Goal: Task Accomplishment & Management: Manage account settings

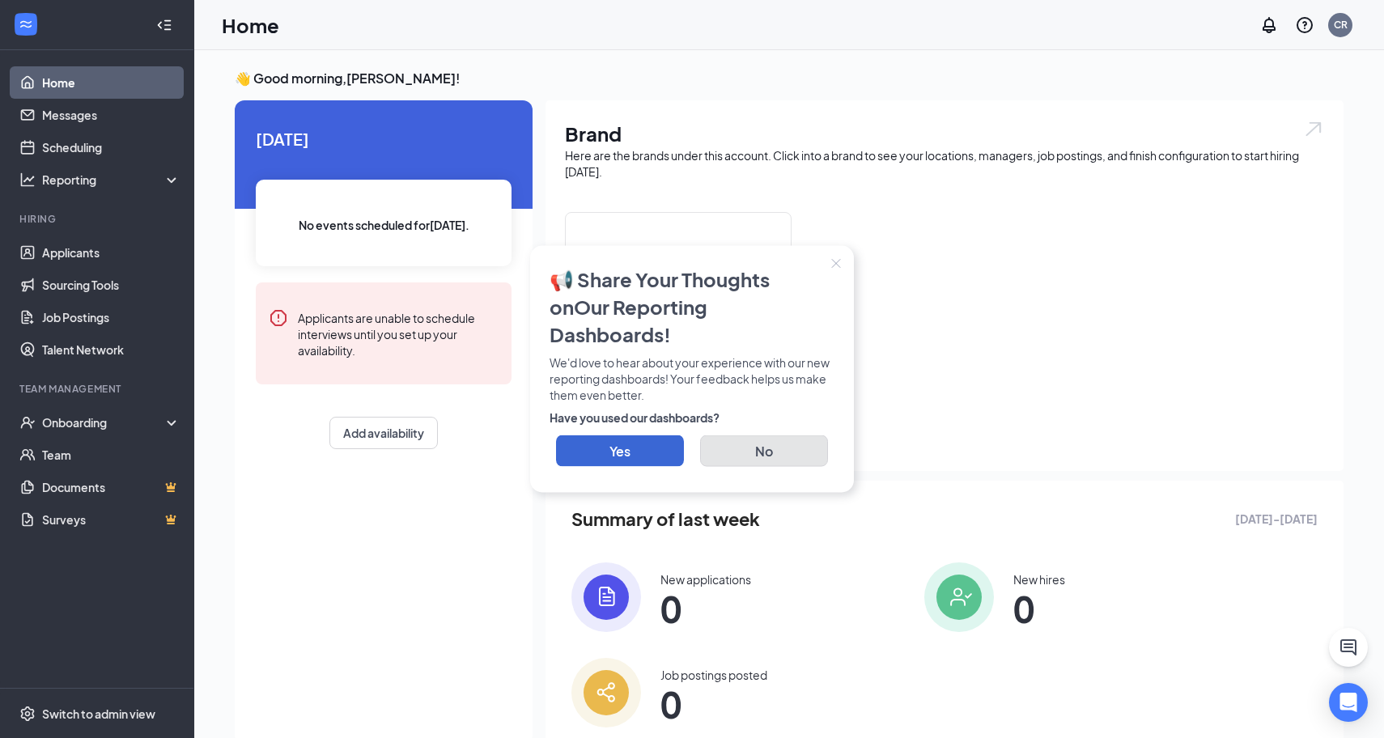
click at [757, 435] on button "No" at bounding box center [764, 451] width 128 height 32
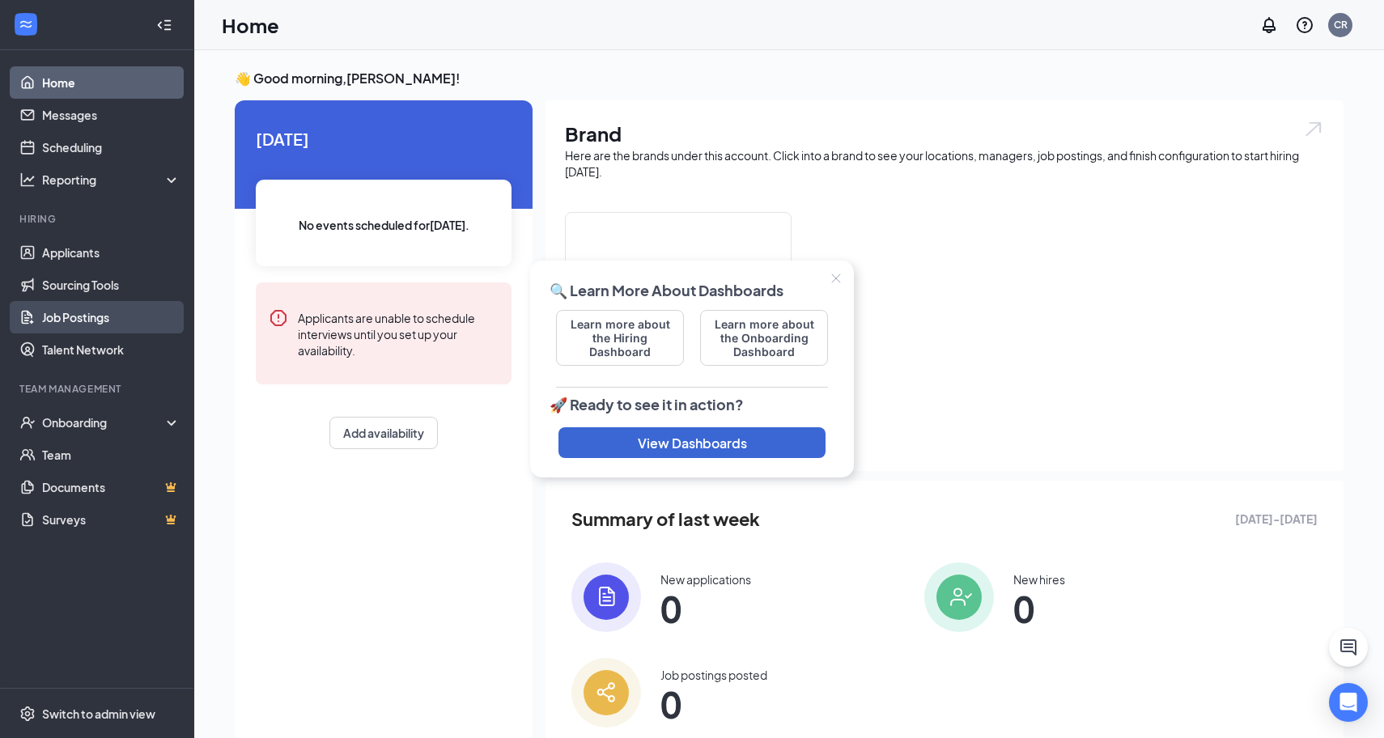
click at [129, 324] on link "Job Postings" at bounding box center [111, 317] width 138 height 32
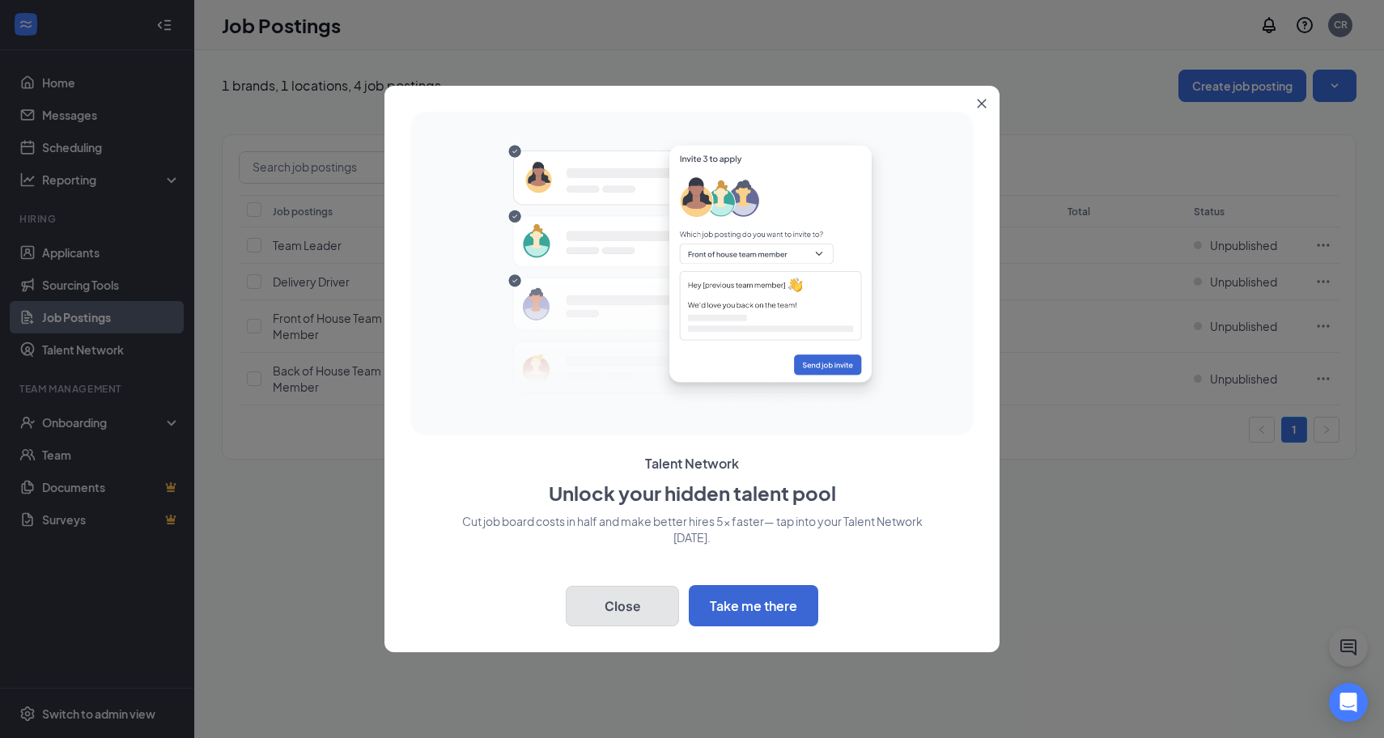
click at [627, 604] on button "Close" at bounding box center [622, 606] width 113 height 40
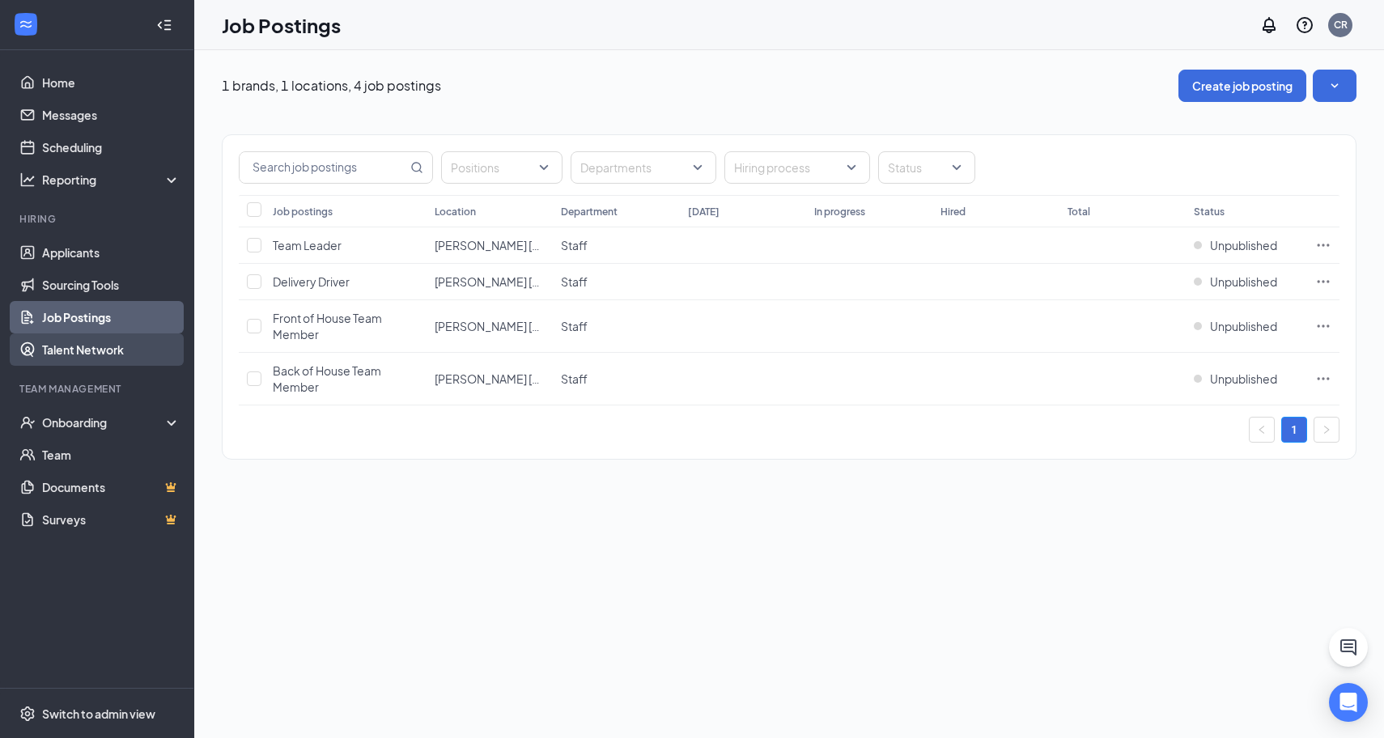
click at [89, 345] on link "Talent Network" at bounding box center [111, 349] width 138 height 32
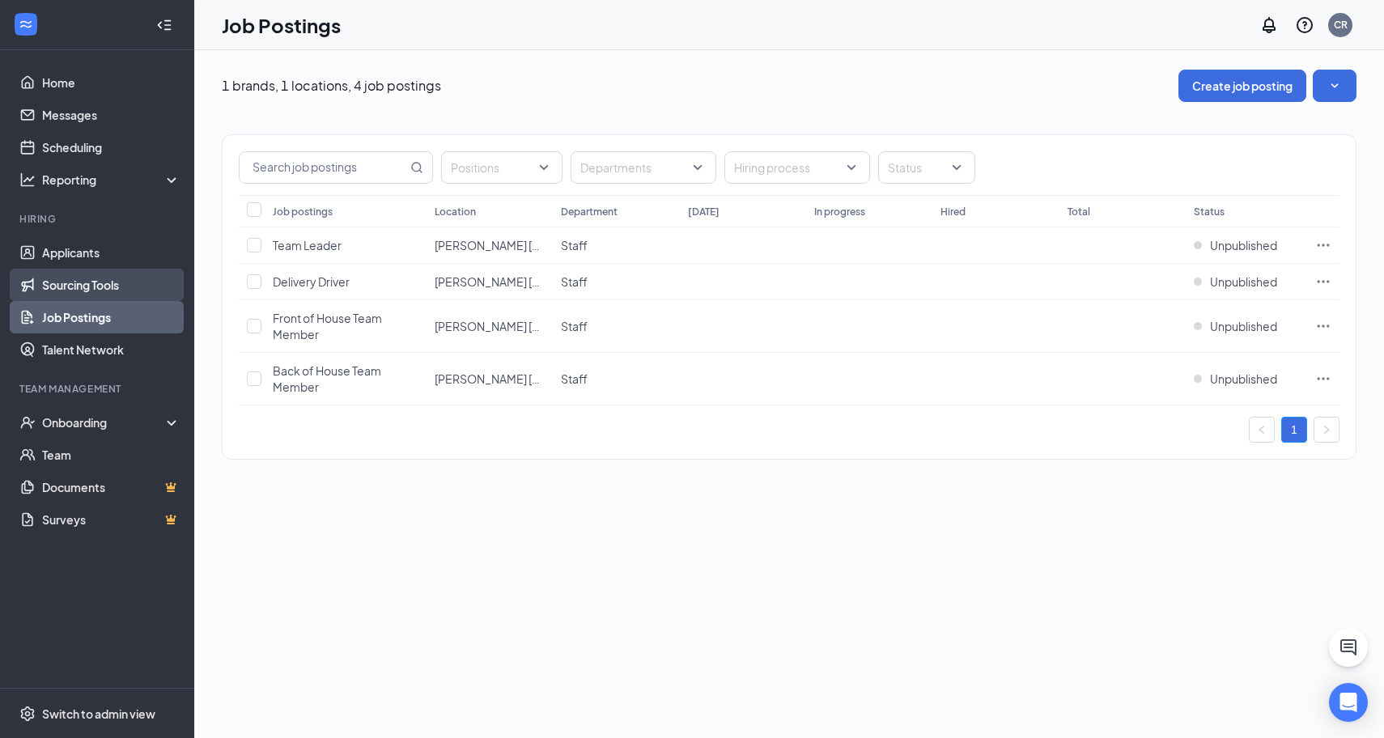
click at [117, 287] on link "Sourcing Tools" at bounding box center [111, 285] width 138 height 32
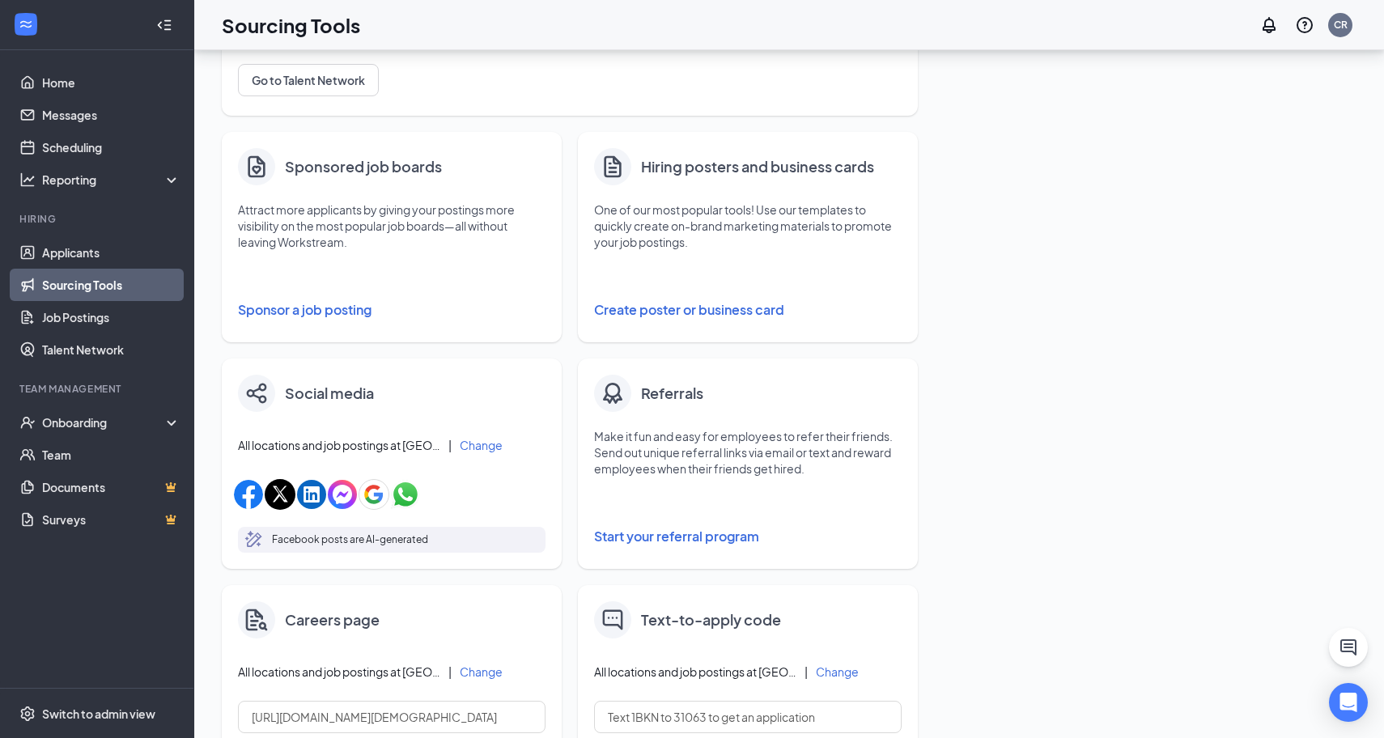
scroll to position [183, 0]
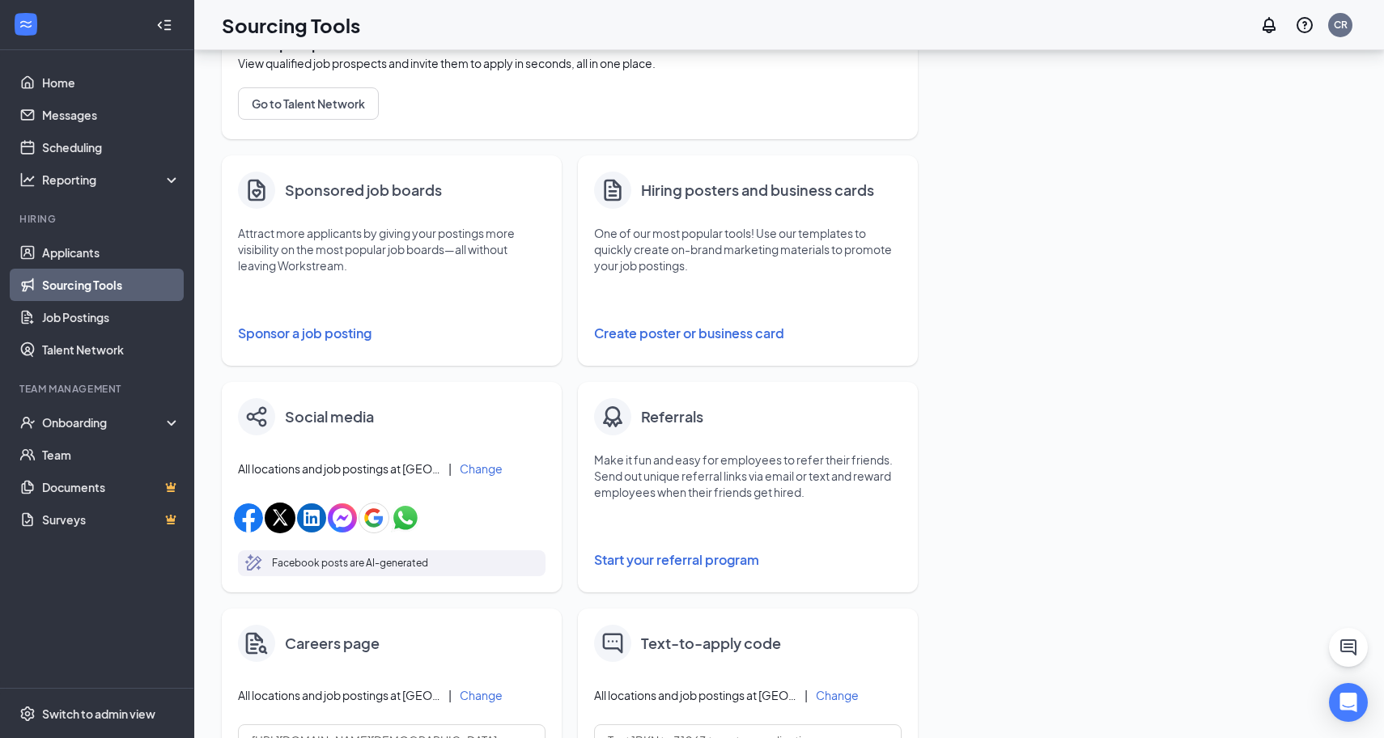
click at [703, 333] on button "Create poster or business card" at bounding box center [747, 333] width 307 height 32
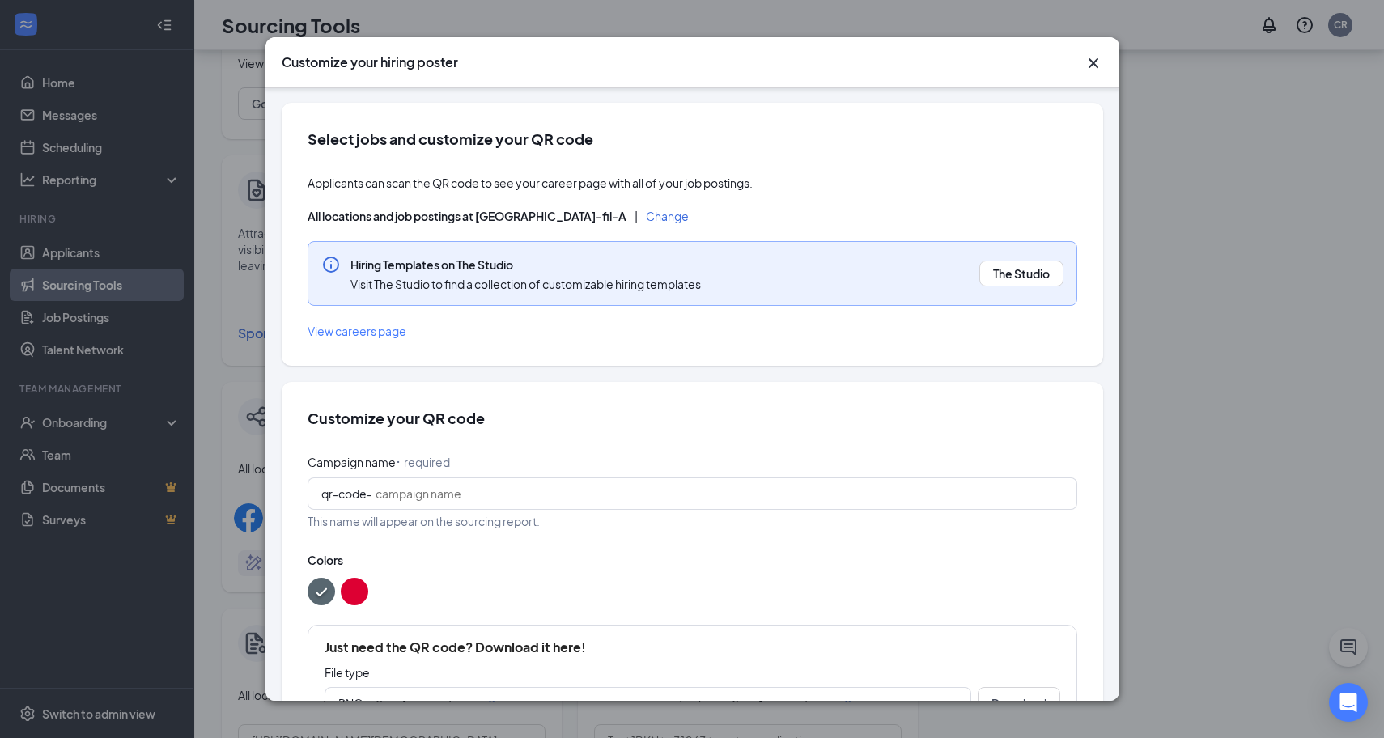
scroll to position [74, 0]
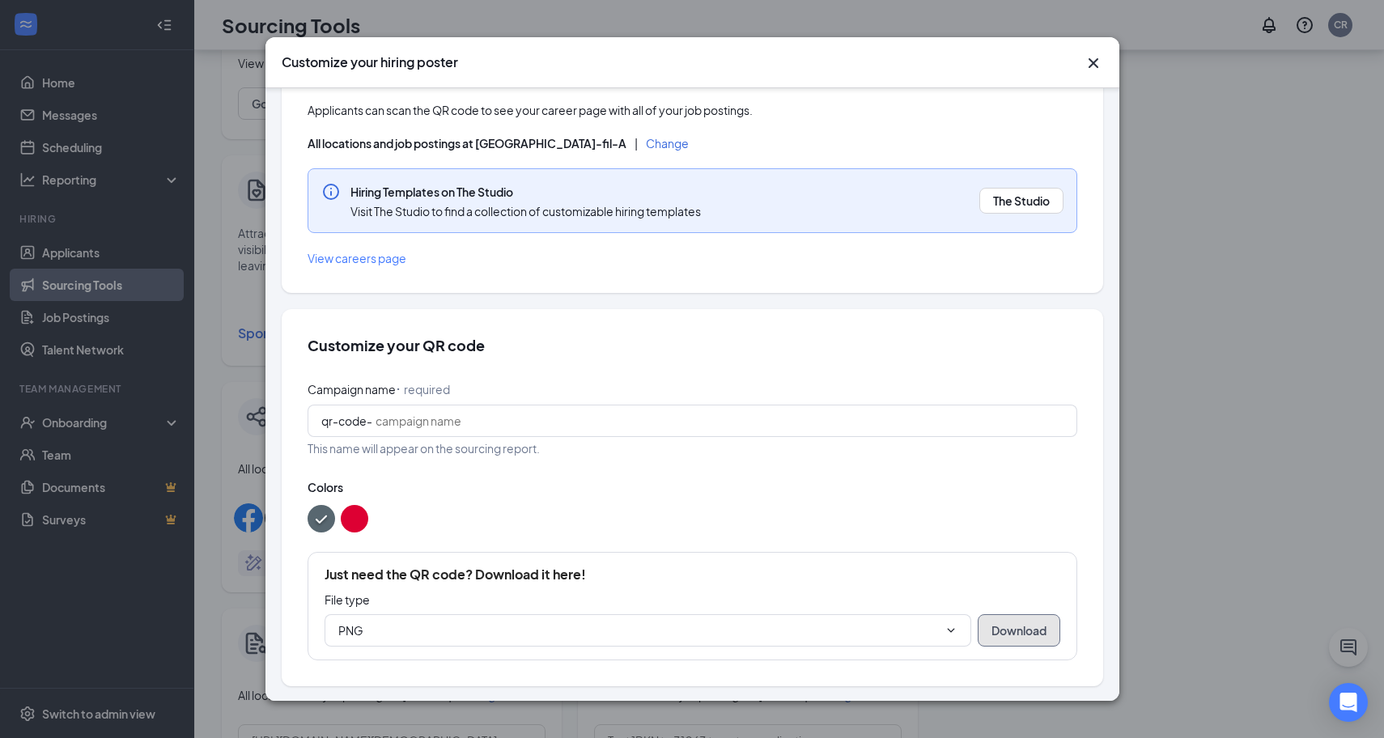
click at [994, 630] on button "Download" at bounding box center [1018, 630] width 83 height 32
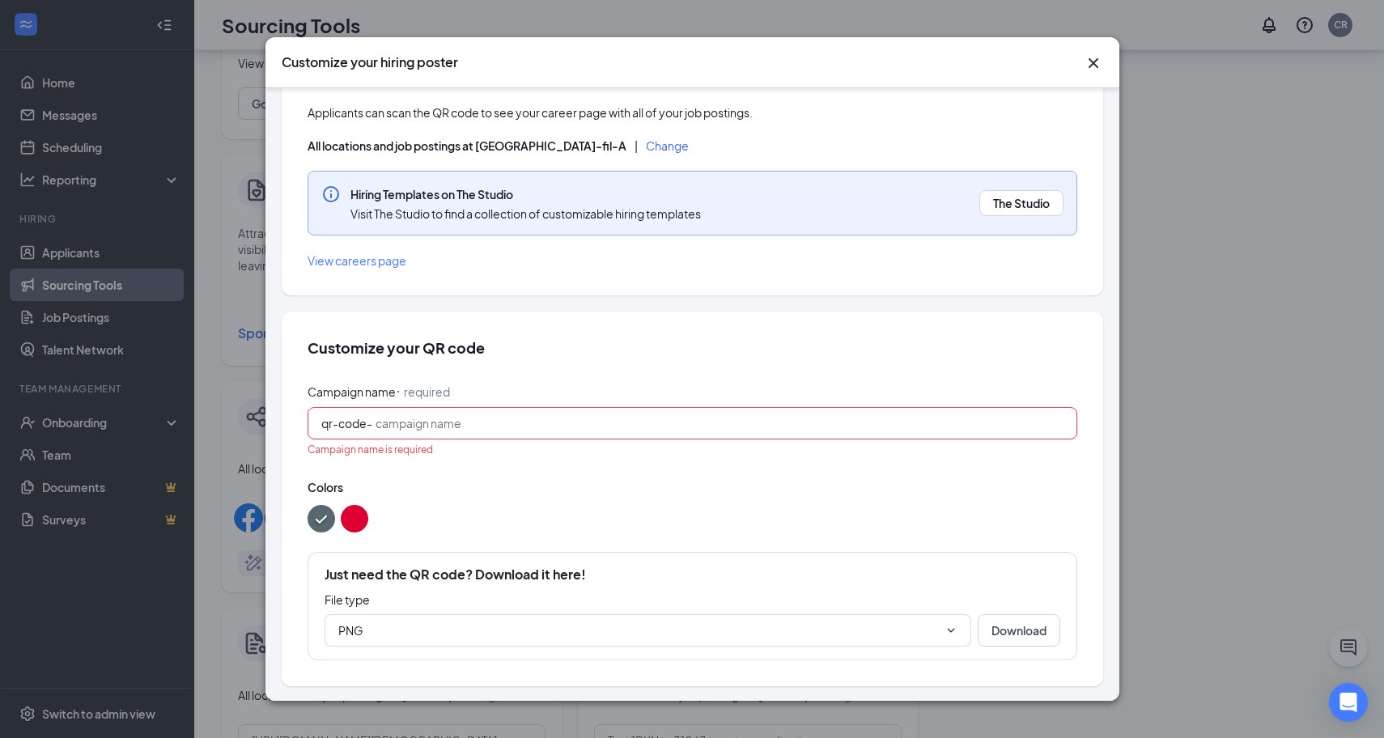
click at [566, 422] on input "Campaign name ⠂ required" at bounding box center [719, 423] width 688 height 18
click at [404, 424] on input "Join our Team" at bounding box center [719, 423] width 688 height 18
click at [994, 625] on button "Download" at bounding box center [1018, 630] width 83 height 32
click at [863, 466] on div "Campaign name ⠂ required qr-code- Join Our Team Campaign name can only contain …" at bounding box center [691, 523] width 769 height 278
click at [506, 422] on input "Join Our Team" at bounding box center [719, 423] width 688 height 18
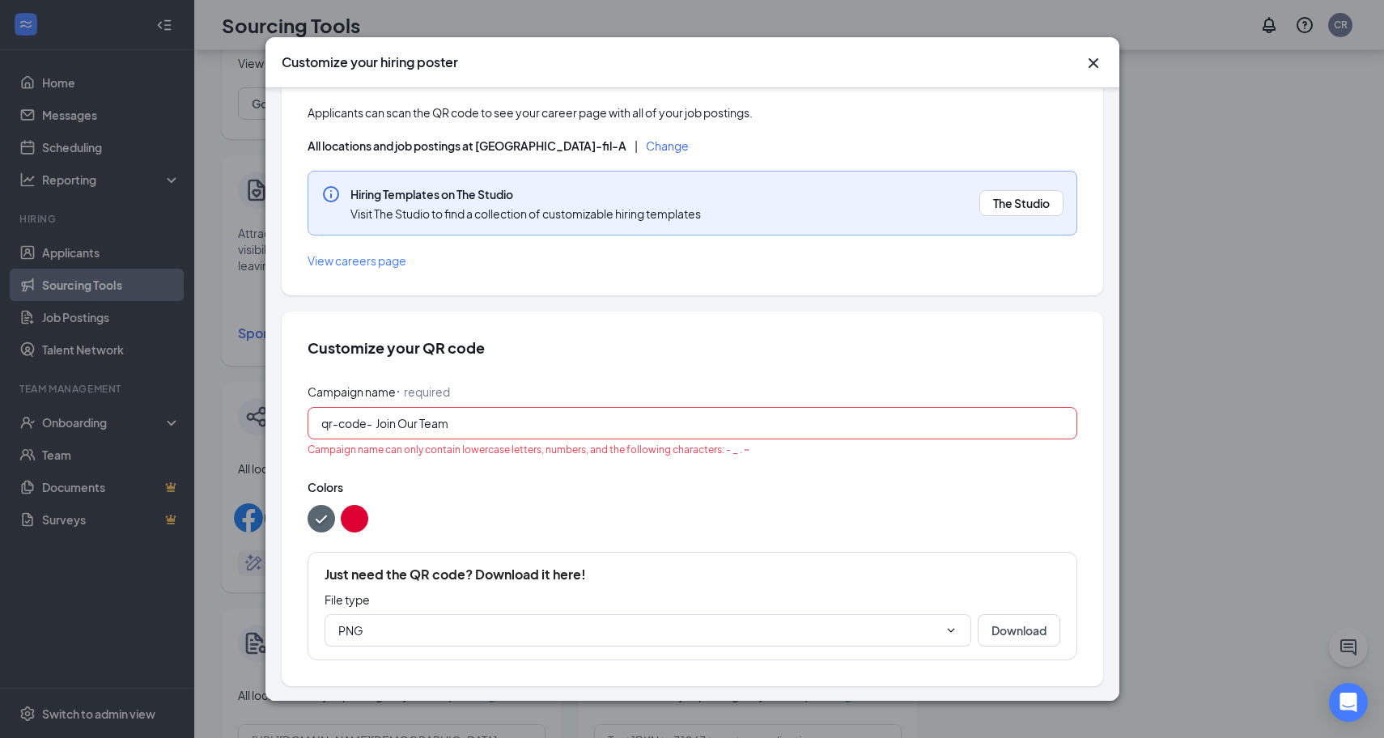
click at [375, 422] on input "Join Our Team" at bounding box center [719, 423] width 688 height 18
click at [399, 424] on input "Join Our Team" at bounding box center [719, 423] width 688 height 18
click at [442, 424] on input "JoinOur Team" at bounding box center [719, 423] width 688 height 18
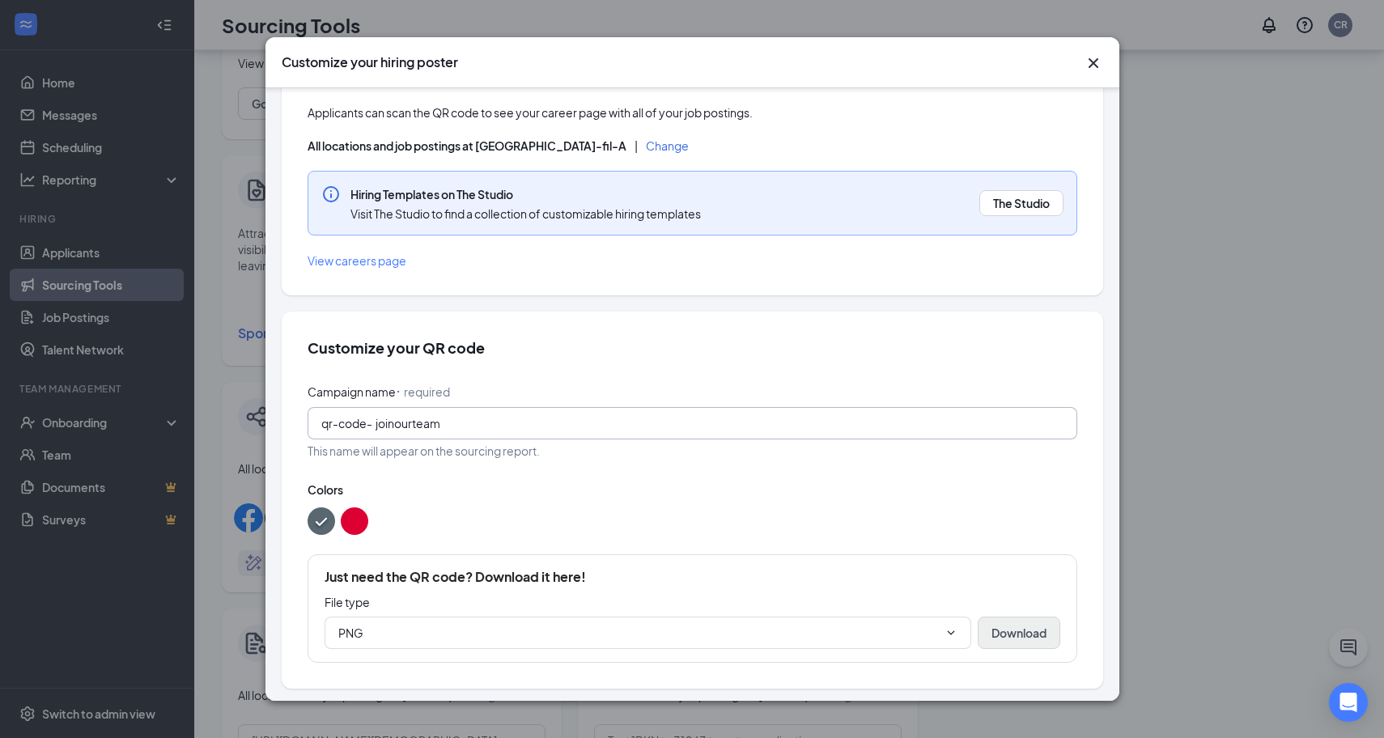
type input "joinourteam"
click at [1007, 638] on button "Download" at bounding box center [1018, 633] width 83 height 32
click at [354, 518] on button "color button #DD0033" at bounding box center [355, 521] width 28 height 28
click at [1017, 629] on button "Download" at bounding box center [1018, 633] width 83 height 32
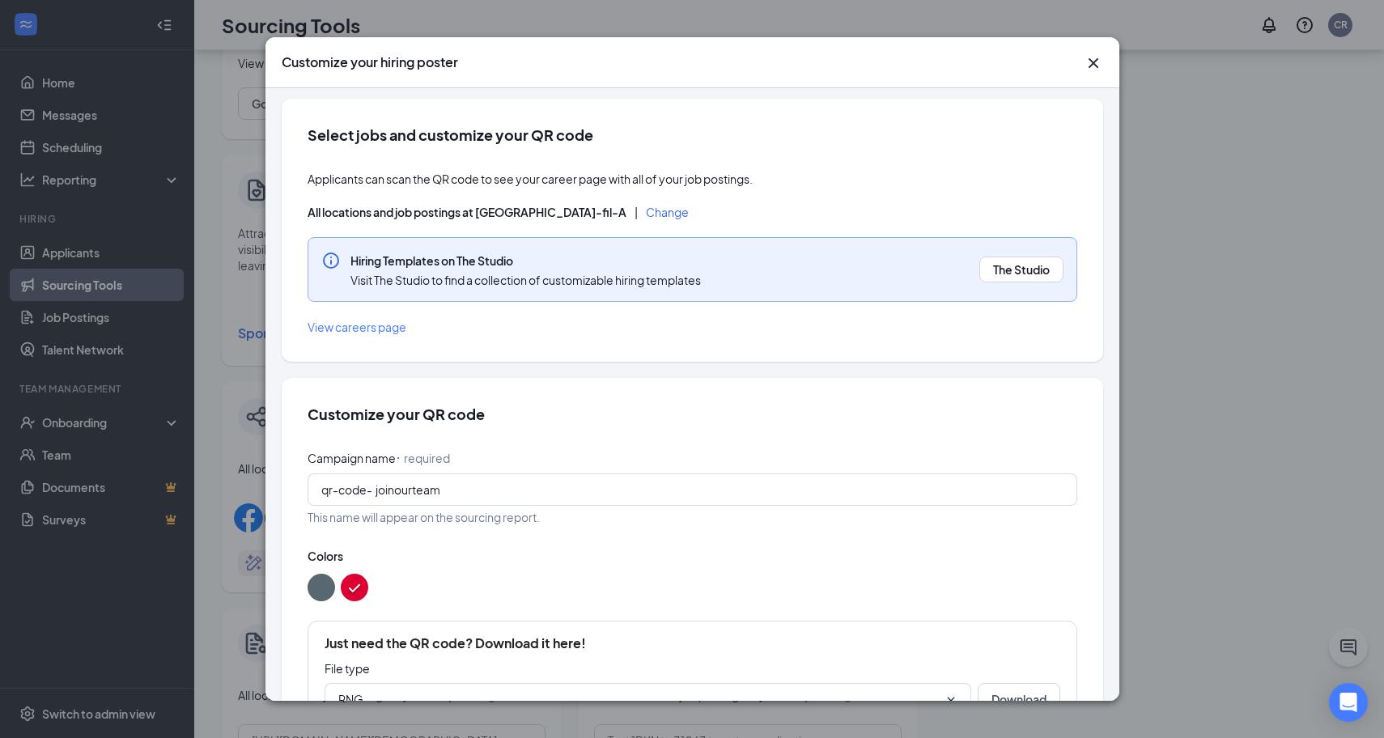
scroll to position [0, 0]
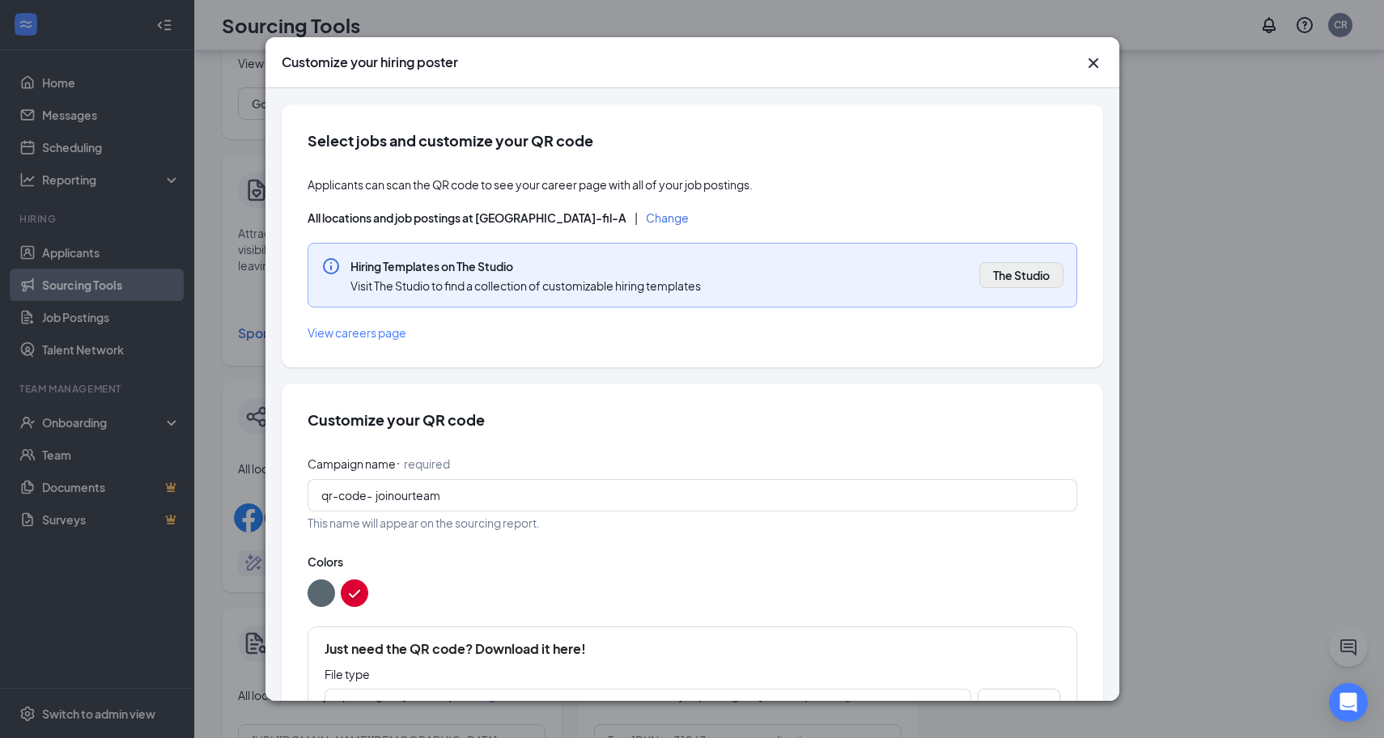
click at [998, 274] on span "The Studio" at bounding box center [1021, 275] width 57 height 16
click at [1089, 61] on icon "Cross" at bounding box center [1092, 62] width 19 height 19
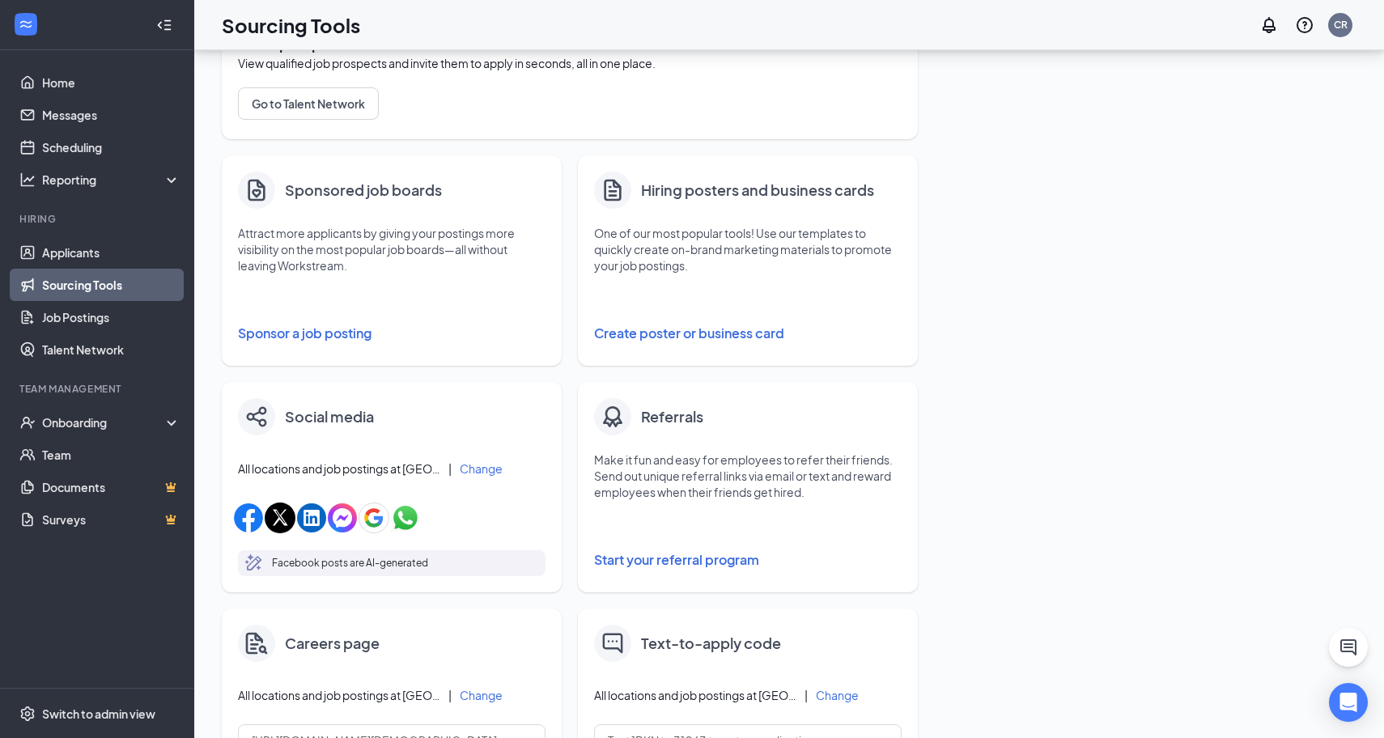
click at [397, 467] on span "All locations and job postings at [GEOGRAPHIC_DATA]-fil-A" at bounding box center [339, 468] width 202 height 16
click at [472, 468] on button "Change" at bounding box center [481, 468] width 43 height 11
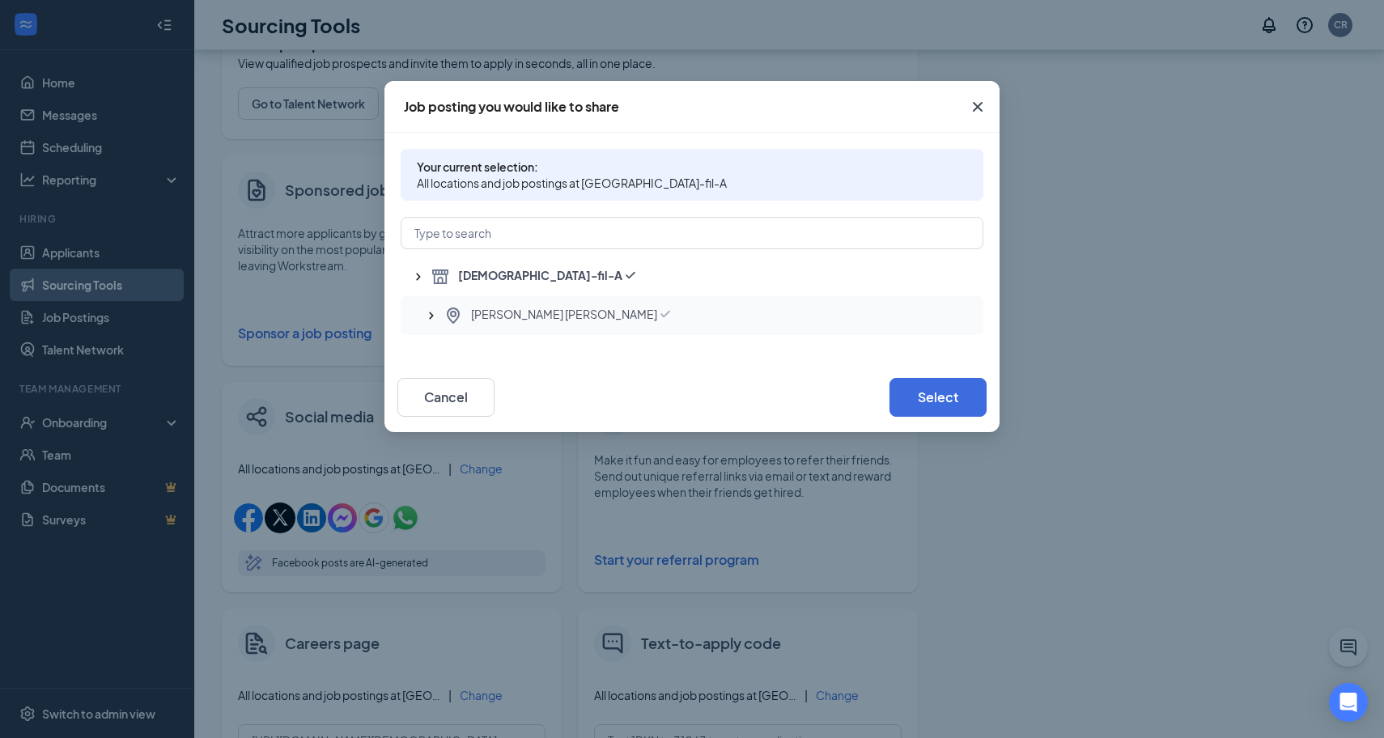
click at [433, 320] on icon "SmallChevronUp" at bounding box center [431, 315] width 16 height 16
click at [978, 111] on icon "Cross" at bounding box center [977, 106] width 19 height 19
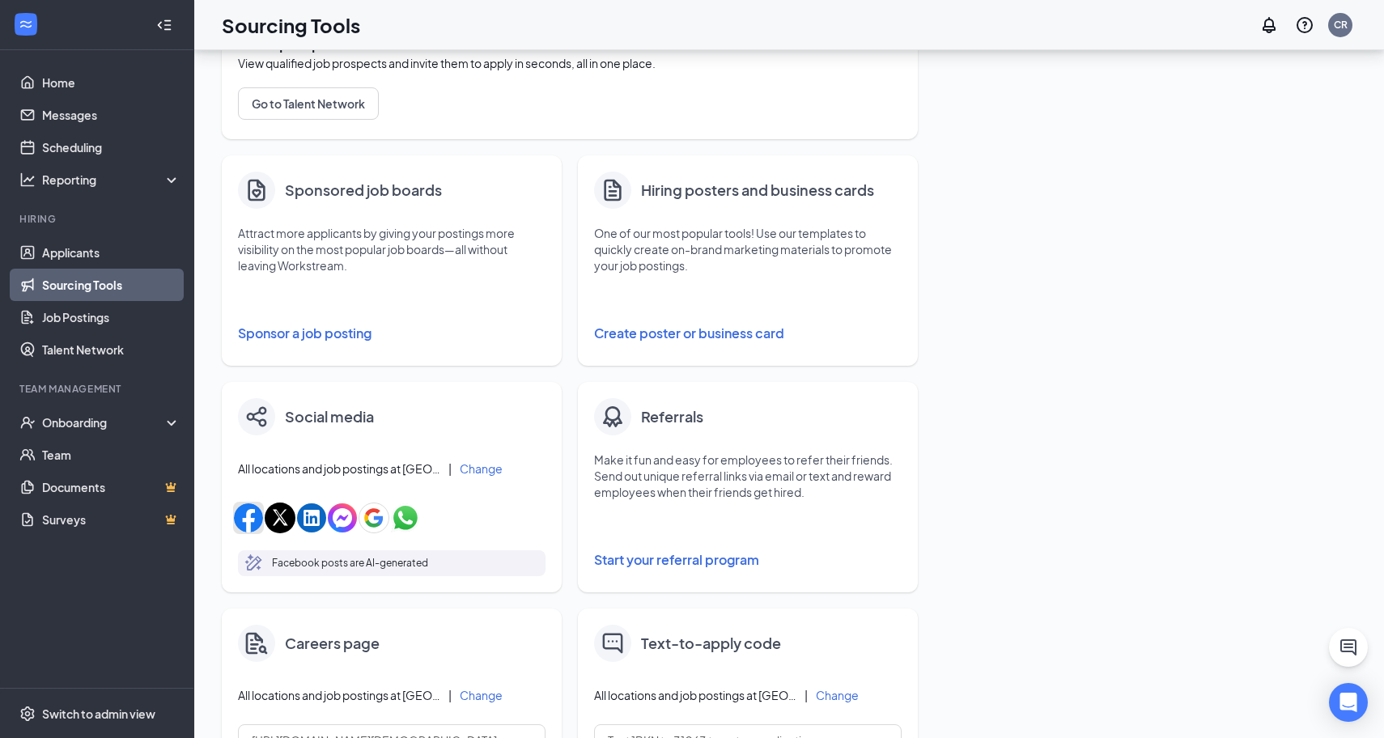
click at [246, 516] on img "button" at bounding box center [248, 517] width 29 height 29
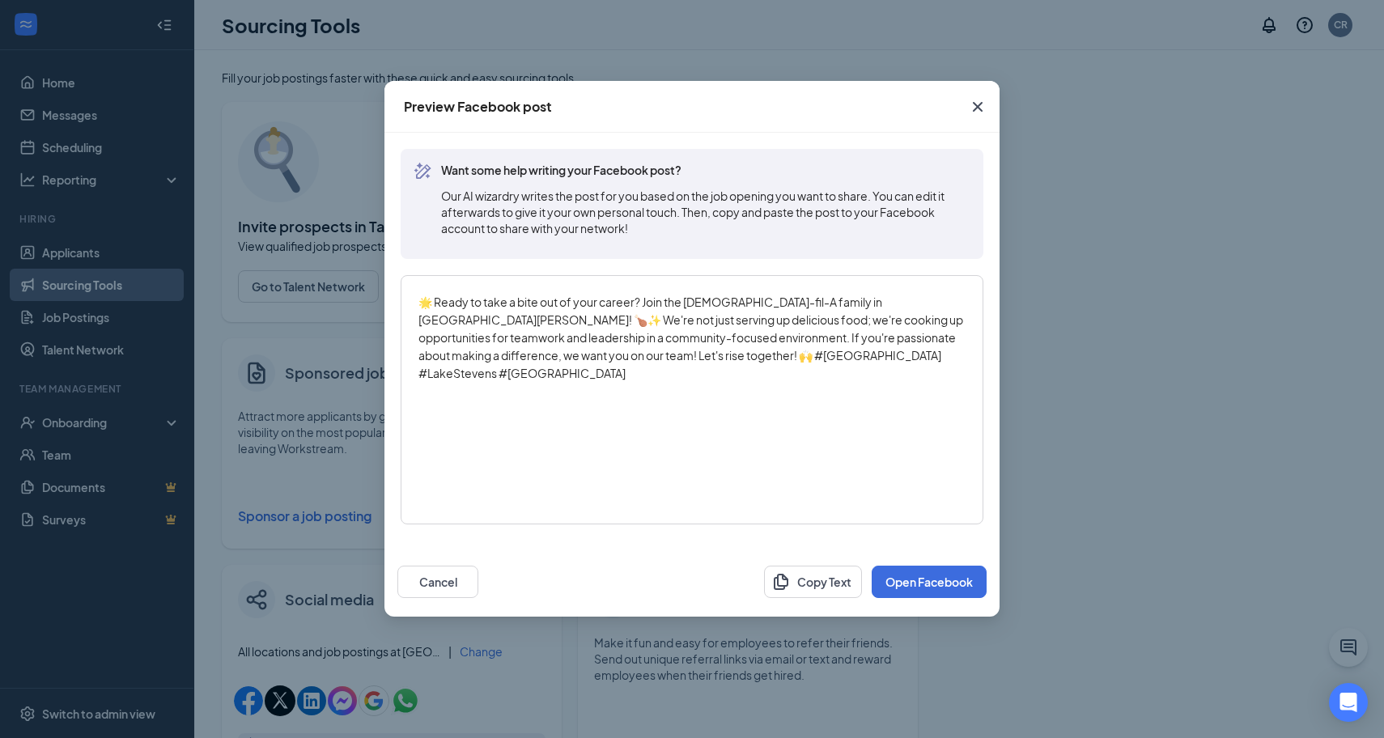
click at [981, 108] on icon "Cross" at bounding box center [977, 106] width 19 height 19
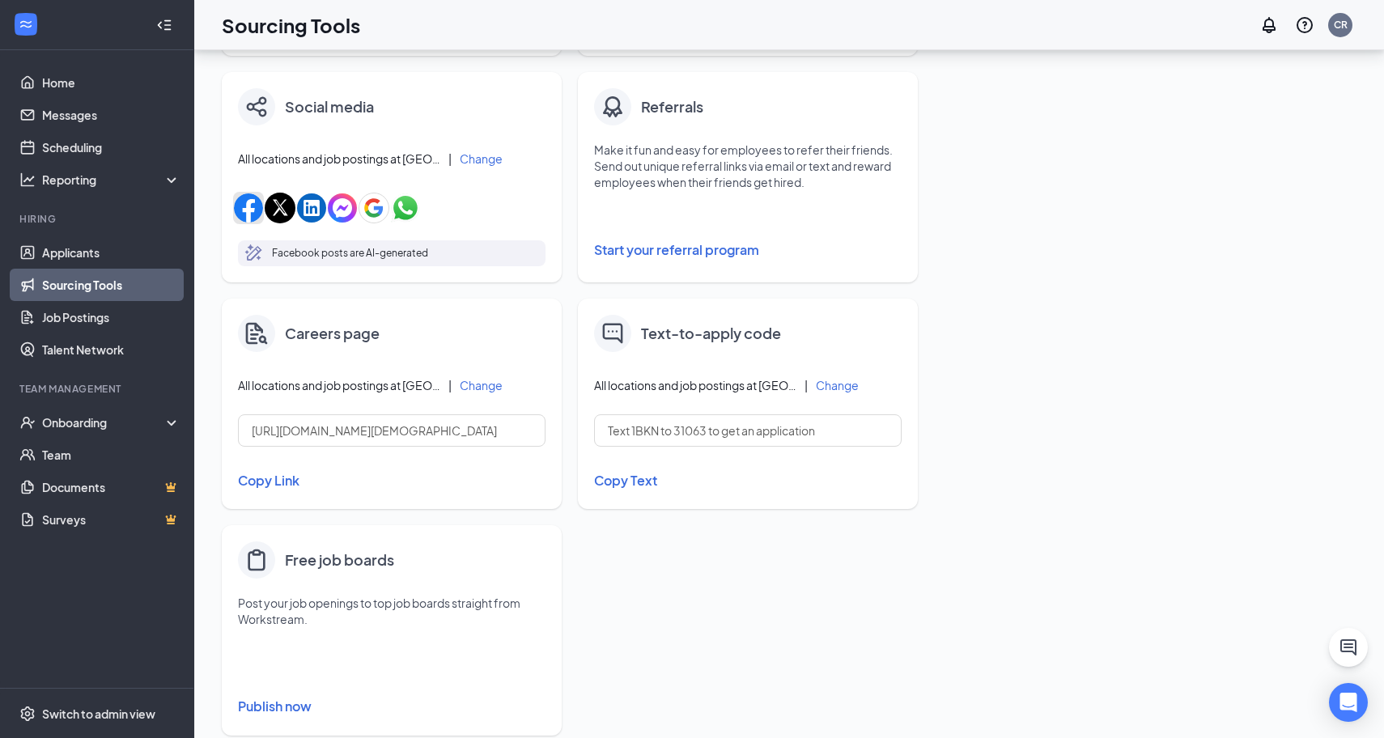
scroll to position [497, 0]
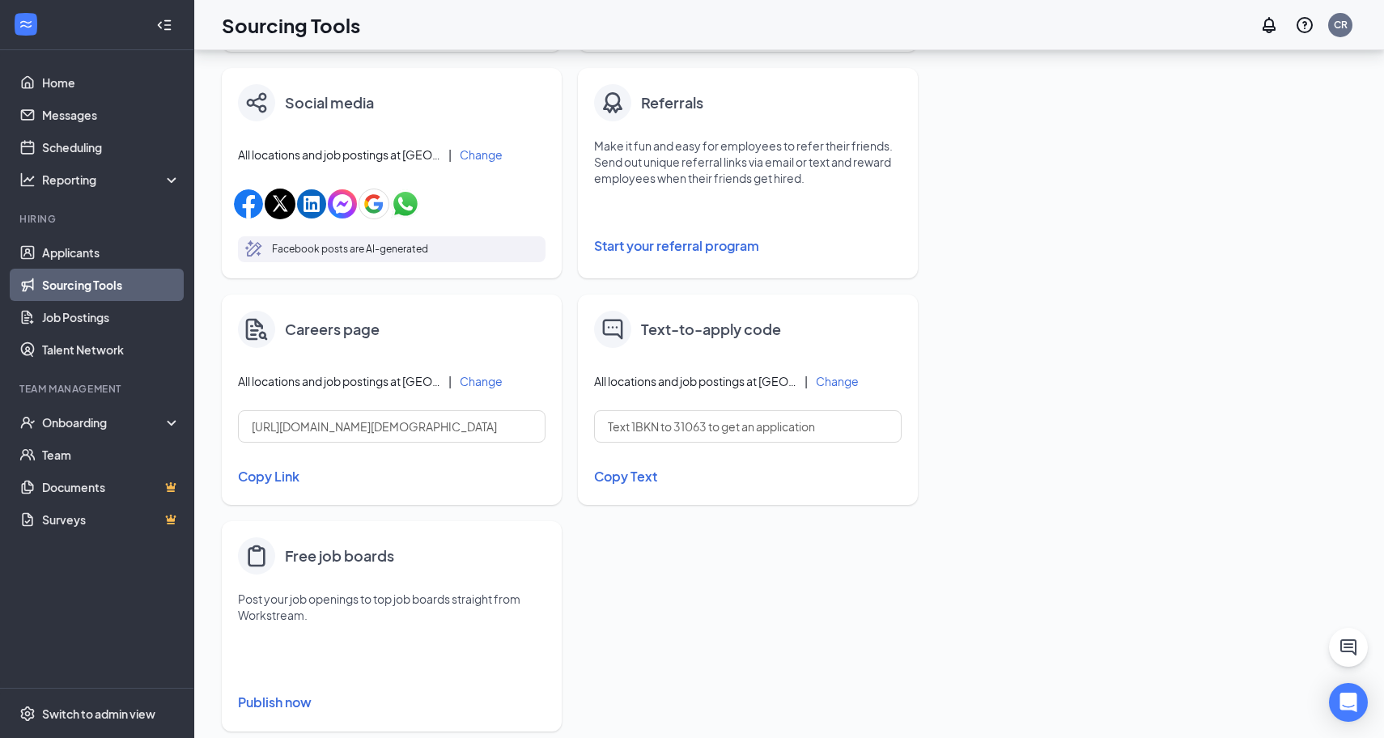
click at [829, 381] on button "Change" at bounding box center [837, 380] width 43 height 11
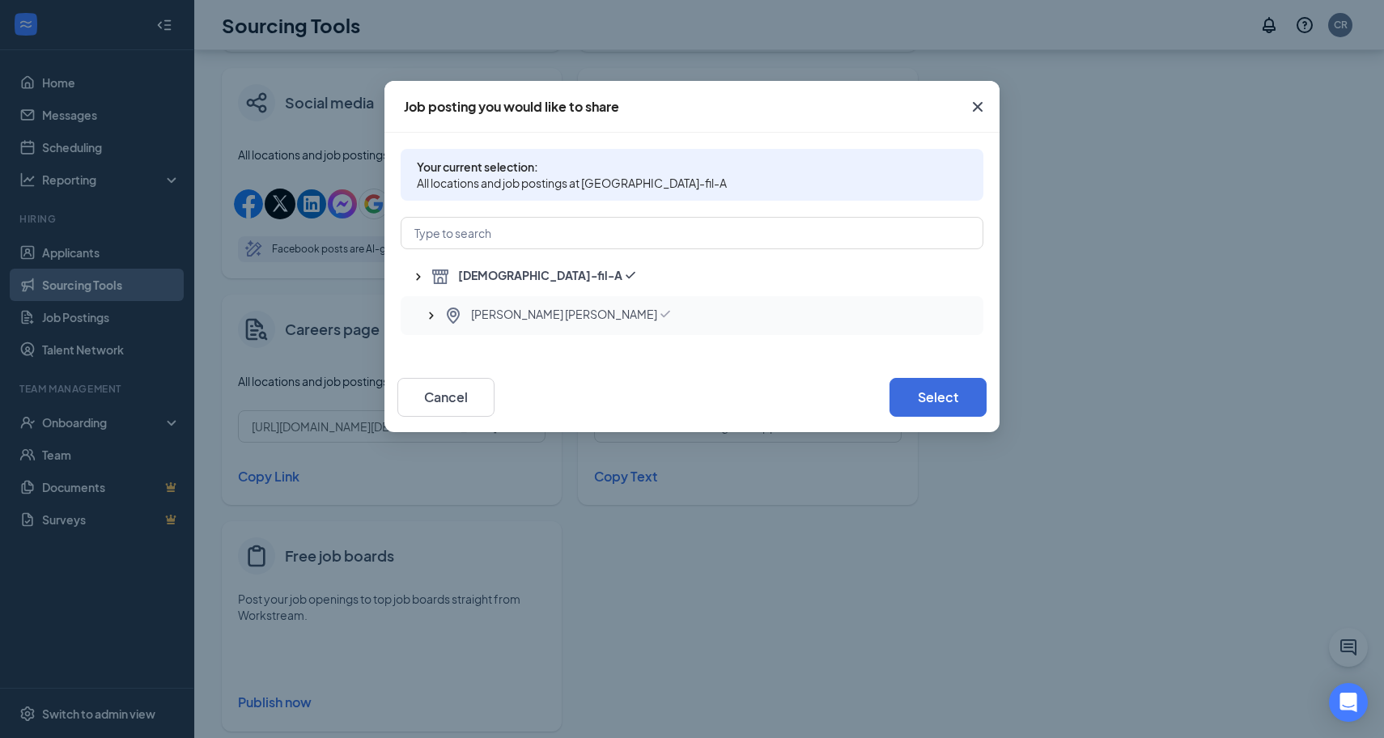
click at [498, 316] on span "[PERSON_NAME] [PERSON_NAME]" at bounding box center [564, 315] width 186 height 19
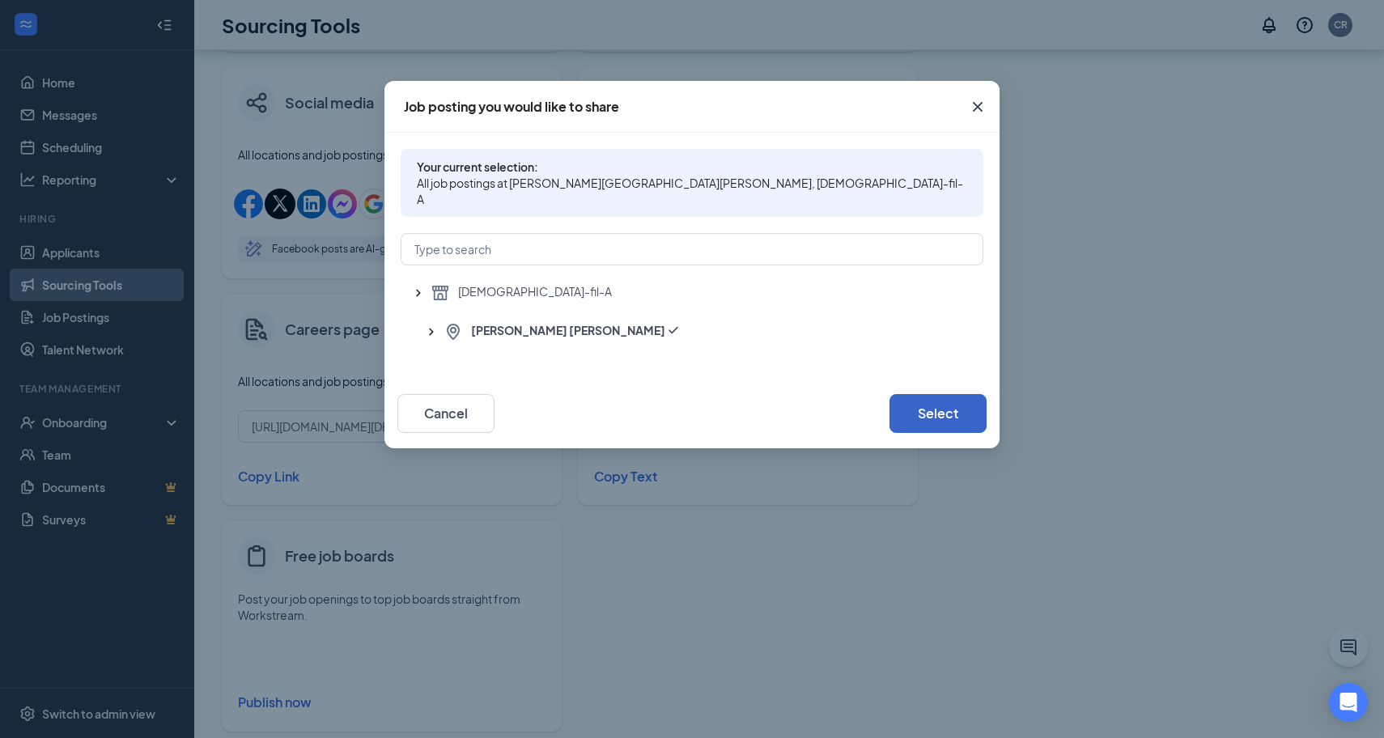
click at [922, 395] on button "Select" at bounding box center [937, 413] width 97 height 39
type input "Text 1BKN001 to 31063 to get an application"
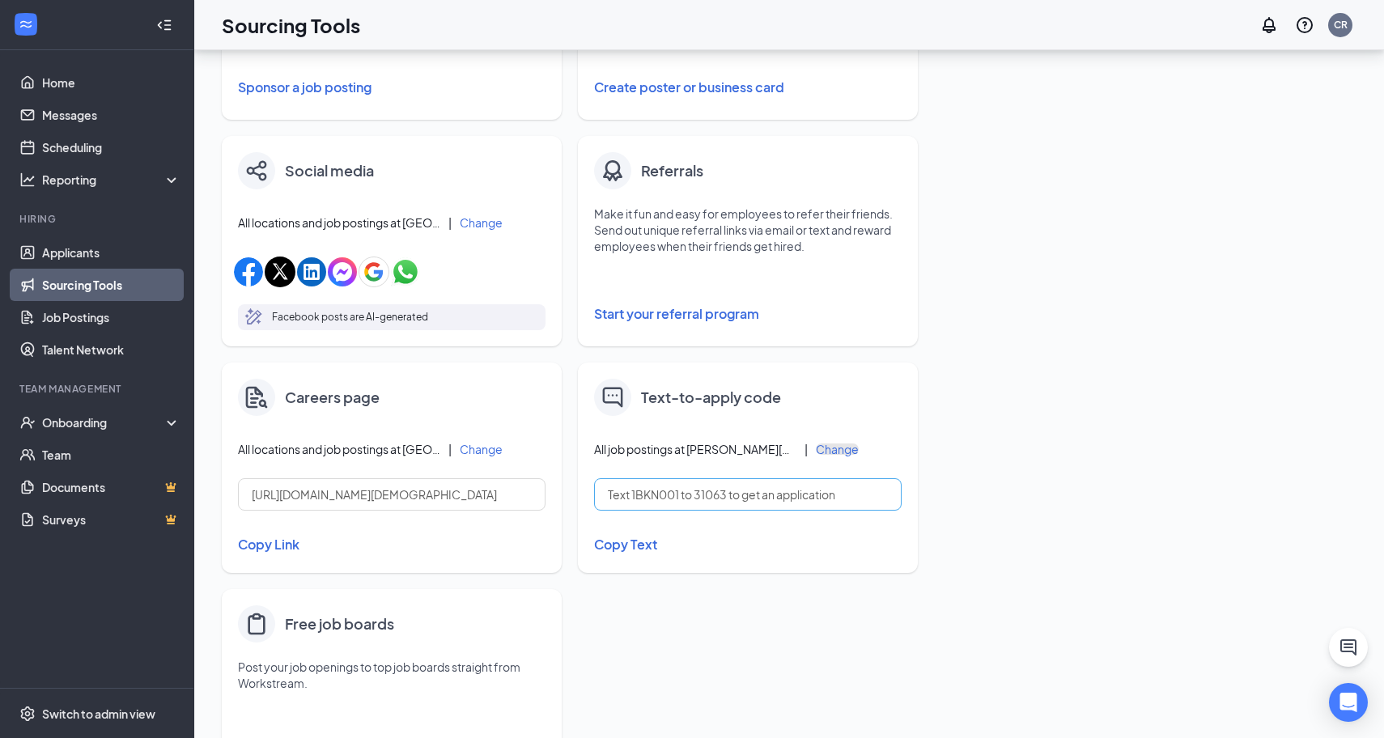
scroll to position [420, 0]
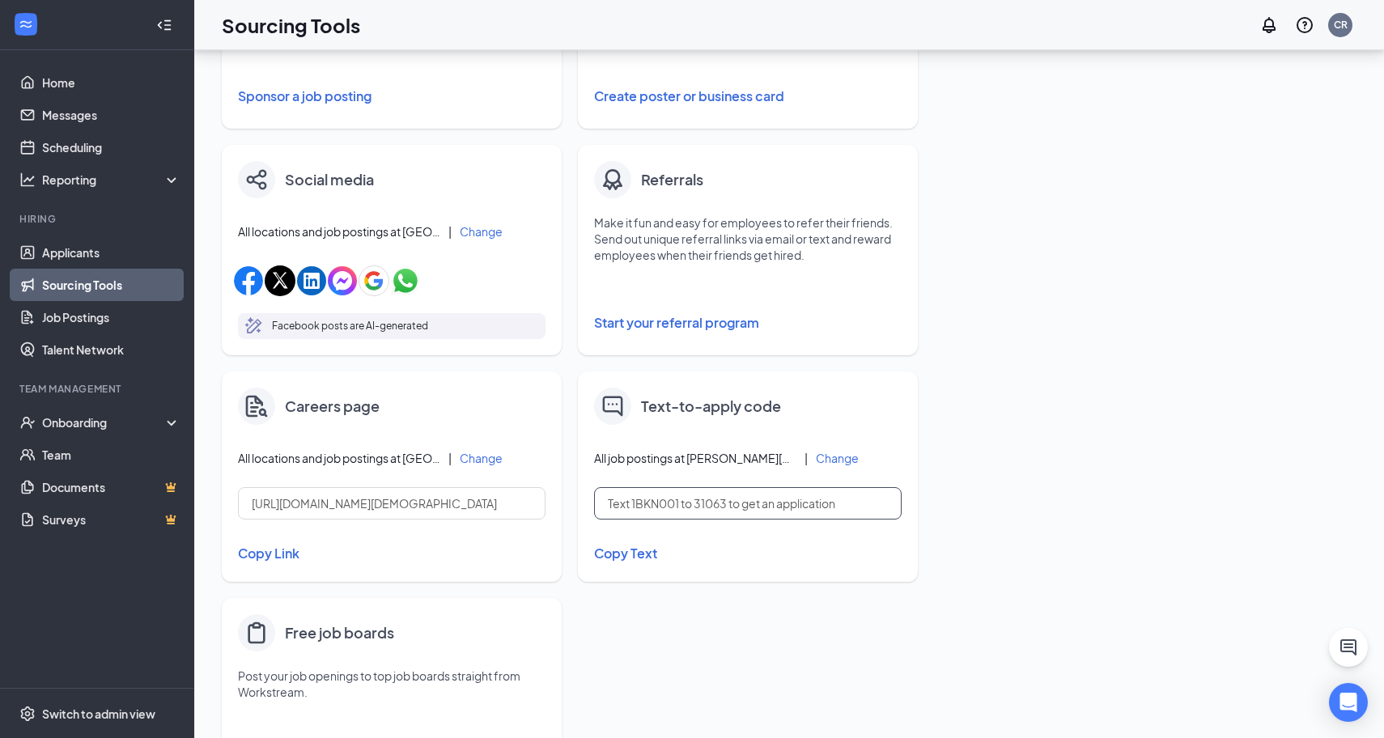
click at [706, 503] on input "Text 1BKN001 to 31063 to get an application" at bounding box center [747, 503] width 307 height 32
click at [788, 498] on input "Text 1BKN001 to 31063 to get an application" at bounding box center [747, 503] width 307 height 32
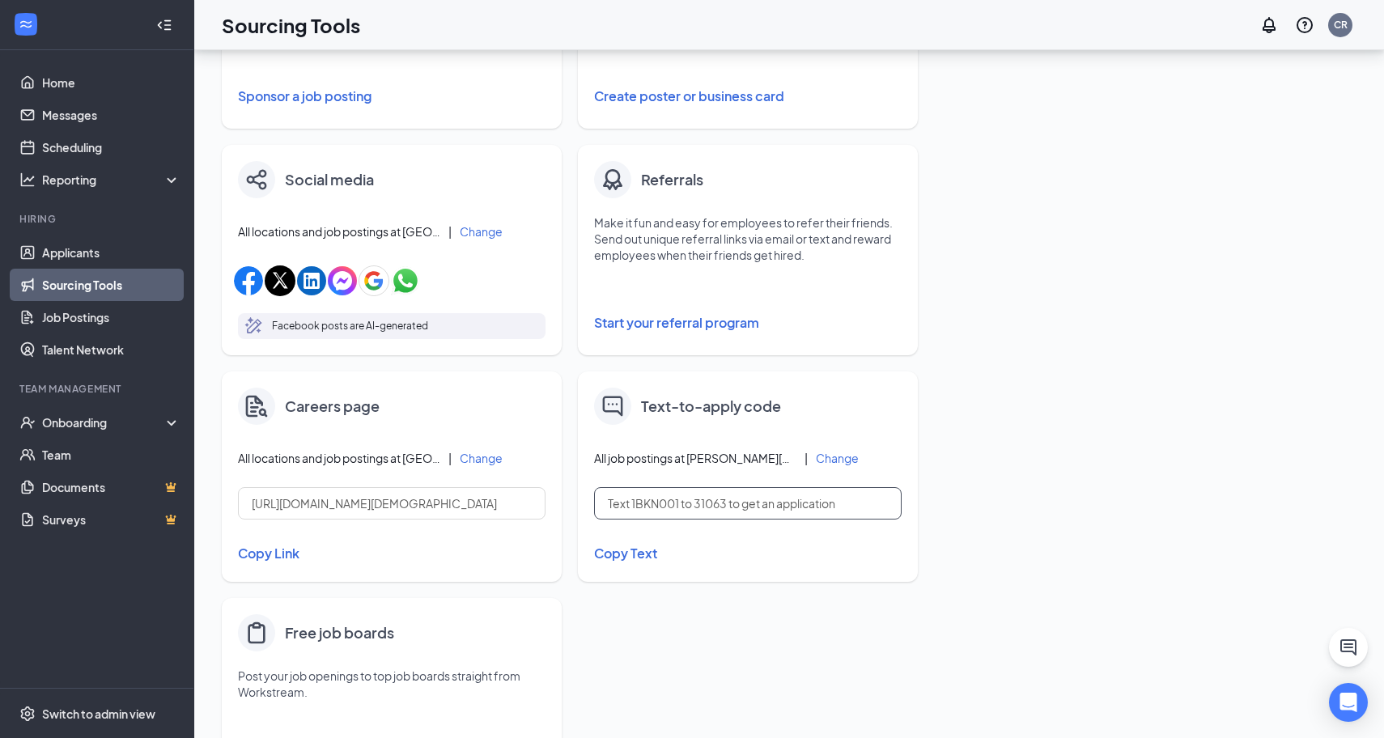
click at [788, 498] on input "Text 1BKN001 to 31063 to get an application" at bounding box center [747, 503] width 307 height 32
click at [70, 420] on div "Onboarding" at bounding box center [104, 422] width 125 height 16
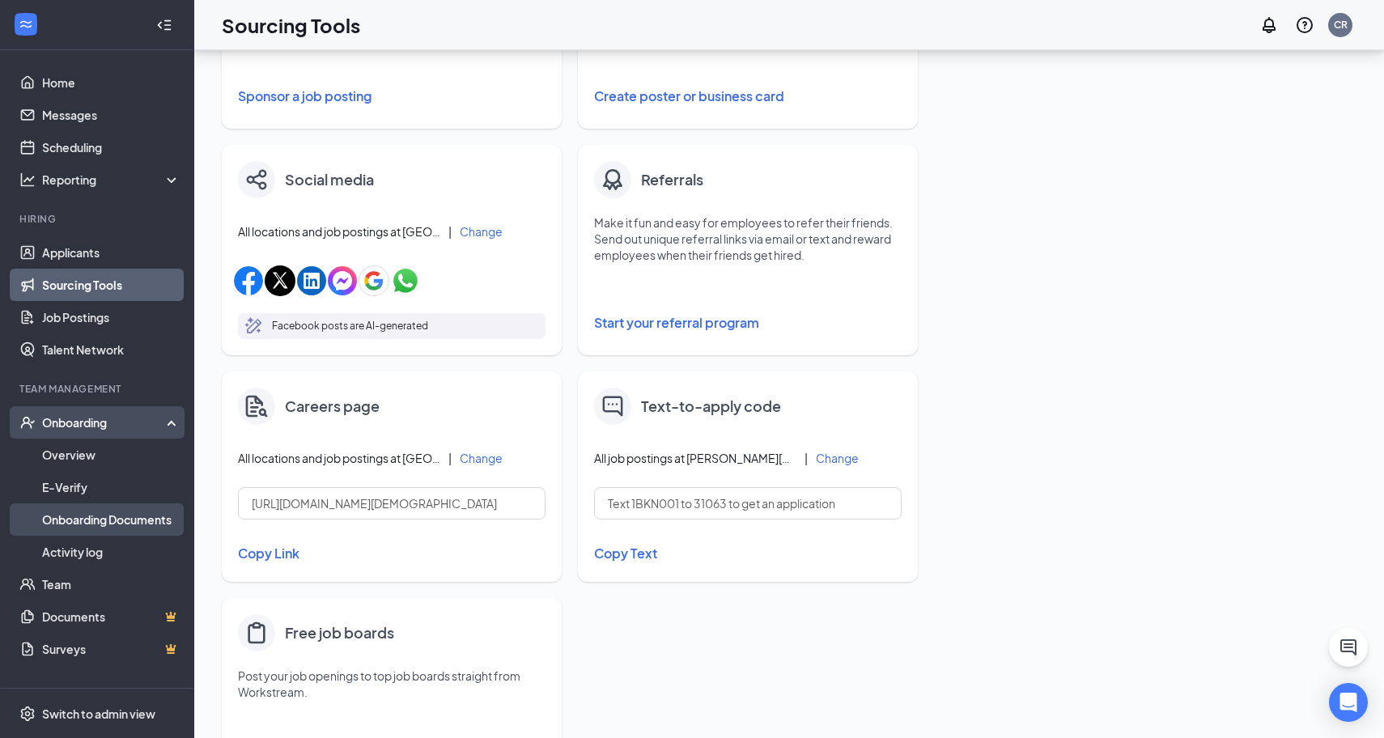
click at [62, 518] on link "Onboarding Documents" at bounding box center [111, 519] width 138 height 32
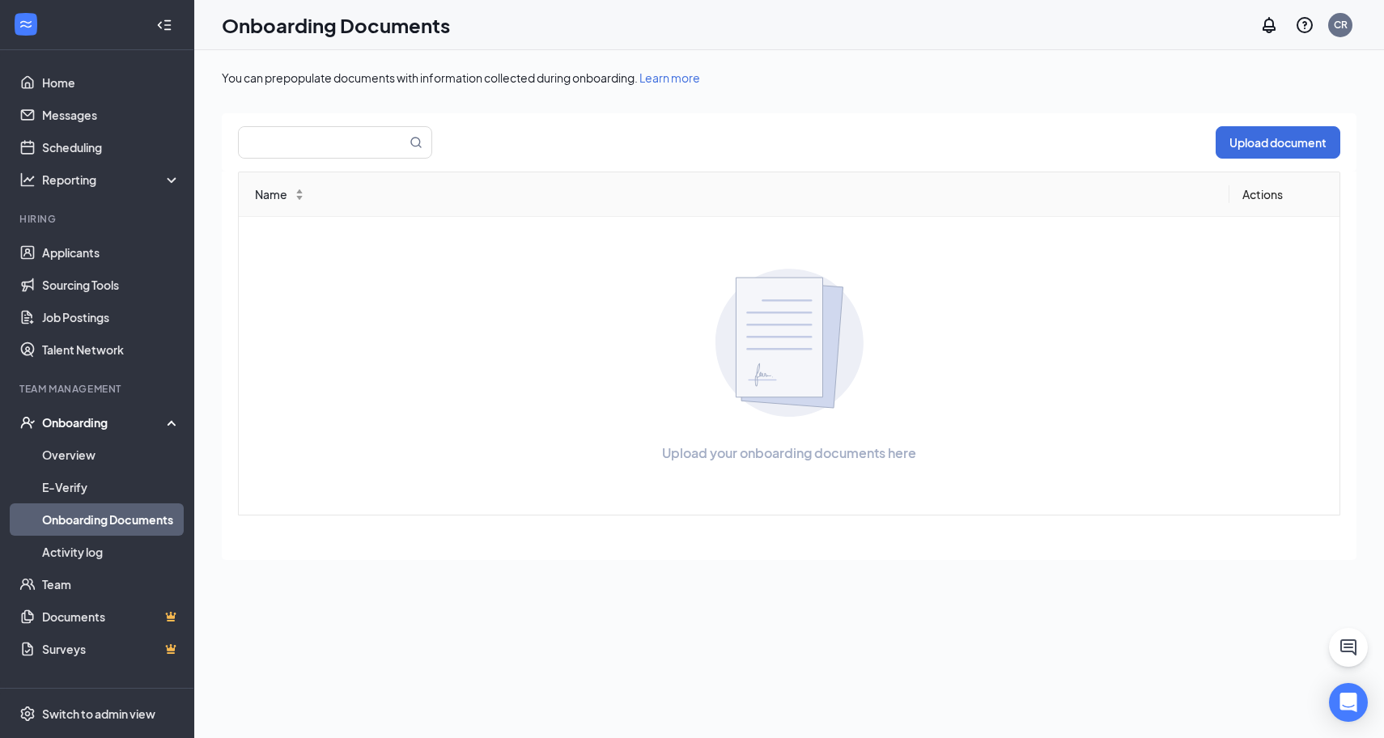
click at [665, 78] on span "Learn more" at bounding box center [669, 77] width 61 height 15
click at [112, 458] on link "Overview" at bounding box center [111, 455] width 138 height 32
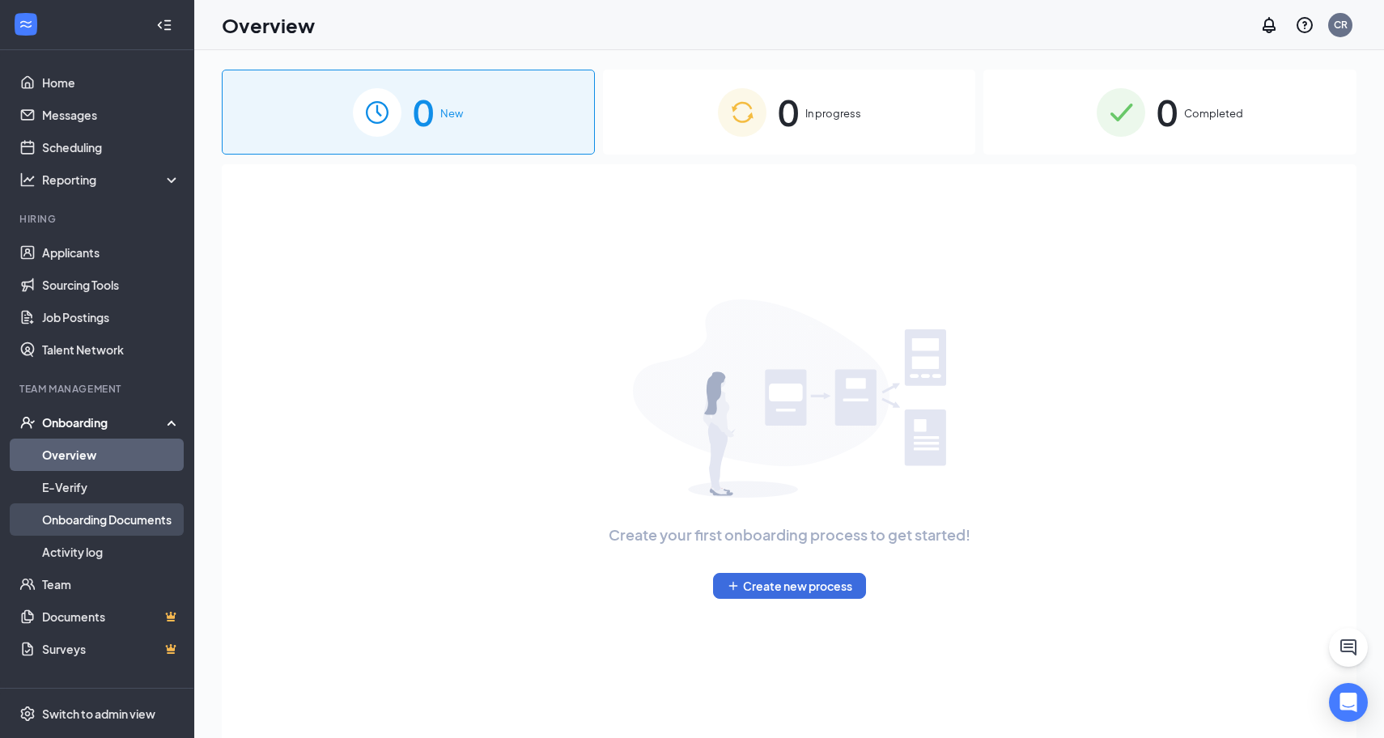
click at [96, 519] on link "Onboarding Documents" at bounding box center [111, 519] width 138 height 32
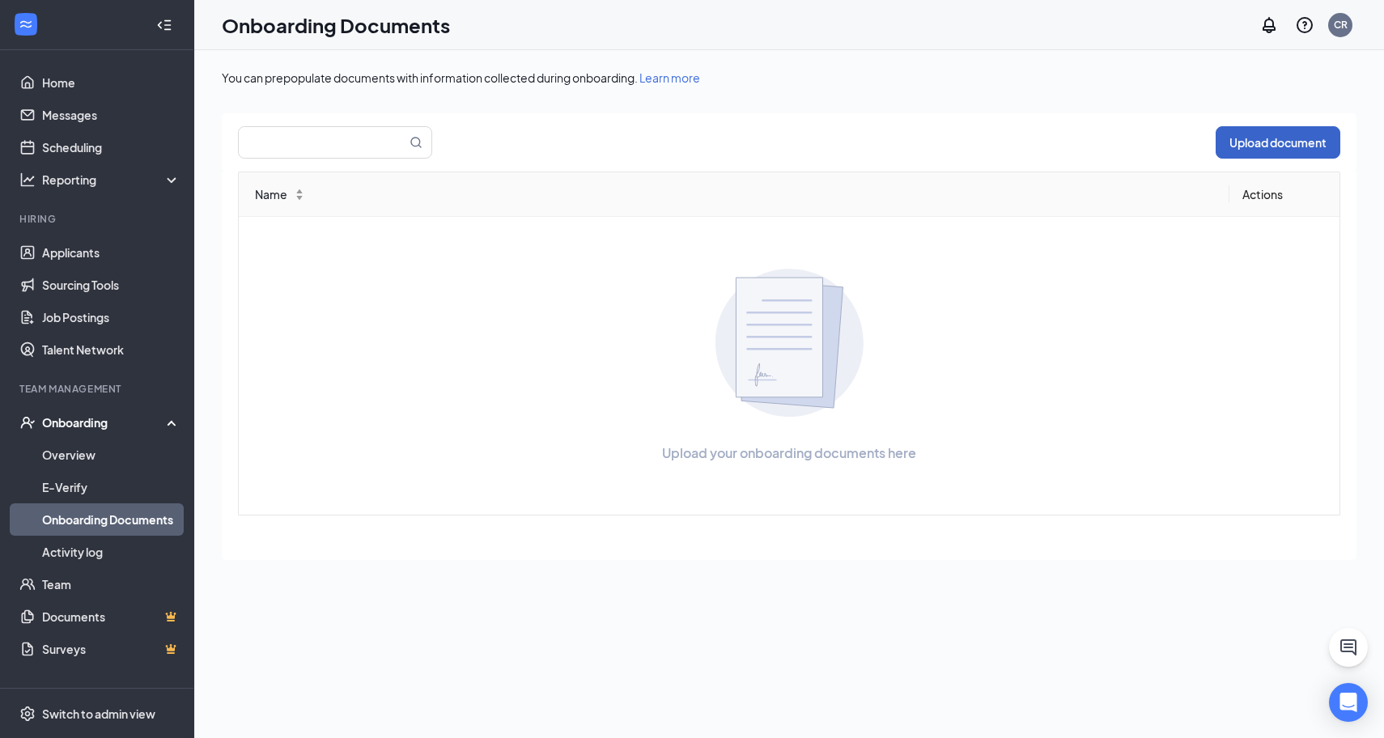
click at [1234, 145] on button "Upload document" at bounding box center [1277, 142] width 125 height 32
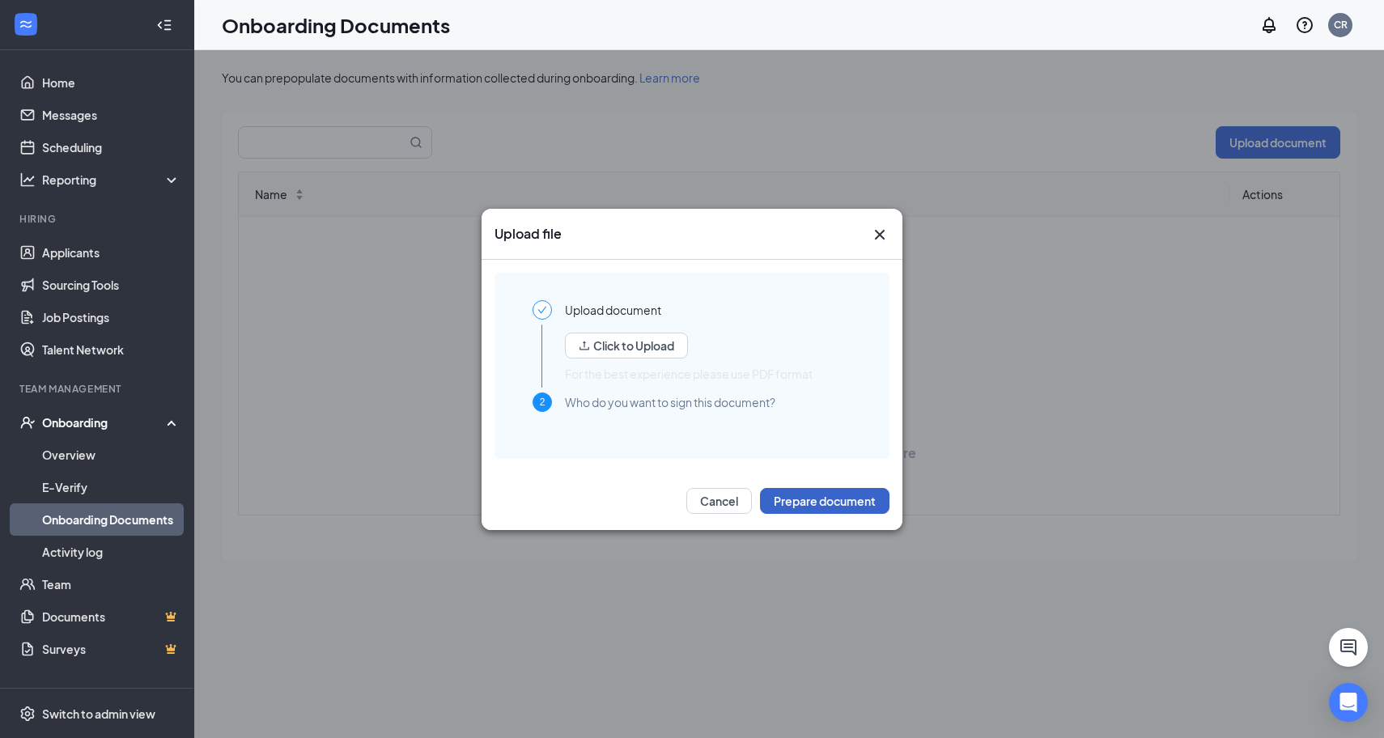
click at [824, 498] on button "Prepare document" at bounding box center [824, 501] width 129 height 26
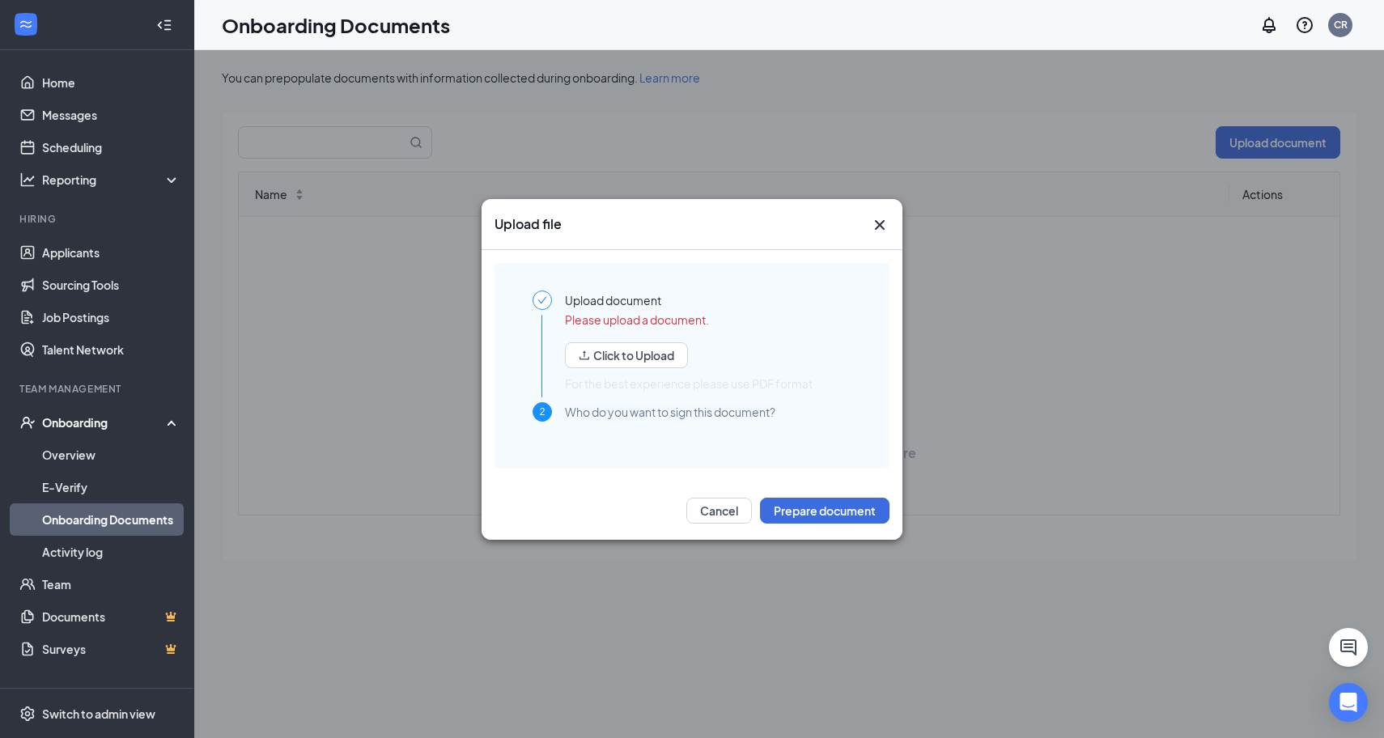
click at [883, 223] on icon "Cross" at bounding box center [879, 224] width 19 height 19
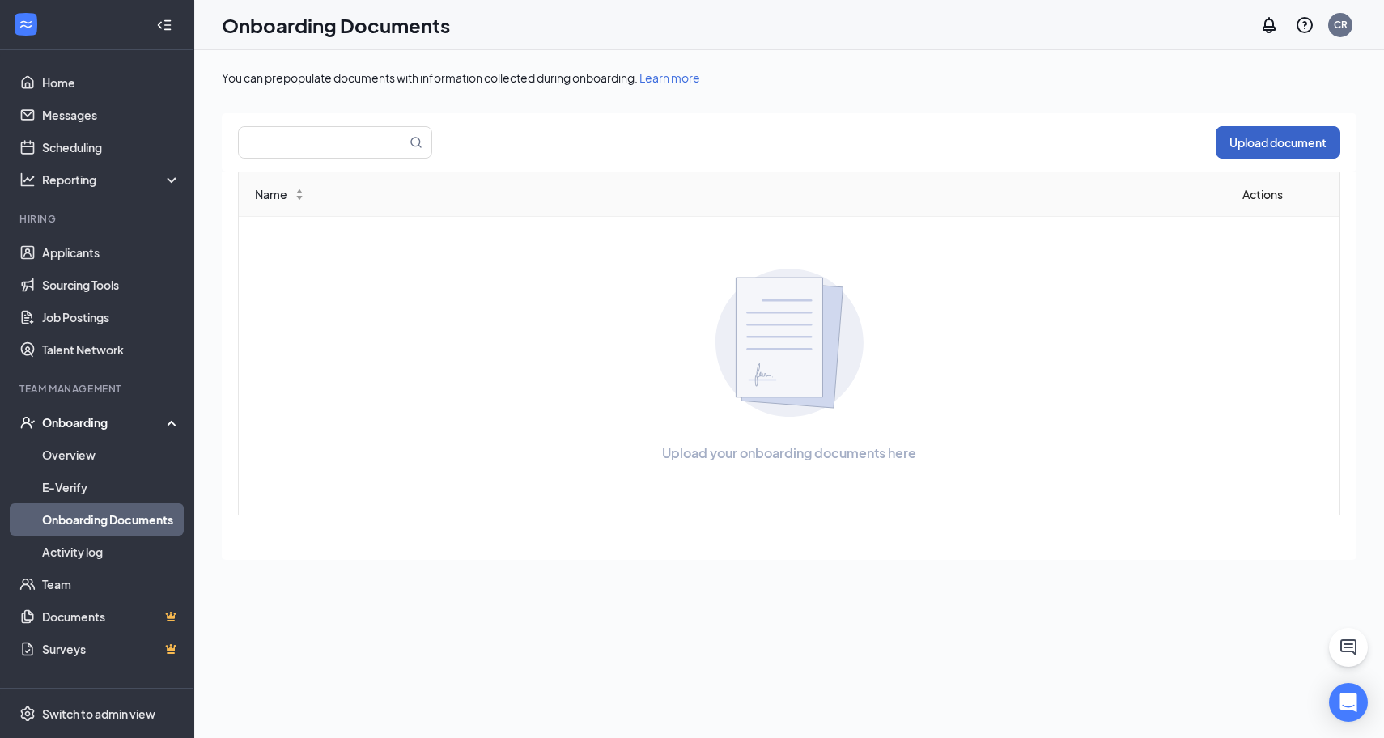
click at [1239, 149] on button "Upload document" at bounding box center [1277, 142] width 125 height 32
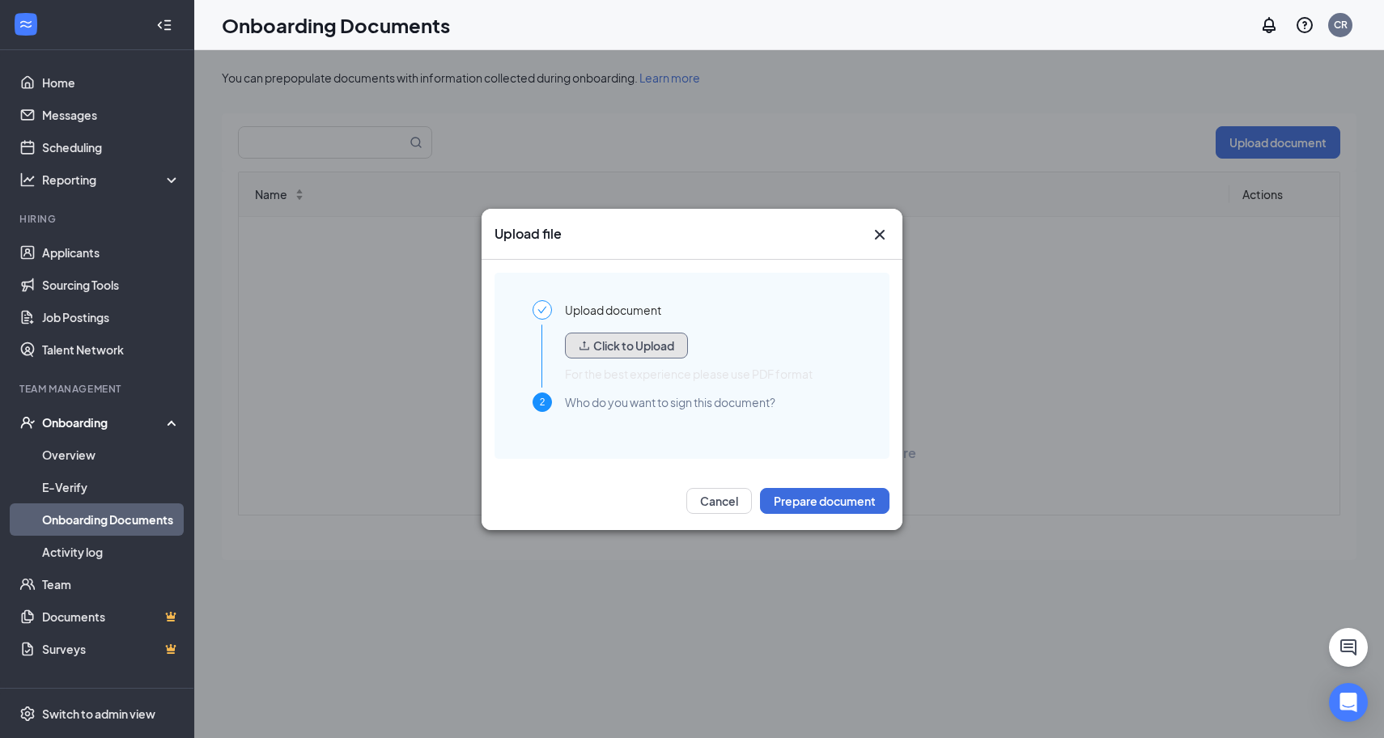
click at [656, 349] on button "Click to Upload" at bounding box center [626, 346] width 123 height 26
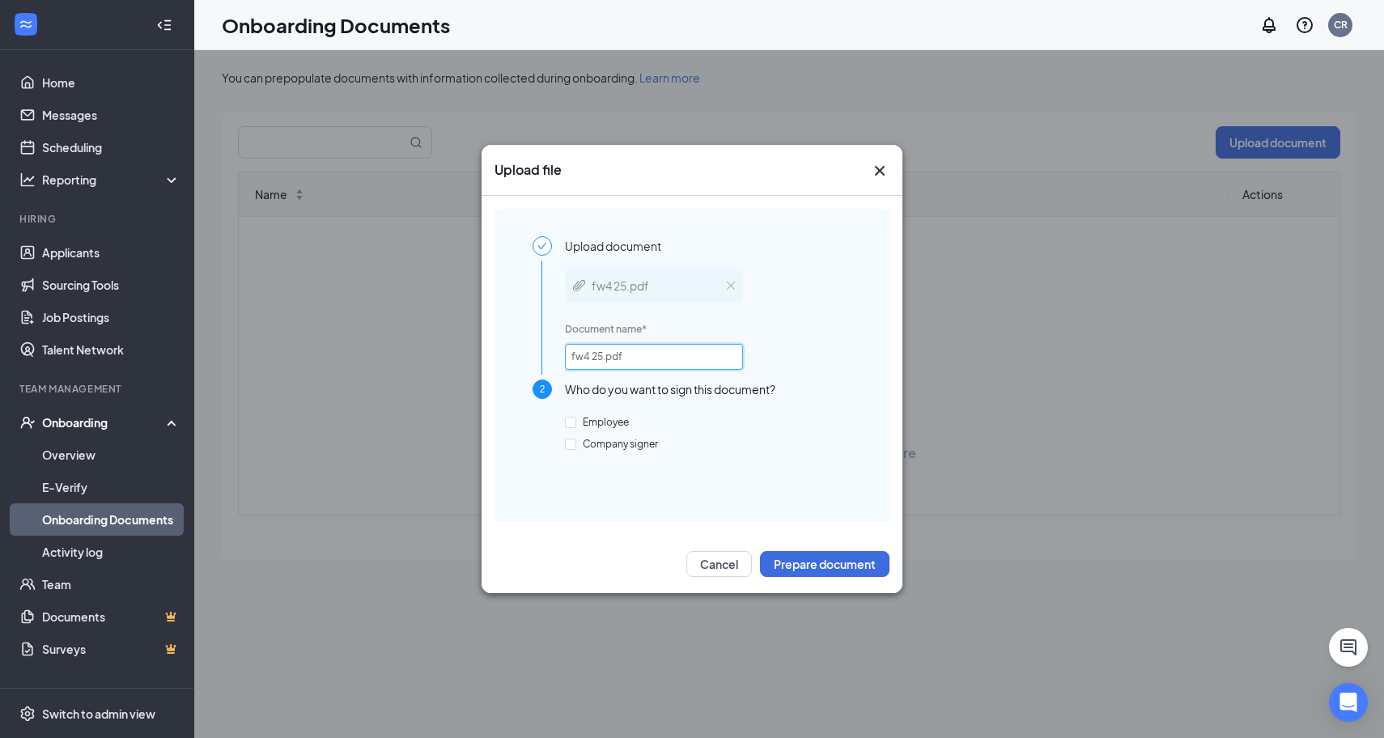
click at [634, 358] on input "fw4 25.pdf" at bounding box center [654, 357] width 178 height 26
click at [585, 358] on input "fw W-4" at bounding box center [654, 357] width 178 height 26
type input "Employee W-4"
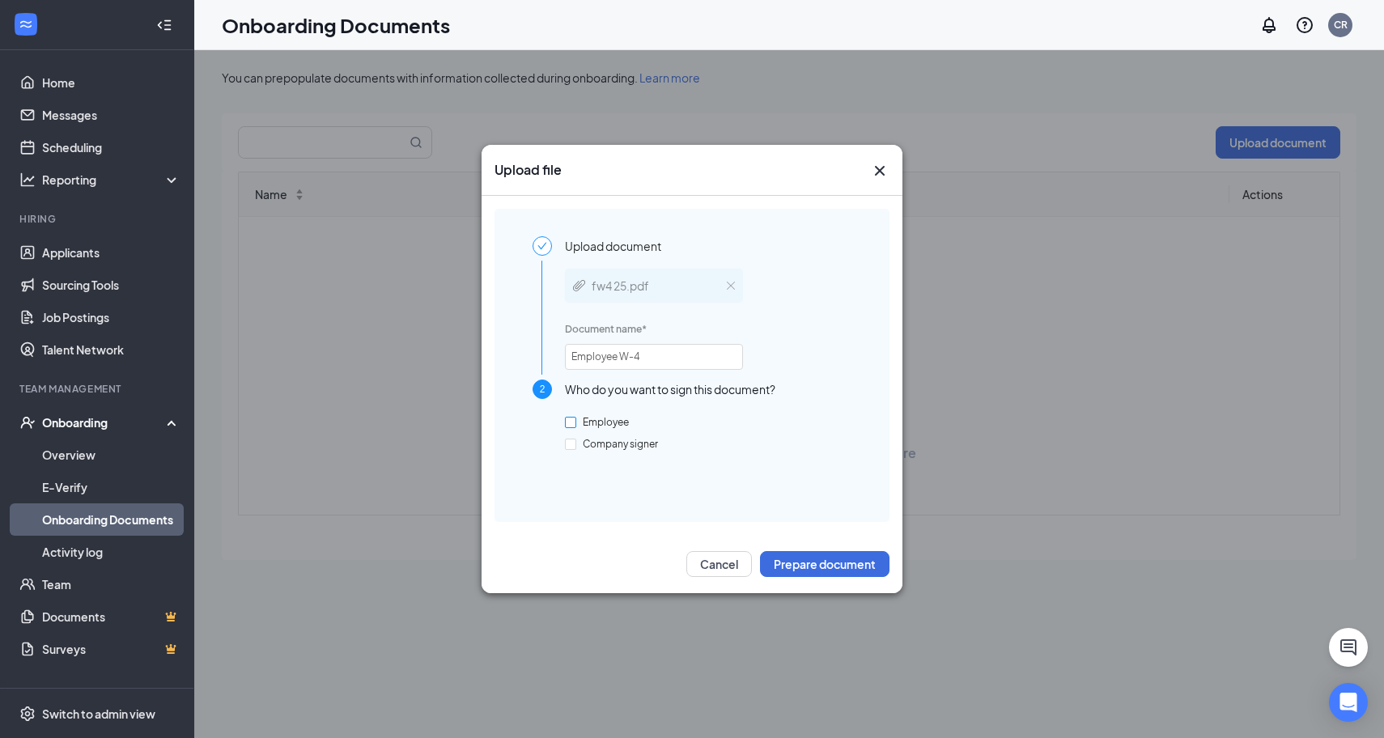
click at [608, 423] on span "Employee" at bounding box center [605, 422] width 59 height 12
click at [576, 423] on input "Employee" at bounding box center [570, 422] width 11 height 11
checkbox input "true"
click at [784, 563] on button "Prepare document" at bounding box center [824, 564] width 129 height 26
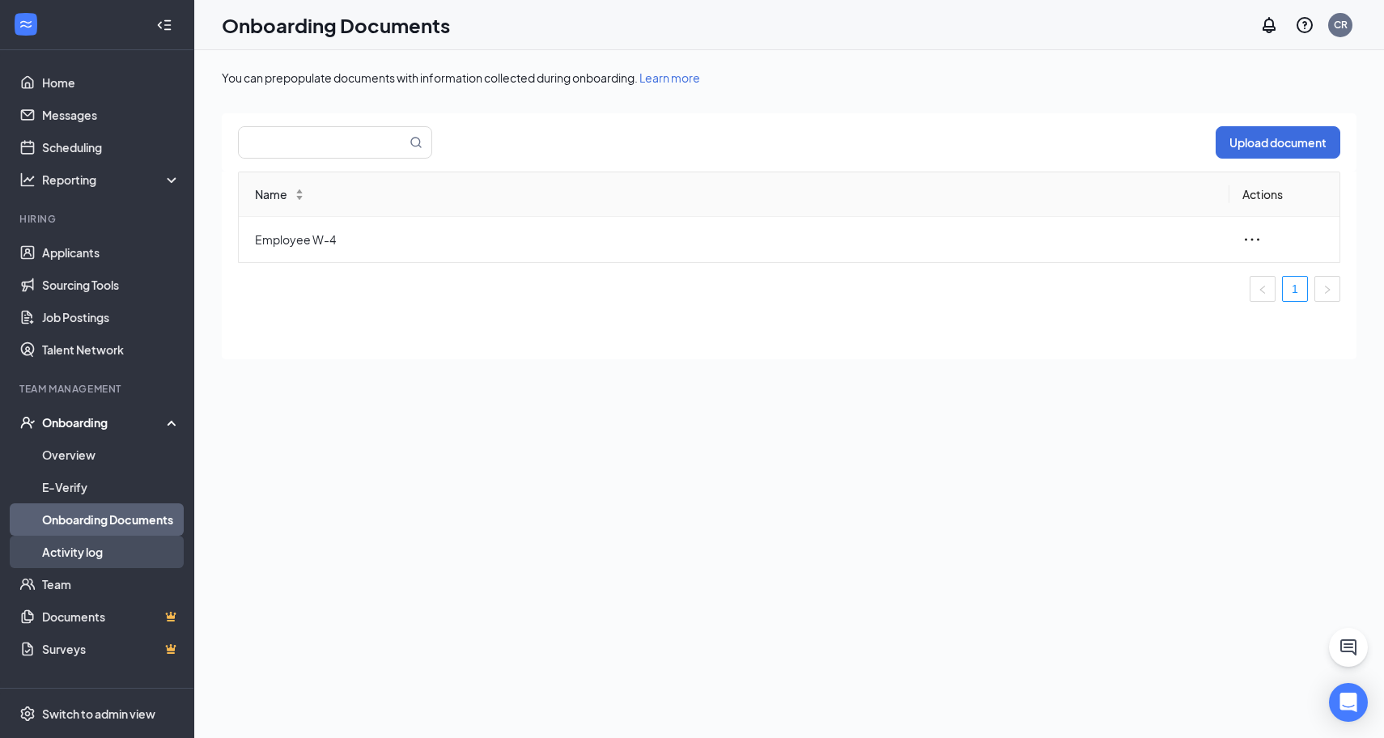
scroll to position [73, 0]
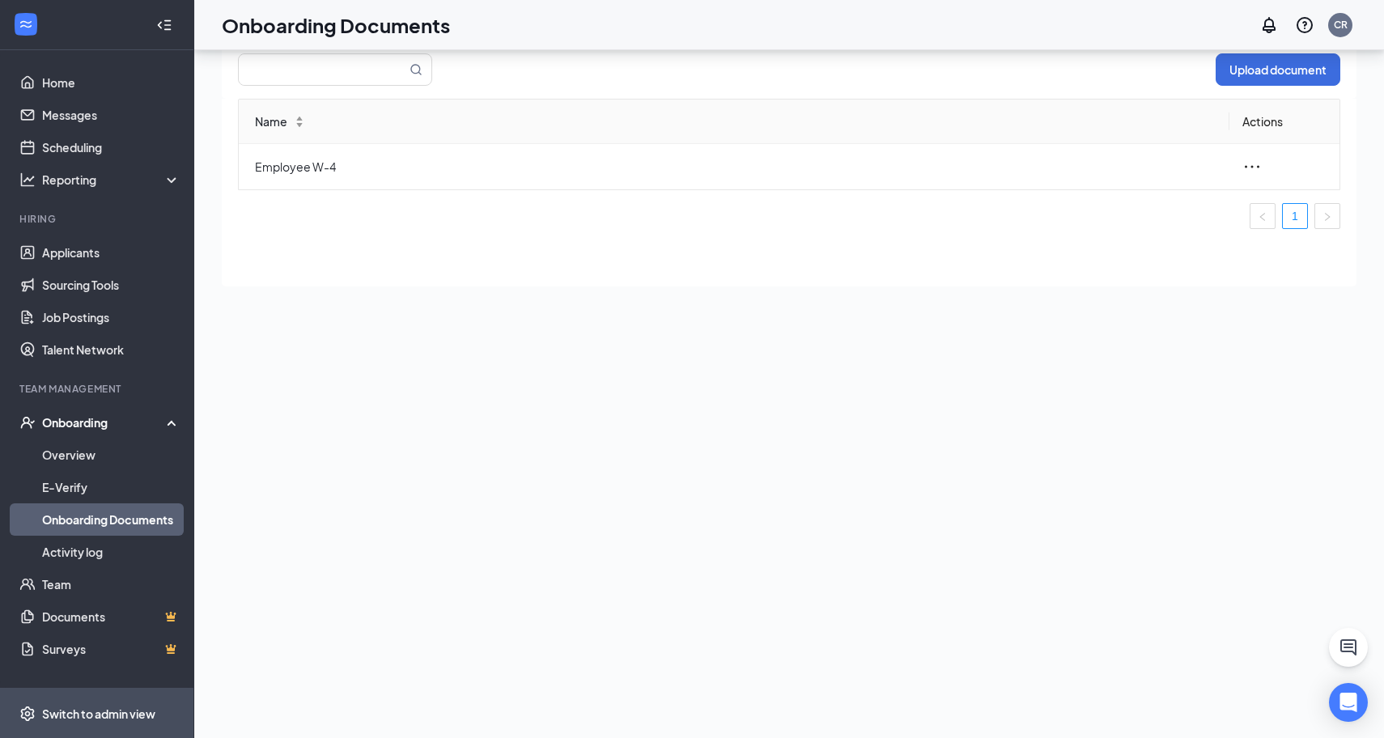
click at [66, 702] on span "Switch to admin view" at bounding box center [111, 713] width 138 height 49
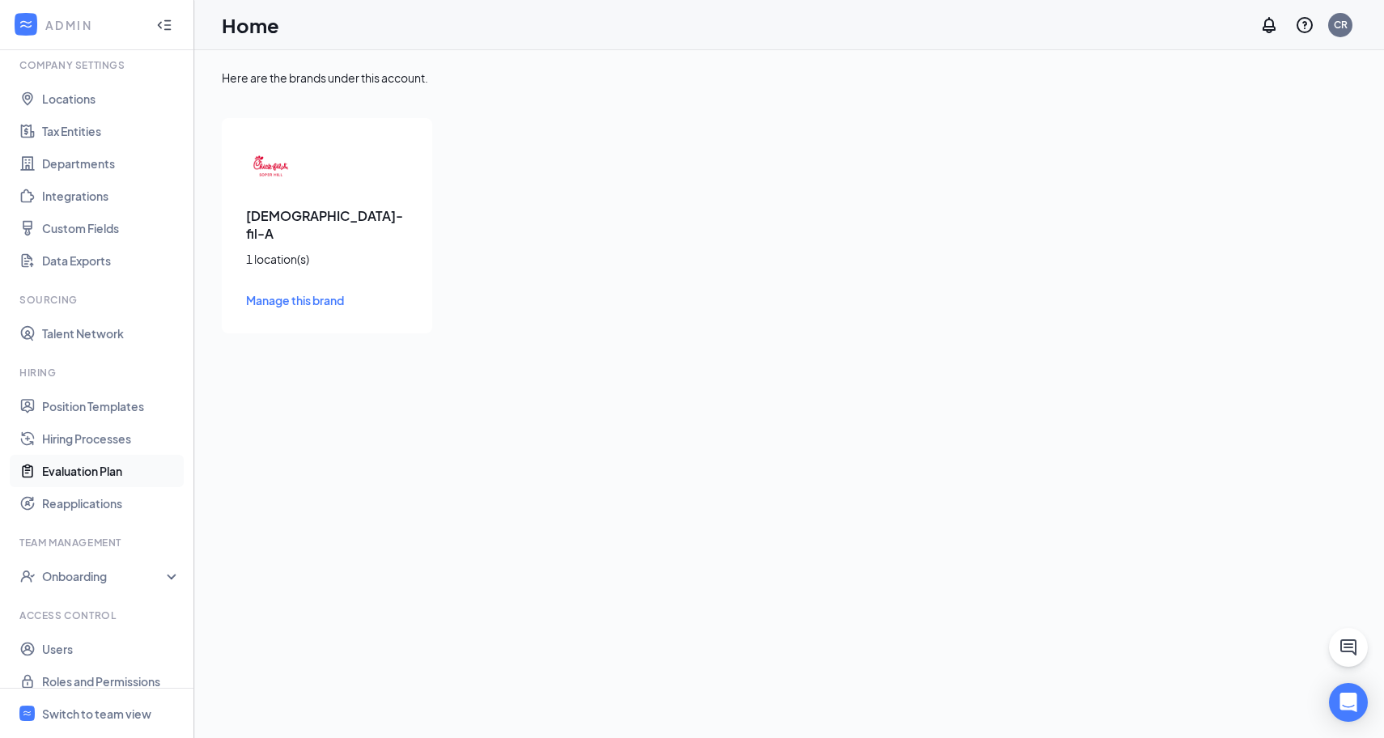
scroll to position [73, 0]
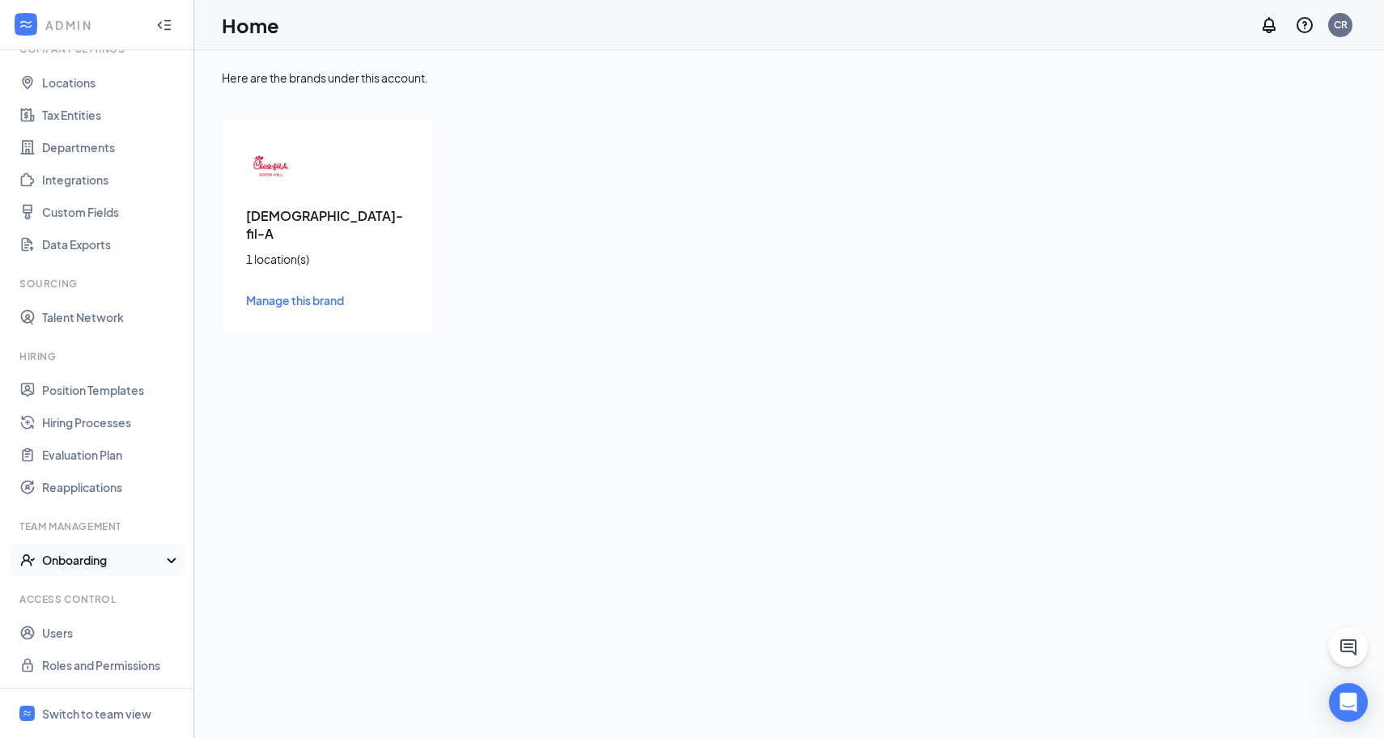
click at [150, 557] on div "Onboarding" at bounding box center [104, 560] width 125 height 16
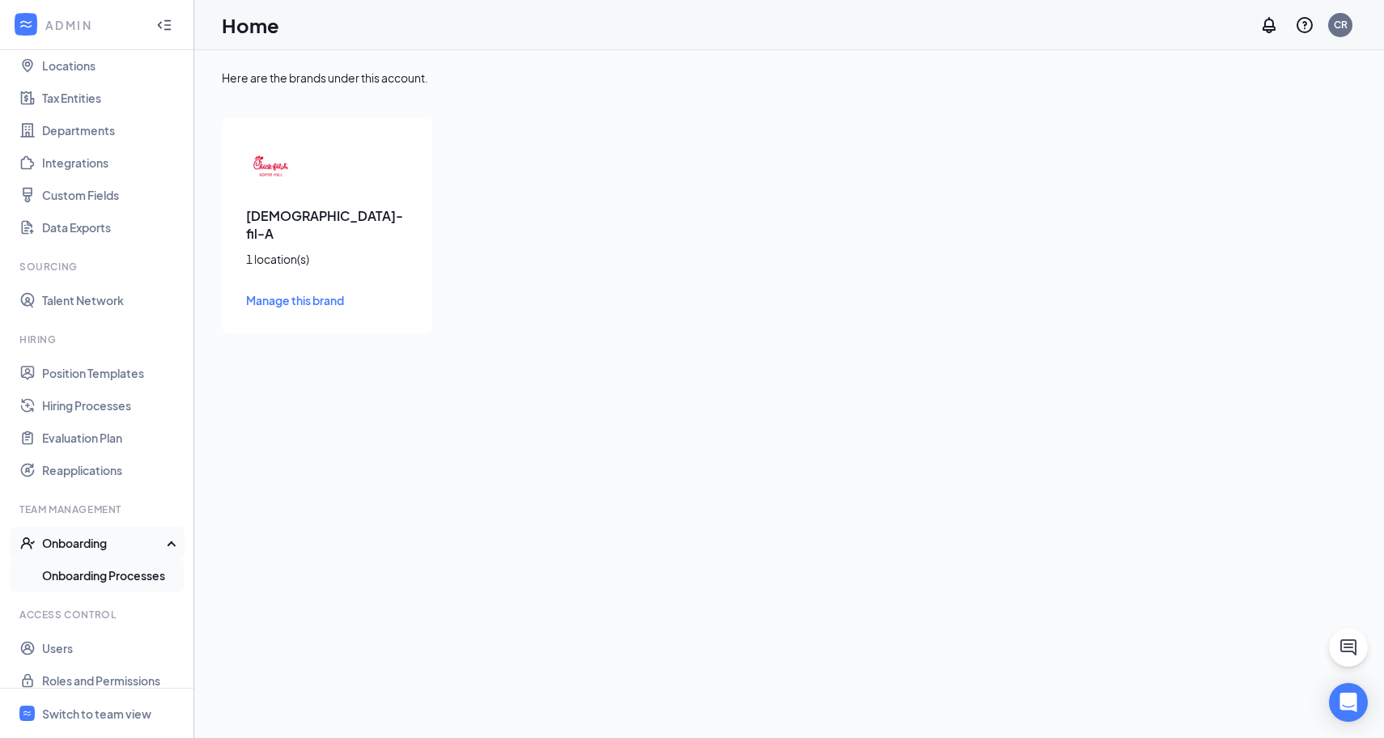
scroll to position [91, 0]
click at [133, 570] on link "Onboarding Processes" at bounding box center [111, 573] width 138 height 32
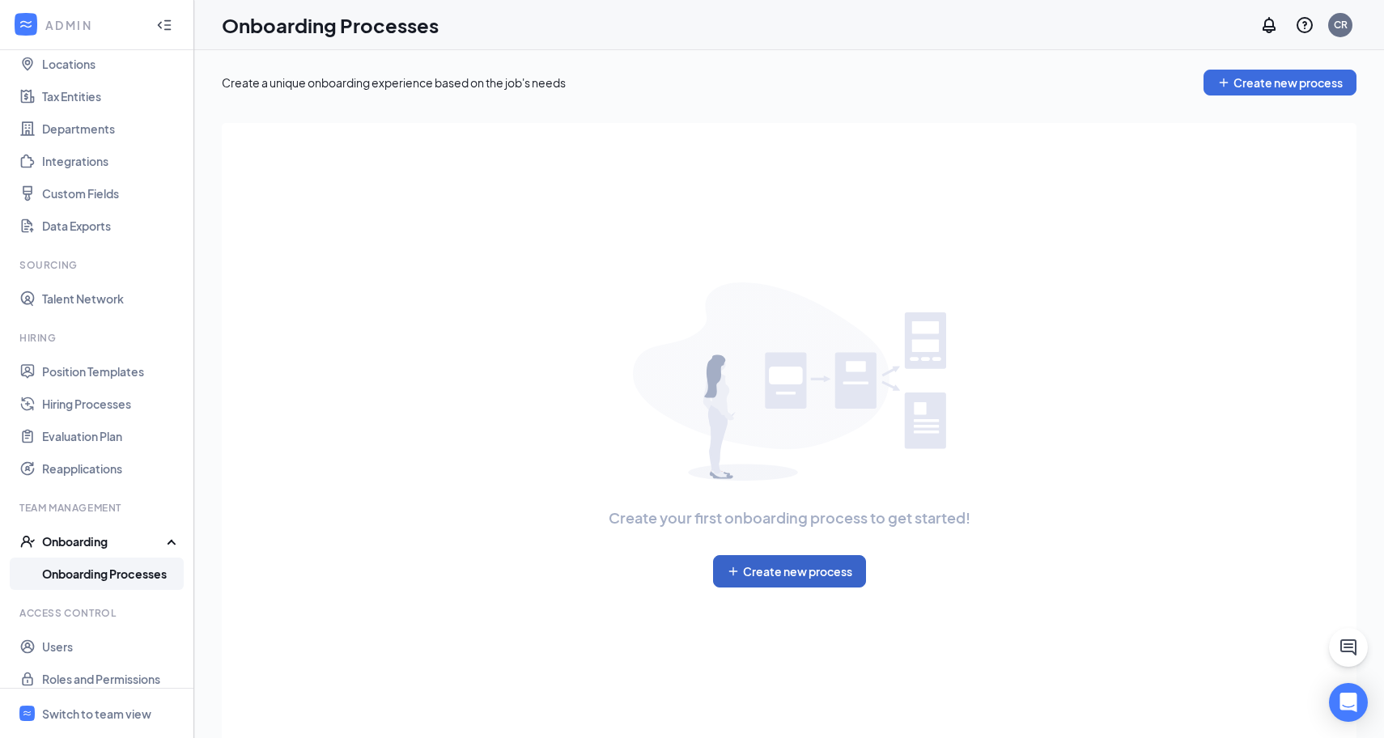
click at [769, 564] on button "Create new process" at bounding box center [789, 571] width 153 height 32
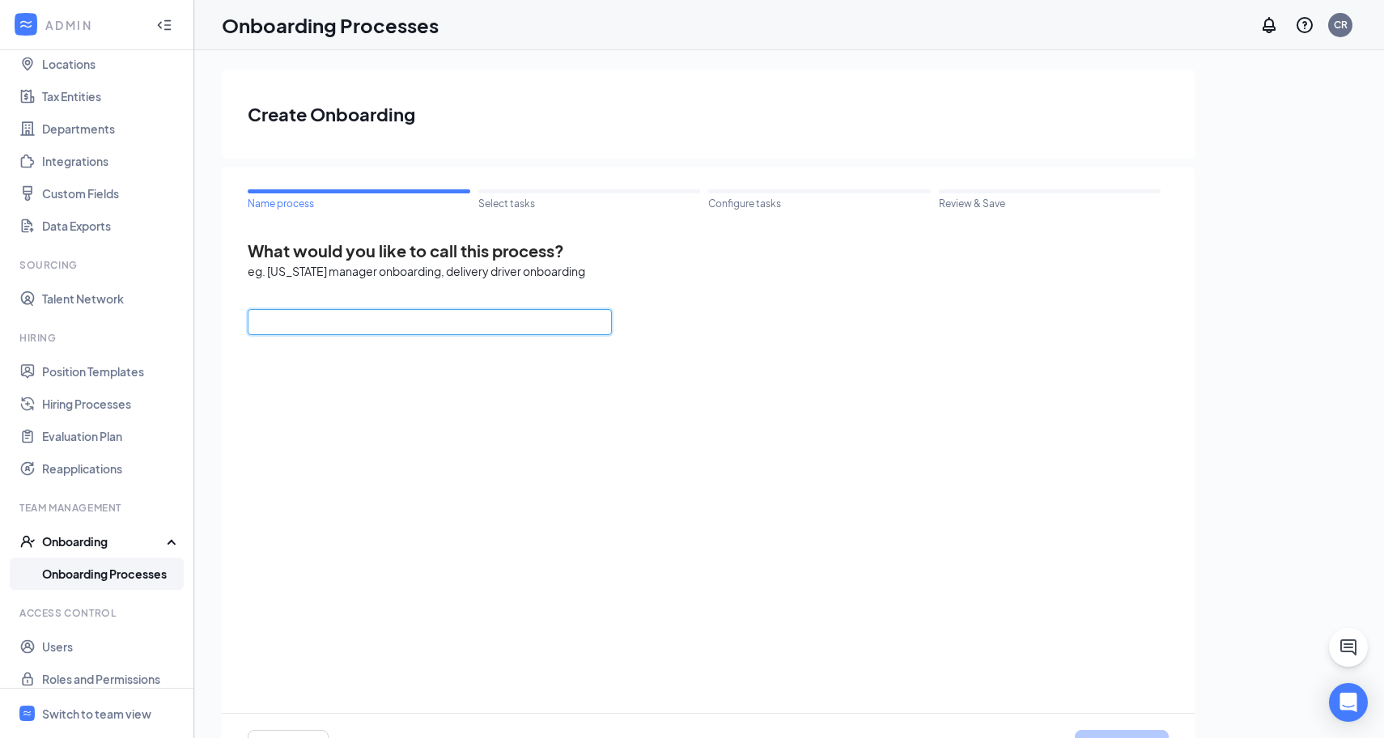
click at [405, 325] on input "text" at bounding box center [430, 322] width 364 height 26
type input "Team Member Onboarding Process"
click at [527, 421] on div "What would you like to call this process? eg. California manager onboarding, de…" at bounding box center [708, 508] width 921 height 539
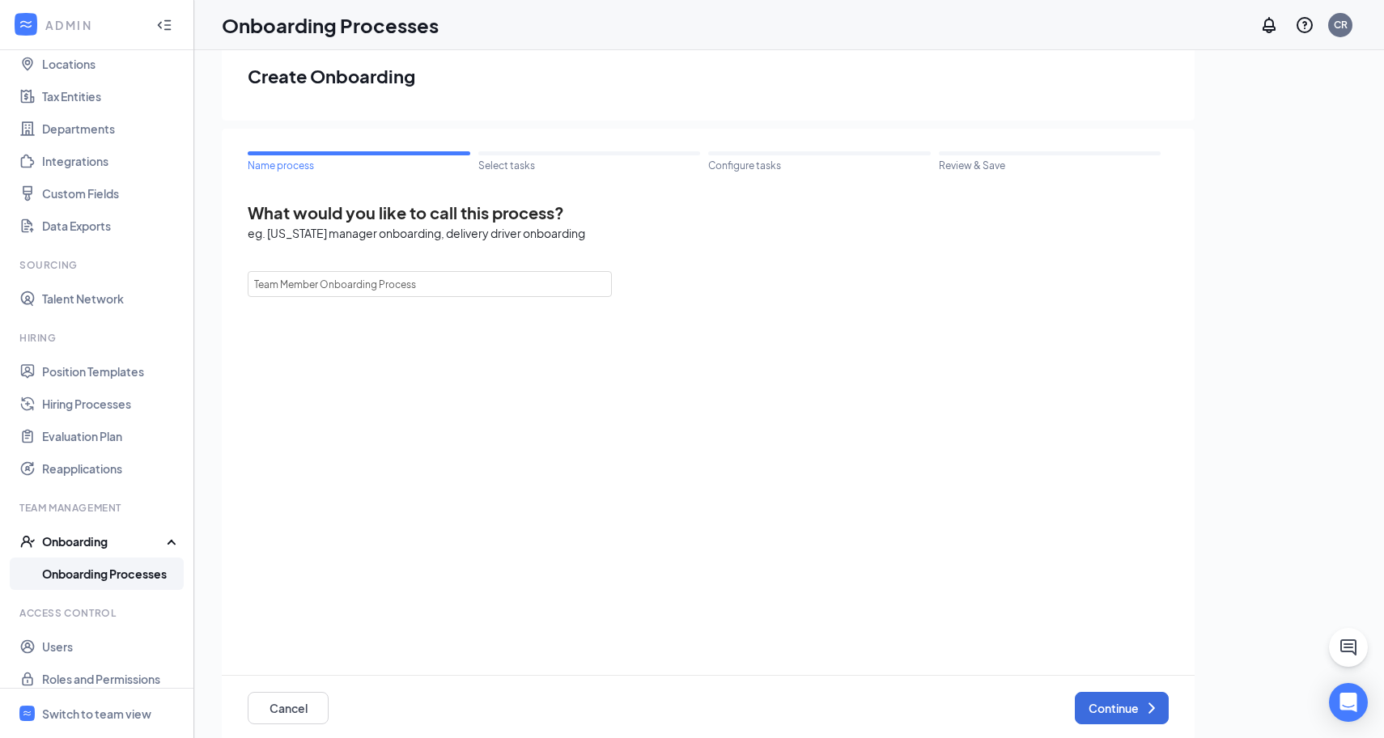
scroll to position [39, 0]
click at [1092, 699] on button "Continue" at bounding box center [1121, 707] width 94 height 32
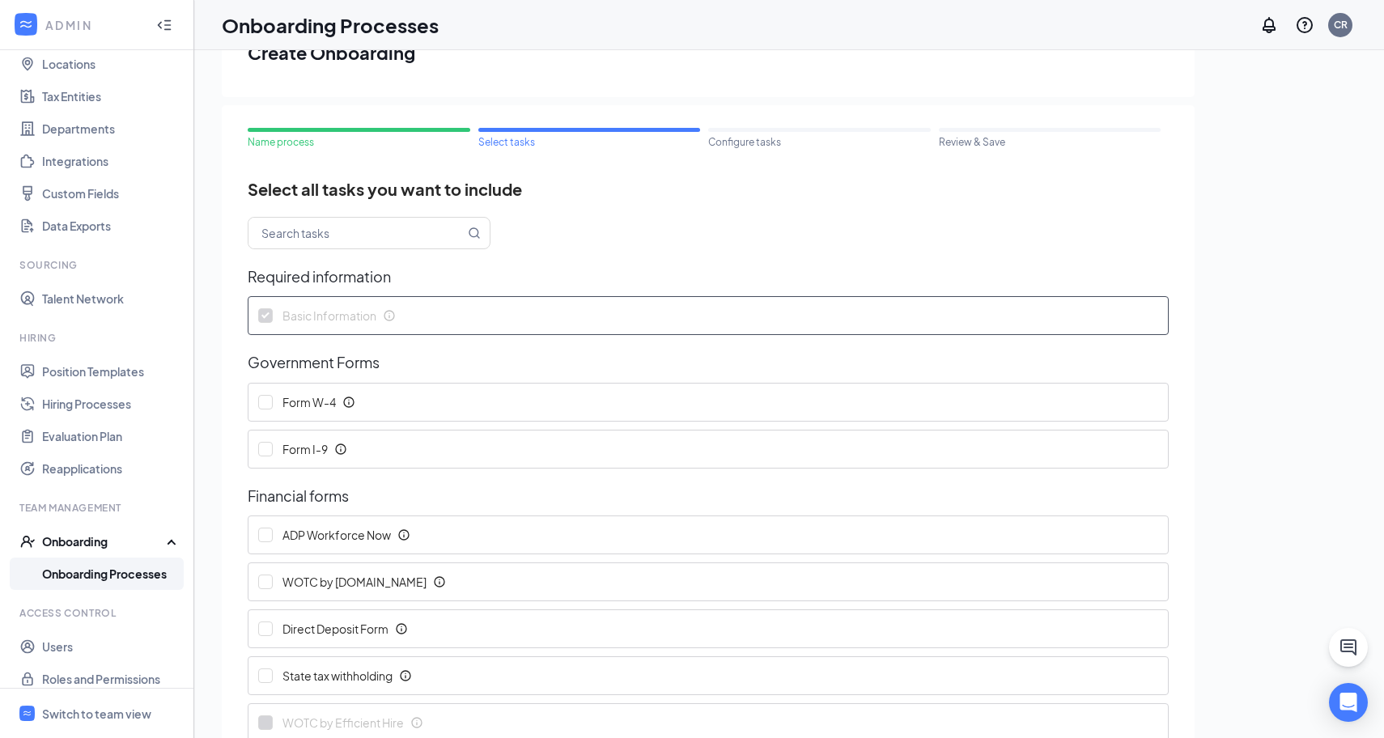
scroll to position [26, 0]
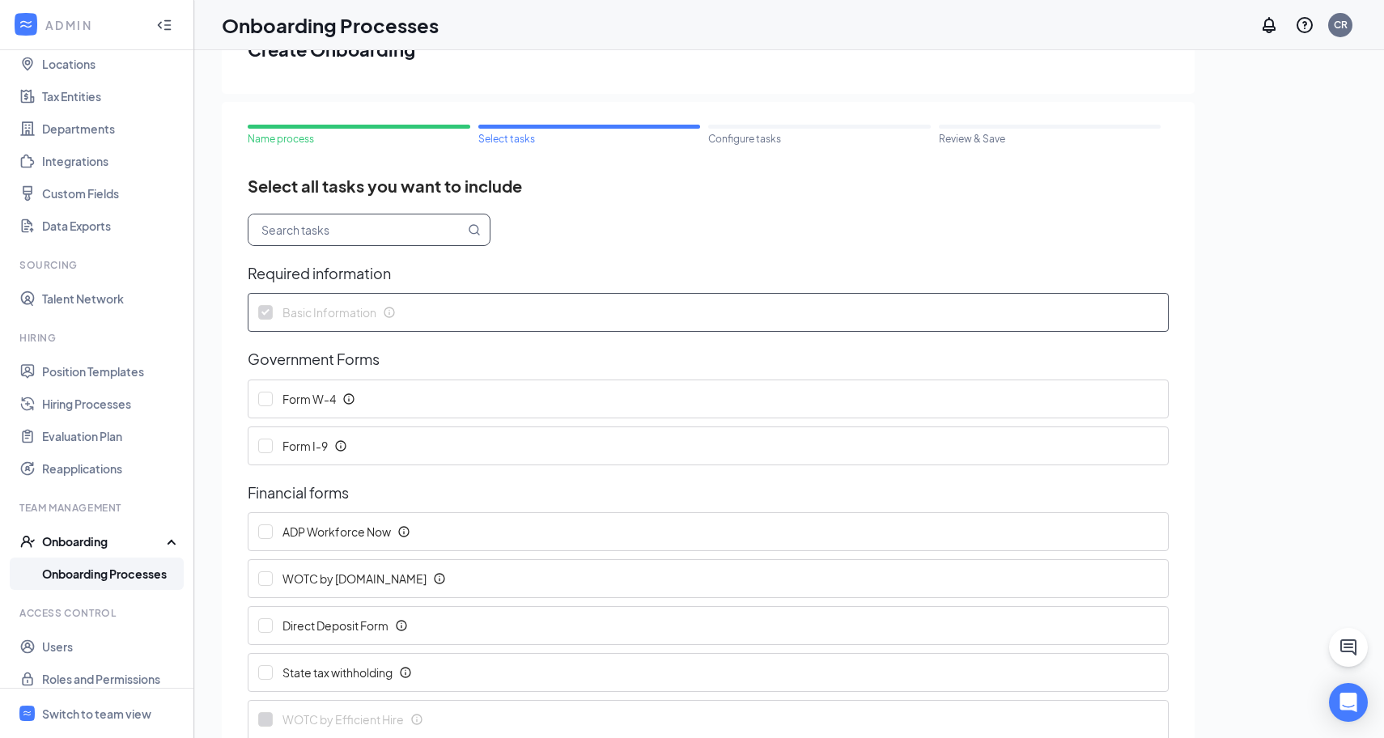
click at [386, 224] on input "text" at bounding box center [356, 229] width 216 height 31
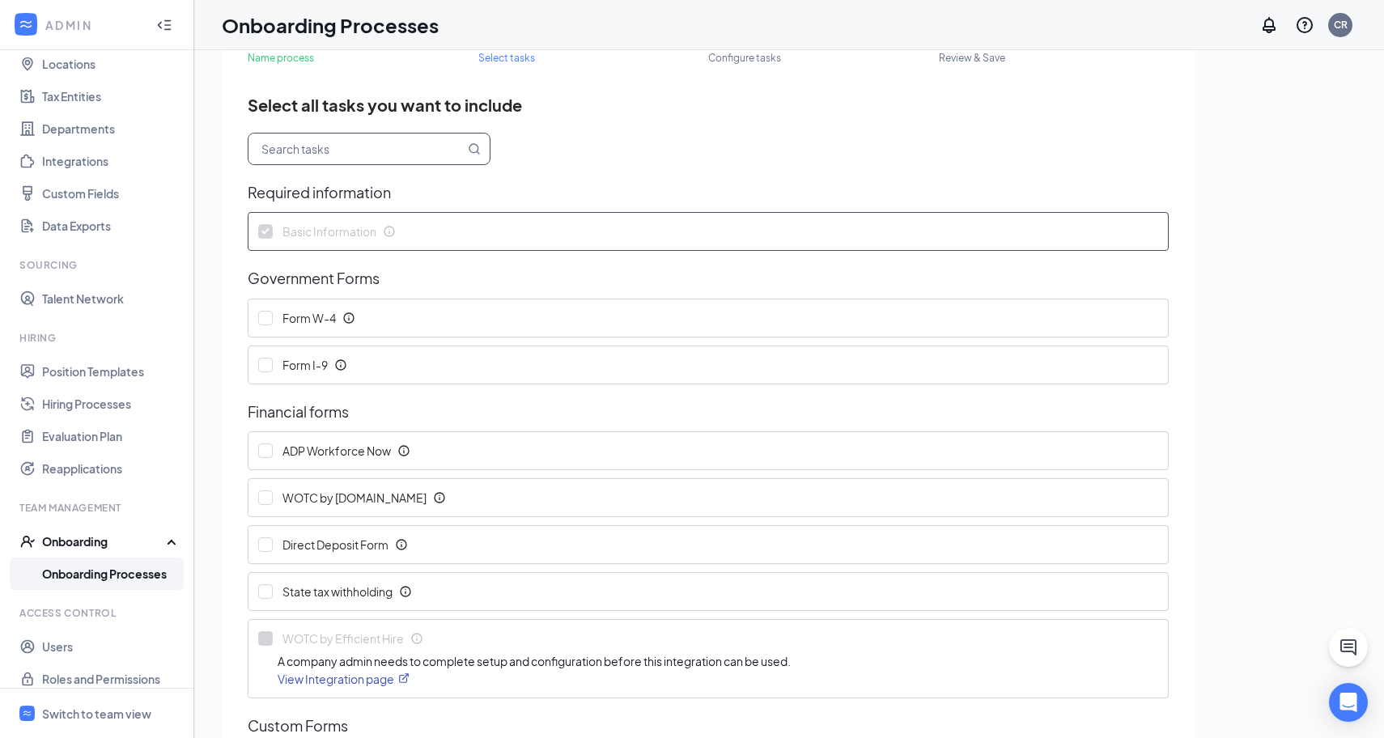
scroll to position [104, 0]
click at [261, 323] on input "Form W-4" at bounding box center [265, 321] width 15 height 15
checkbox input "true"
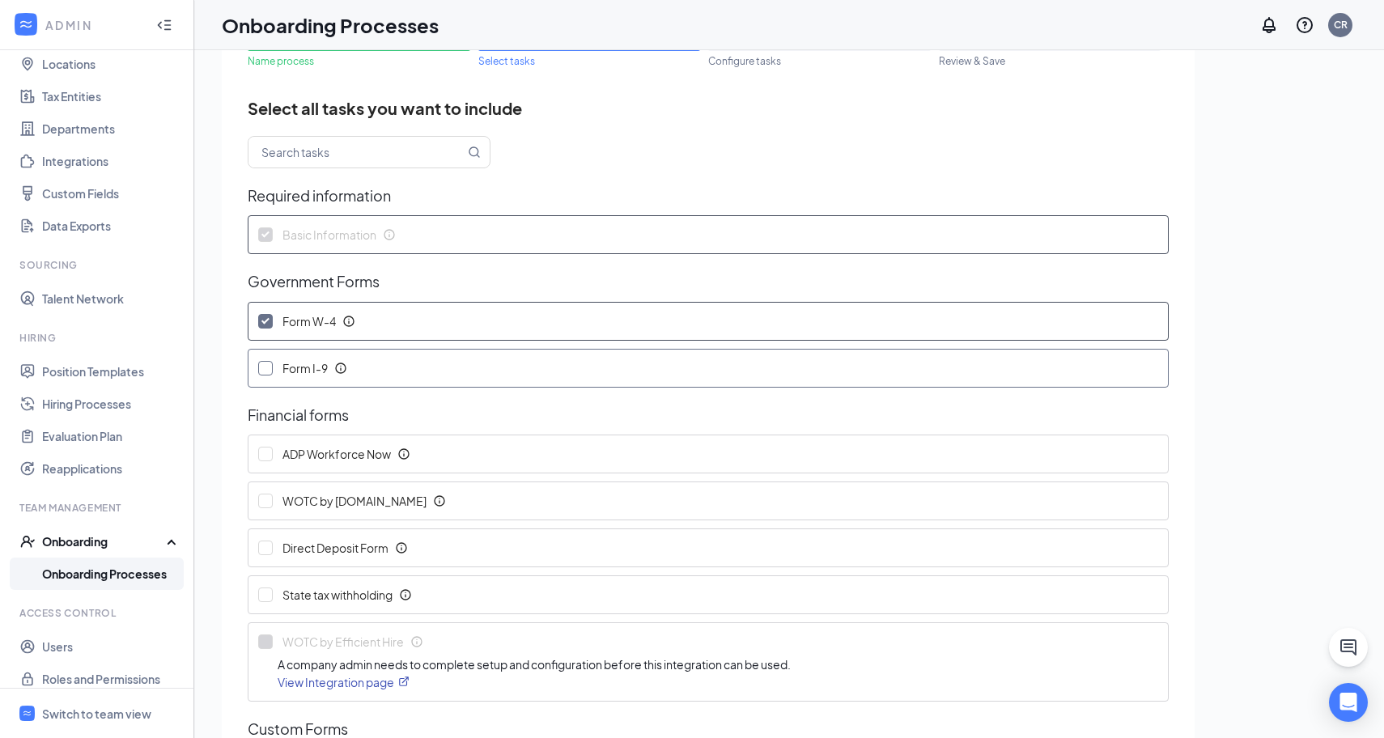
click at [261, 362] on input "Form I-9" at bounding box center [265, 368] width 15 height 15
checkbox input "true"
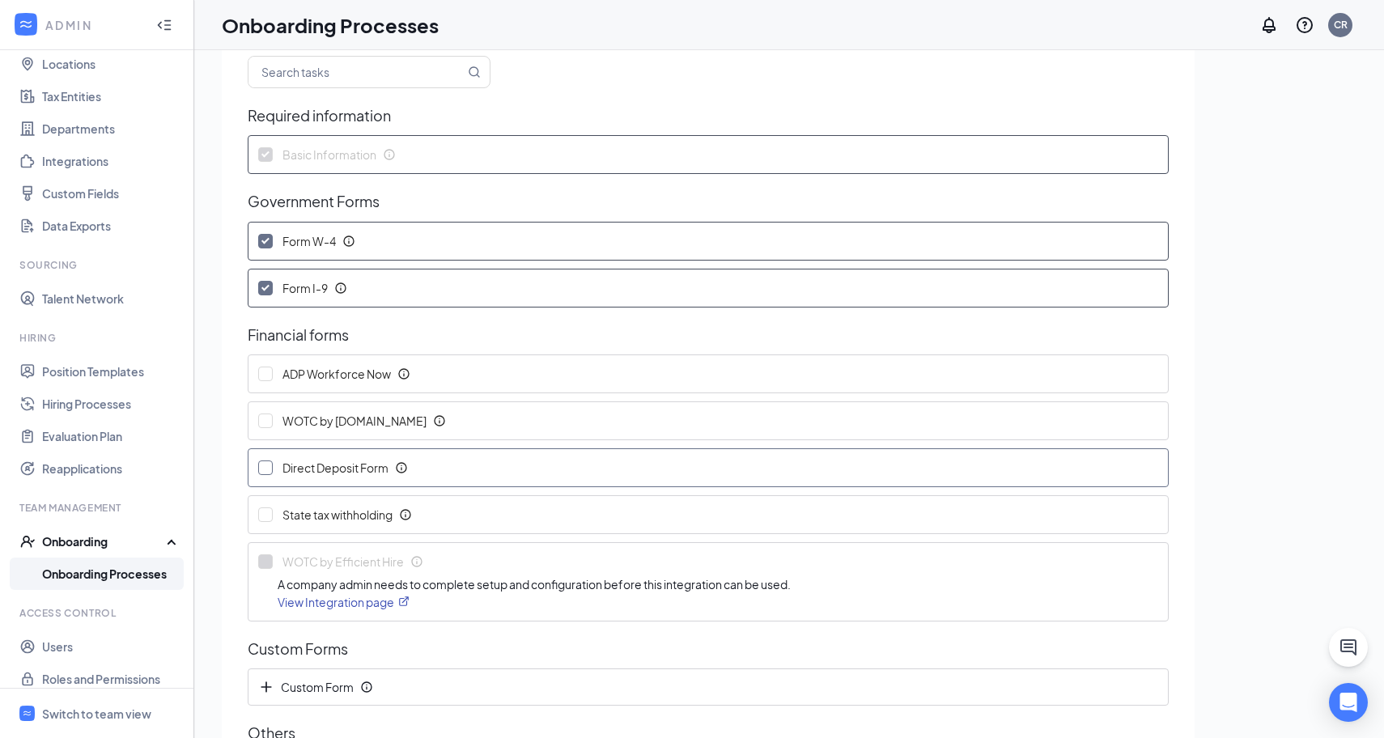
scroll to position [186, 0]
click at [269, 465] on input "Direct Deposit Form" at bounding box center [265, 465] width 15 height 15
checkbox input "true"
click at [264, 515] on input "State tax withholding" at bounding box center [265, 512] width 15 height 15
checkbox input "true"
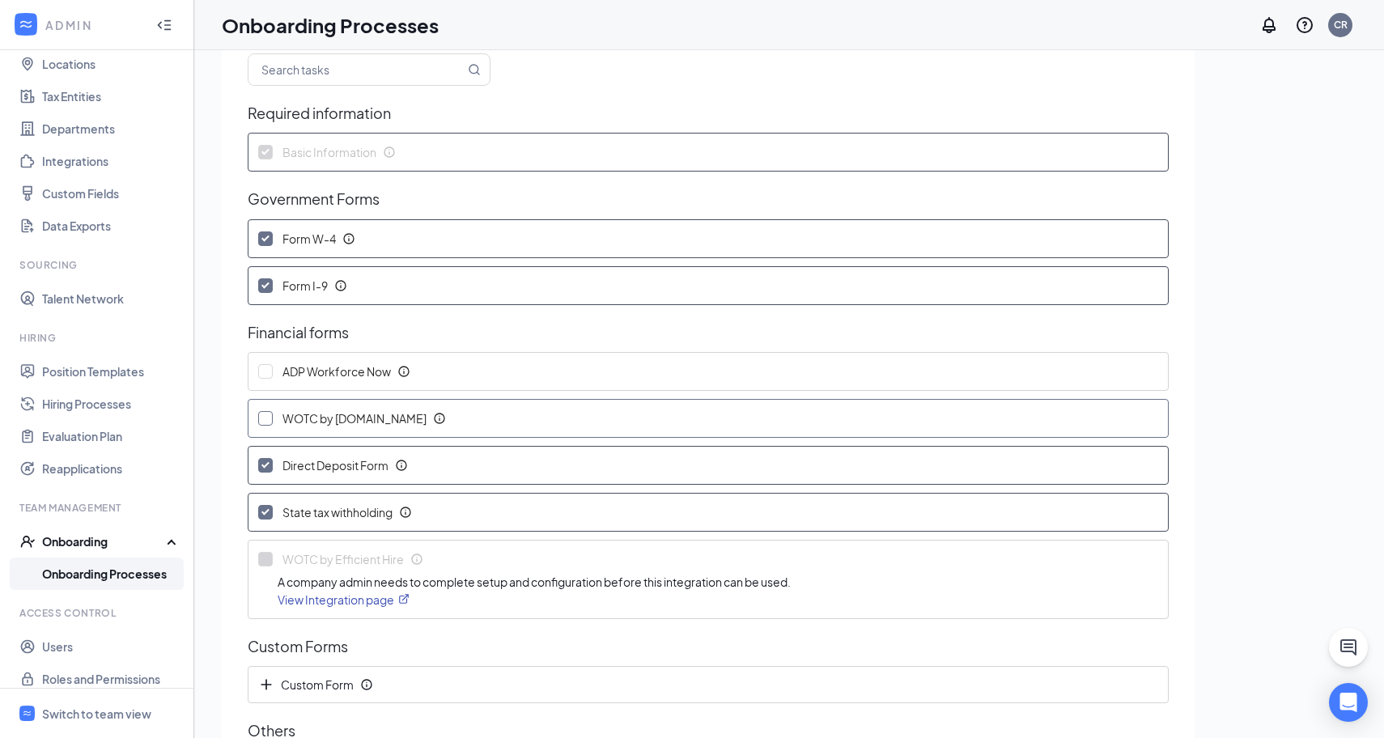
click at [267, 419] on input "WOTC by WOTC.com" at bounding box center [265, 418] width 15 height 15
checkbox input "true"
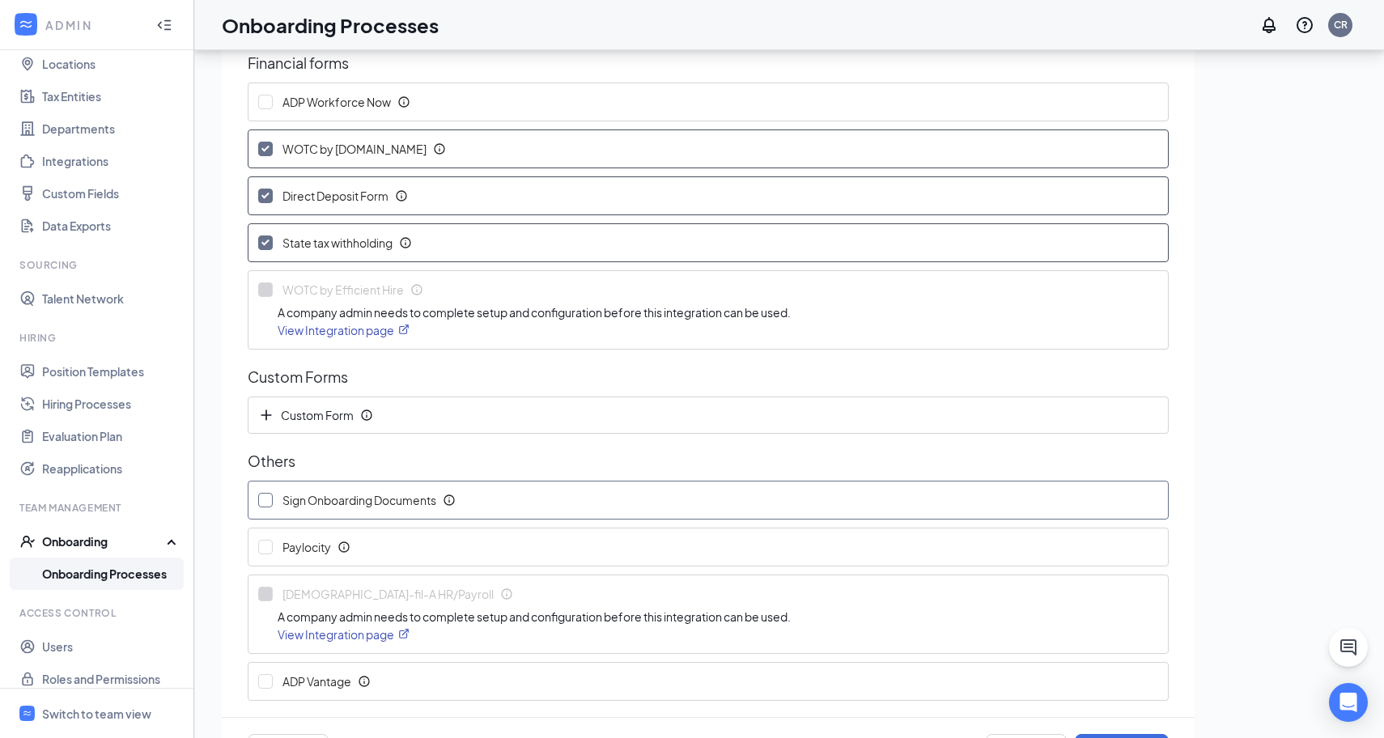
scroll to position [395, 0]
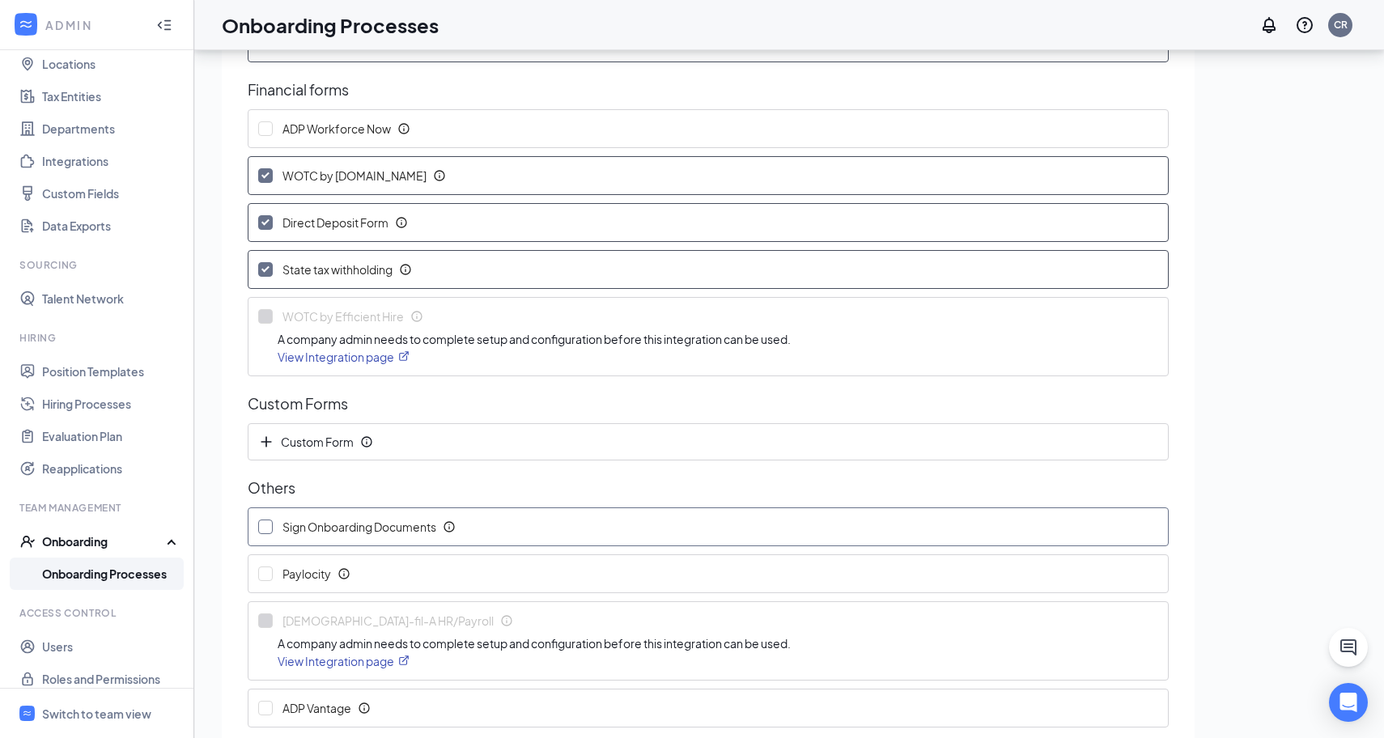
click at [262, 524] on input "Sign Onboarding Documents" at bounding box center [265, 526] width 15 height 15
checkbox input "true"
click at [451, 526] on icon "Info" at bounding box center [449, 526] width 13 height 13
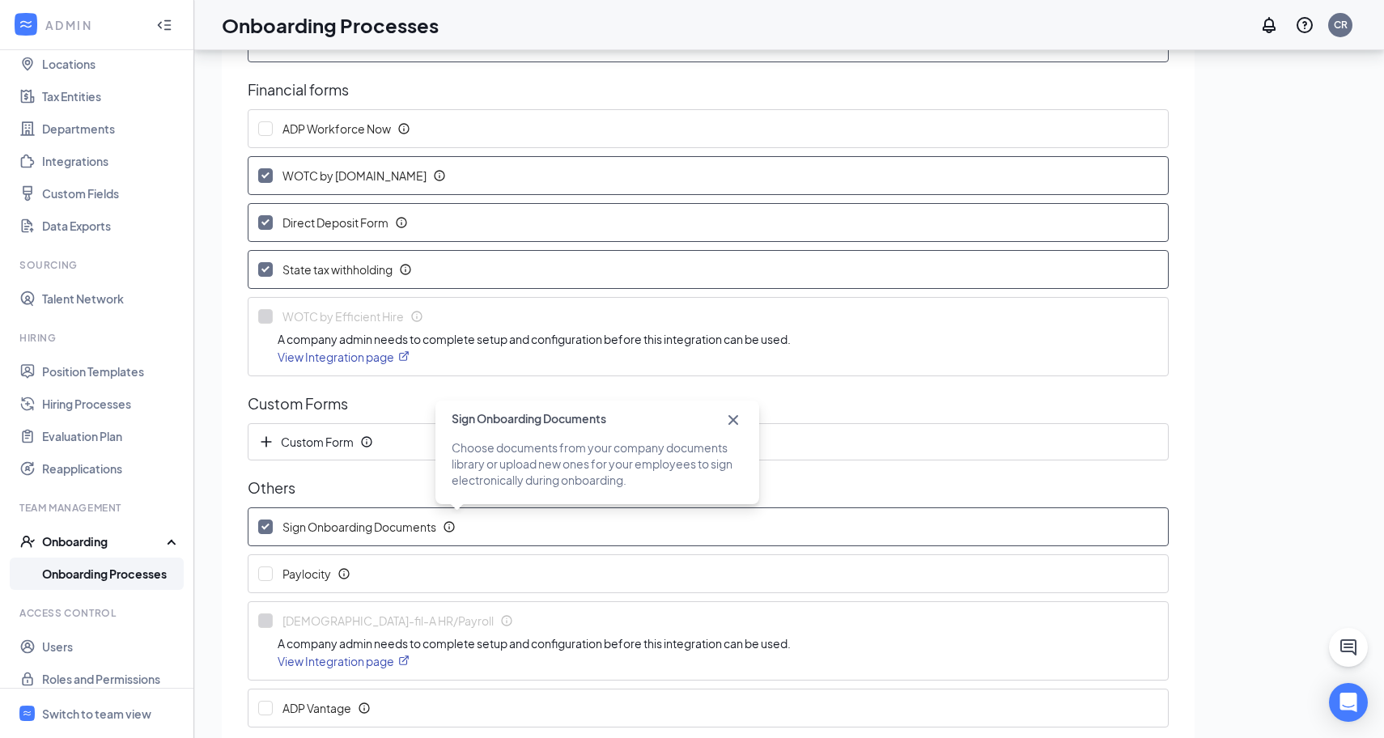
click at [735, 417] on icon "Cross" at bounding box center [733, 420] width 10 height 10
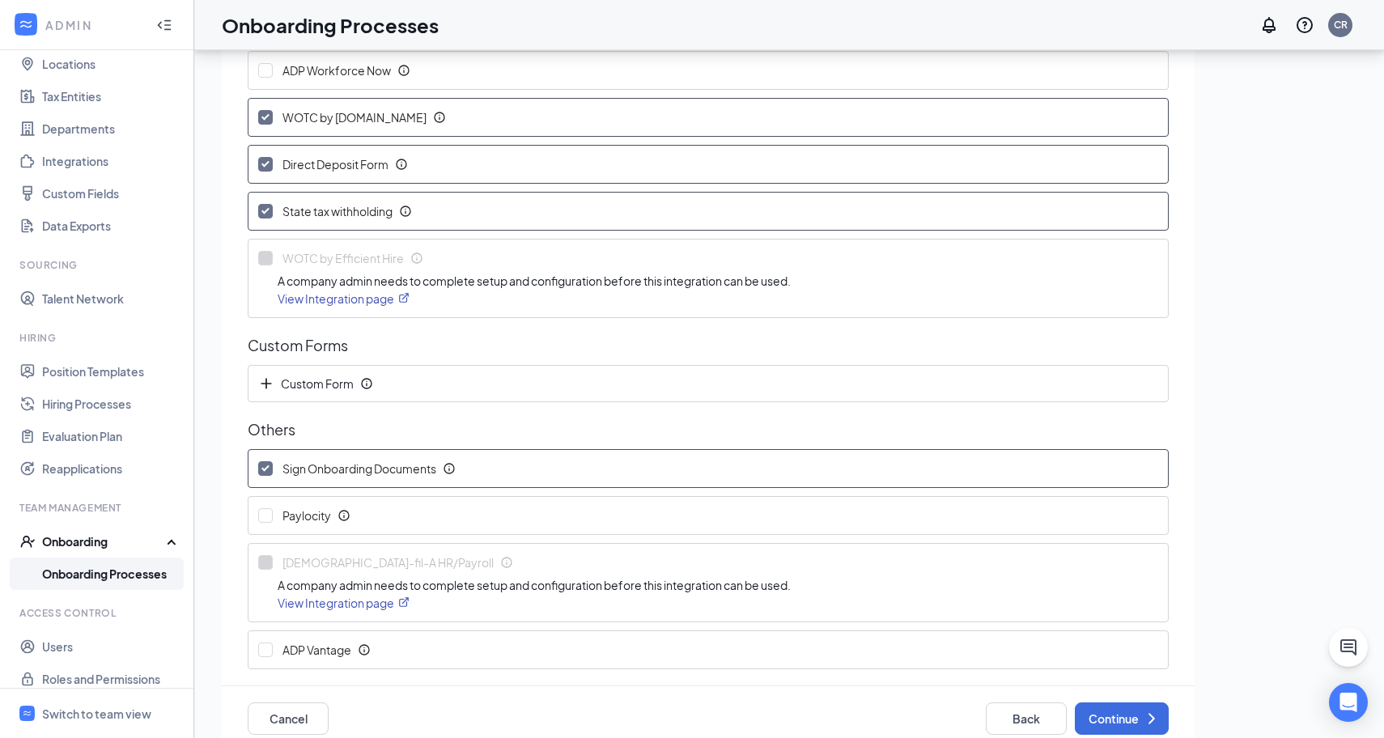
scroll to position [479, 0]
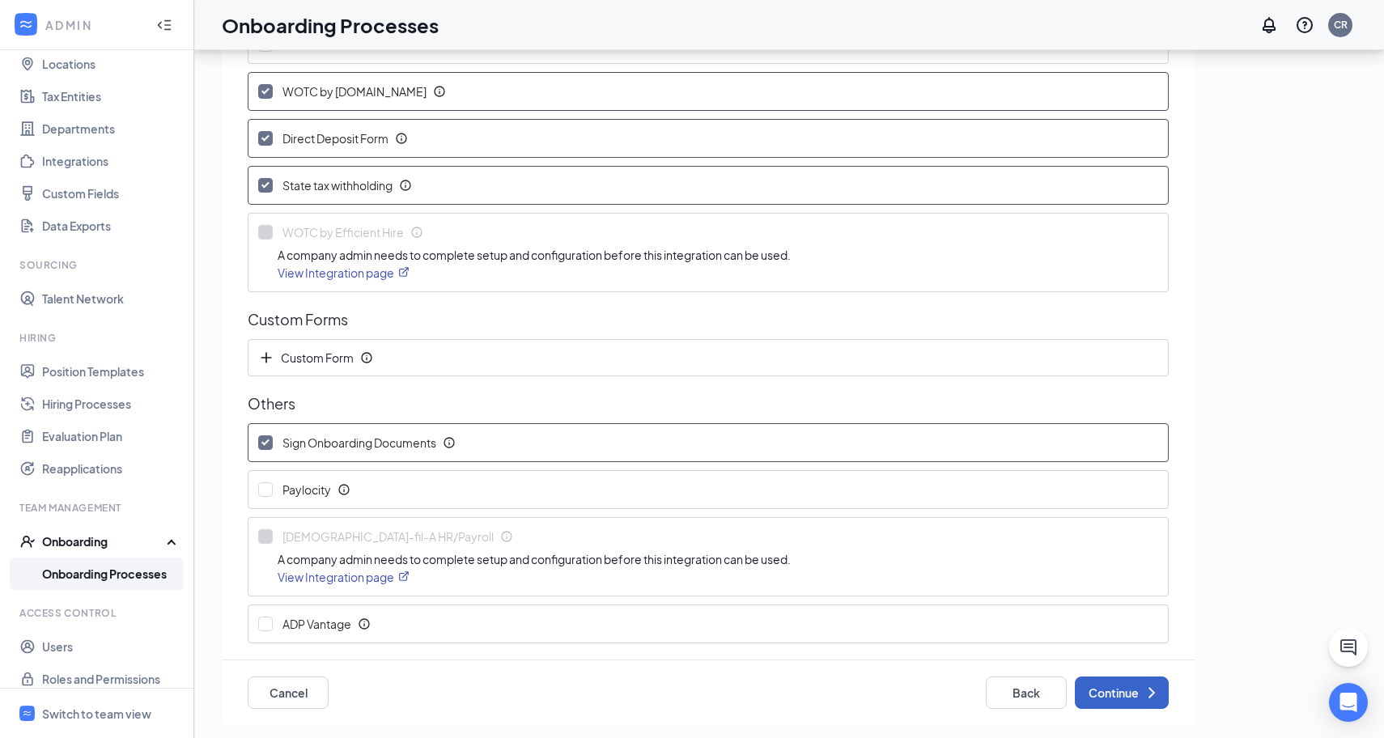
click at [1101, 694] on button "Continue" at bounding box center [1121, 692] width 94 height 32
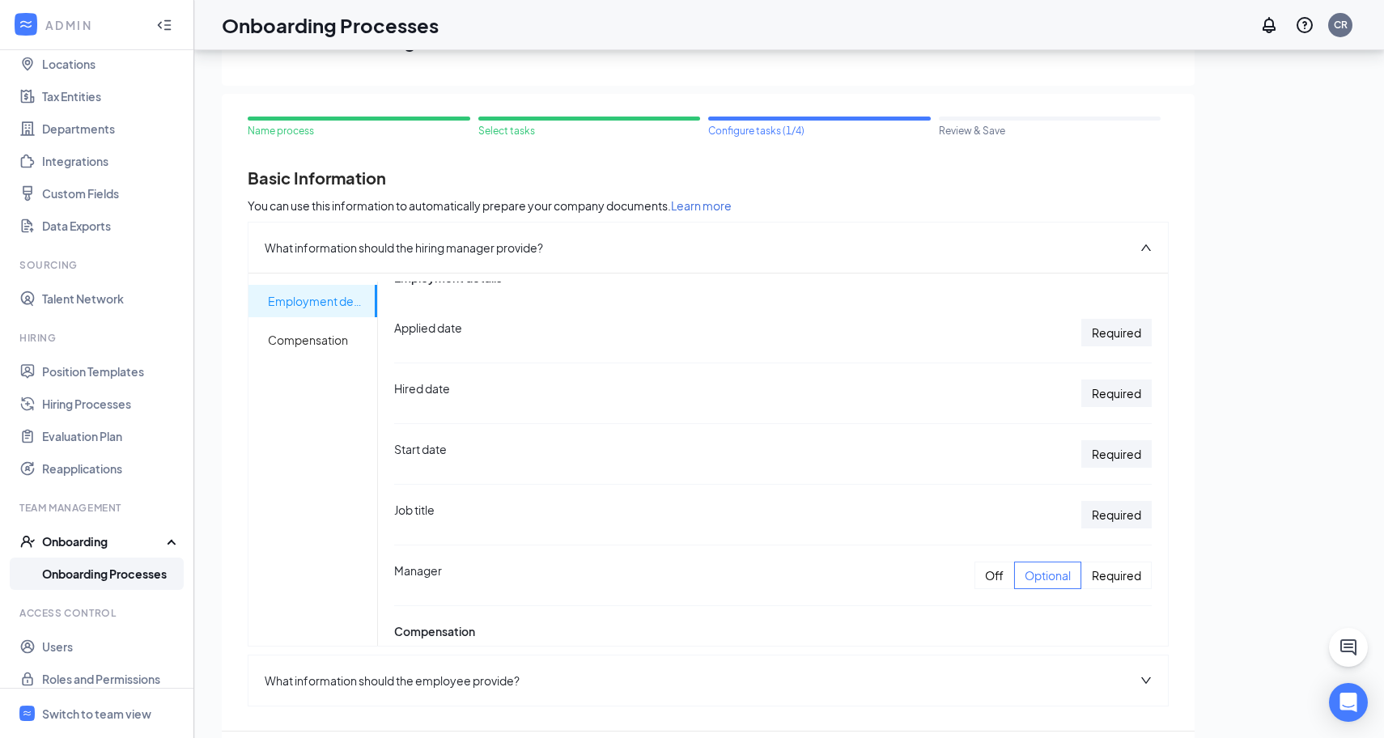
scroll to position [0, 0]
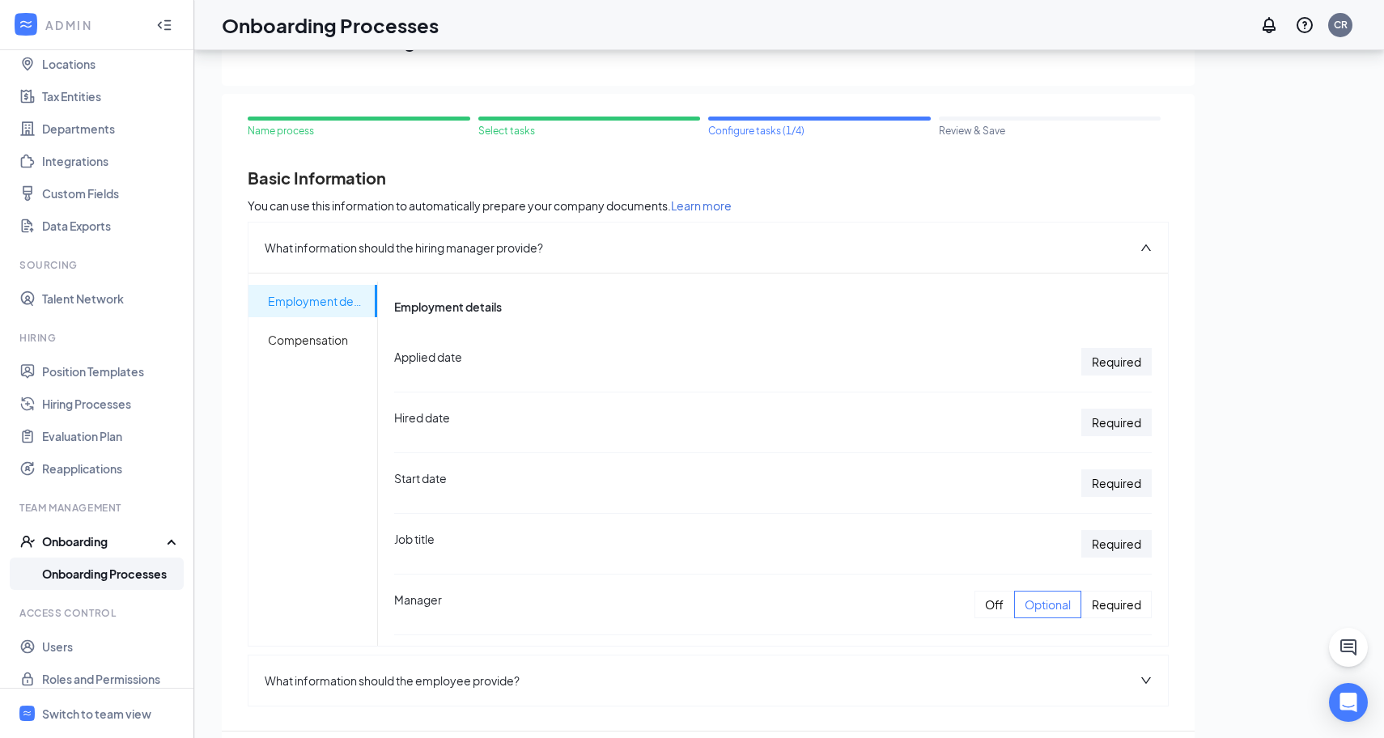
click at [1123, 360] on div "Required" at bounding box center [1116, 362] width 70 height 28
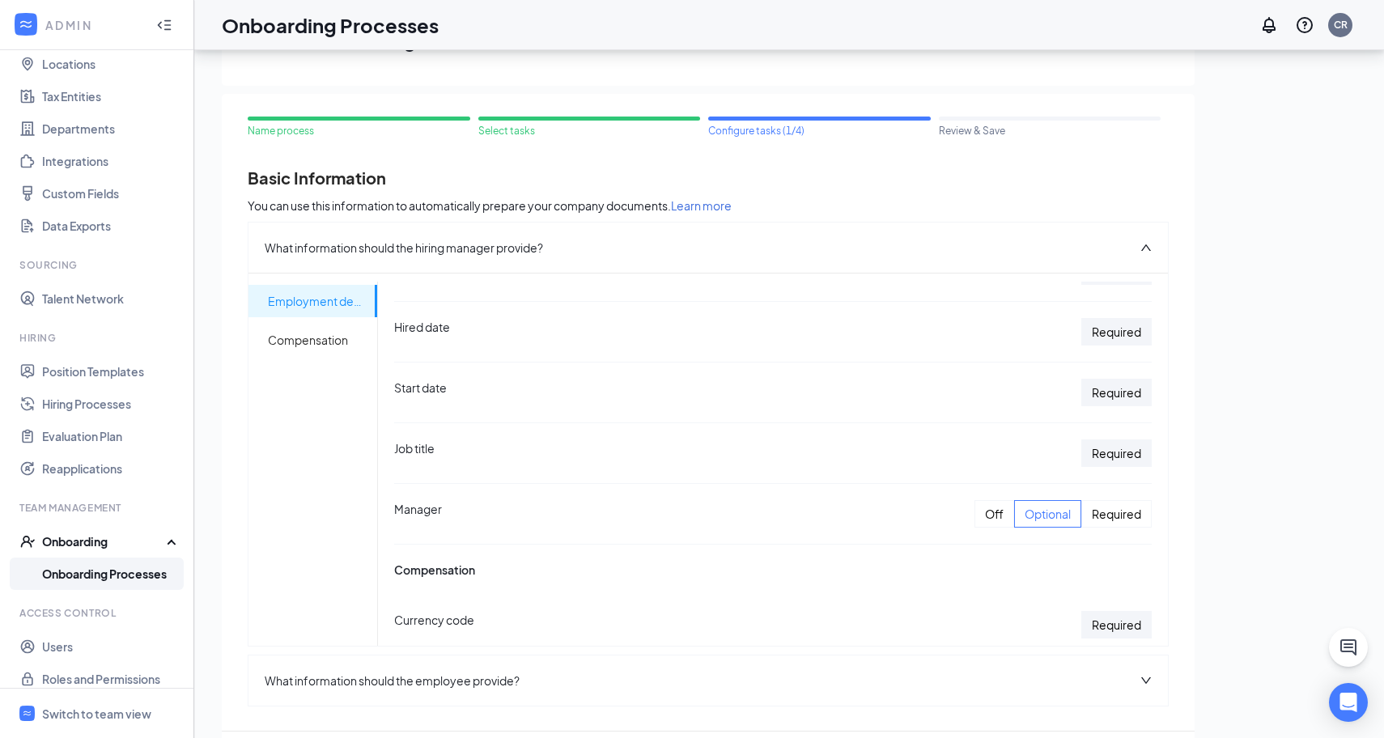
scroll to position [96, 0]
click at [994, 510] on div "Off" at bounding box center [994, 508] width 40 height 28
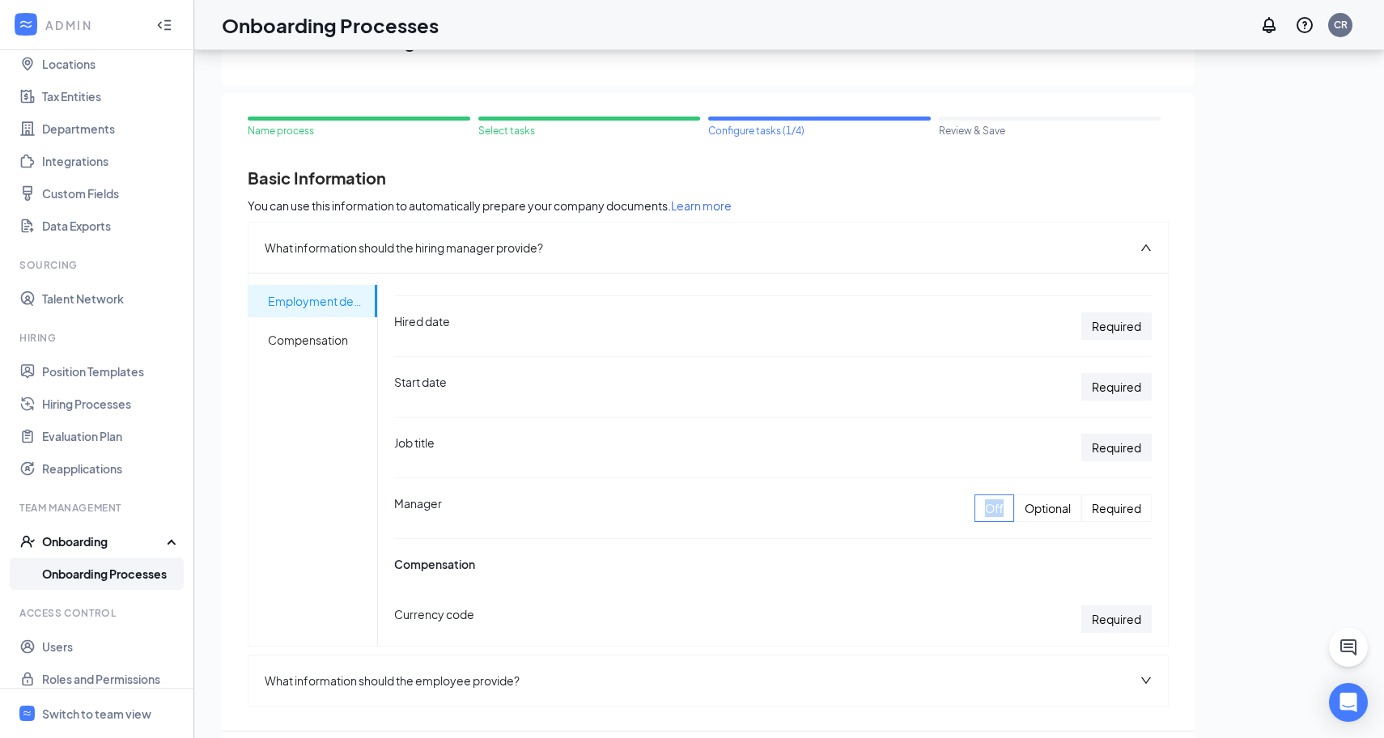
click at [994, 510] on div "Off" at bounding box center [994, 508] width 40 height 28
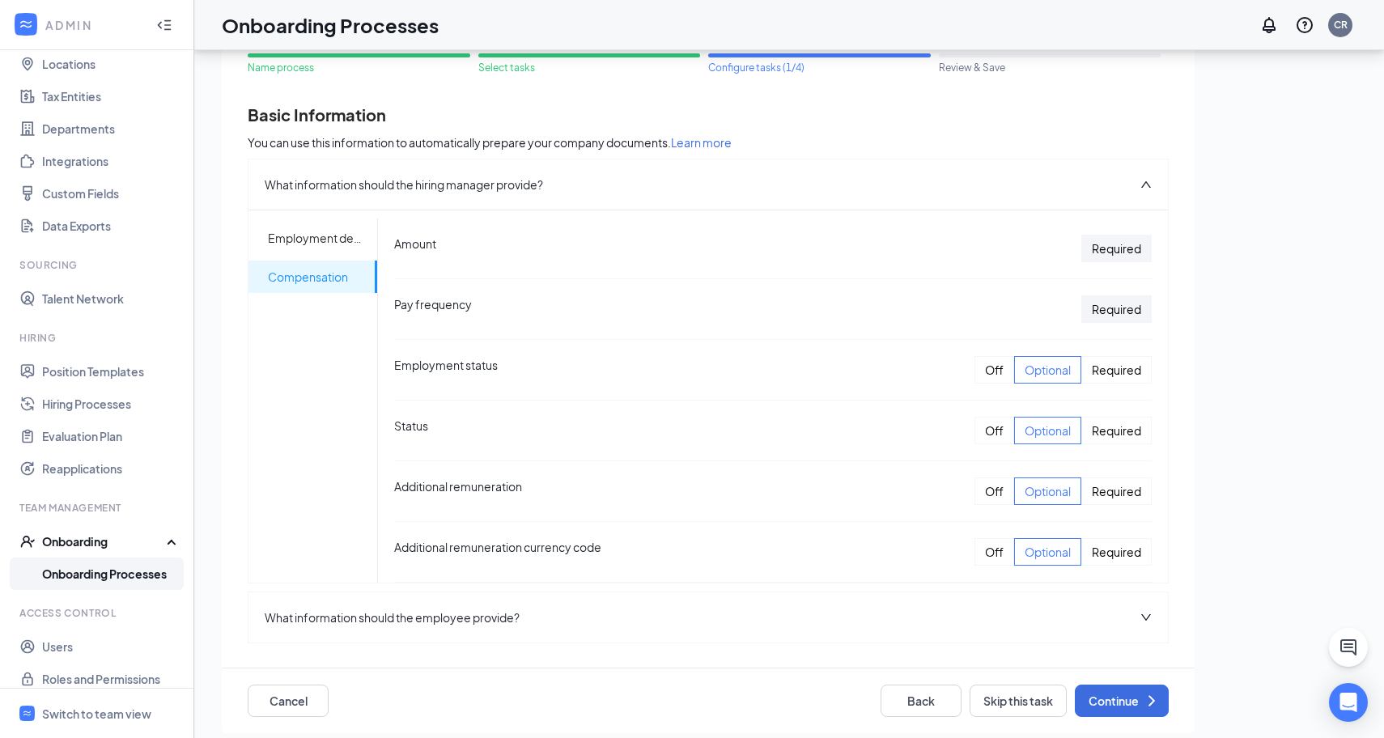
scroll to position [64, 0]
click at [1149, 617] on icon "down" at bounding box center [1145, 616] width 11 height 11
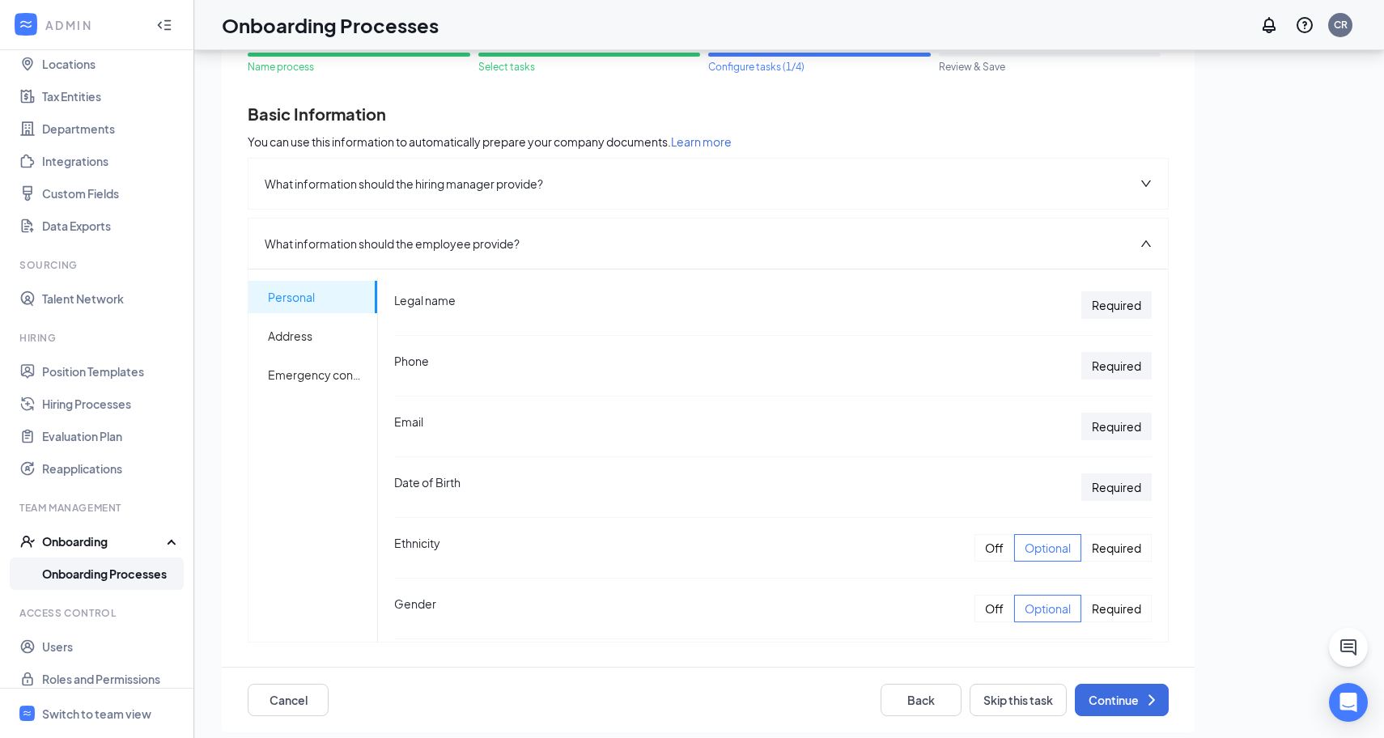
scroll to position [57, 0]
click at [988, 546] on div "Off" at bounding box center [994, 544] width 40 height 28
click at [991, 602] on div "Off" at bounding box center [994, 605] width 40 height 28
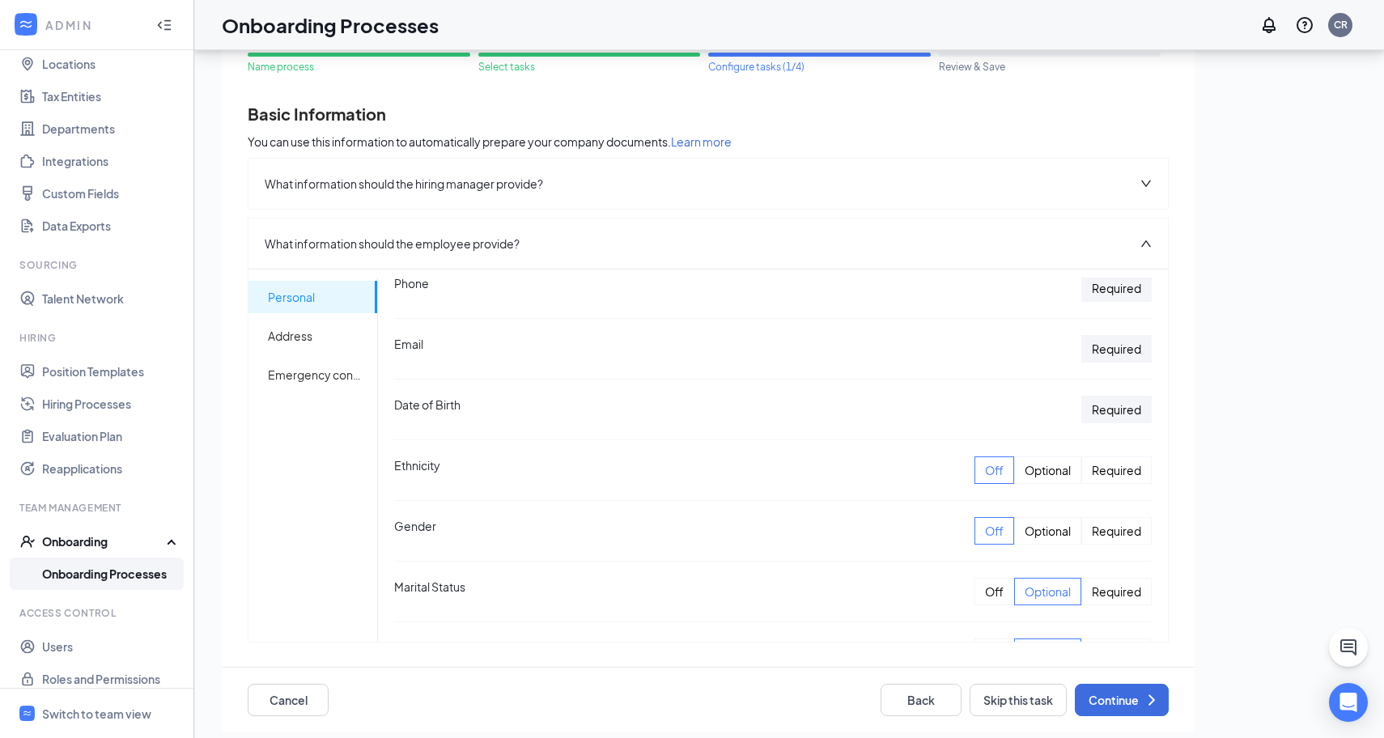
scroll to position [131, 0]
click at [994, 596] on div "Off" at bounding box center [994, 591] width 40 height 28
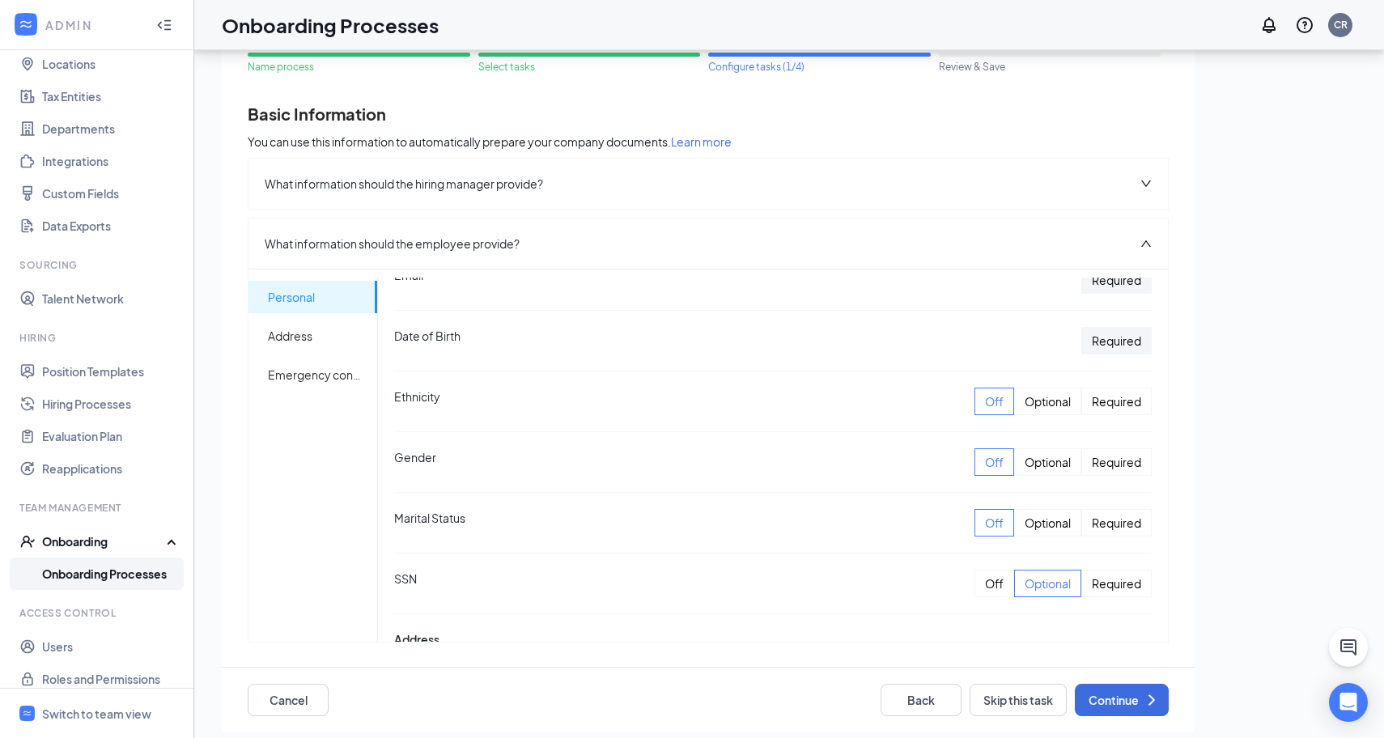
scroll to position [204, 0]
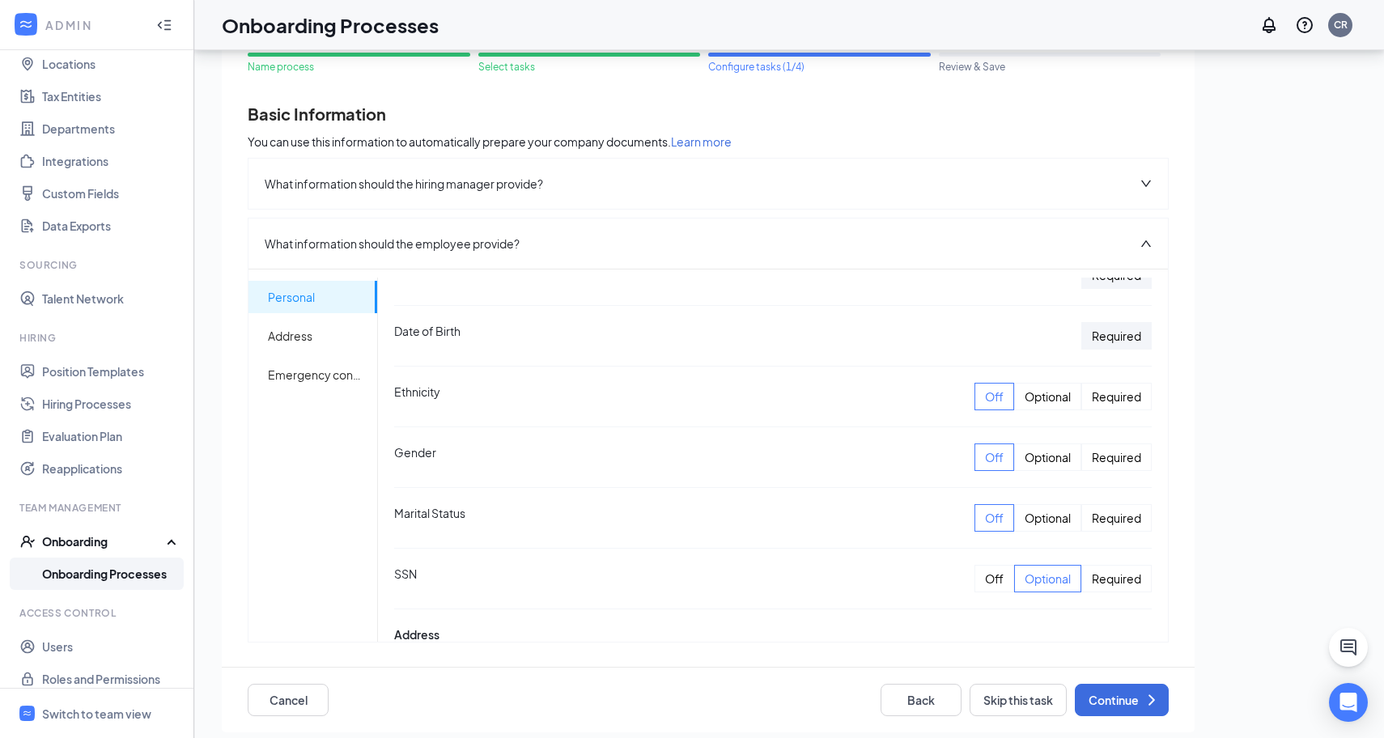
click at [1098, 578] on div "Required" at bounding box center [1116, 579] width 70 height 28
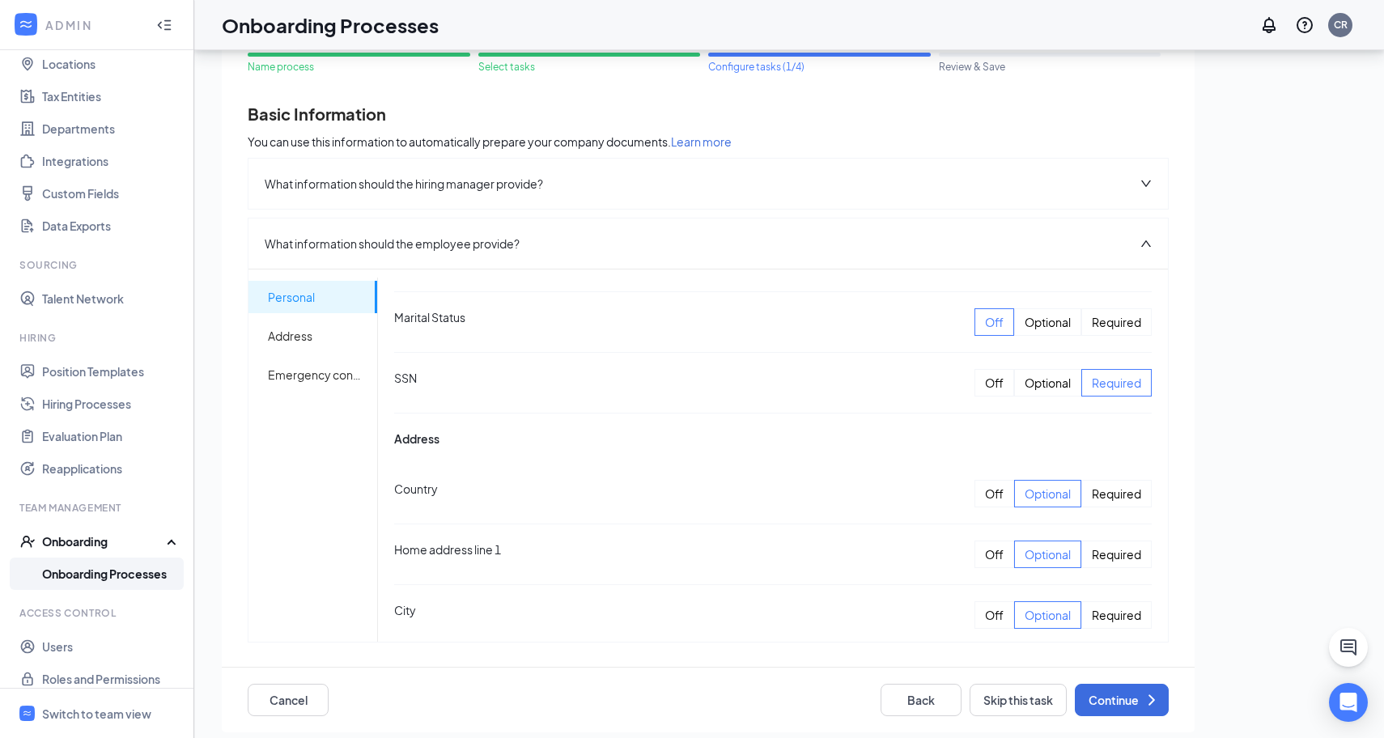
scroll to position [402, 0]
click at [1115, 497] on div "Required" at bounding box center [1116, 491] width 70 height 28
click at [1108, 552] on div "Required" at bounding box center [1116, 552] width 70 height 28
click at [1108, 604] on div "Required" at bounding box center [1116, 613] width 70 height 28
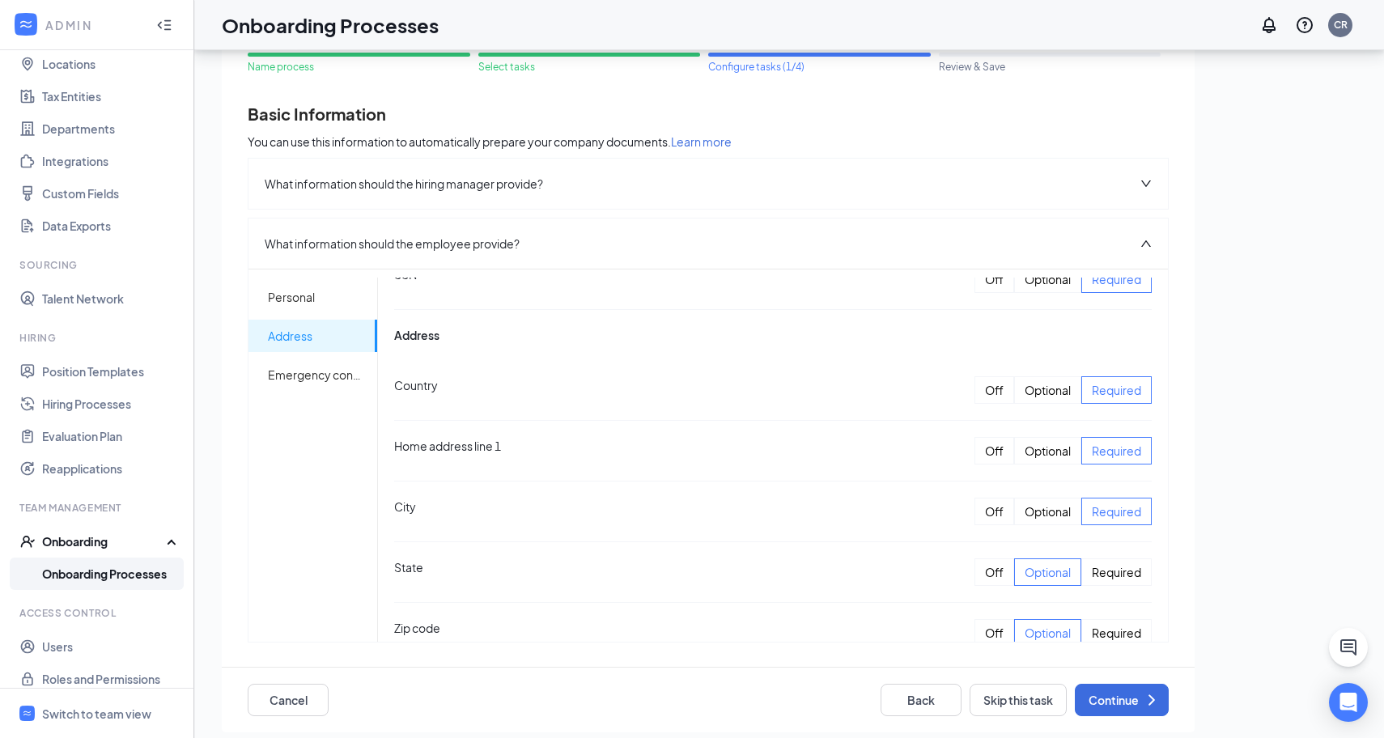
scroll to position [511, 0]
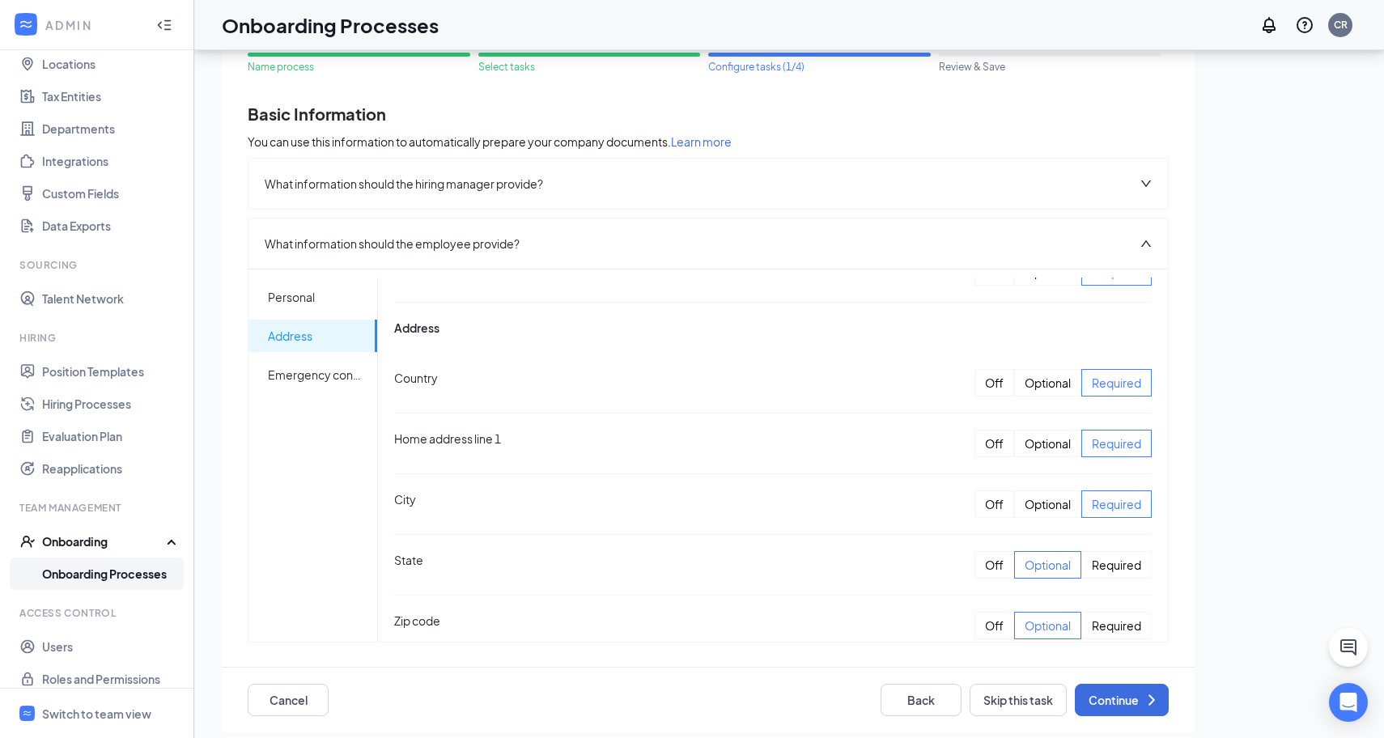
click at [1118, 566] on div "Required" at bounding box center [1116, 565] width 70 height 28
click at [1112, 621] on div "Required" at bounding box center [1116, 626] width 70 height 28
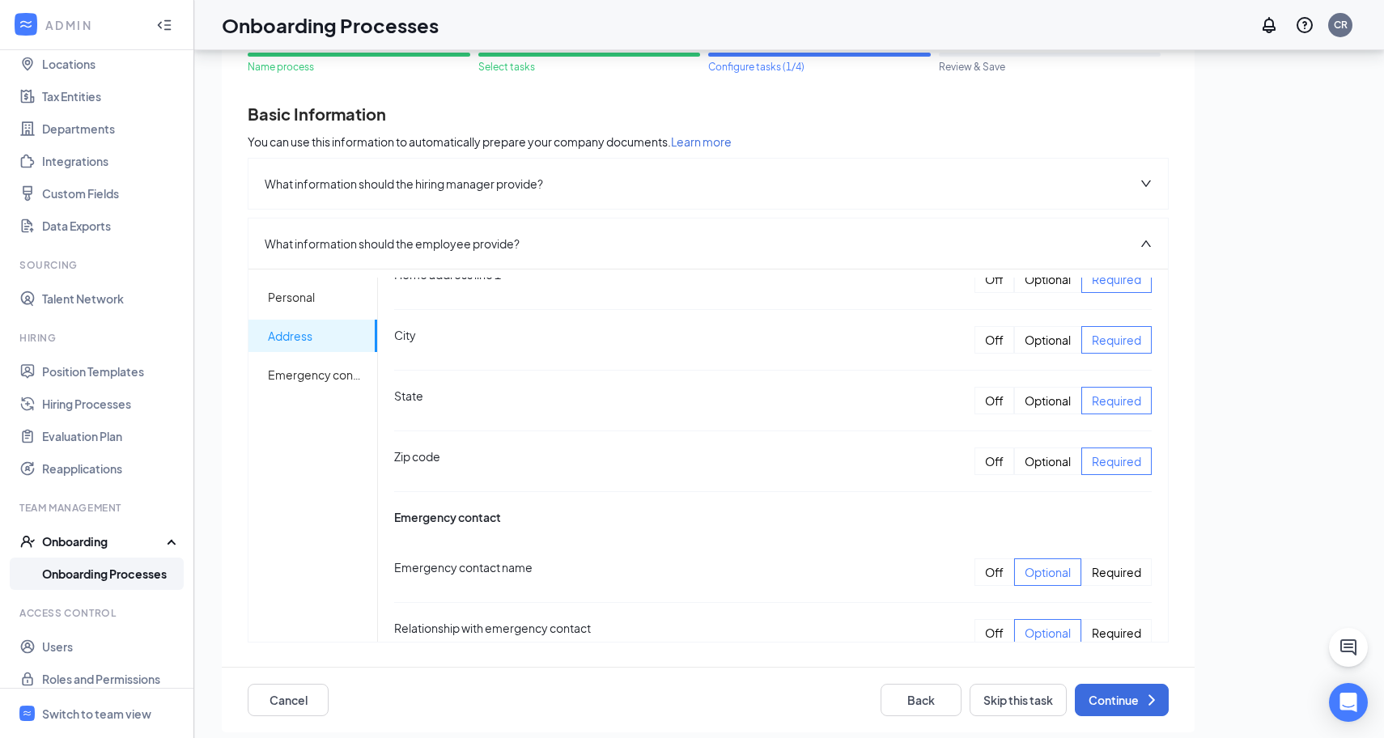
scroll to position [684, 0]
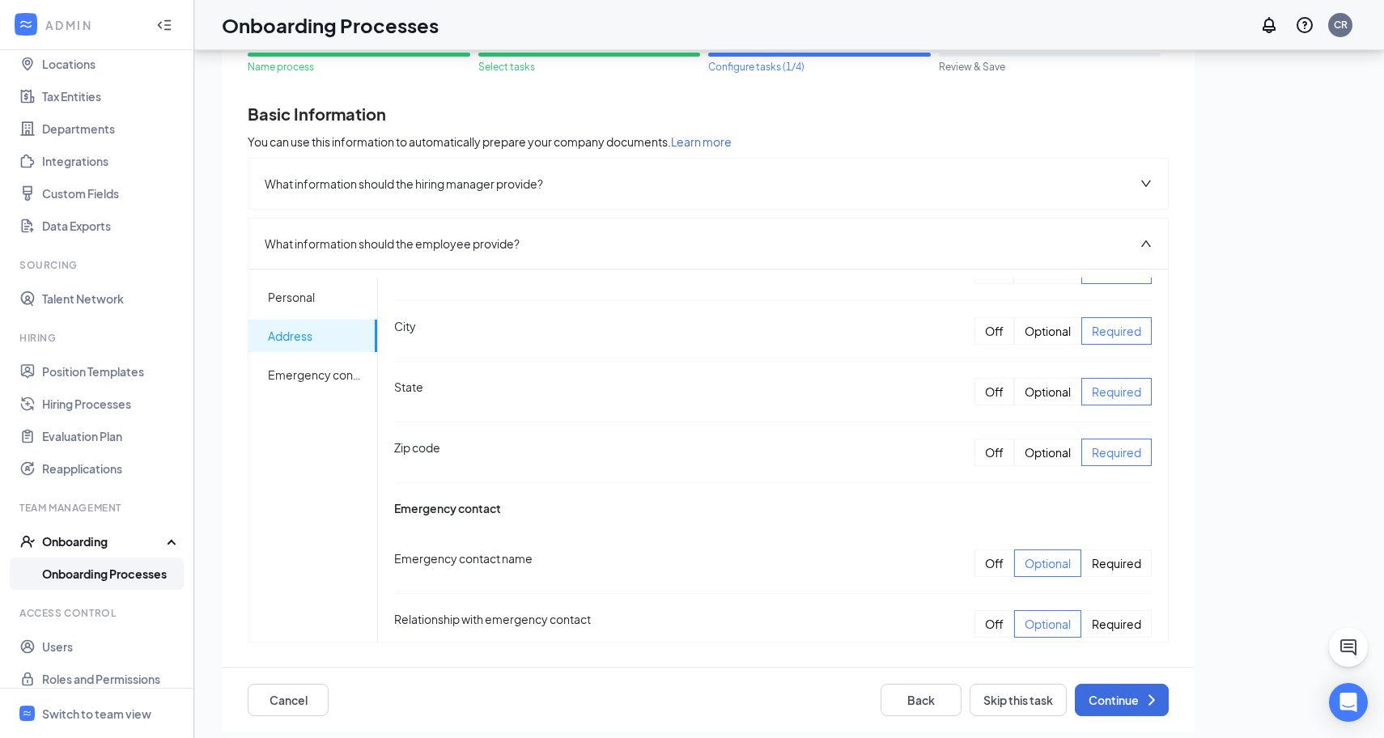
click at [1109, 558] on div "Required" at bounding box center [1116, 563] width 70 height 28
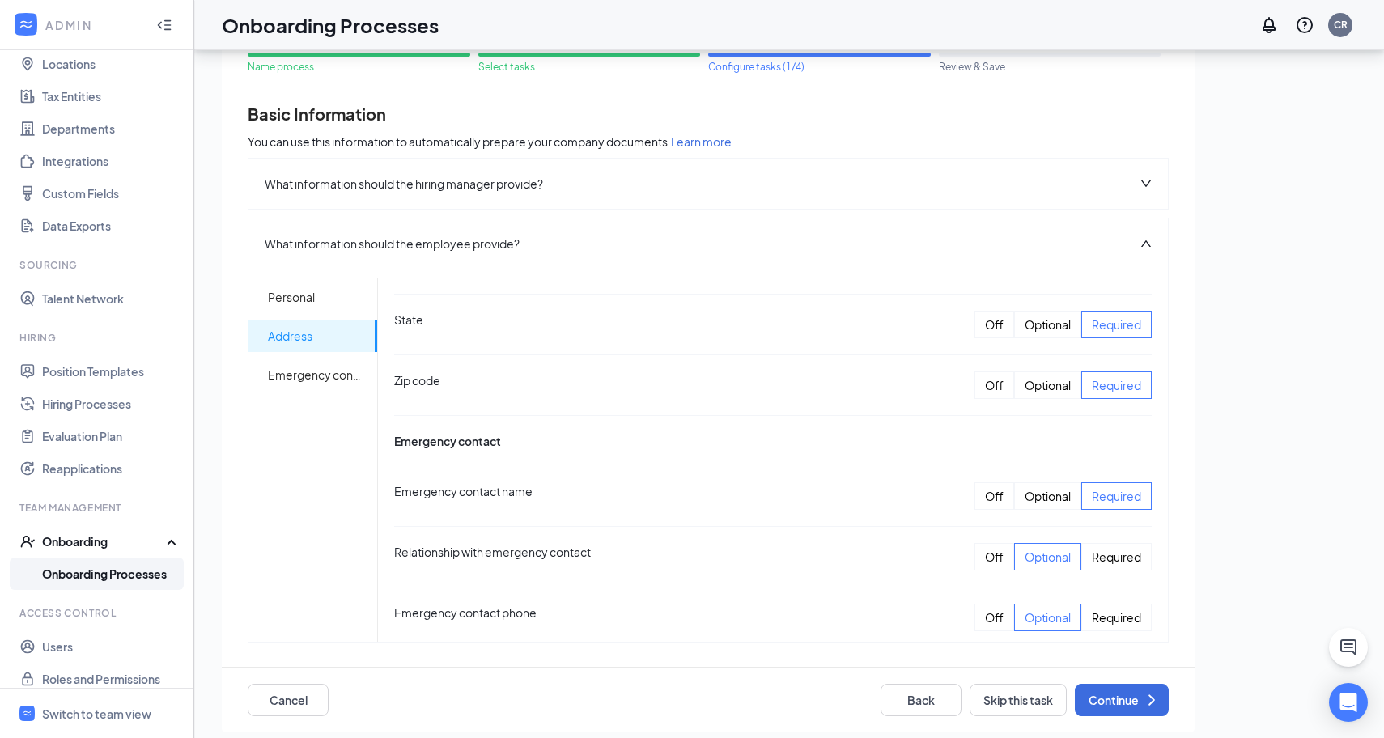
click at [1108, 557] on div "Required" at bounding box center [1116, 557] width 70 height 28
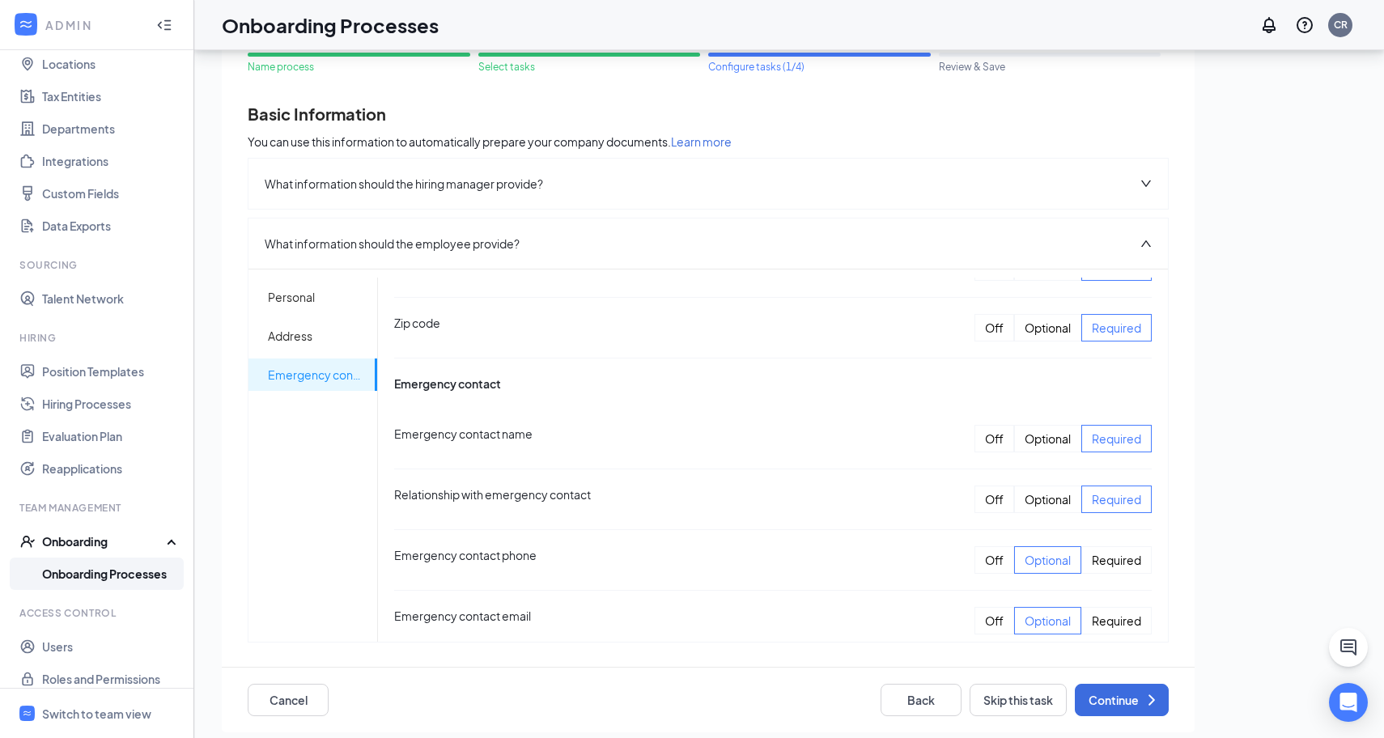
click at [1108, 557] on div "Required" at bounding box center [1116, 560] width 70 height 28
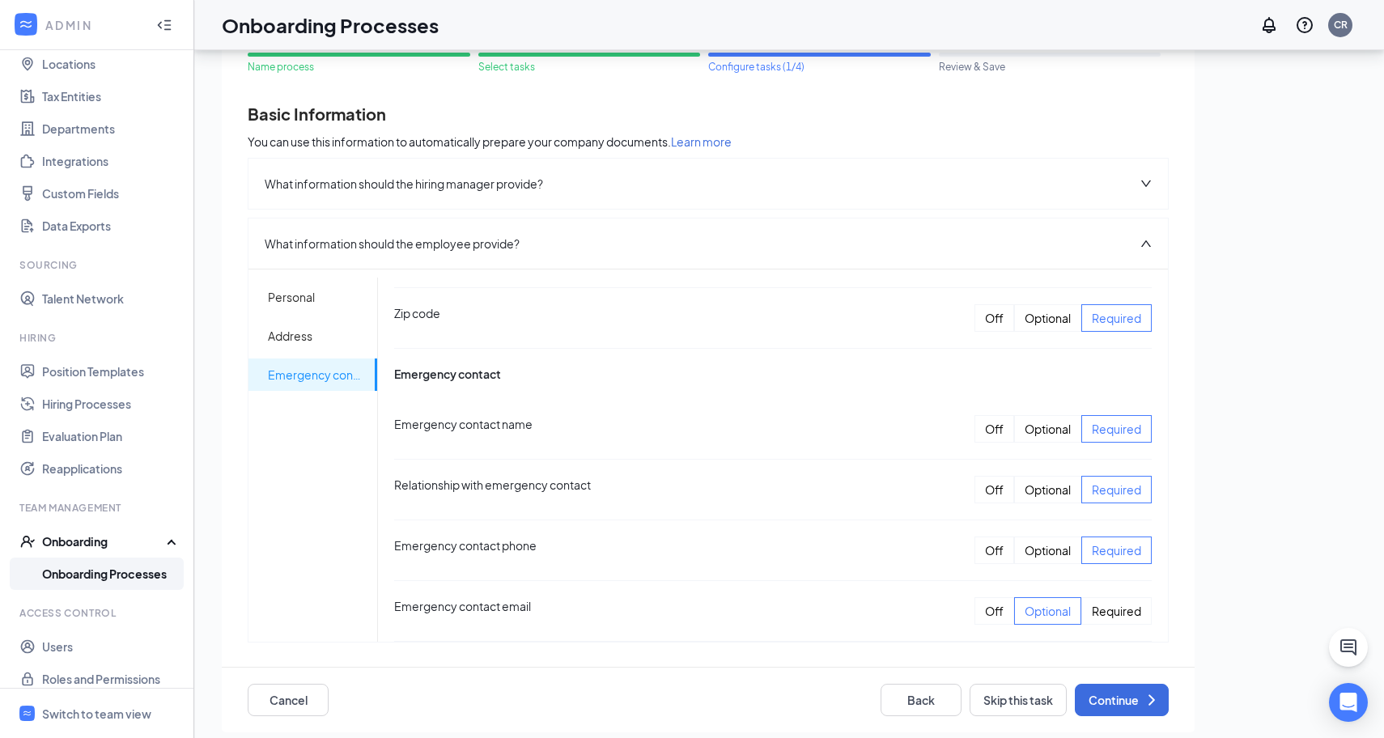
click at [981, 609] on div "Off" at bounding box center [994, 611] width 40 height 28
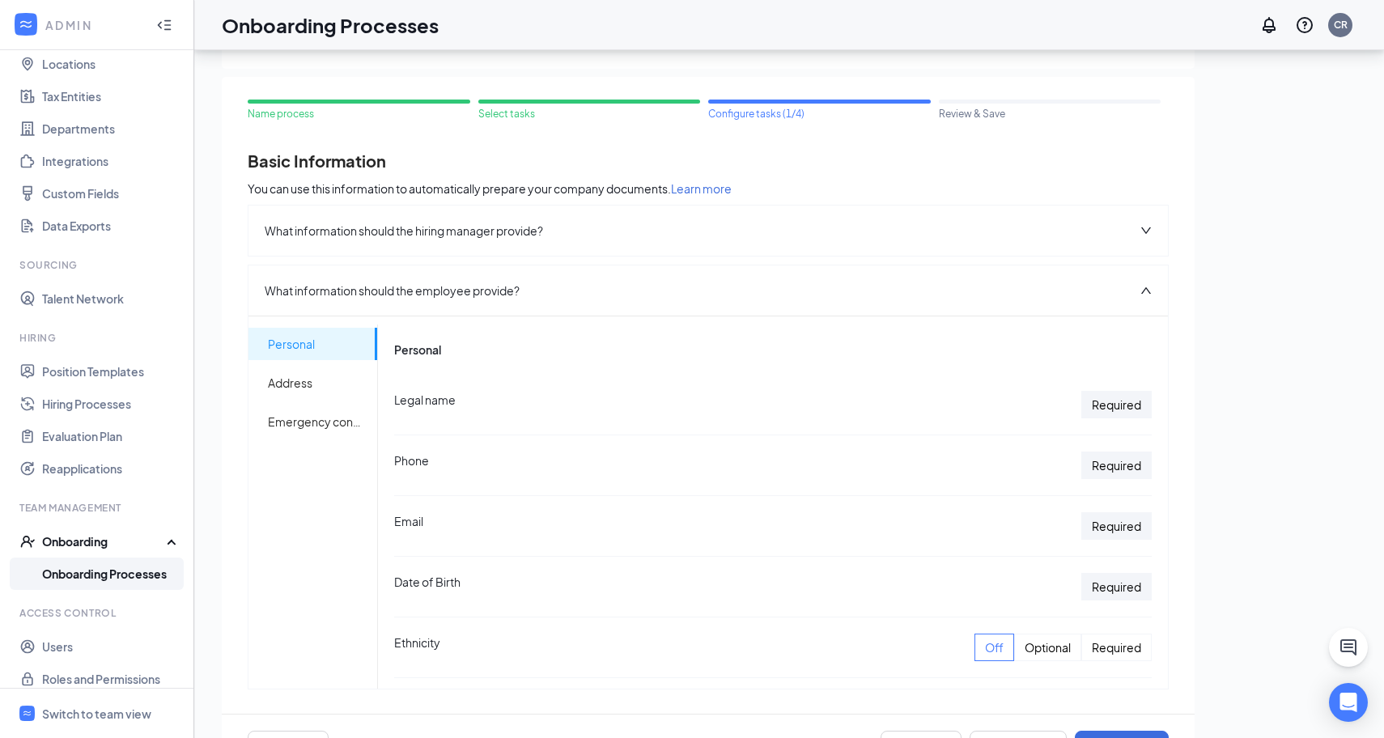
scroll to position [0, 0]
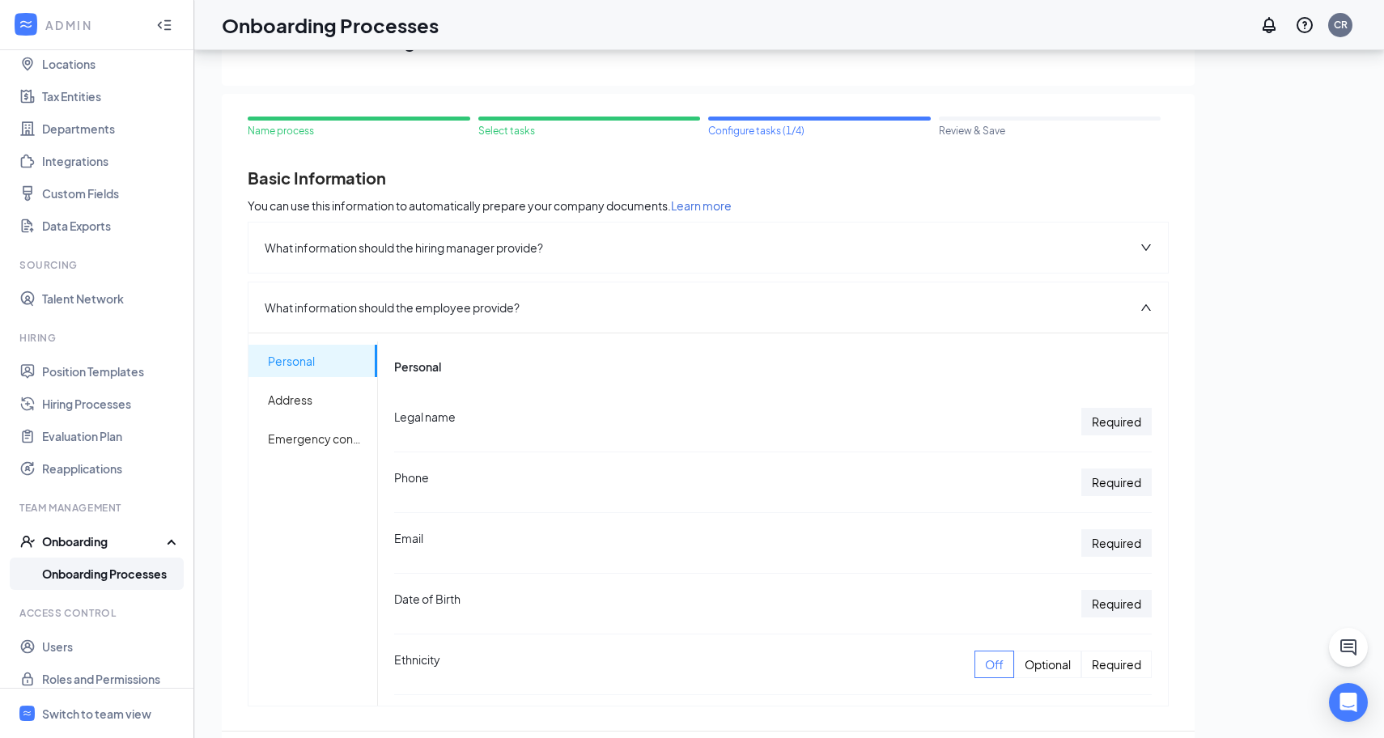
click at [1141, 235] on div "What information should the hiring manager provide?" at bounding box center [707, 248] width 919 height 50
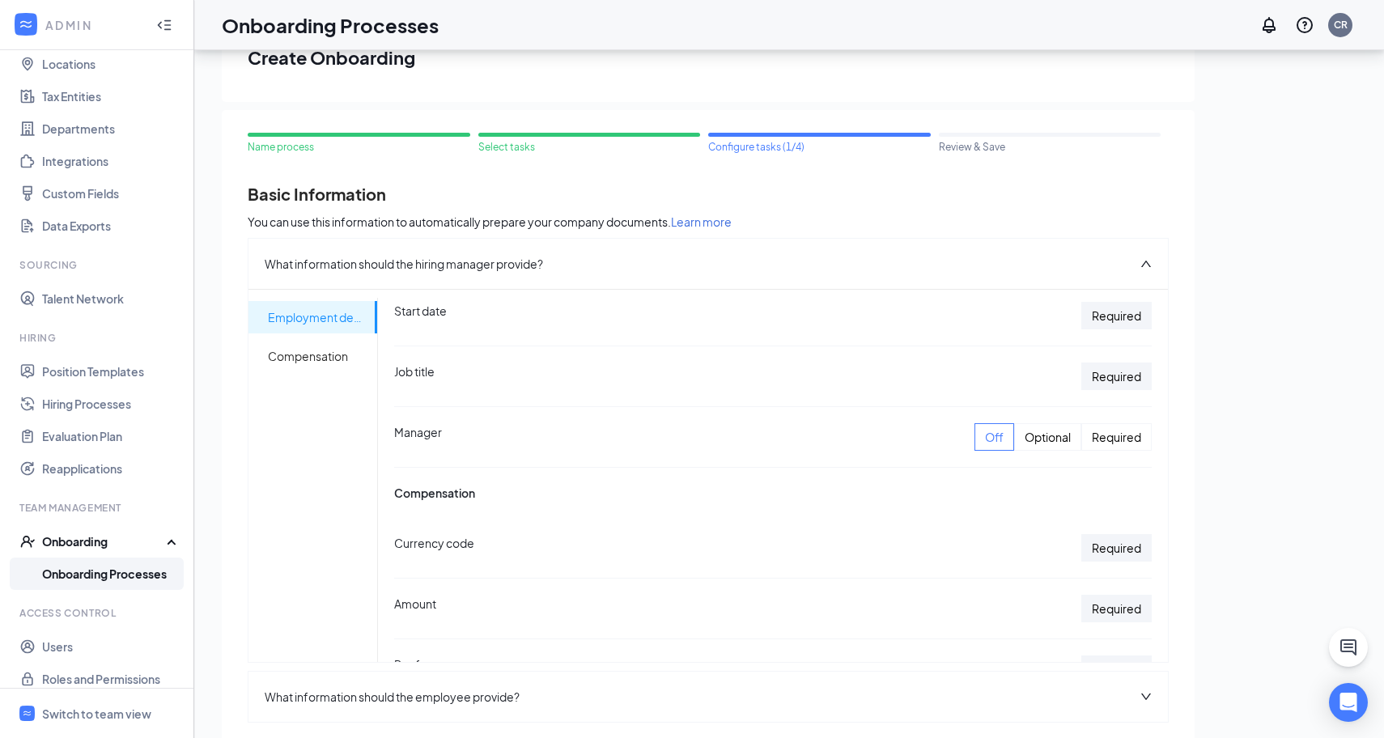
scroll to position [189, 0]
click at [1102, 431] on div "Required" at bounding box center [1116, 432] width 70 height 28
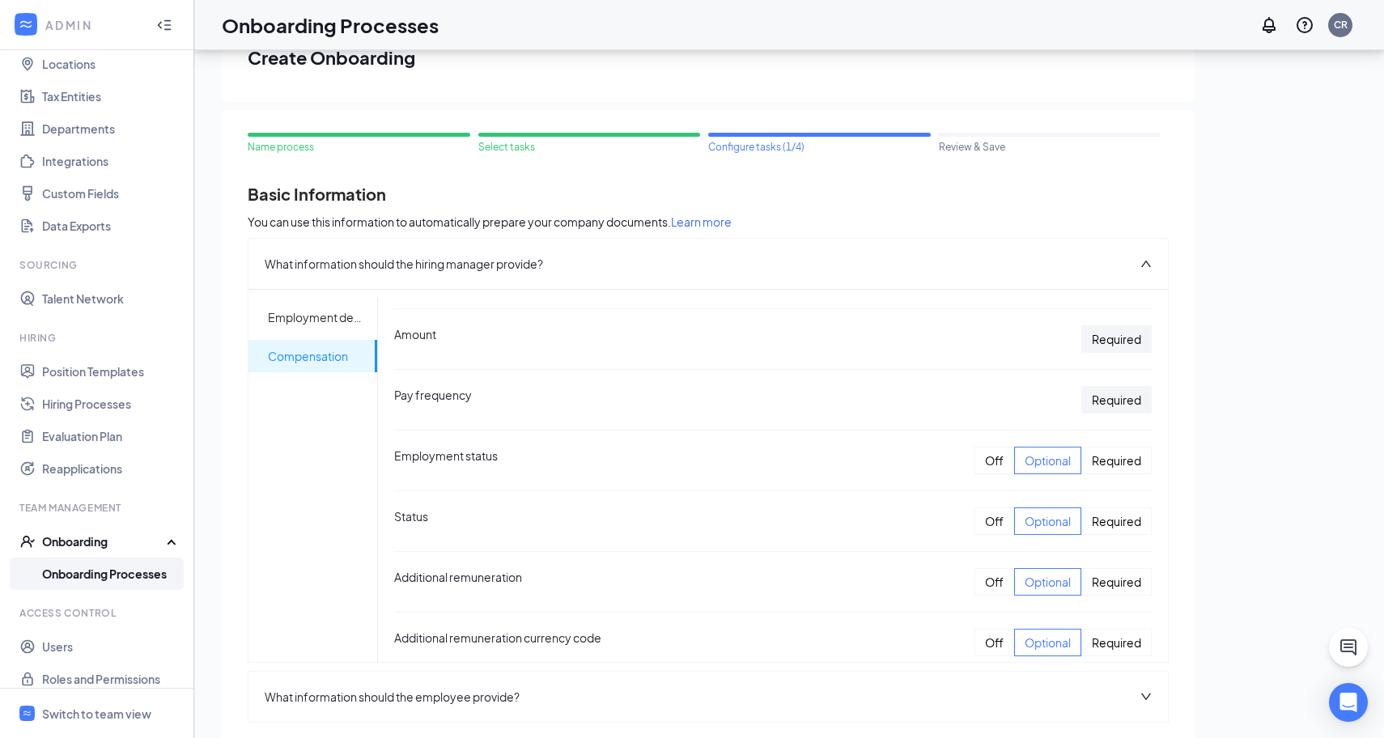
scroll to position [452, 0]
click at [1111, 468] on div "Required" at bounding box center [1116, 461] width 70 height 28
click at [1107, 515] on div "Required" at bounding box center [1116, 522] width 70 height 28
click at [988, 575] on div "Off" at bounding box center [994, 583] width 40 height 28
click at [987, 646] on div "Off" at bounding box center [994, 643] width 40 height 28
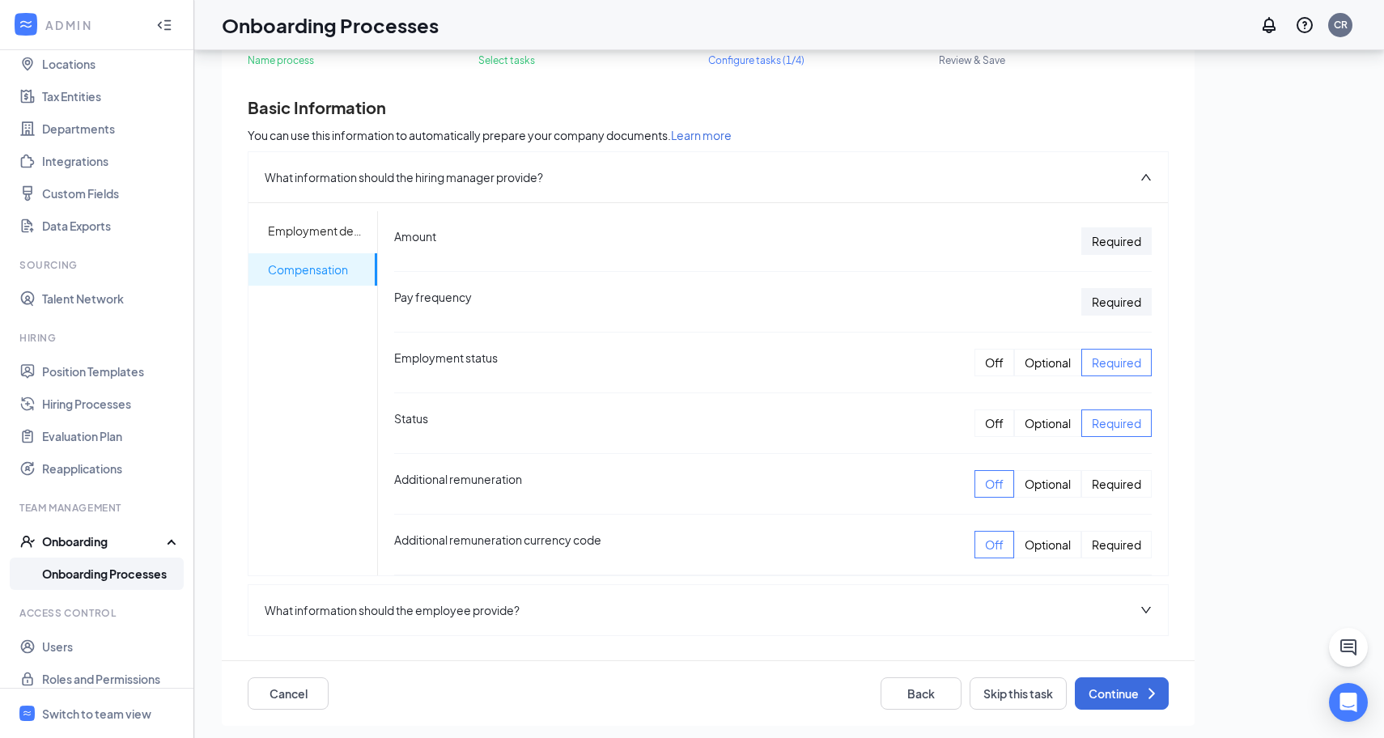
scroll to position [73, 0]
click at [1095, 688] on button "Continue" at bounding box center [1121, 692] width 94 height 32
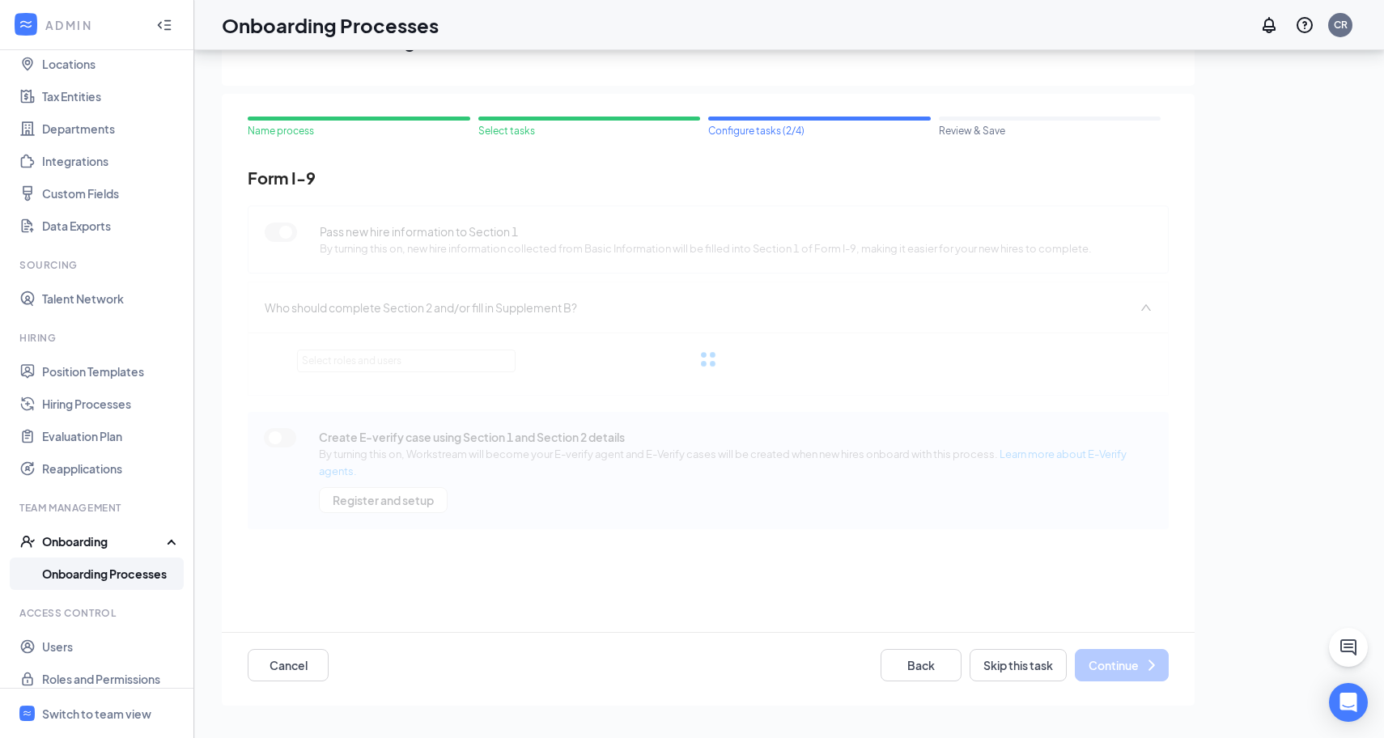
scroll to position [0, 0]
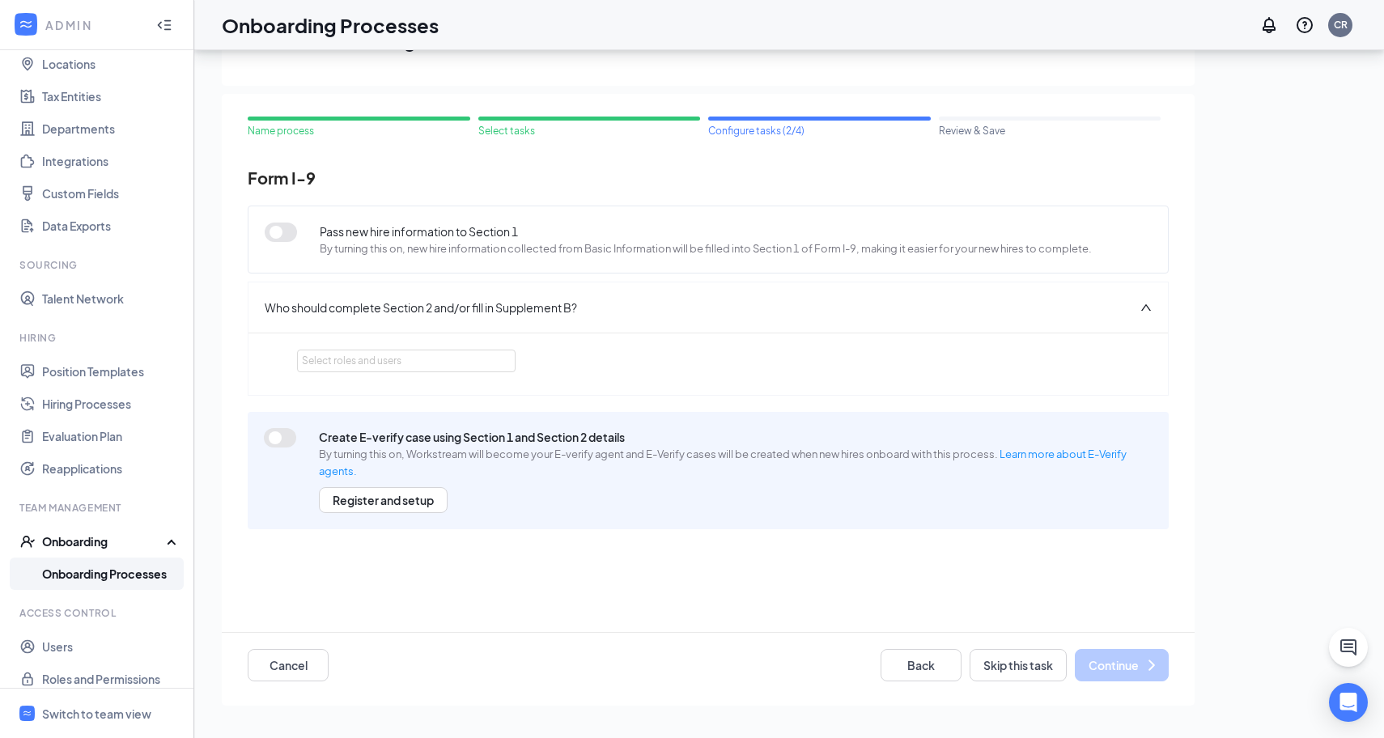
click at [654, 307] on div "Who should complete Section 2 and/or fill in Supplement B?" at bounding box center [707, 307] width 919 height 50
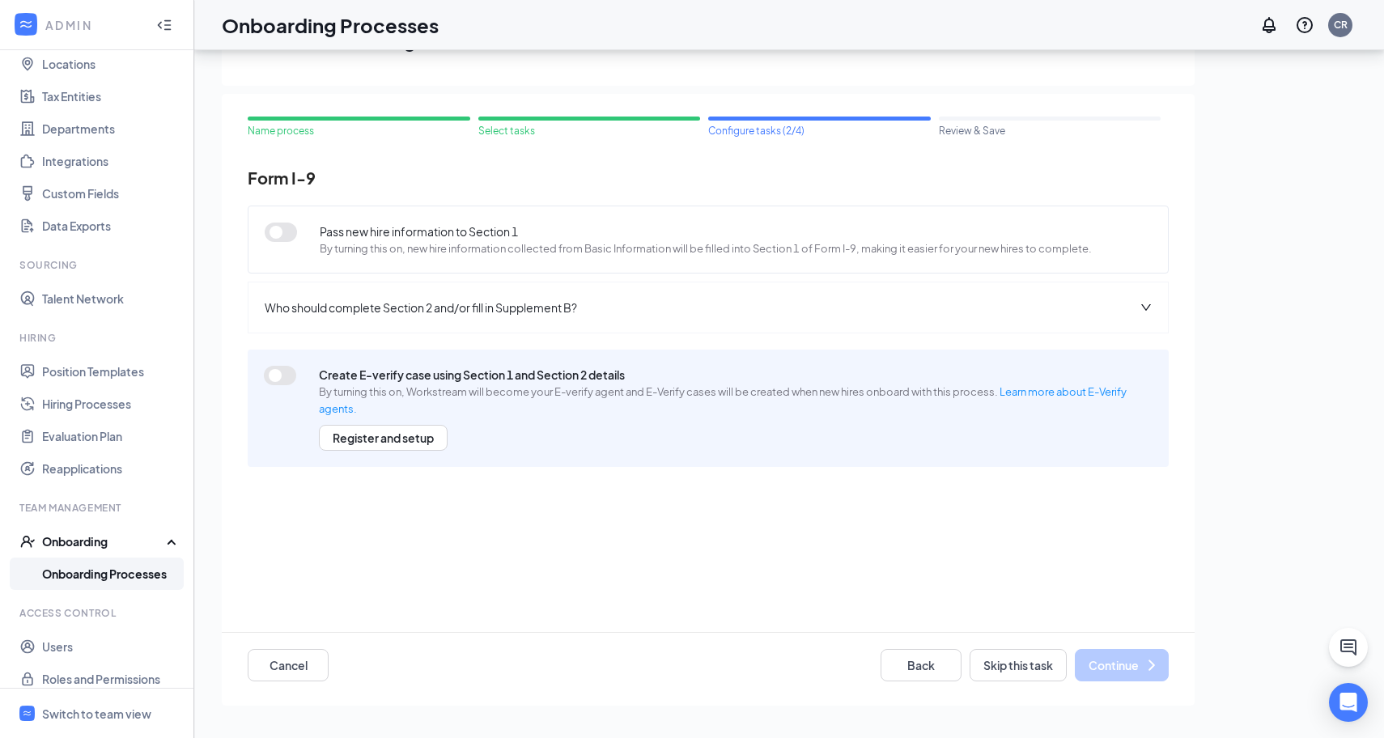
click at [654, 307] on div "Who should complete Section 2 and/or fill in Supplement B?" at bounding box center [707, 307] width 919 height 50
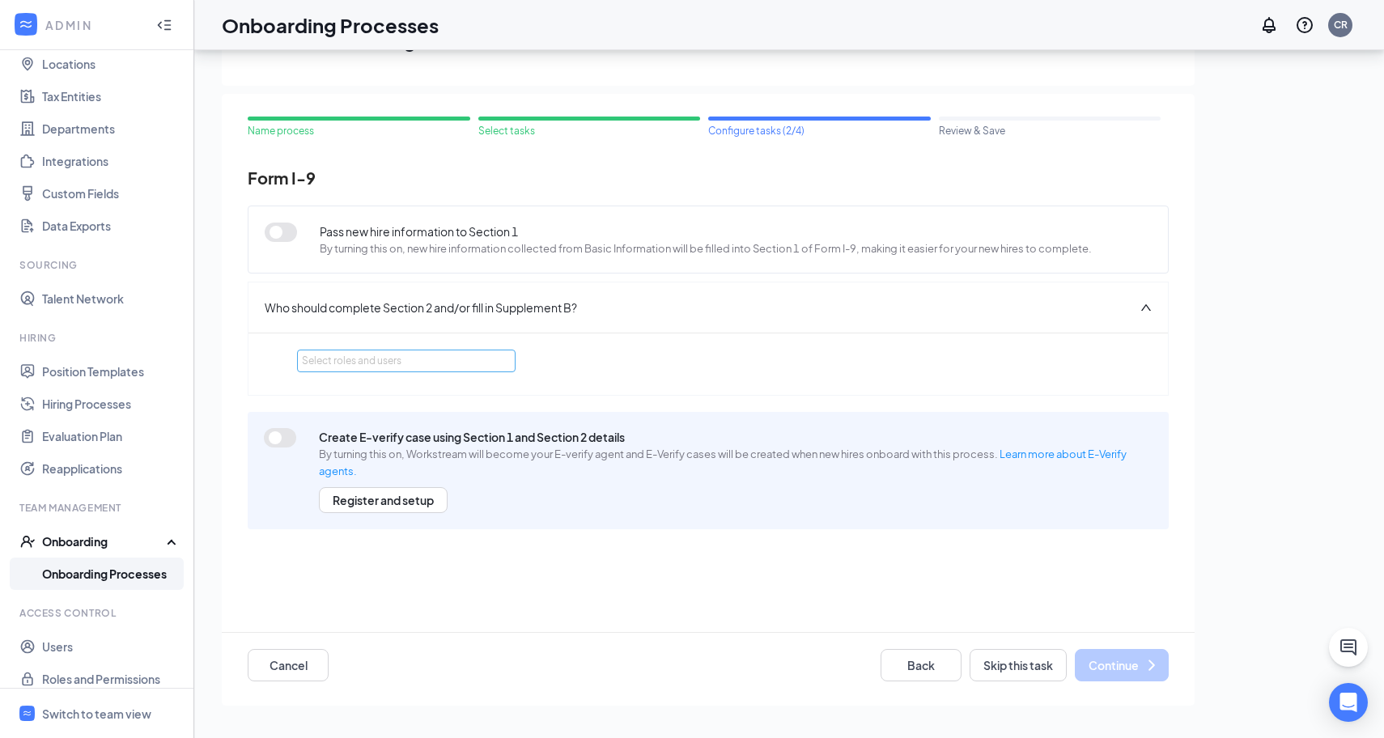
click at [438, 367] on div "Select roles and users" at bounding box center [402, 361] width 200 height 16
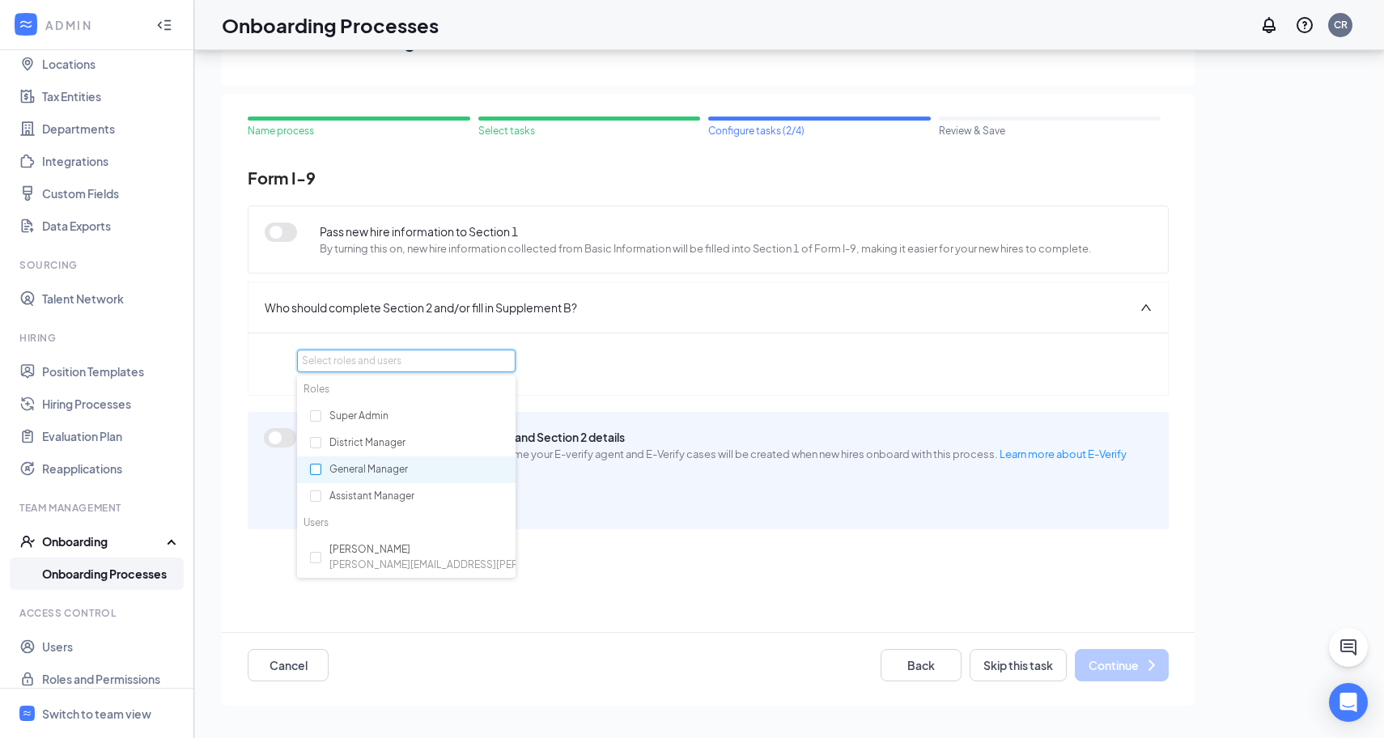
click at [316, 472] on input "checkbox" at bounding box center [315, 469] width 11 height 11
checkbox input "true"
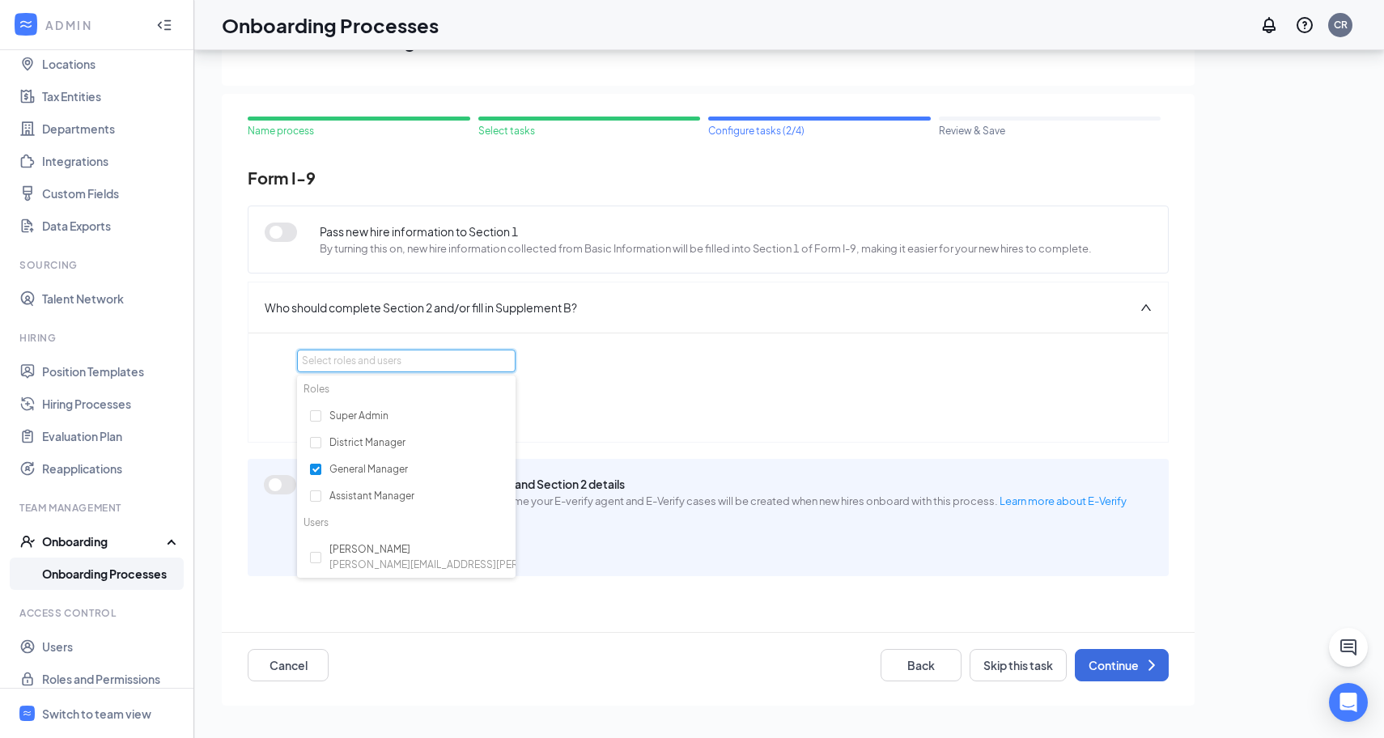
click at [615, 384] on div "Section 2 can be completed by: General Manager" at bounding box center [708, 402] width 822 height 47
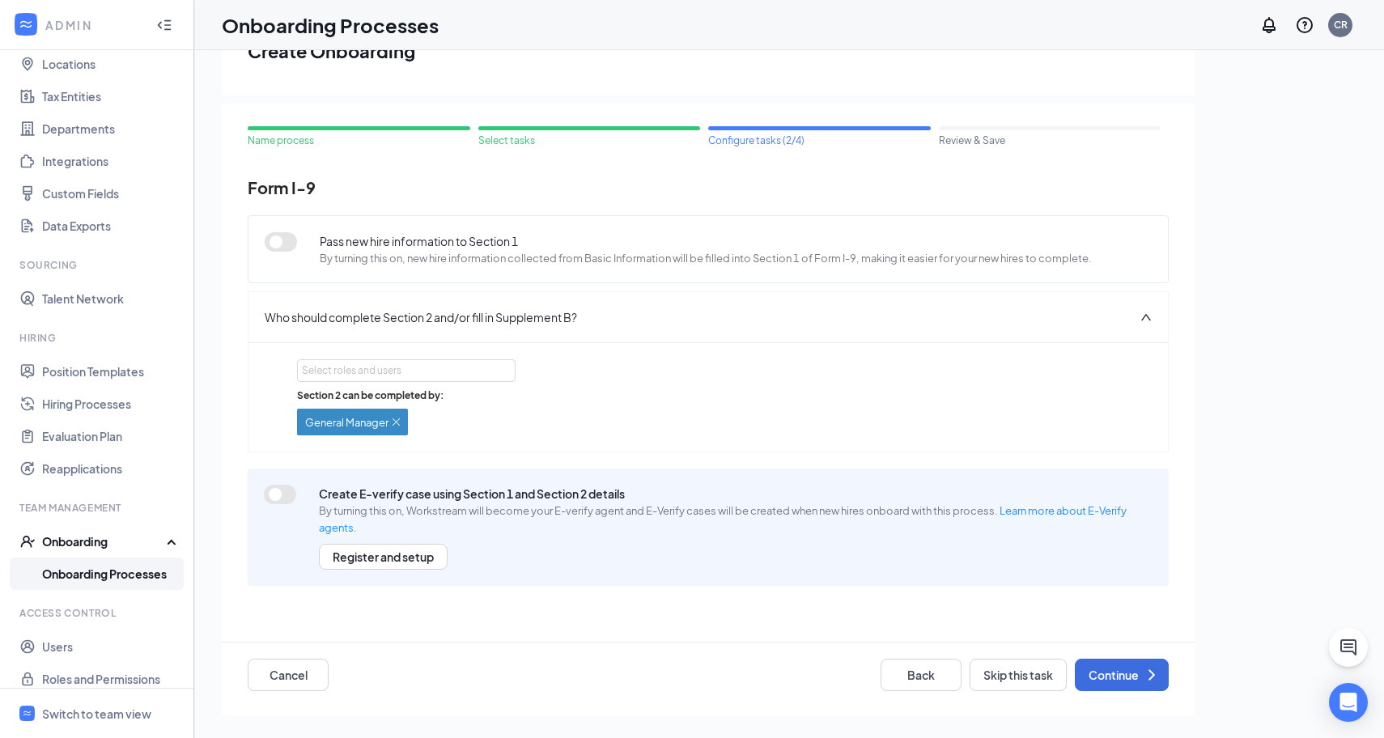
scroll to position [73, 0]
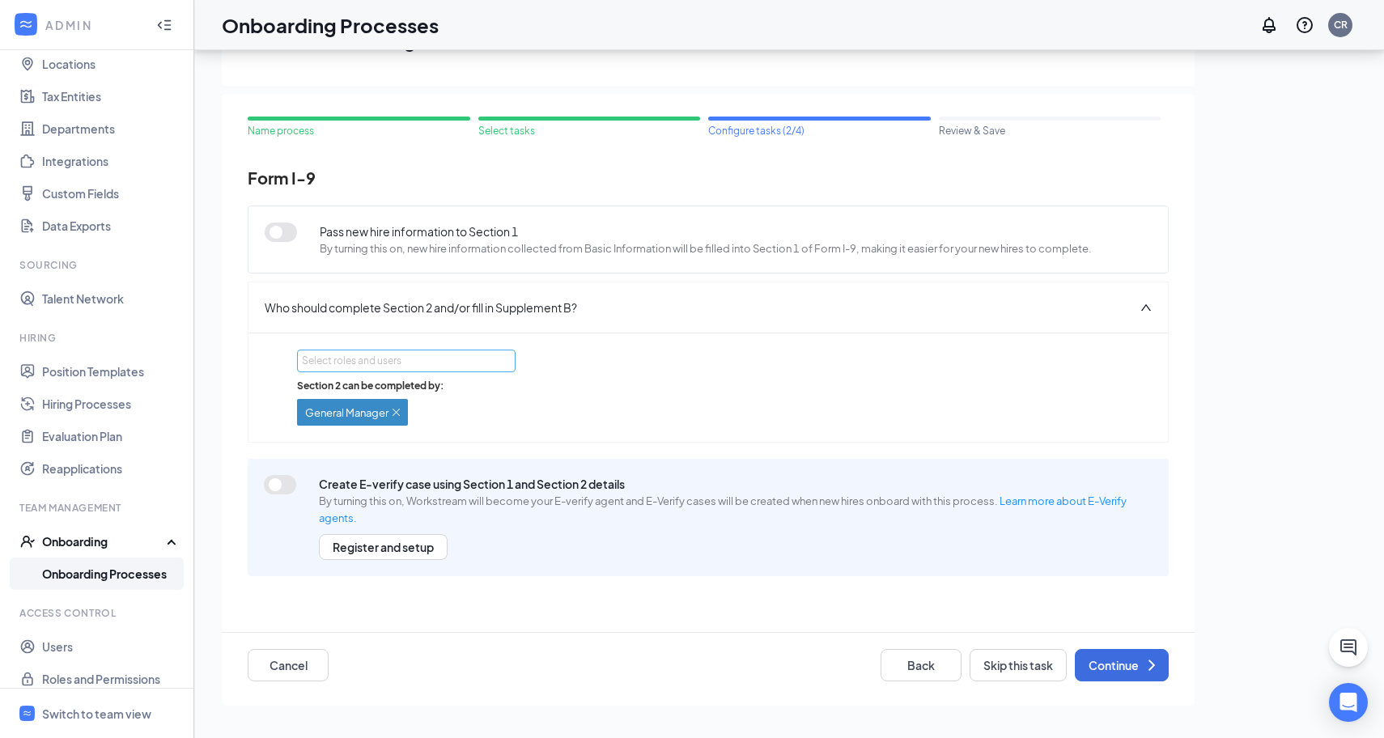
click at [486, 360] on div "Select roles and users" at bounding box center [402, 361] width 200 height 16
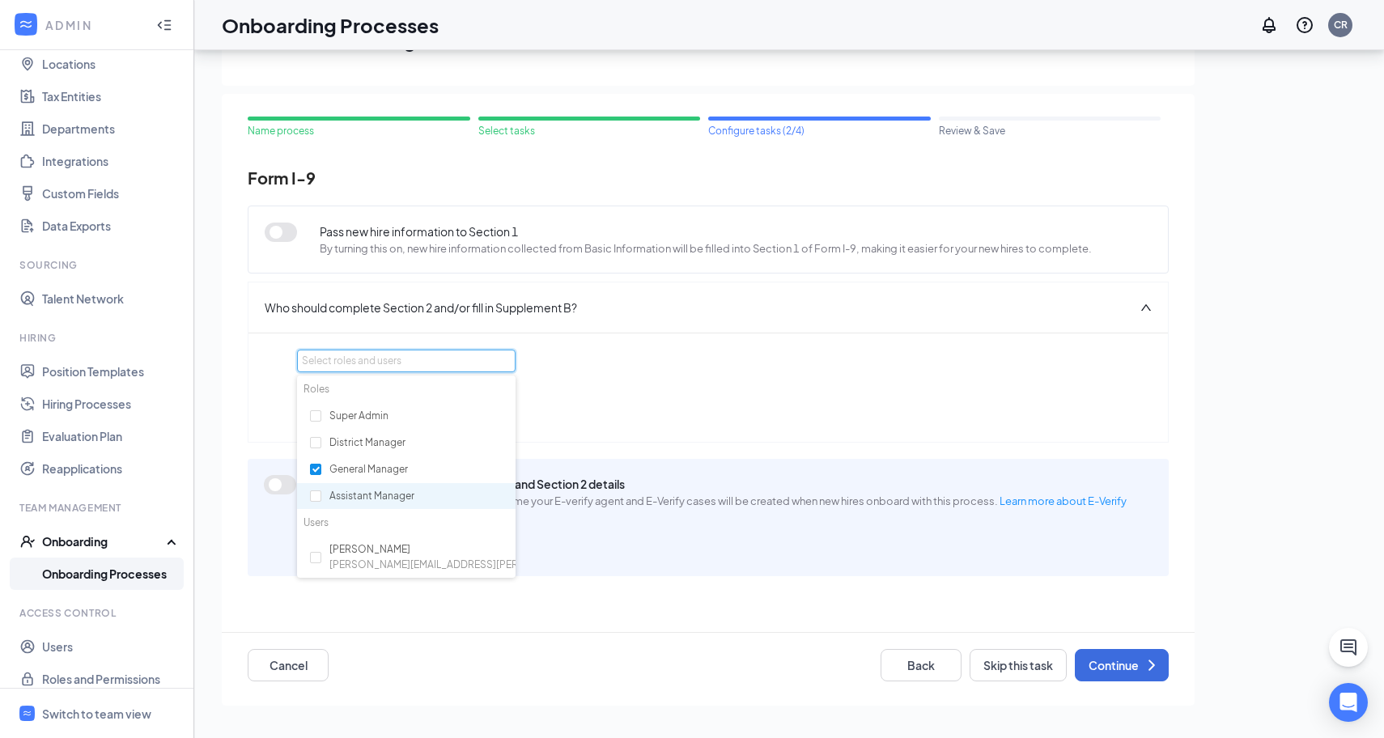
click at [321, 497] on div "Assistant Manager" at bounding box center [406, 497] width 218 height 28
checkbox input "true"
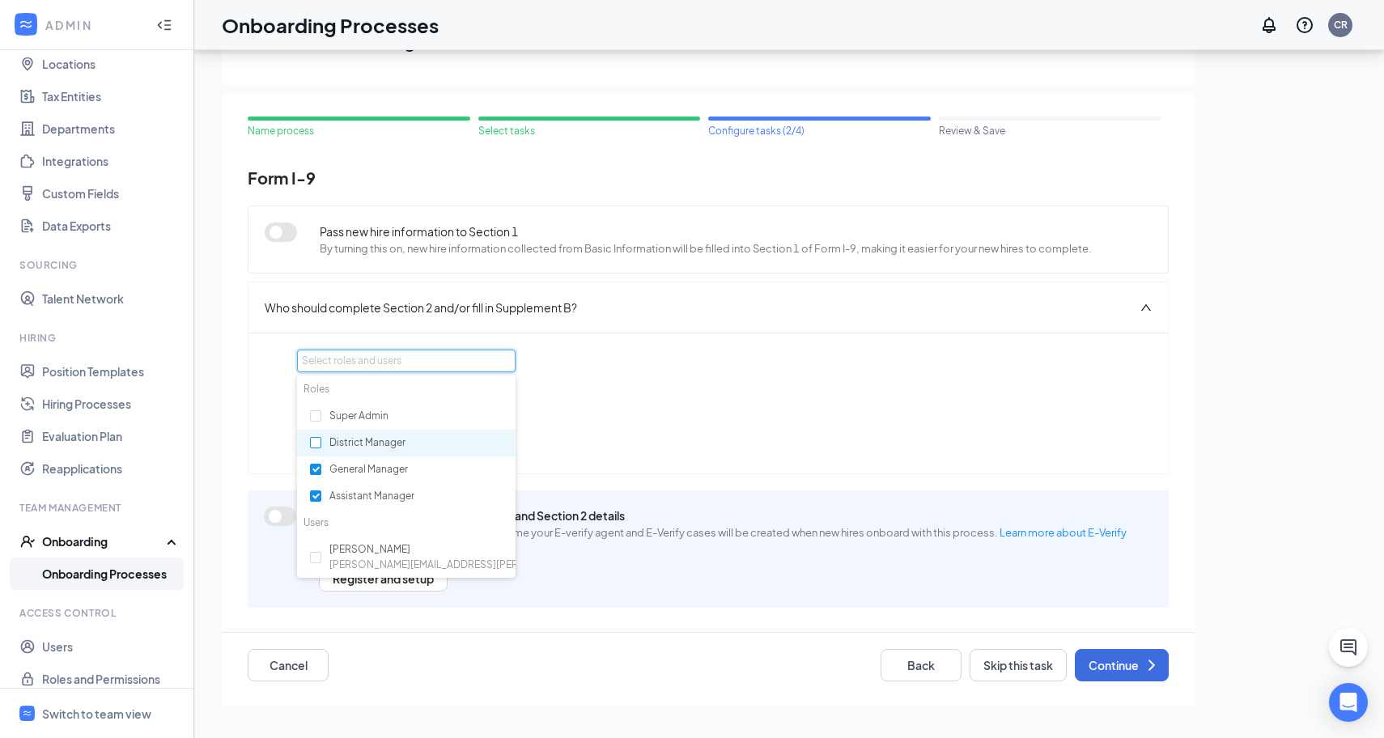
click at [318, 448] on label at bounding box center [315, 442] width 11 height 15
click at [318, 448] on input "checkbox" at bounding box center [315, 442] width 11 height 11
checkbox input "true"
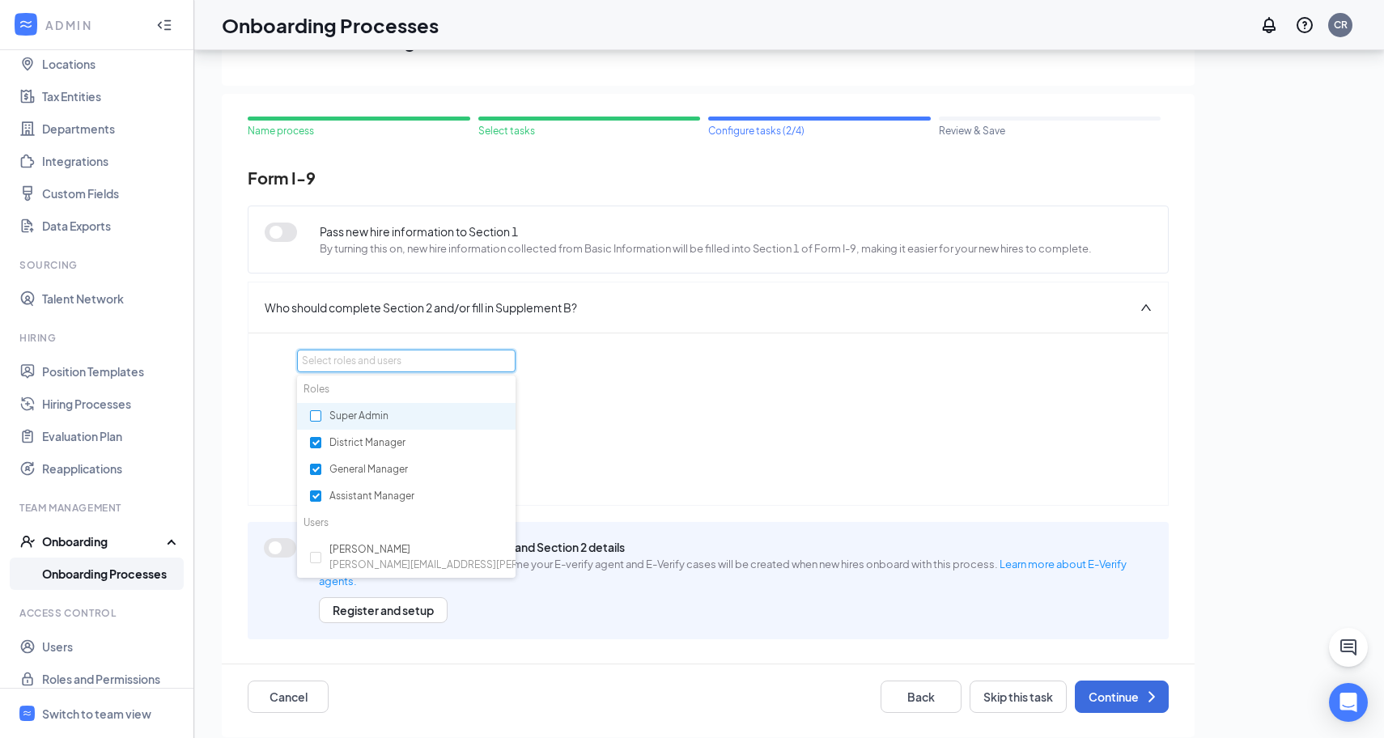
click at [316, 421] on input "checkbox" at bounding box center [315, 415] width 11 height 11
checkbox input "true"
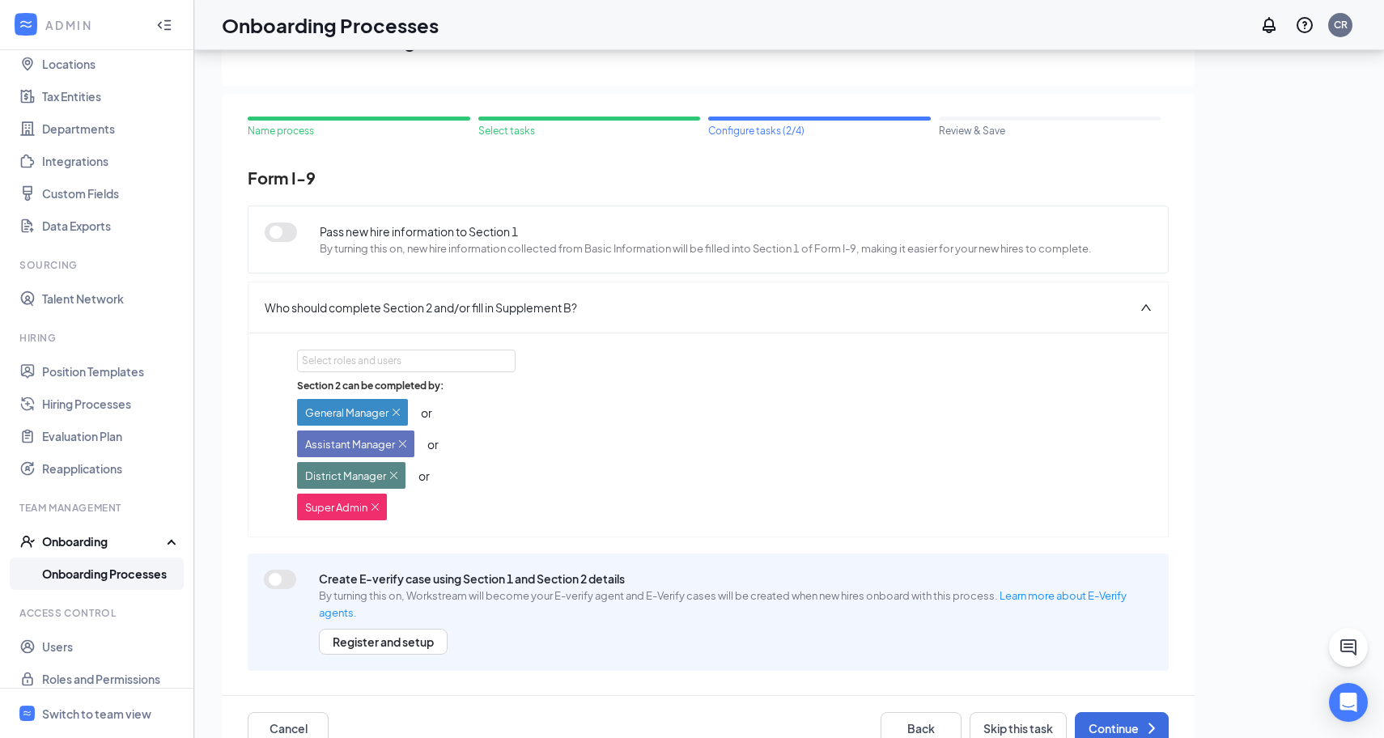
click at [744, 421] on div "Section 2 can be completed by: General Manager or Assistant Manager or District…" at bounding box center [708, 450] width 822 height 142
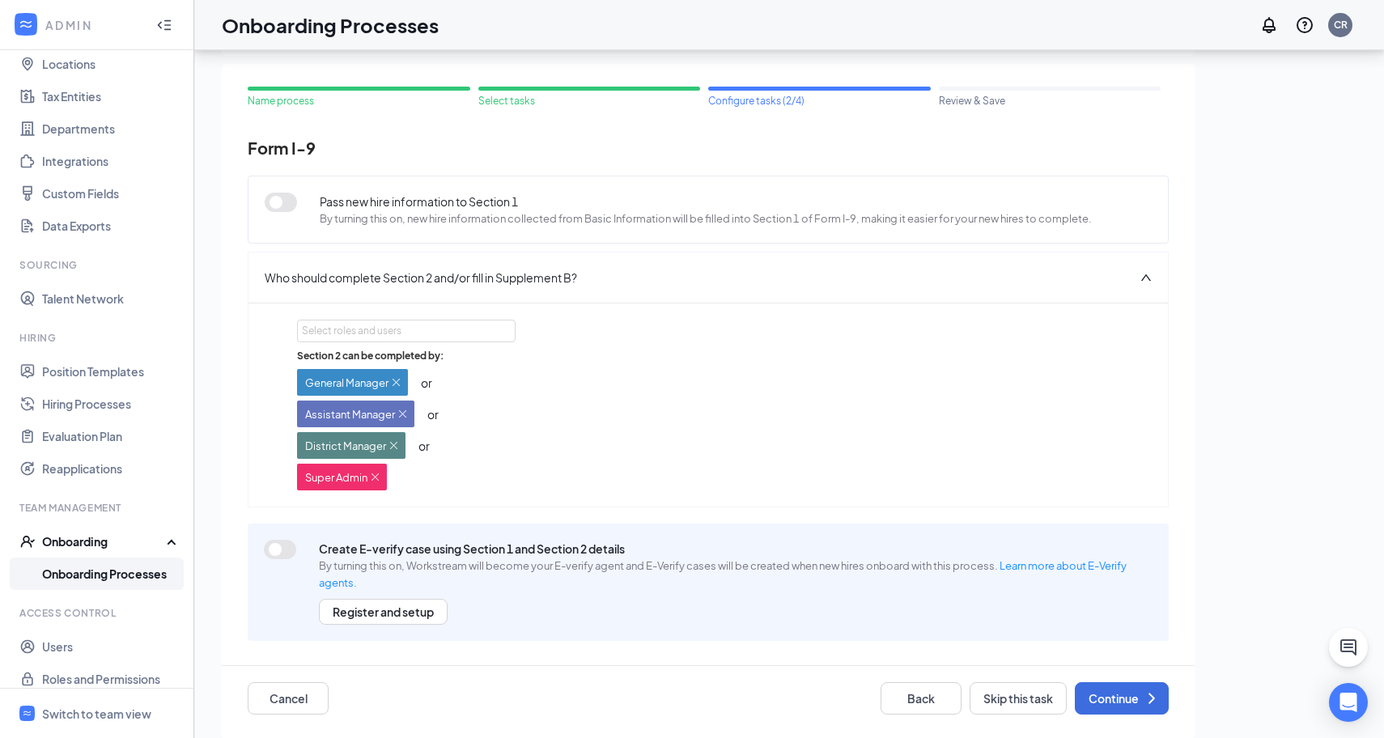
scroll to position [44, 0]
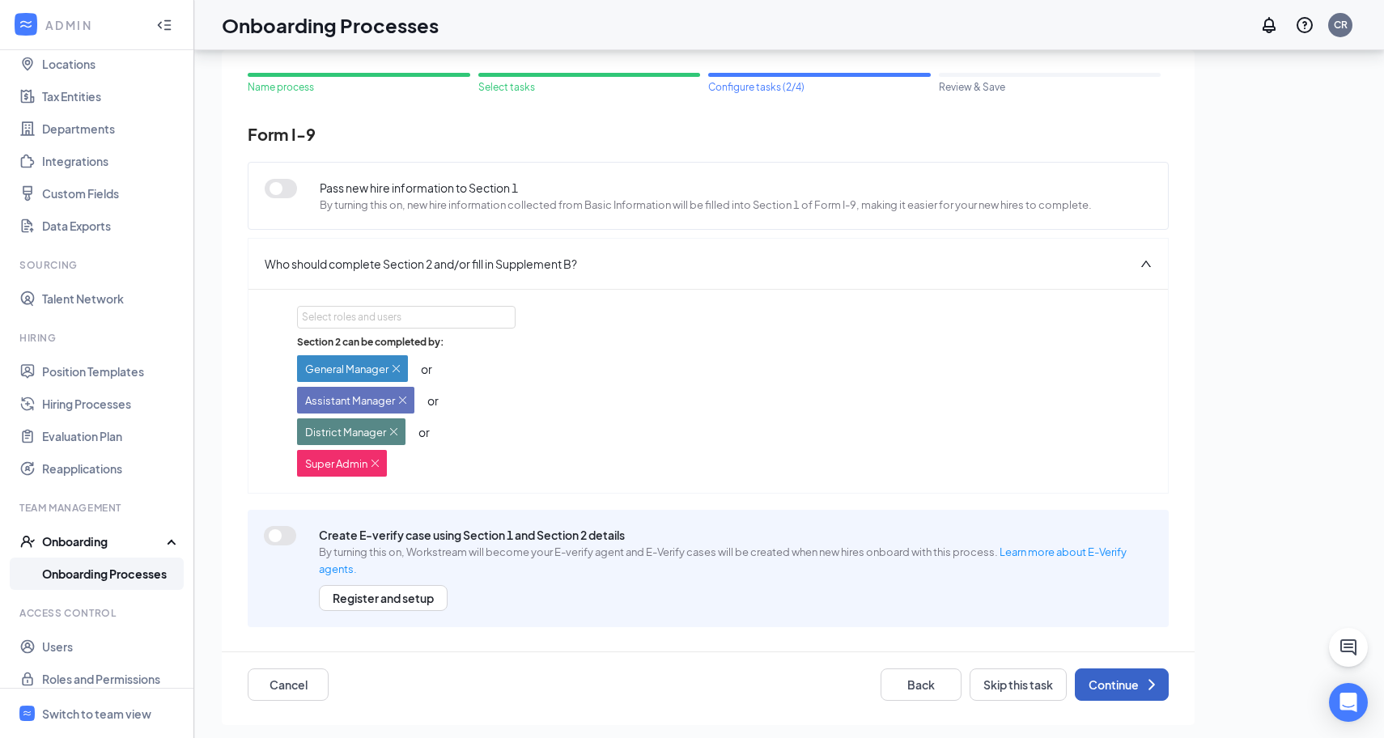
click at [1126, 678] on button "Continue" at bounding box center [1121, 684] width 94 height 32
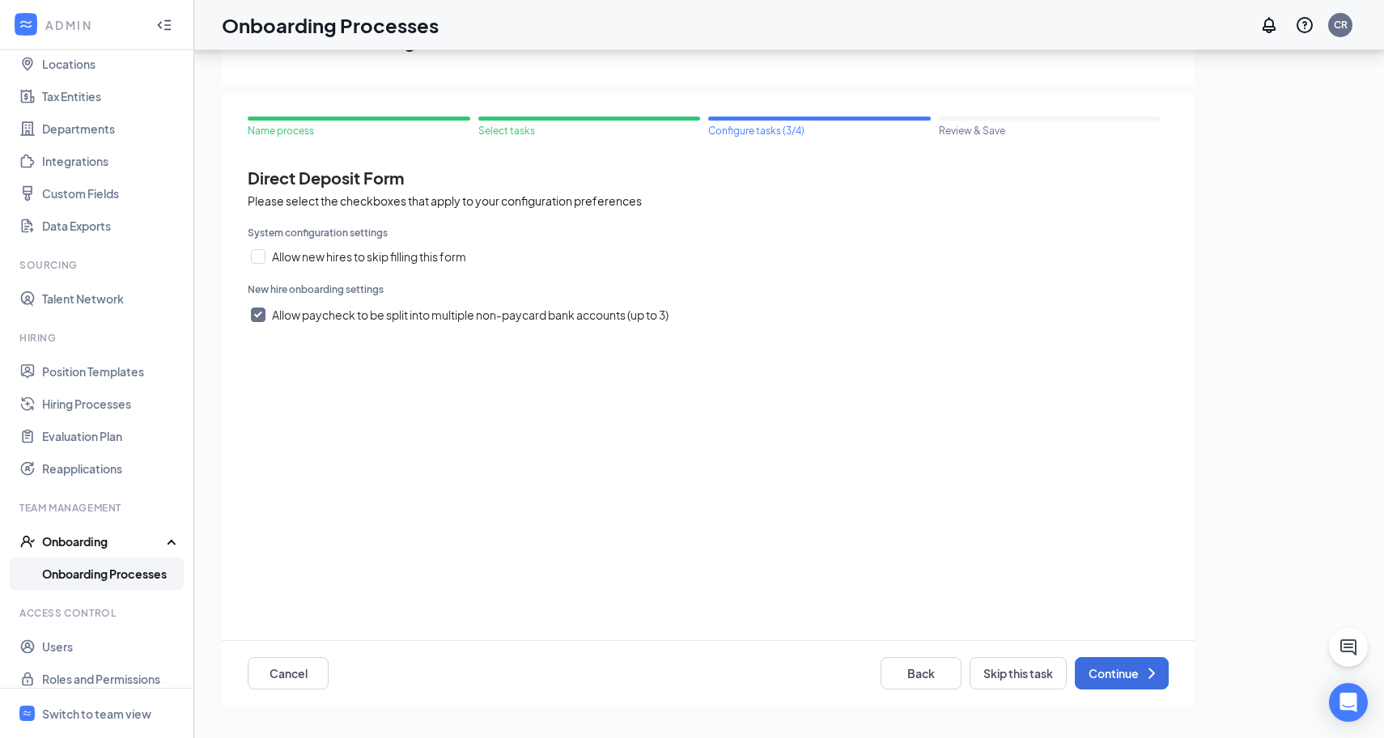
click at [257, 313] on input "Allow paycheck to be split into multiple non-paycard bank accounts (up to 3)" at bounding box center [258, 314] width 15 height 15
checkbox input "false"
click at [1101, 672] on button "Continue" at bounding box center [1121, 673] width 94 height 32
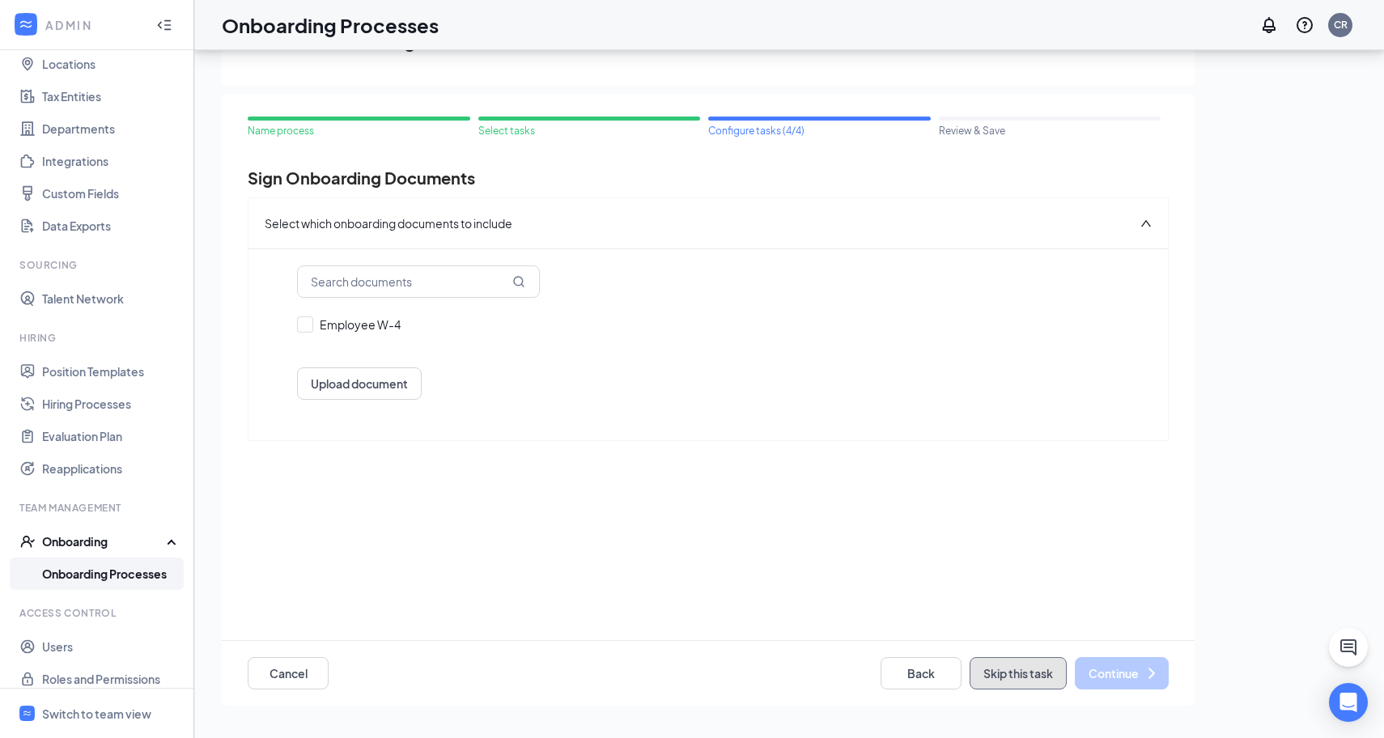
click at [1016, 680] on button "Skip this task" at bounding box center [1017, 673] width 97 height 32
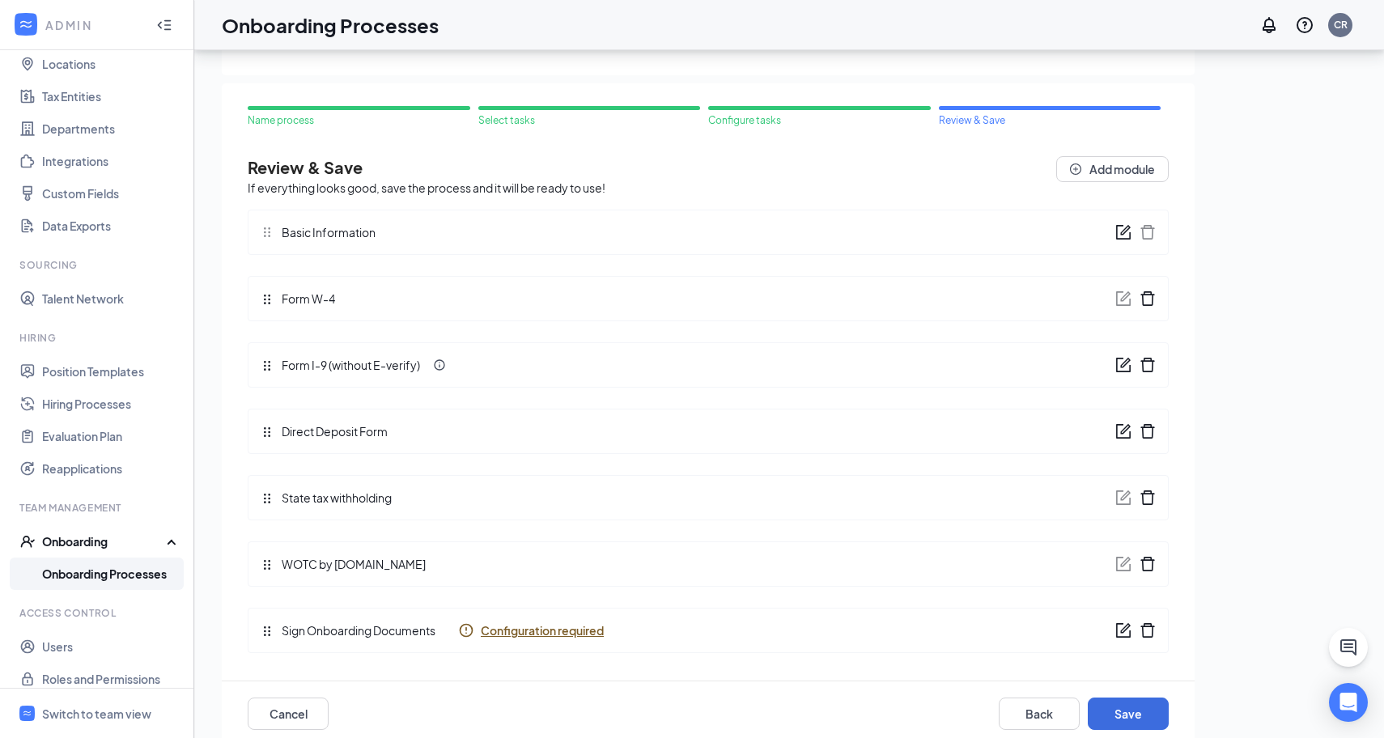
scroll to position [9, 0]
click at [1112, 711] on button "Save" at bounding box center [1127, 715] width 81 height 32
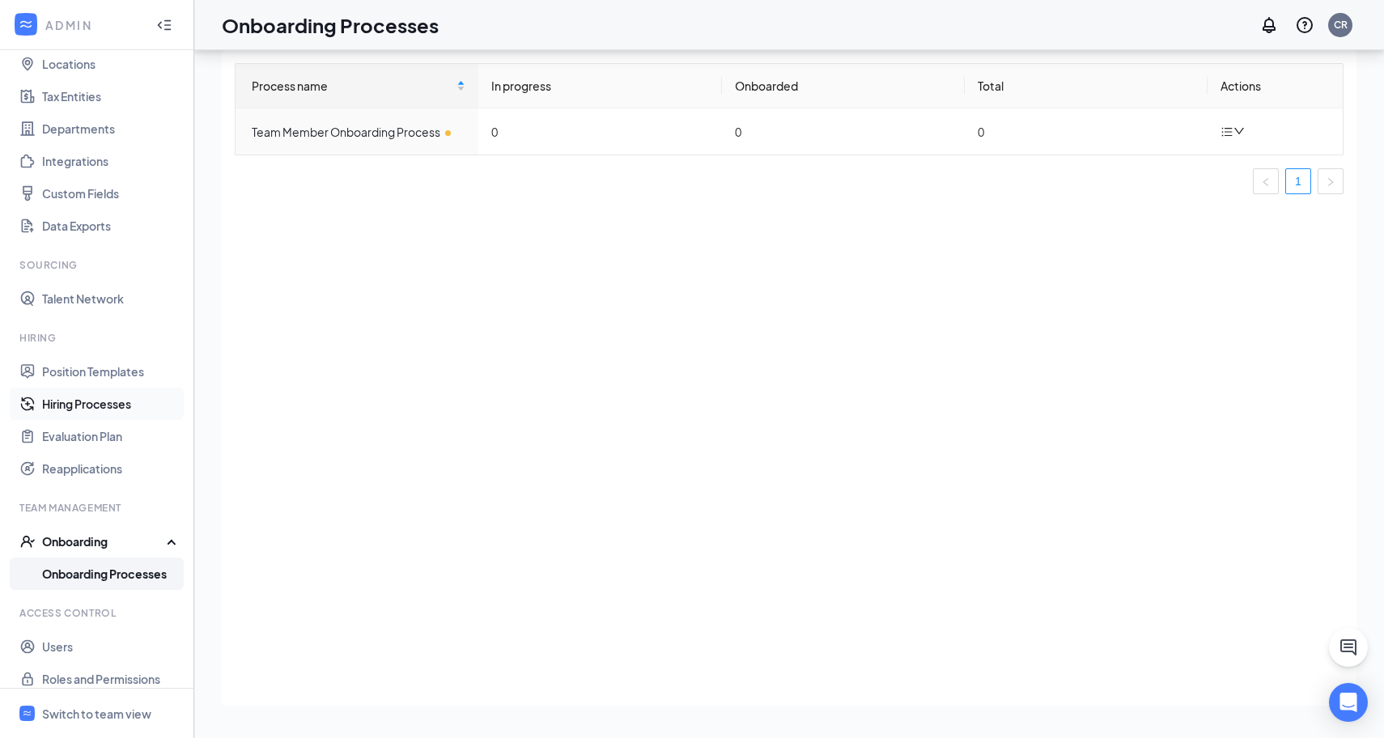
click at [117, 402] on link "Hiring Processes" at bounding box center [111, 404] width 138 height 32
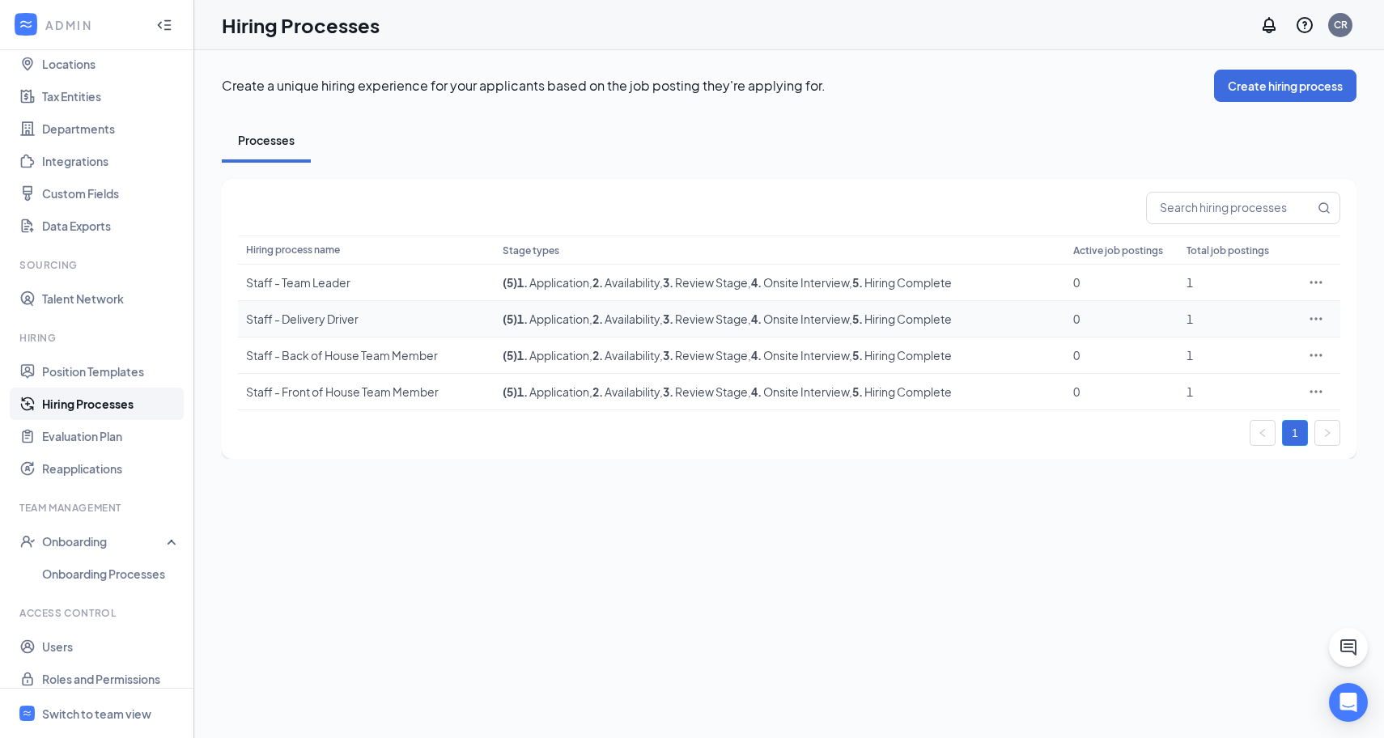
click at [1318, 315] on icon "Ellipses" at bounding box center [1316, 319] width 16 height 16
click at [1182, 464] on span "Delete" at bounding box center [1190, 463] width 36 height 15
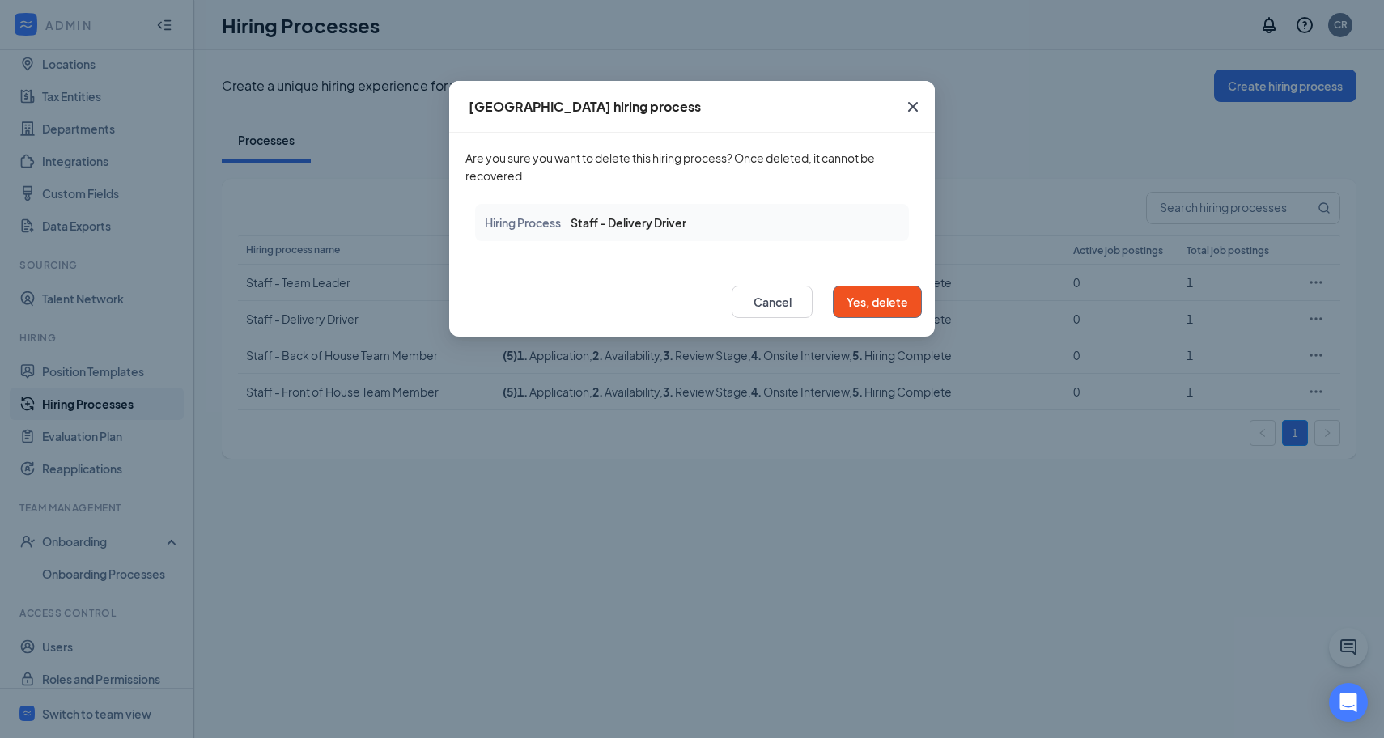
click at [896, 303] on button "Yes, delete" at bounding box center [877, 302] width 89 height 32
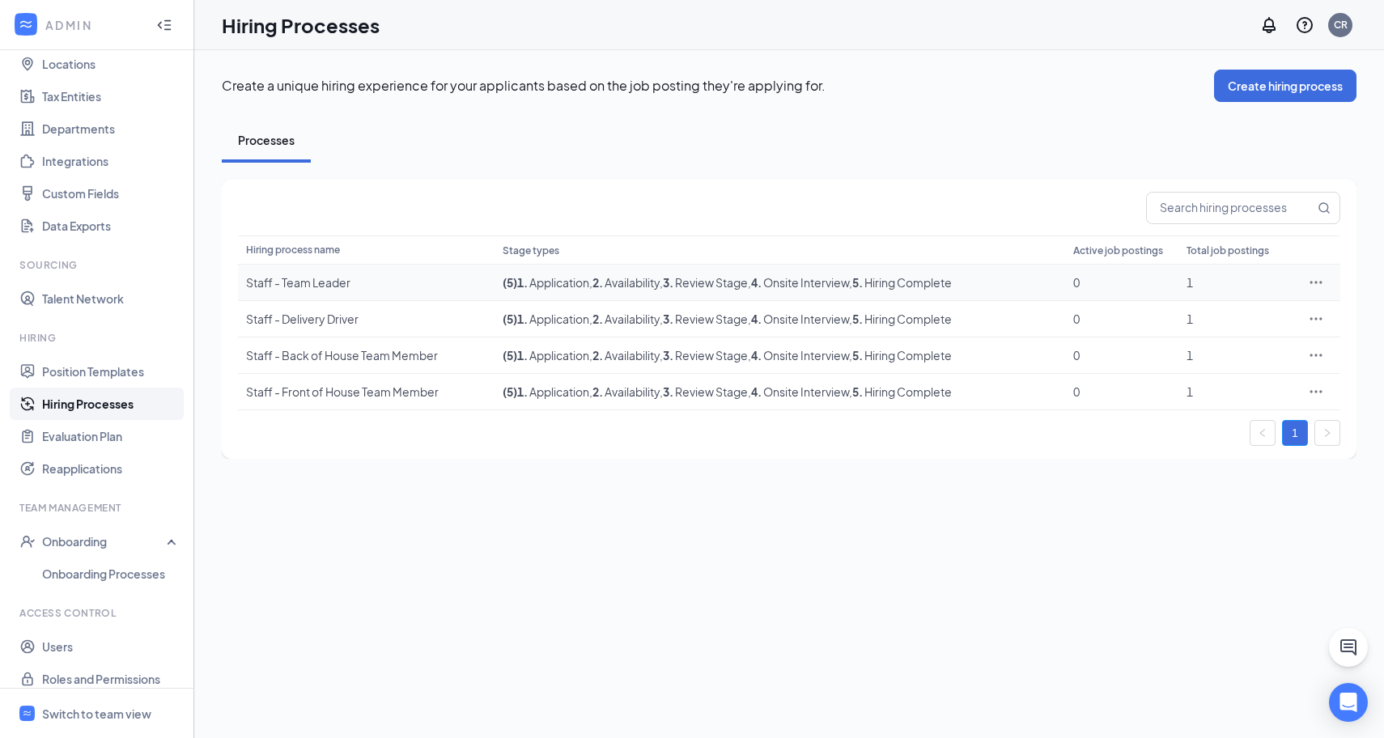
click at [1316, 282] on icon "Ellipses" at bounding box center [1316, 282] width 12 height 2
click at [1259, 318] on span "Edit" at bounding box center [1241, 316] width 139 height 18
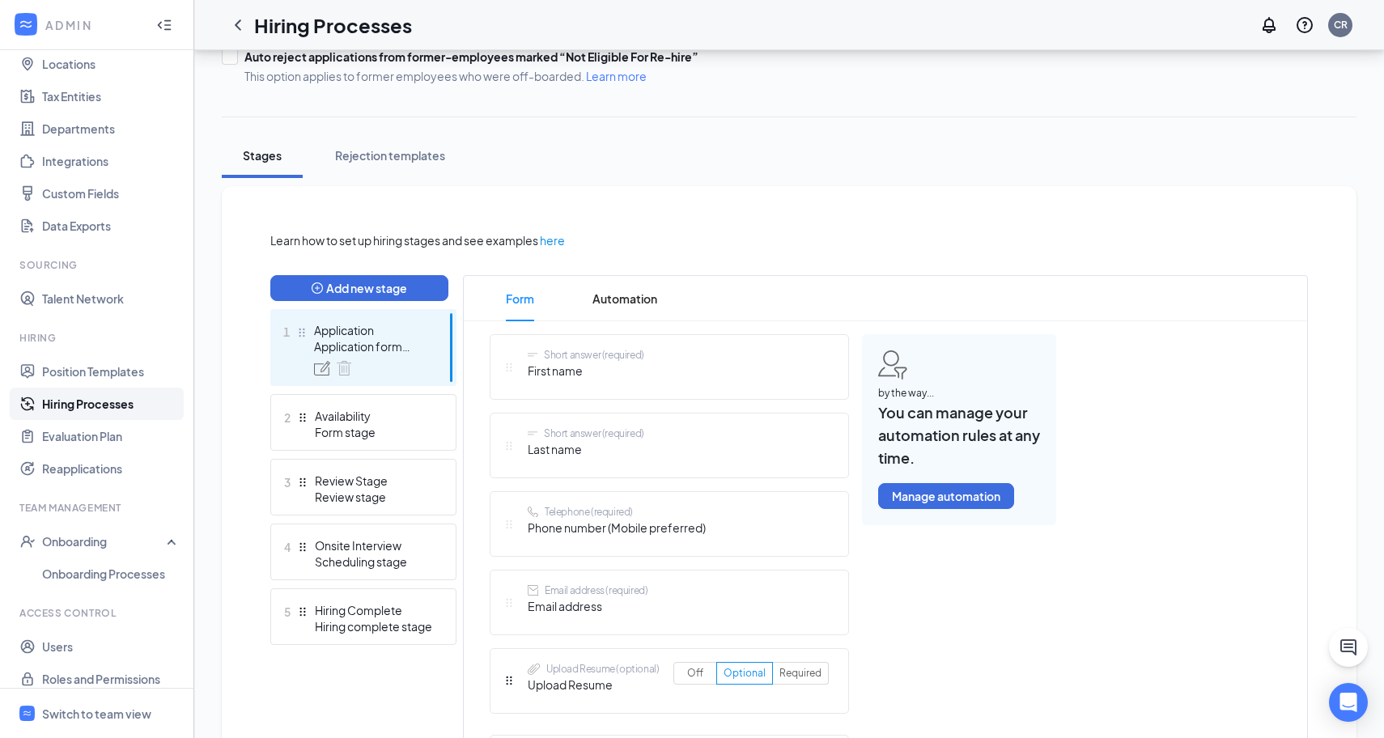
scroll to position [214, 0]
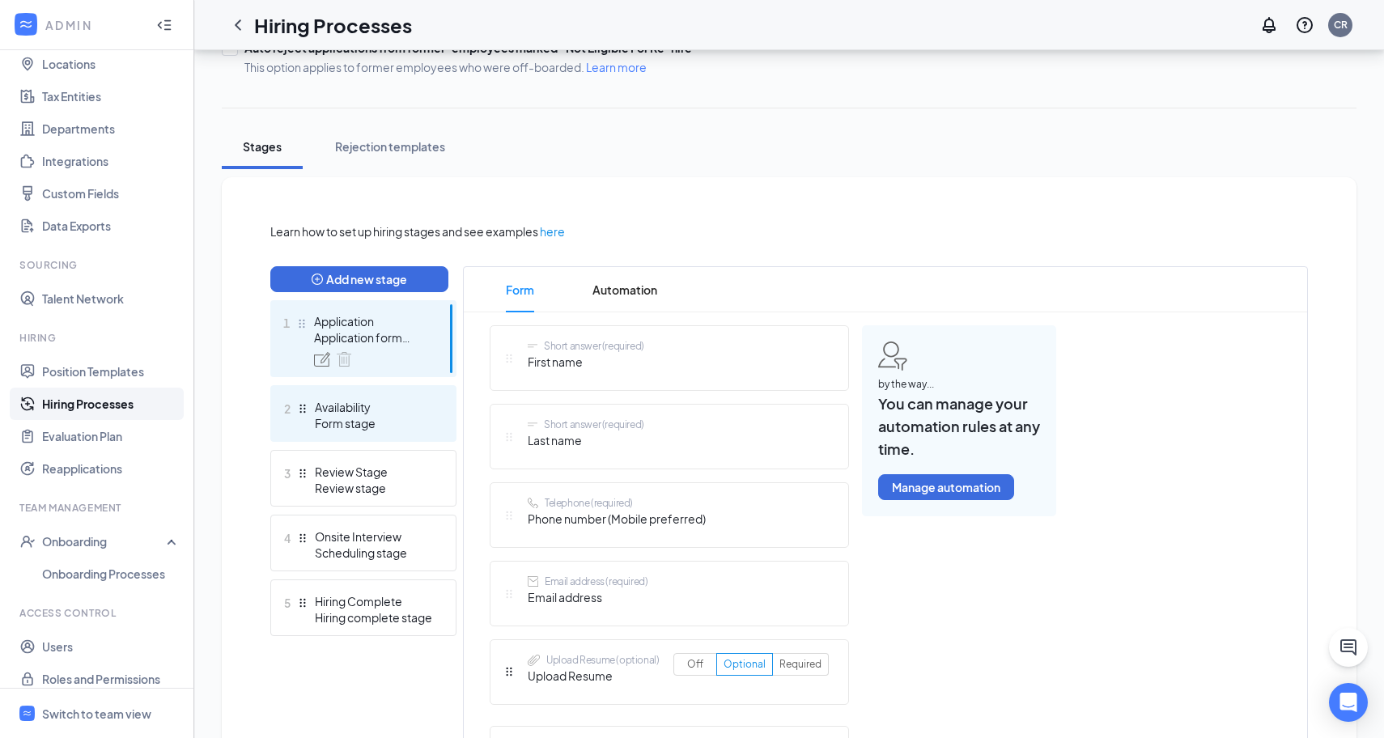
click at [413, 418] on div "Form stage" at bounding box center [374, 423] width 118 height 16
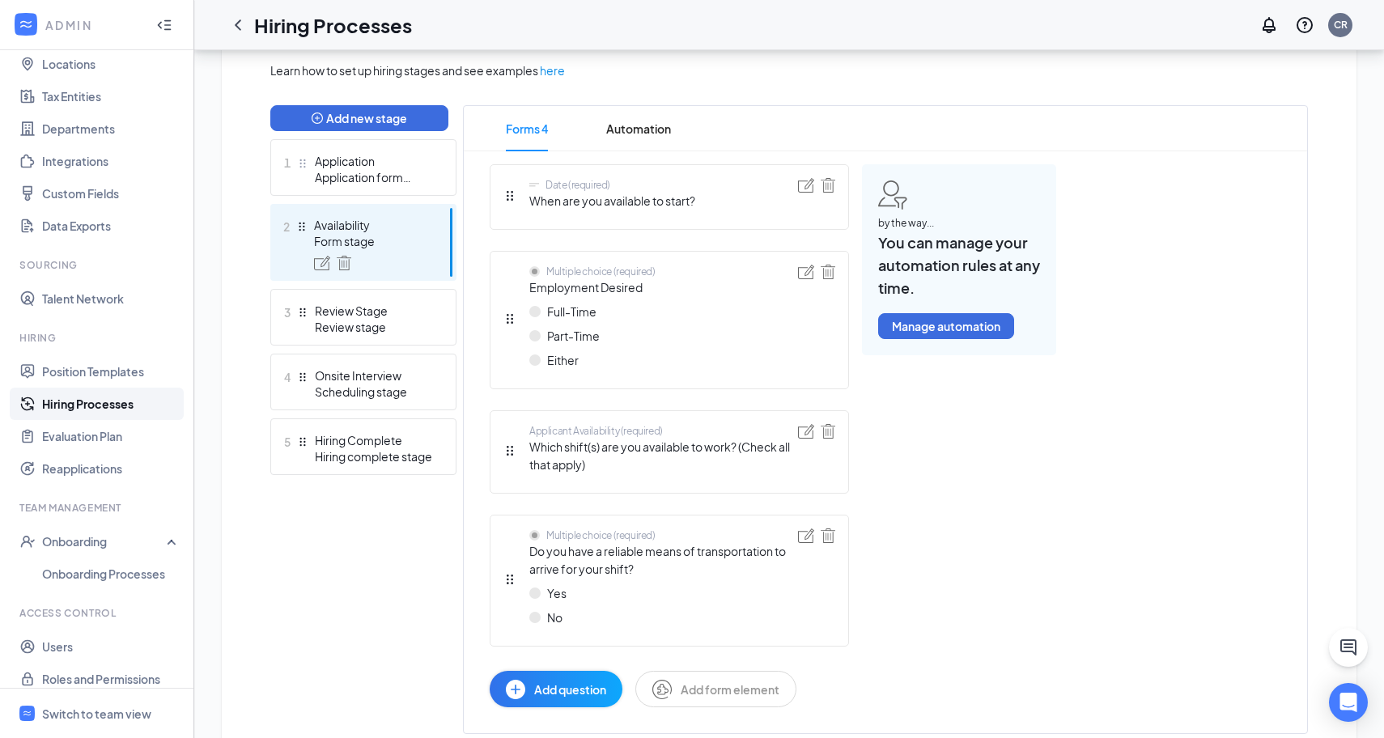
scroll to position [321, 0]
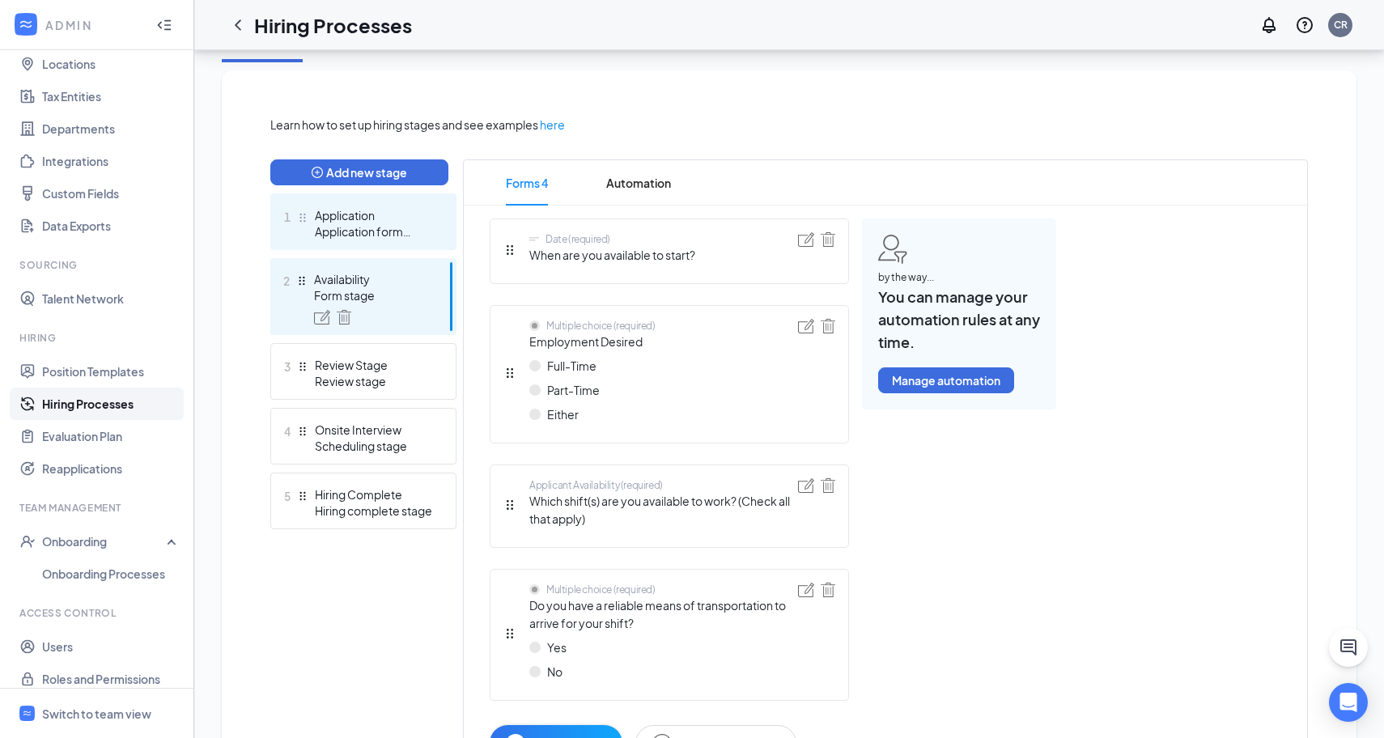
click at [388, 235] on div "Application form stage" at bounding box center [374, 231] width 118 height 16
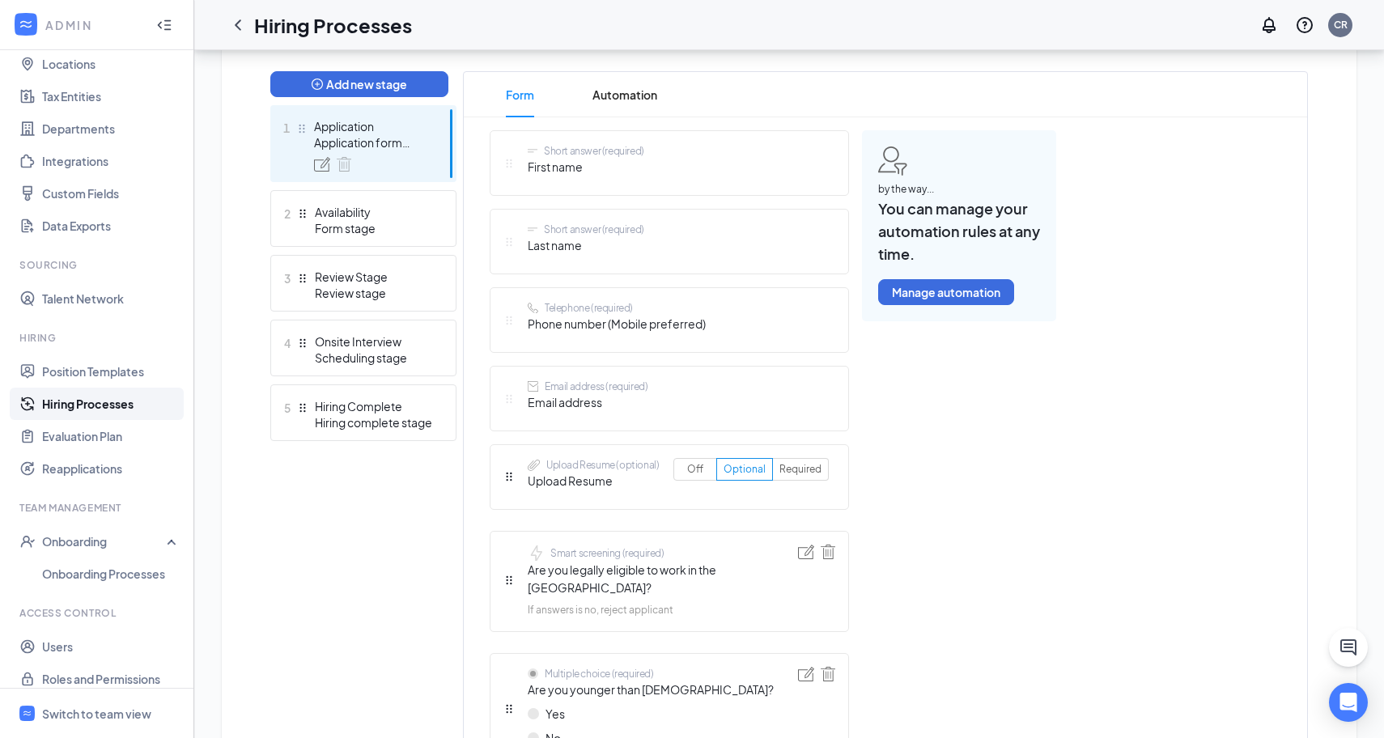
scroll to position [406, 0]
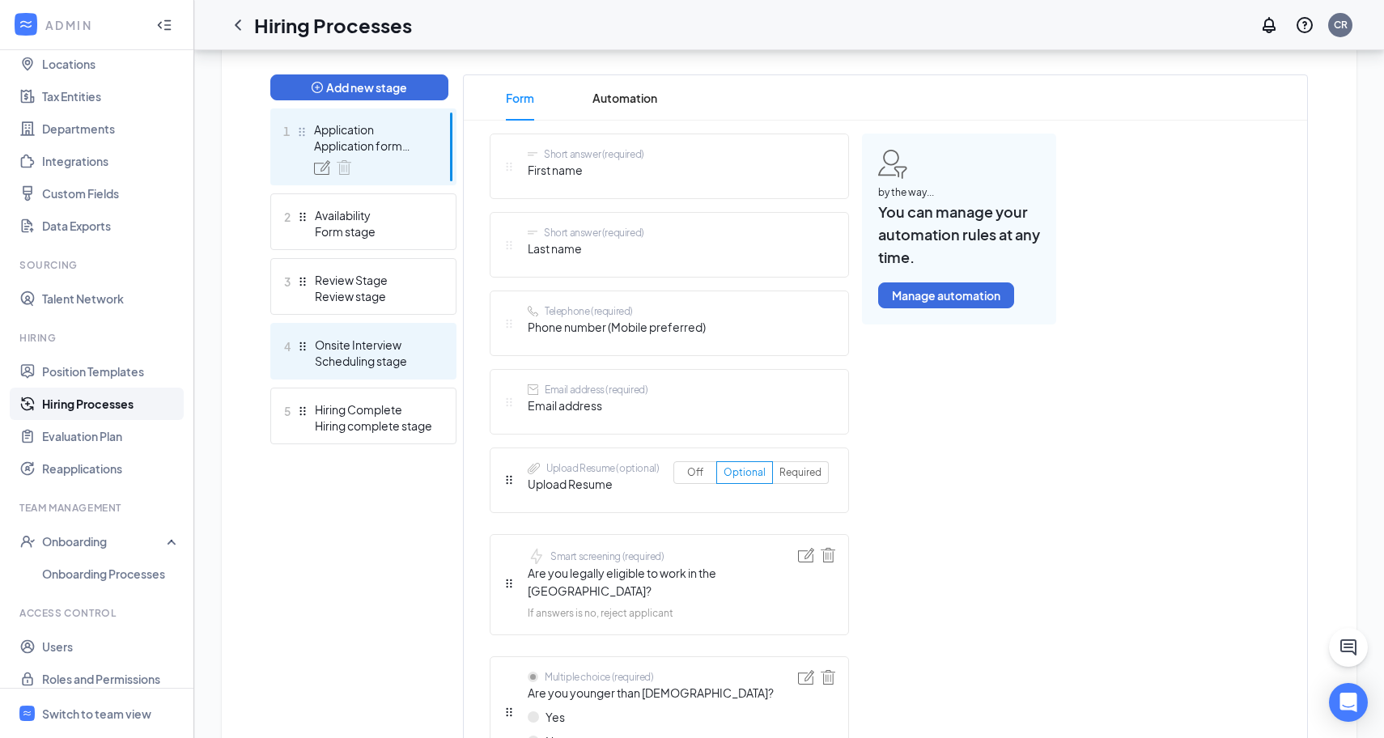
click at [338, 350] on div "Onsite Interview" at bounding box center [374, 345] width 118 height 16
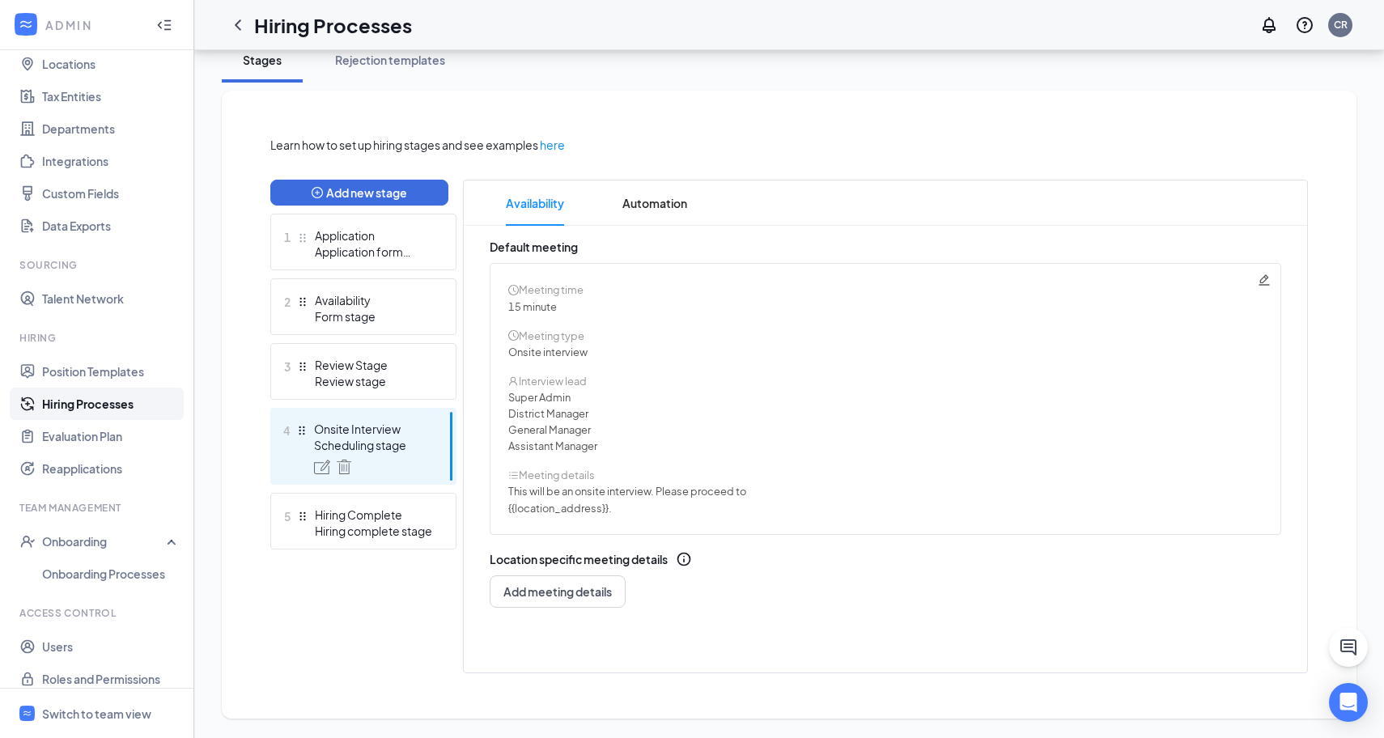
scroll to position [302, 0]
click at [605, 508] on span "{{location_address}}." at bounding box center [560, 508] width 104 height 13
click at [608, 509] on span "{{location_address}}." at bounding box center [560, 508] width 104 height 13
click at [366, 375] on div "Review stage" at bounding box center [374, 381] width 118 height 16
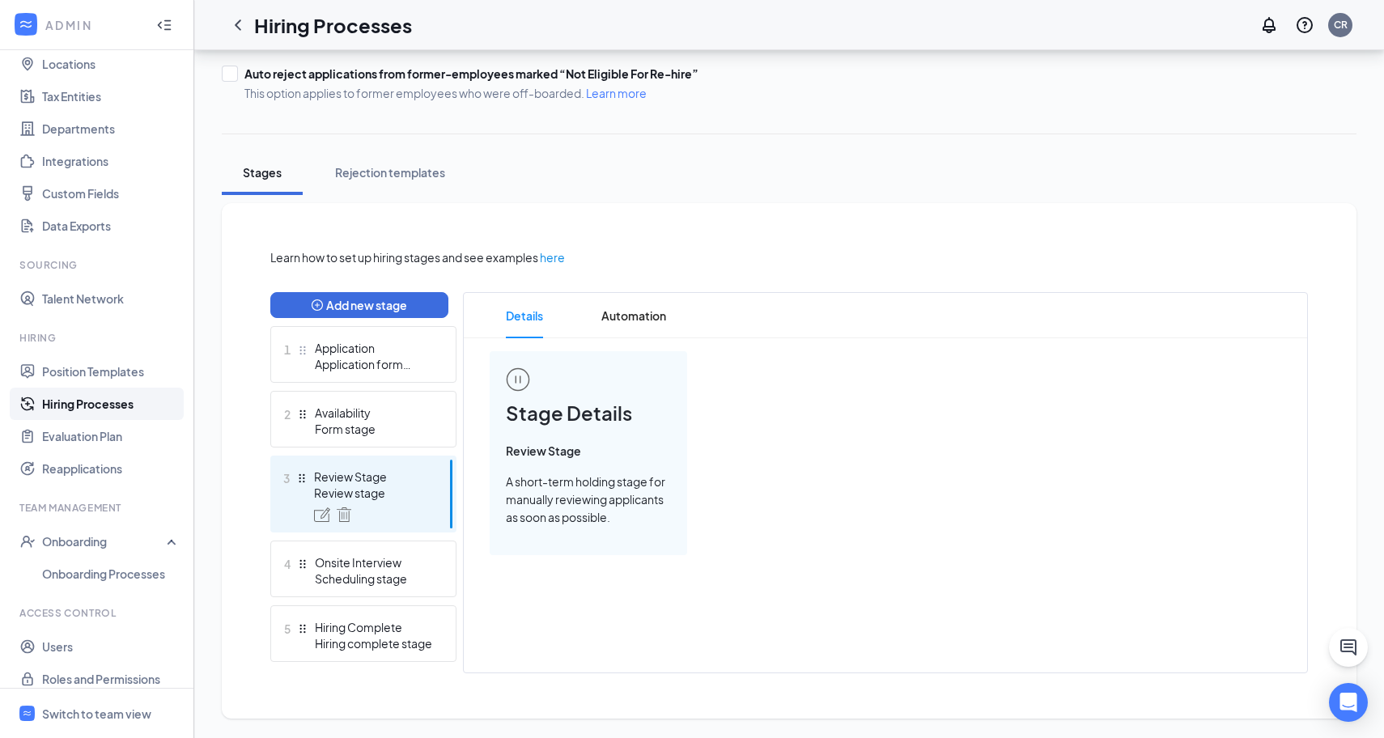
scroll to position [189, 0]
click at [354, 407] on div "Availability" at bounding box center [374, 413] width 118 height 16
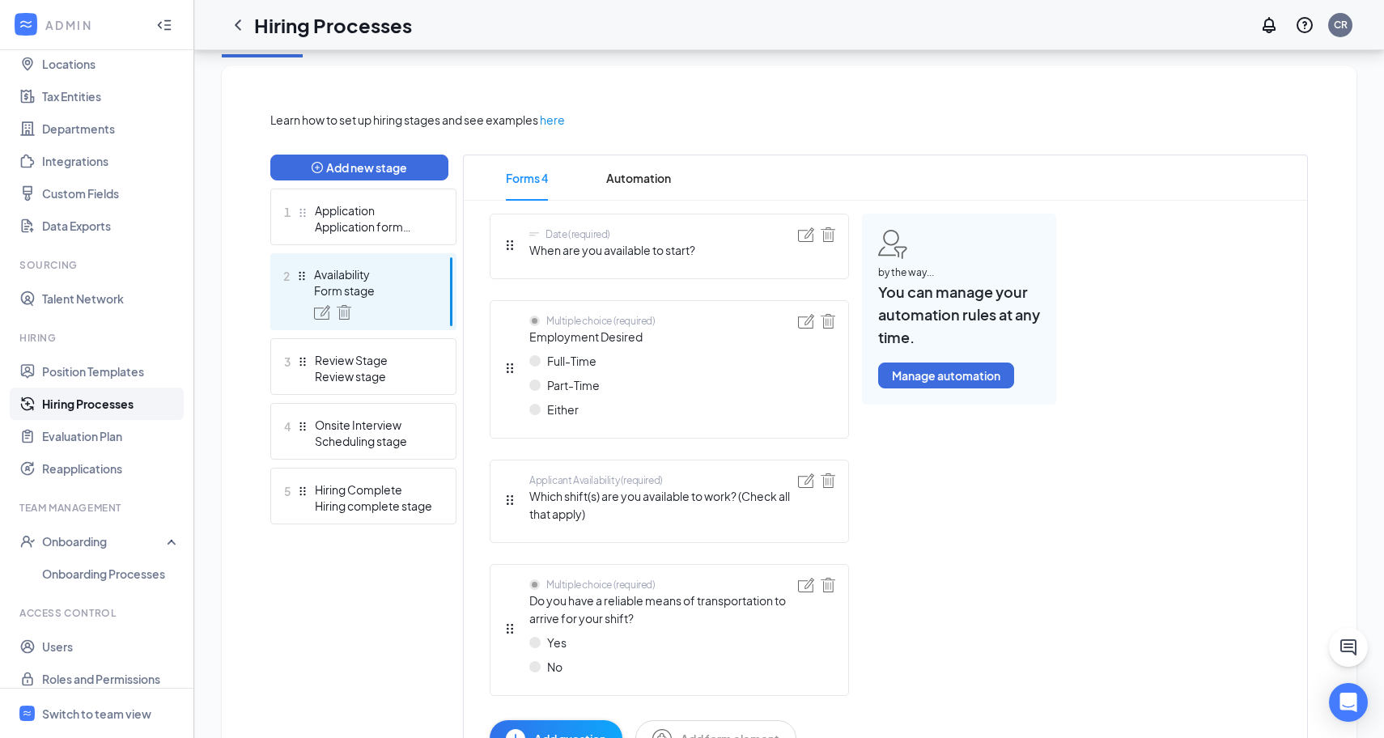
scroll to position [311, 0]
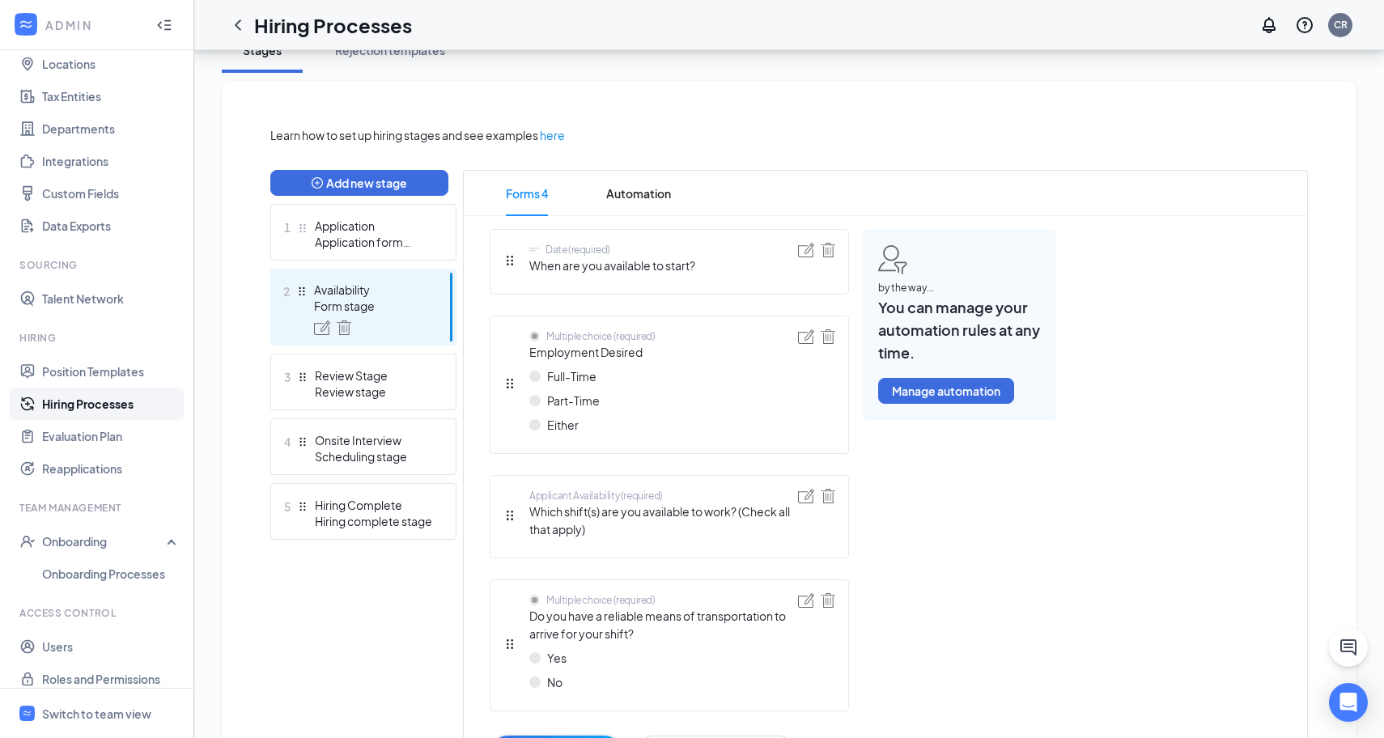
click at [558, 134] on span "here" at bounding box center [552, 135] width 25 height 18
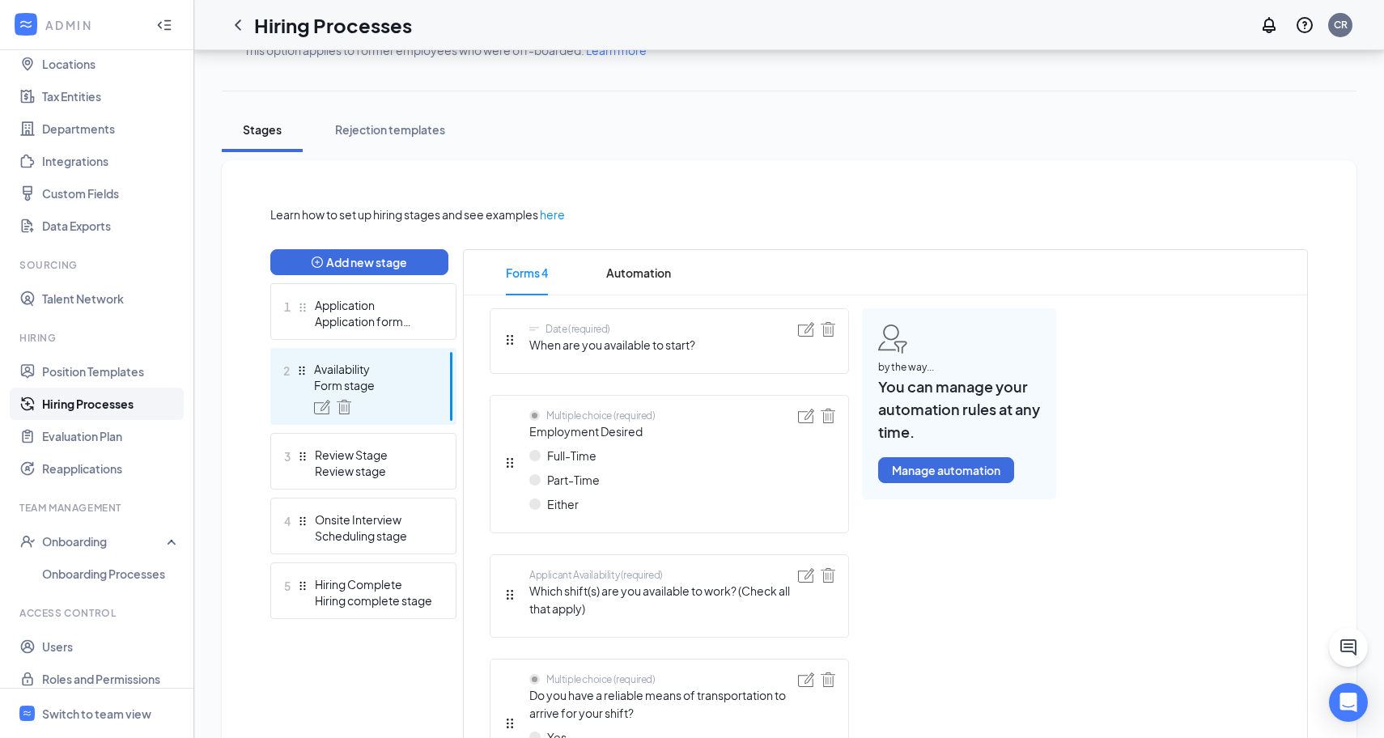
scroll to position [235, 0]
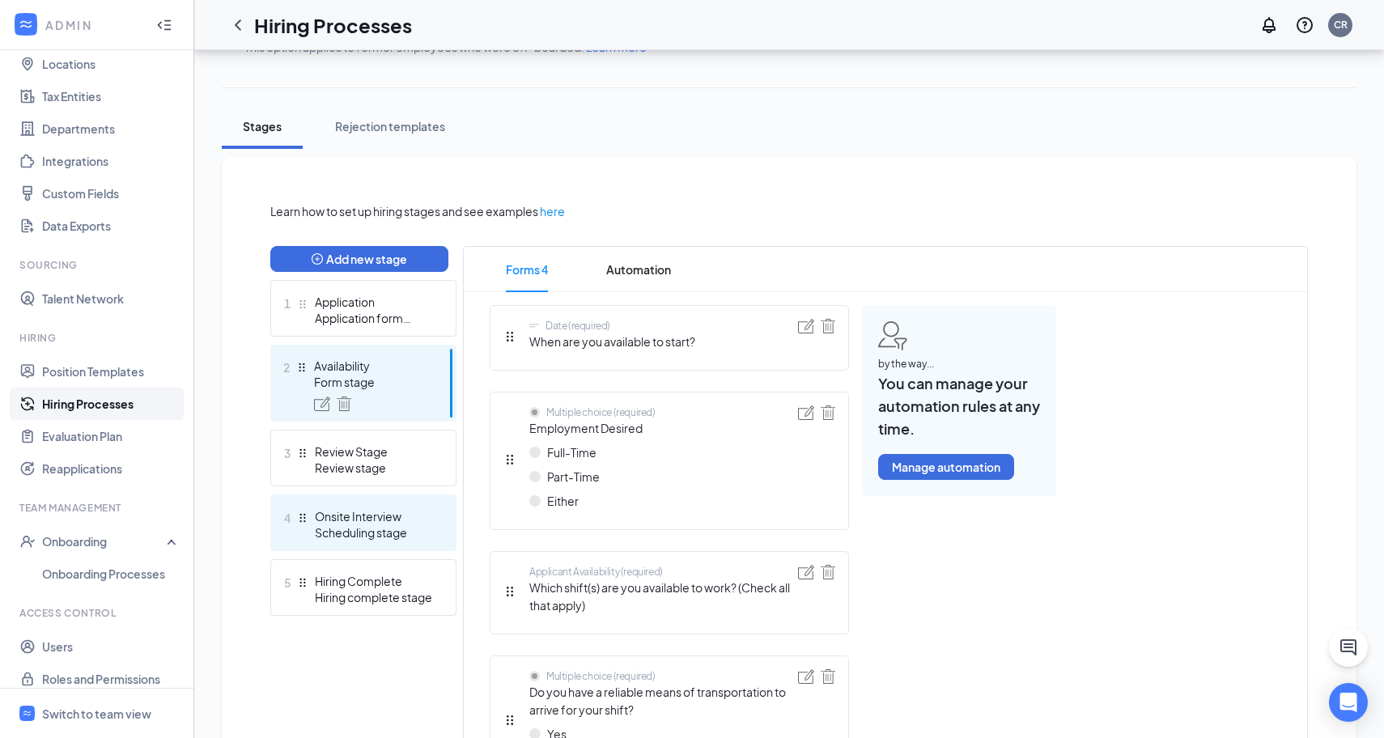
click at [349, 514] on div "Onsite Interview" at bounding box center [374, 516] width 118 height 16
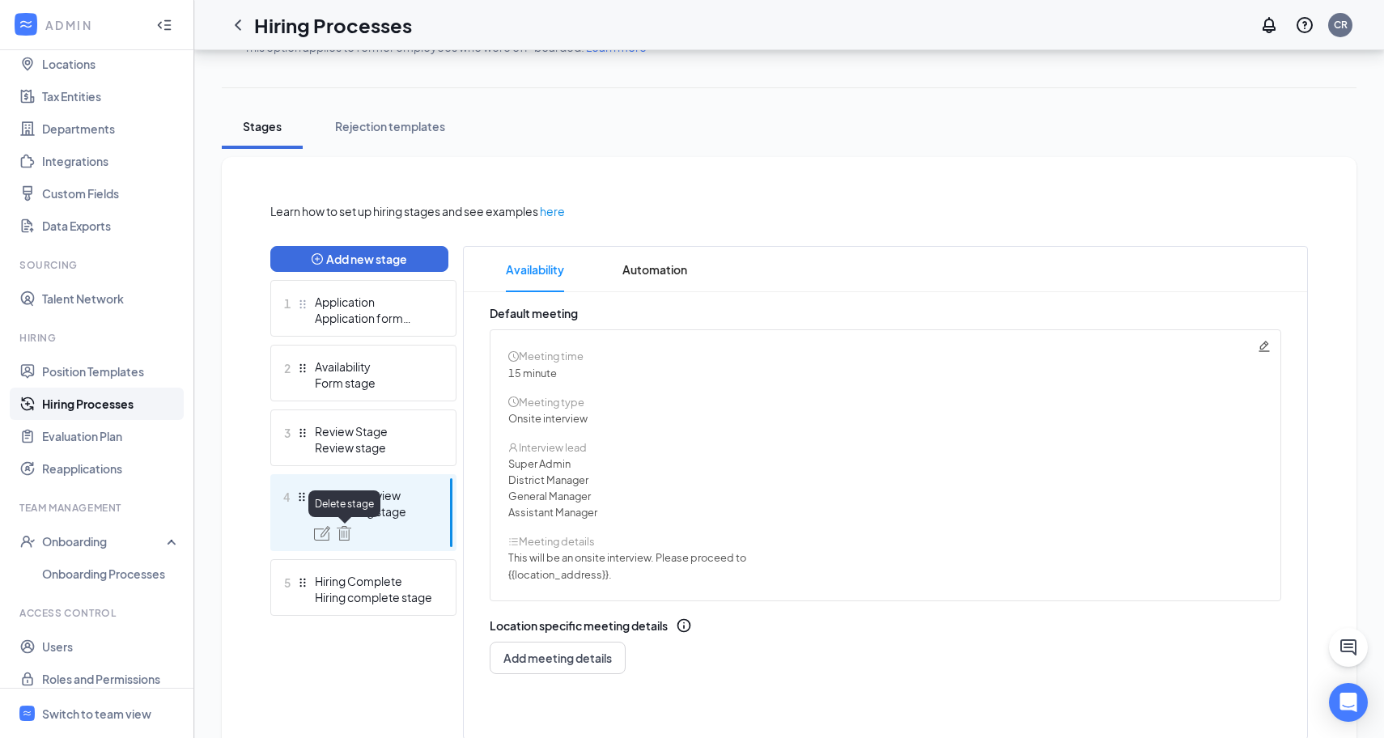
click at [342, 532] on img at bounding box center [344, 533] width 15 height 15
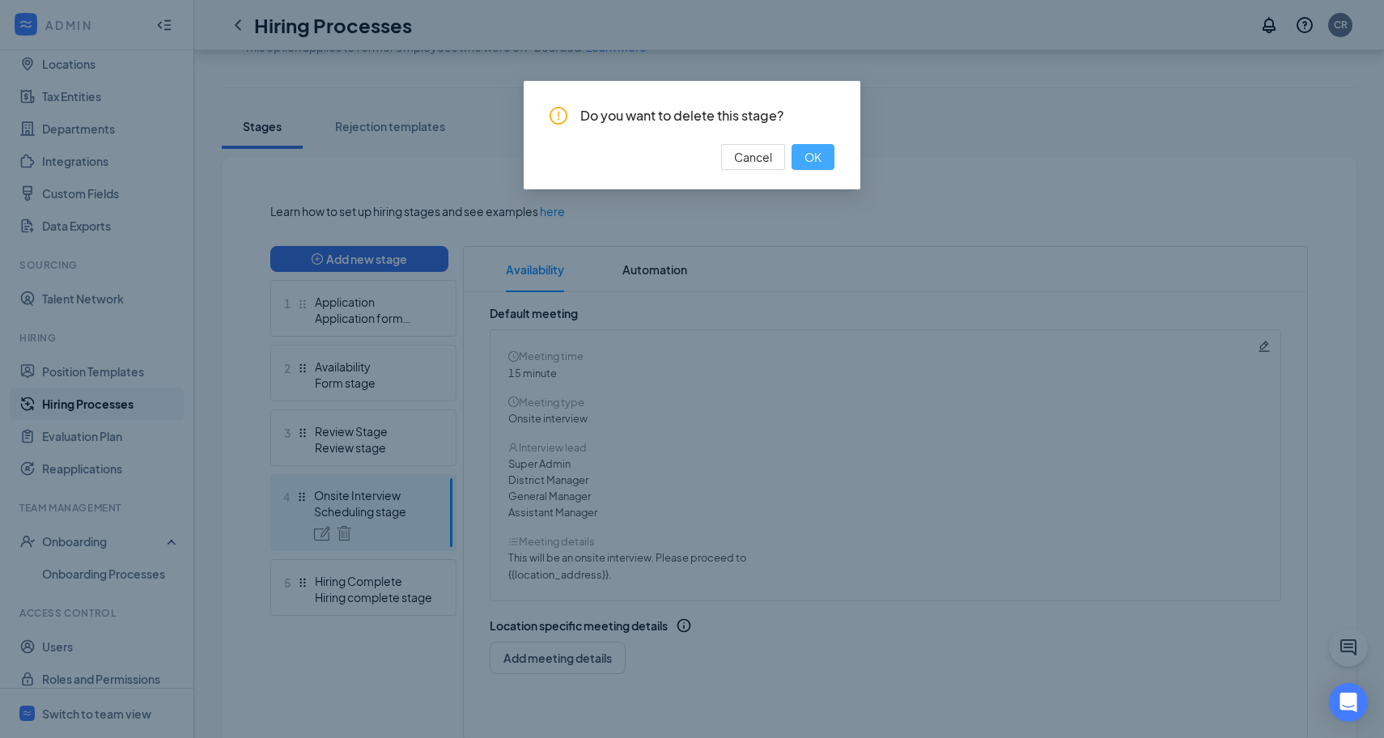
click at [807, 159] on span "OK" at bounding box center [812, 157] width 17 height 18
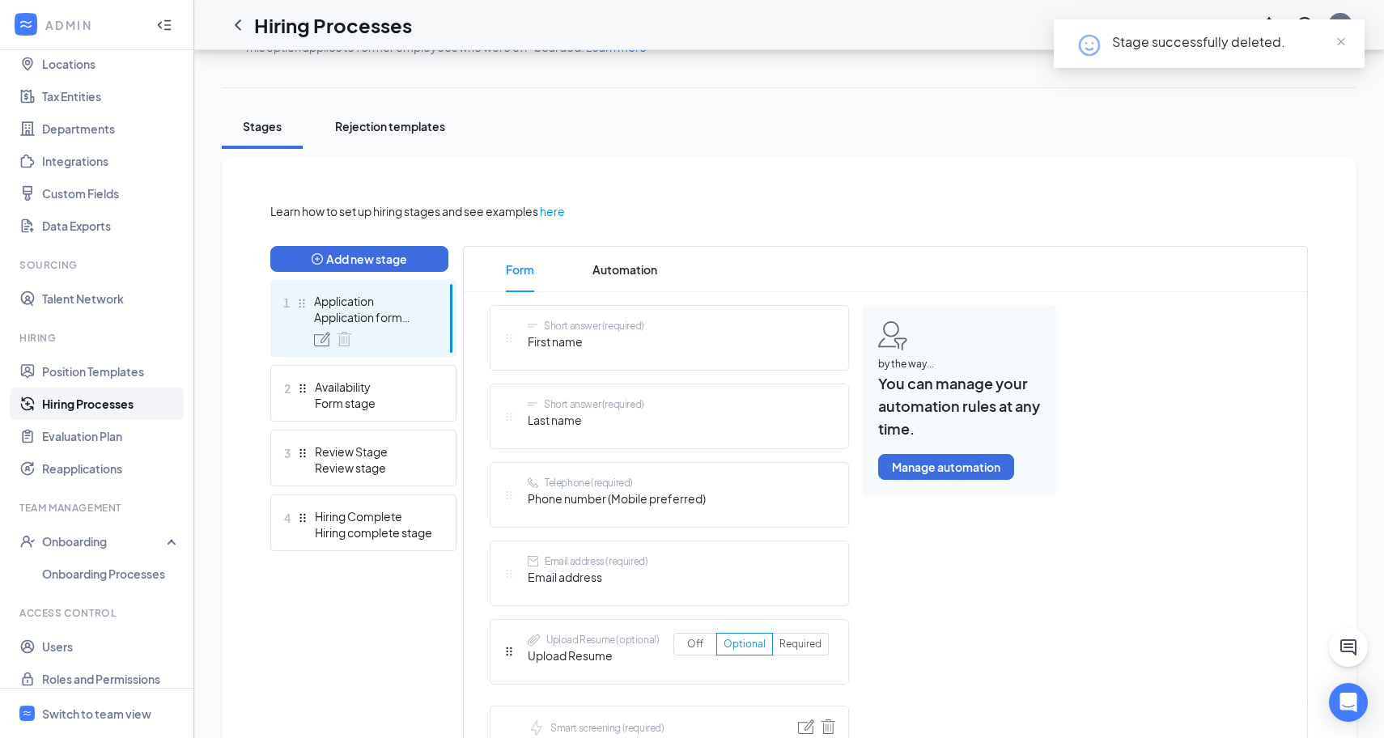
click at [425, 126] on div "Rejection templates" at bounding box center [390, 126] width 110 height 16
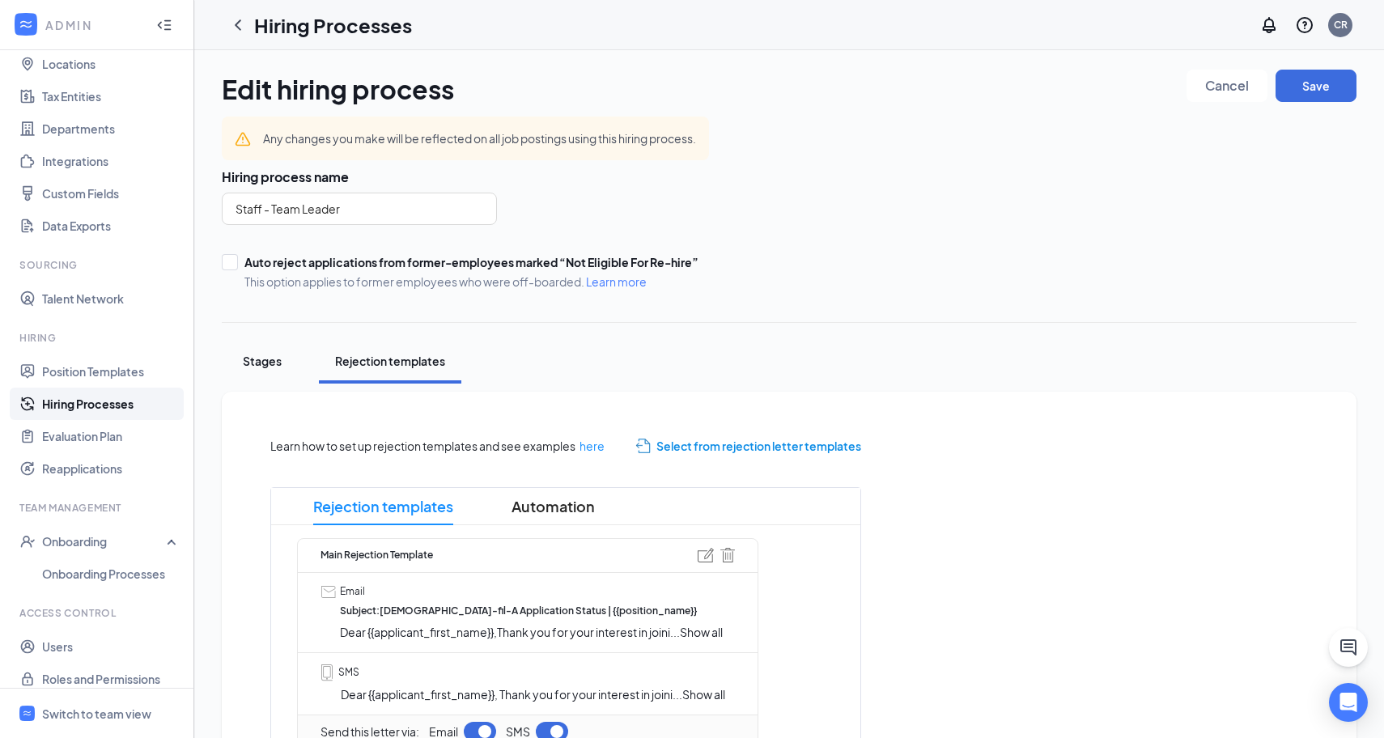
click at [248, 362] on div "Stages" at bounding box center [262, 361] width 49 height 16
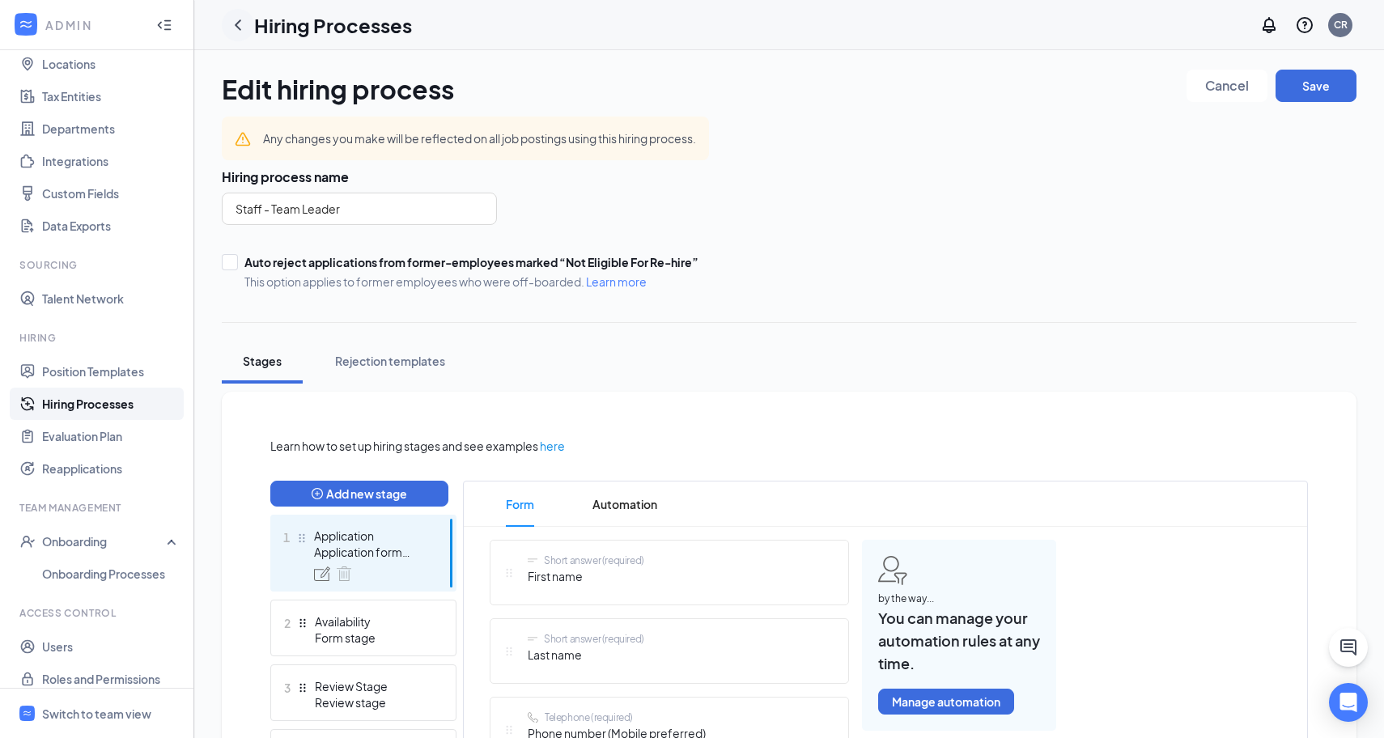
click at [247, 26] on icon "ChevronLeft" at bounding box center [237, 24] width 19 height 19
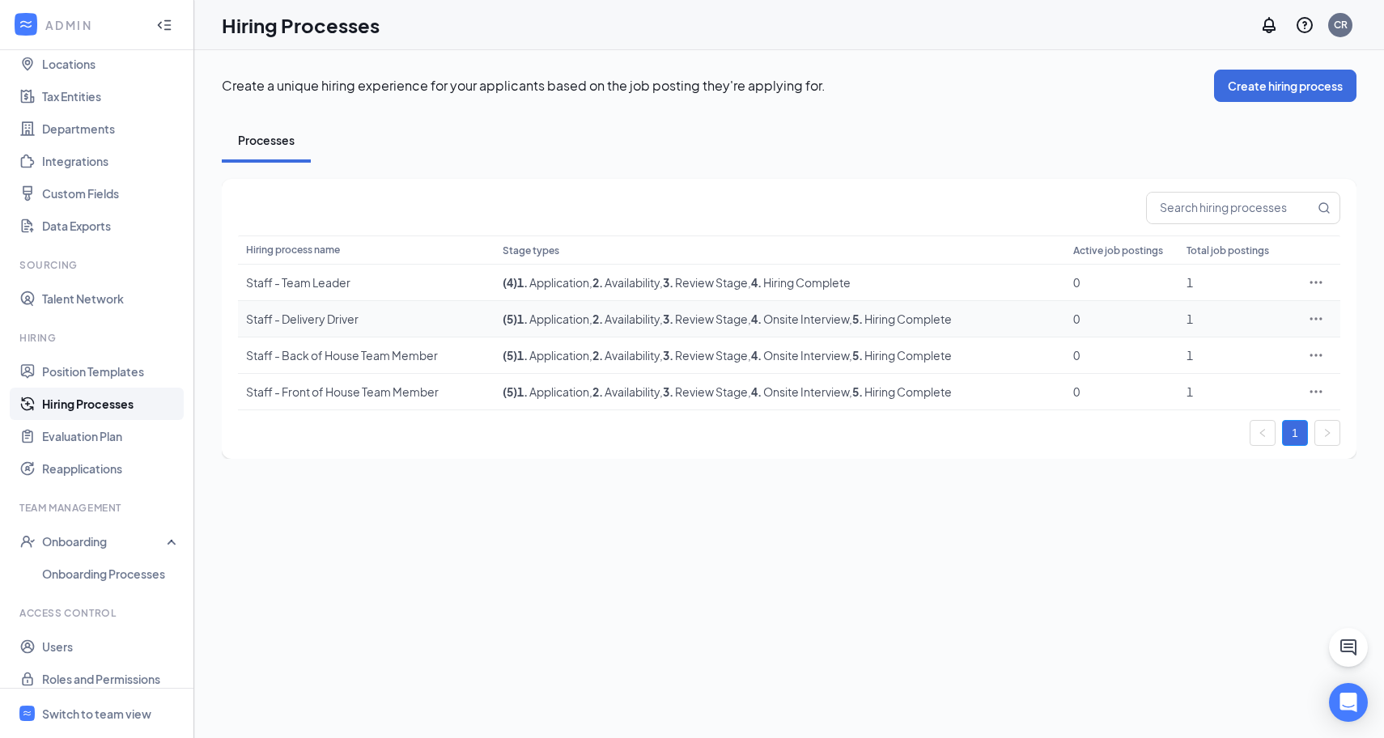
click at [1318, 320] on icon "Ellipses" at bounding box center [1316, 319] width 16 height 16
click at [1186, 456] on span "Delete" at bounding box center [1241, 464] width 139 height 18
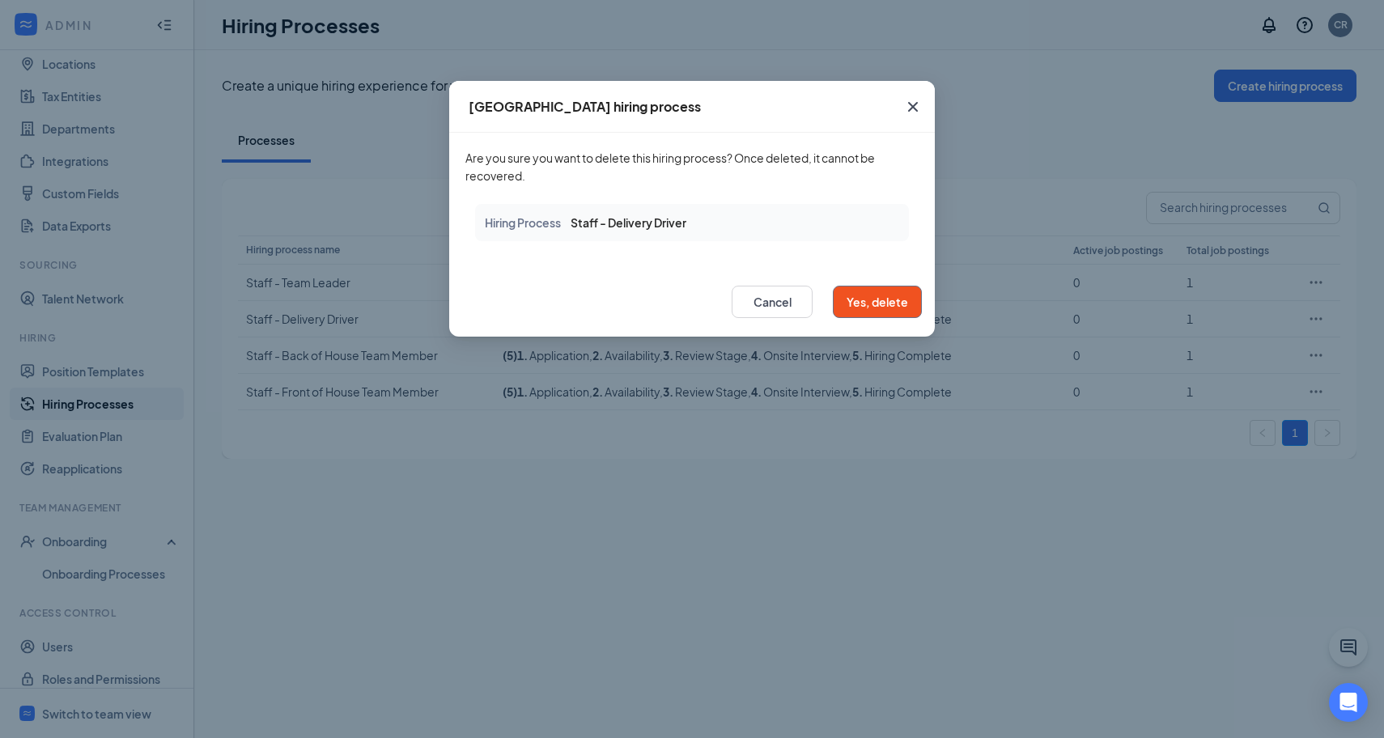
click at [878, 303] on button "Yes, delete" at bounding box center [877, 302] width 89 height 32
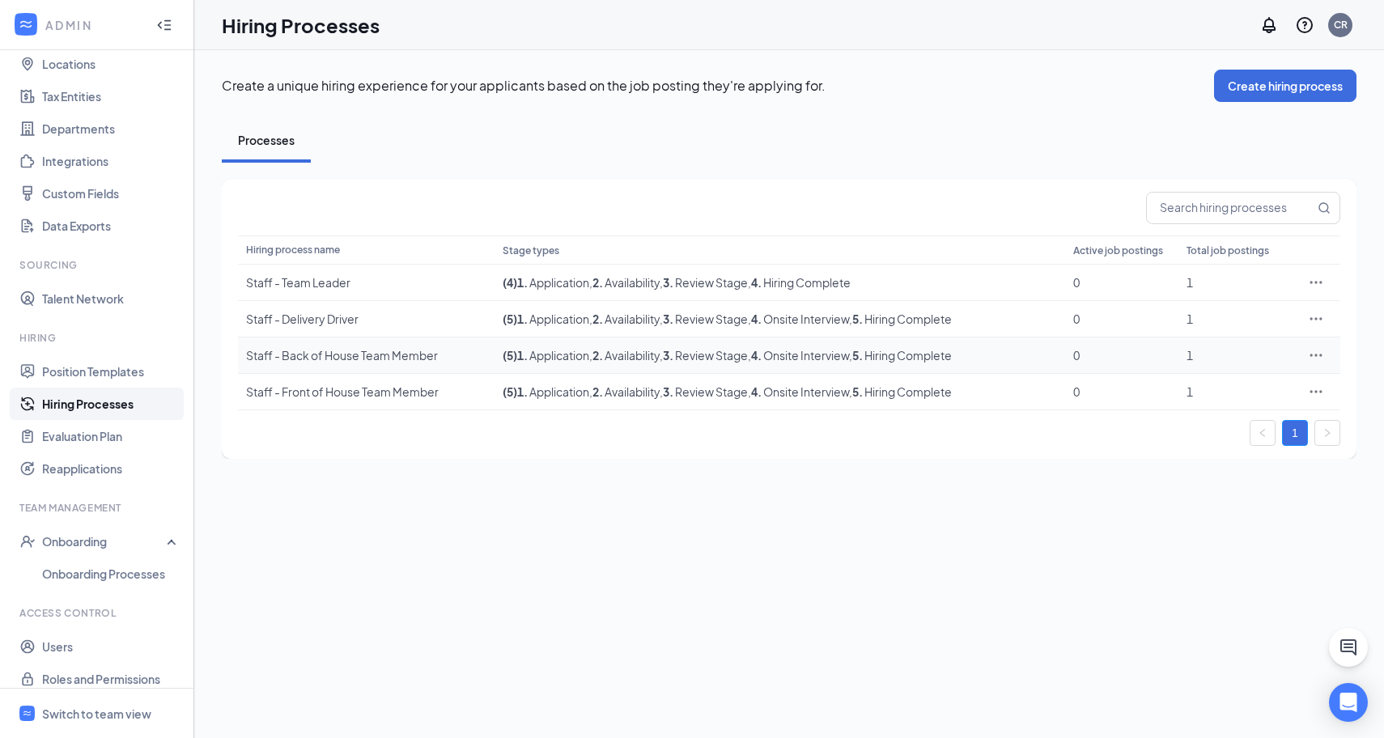
click at [791, 358] on span ", 4 . Onsite Interview" at bounding box center [798, 355] width 101 height 15
click at [1312, 358] on icon "Ellipses" at bounding box center [1316, 355] width 16 height 16
click at [1006, 504] on div "Create a unique hiring experience for your applicants based on the job posting …" at bounding box center [788, 394] width 1189 height 688
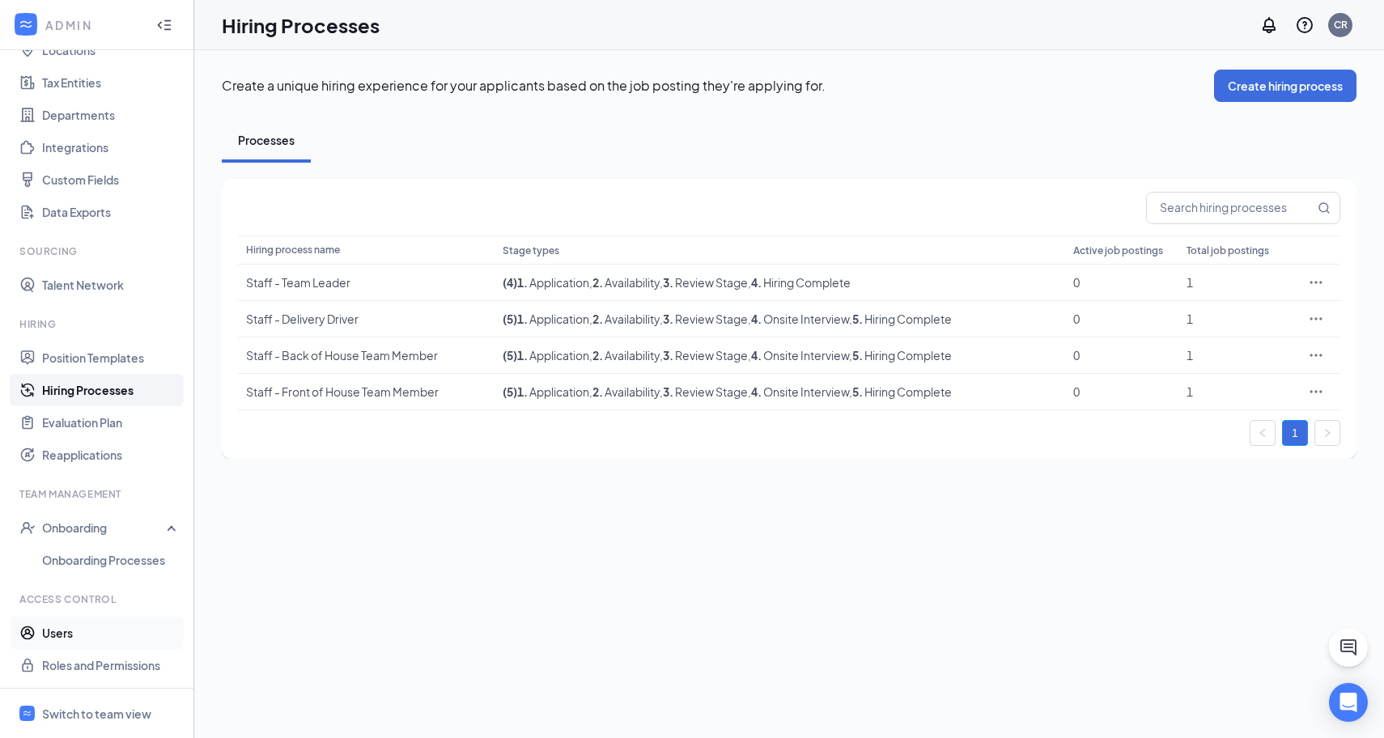
click at [68, 628] on link "Users" at bounding box center [111, 633] width 138 height 32
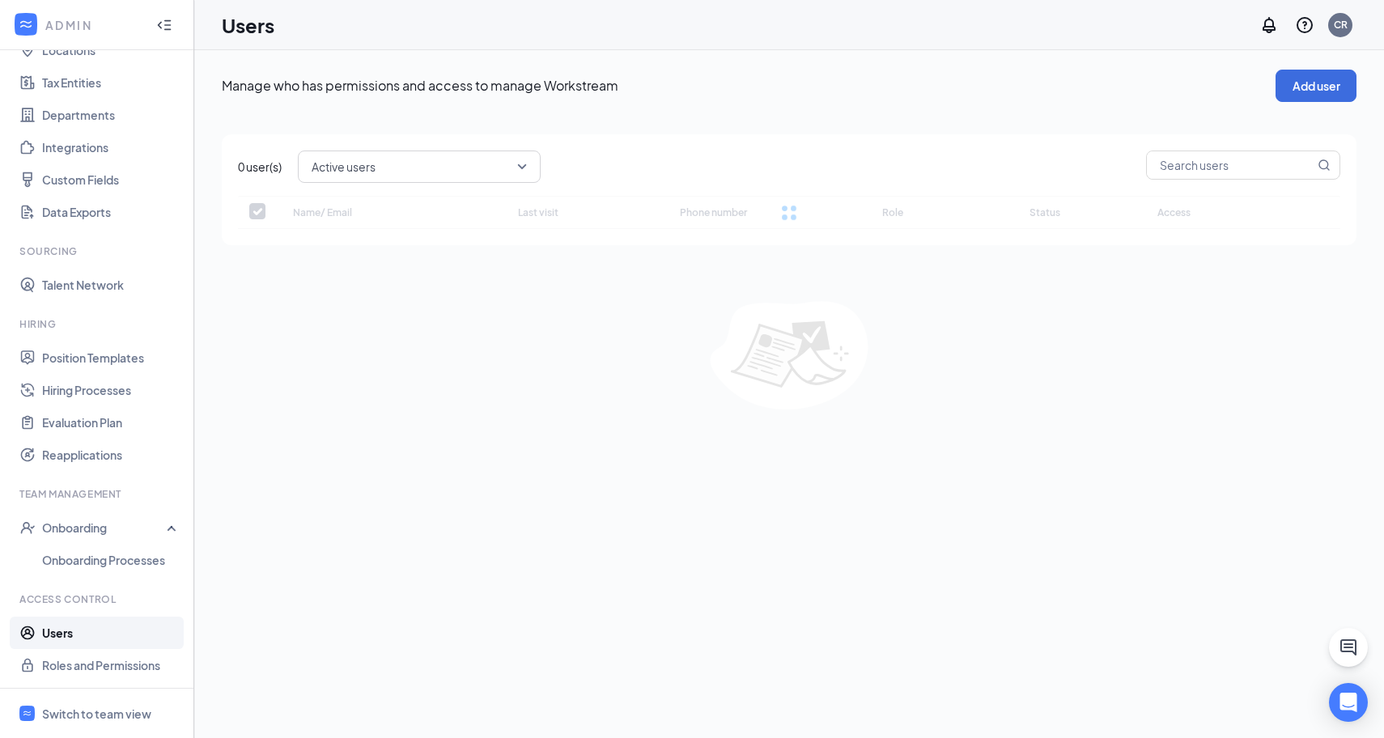
checkbox input "false"
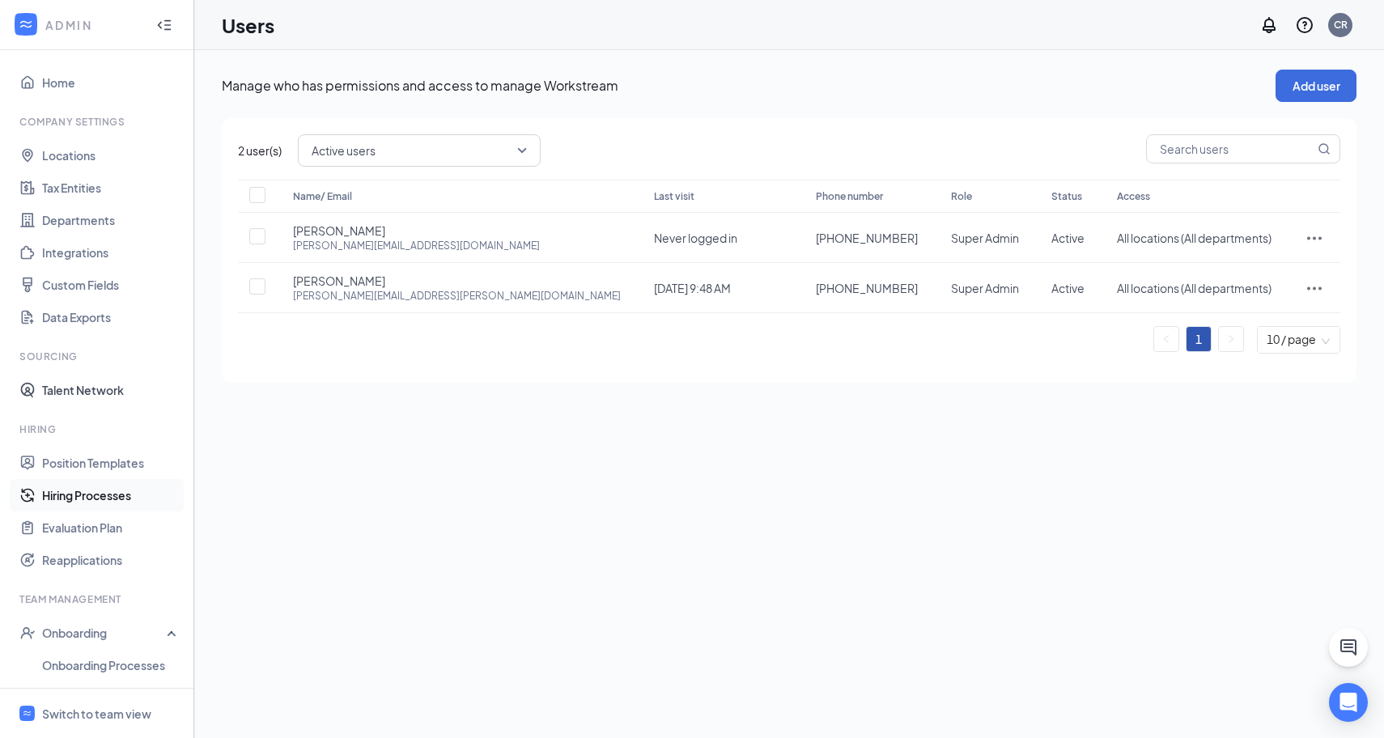
click at [85, 396] on link "Talent Network" at bounding box center [111, 390] width 138 height 32
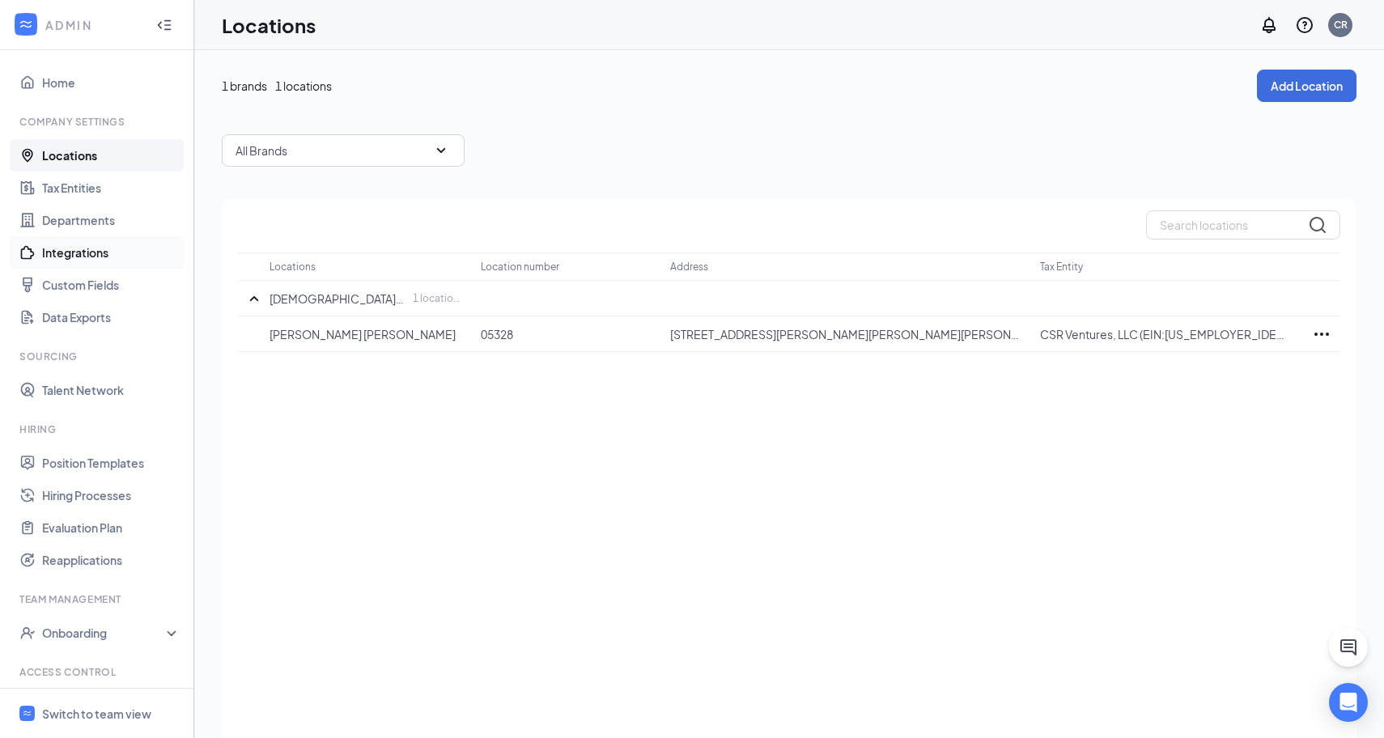
click at [108, 258] on link "Integrations" at bounding box center [111, 252] width 138 height 32
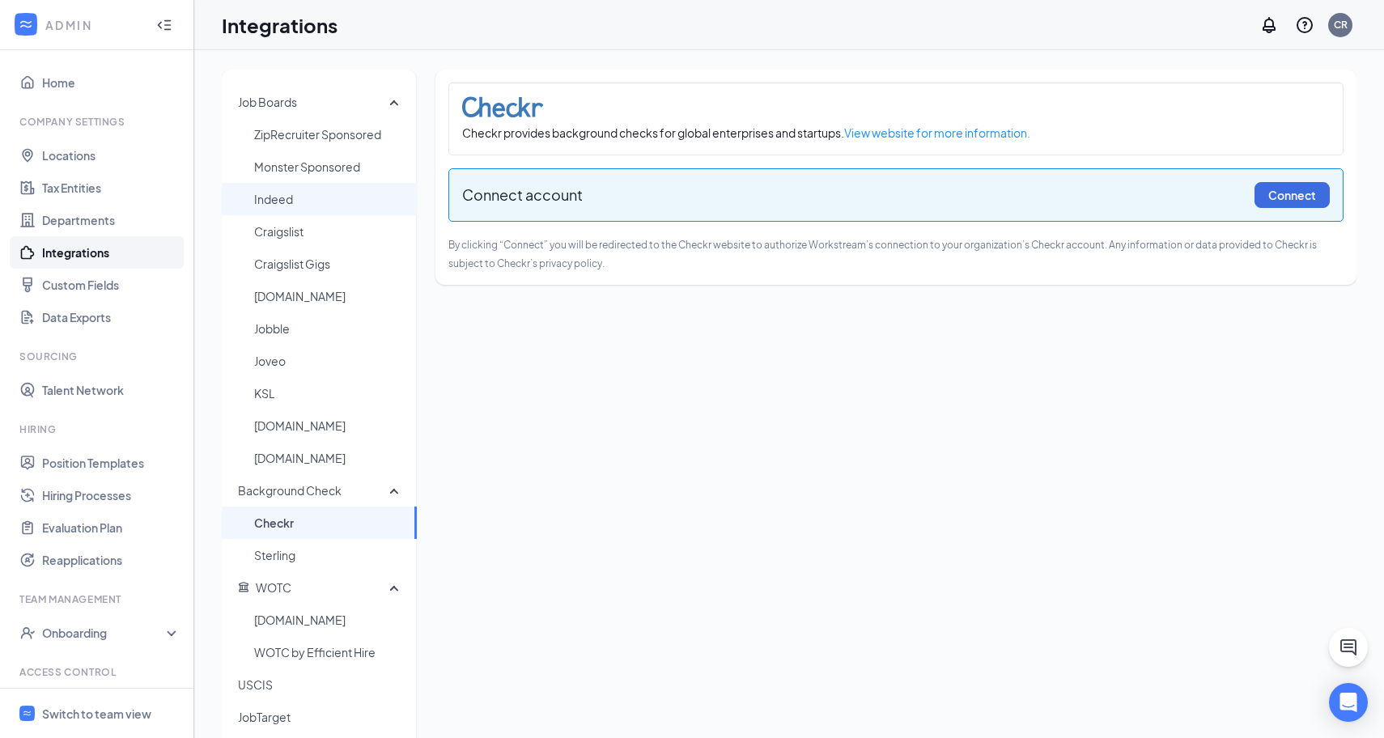
click at [336, 193] on span "Indeed" at bounding box center [329, 199] width 150 height 32
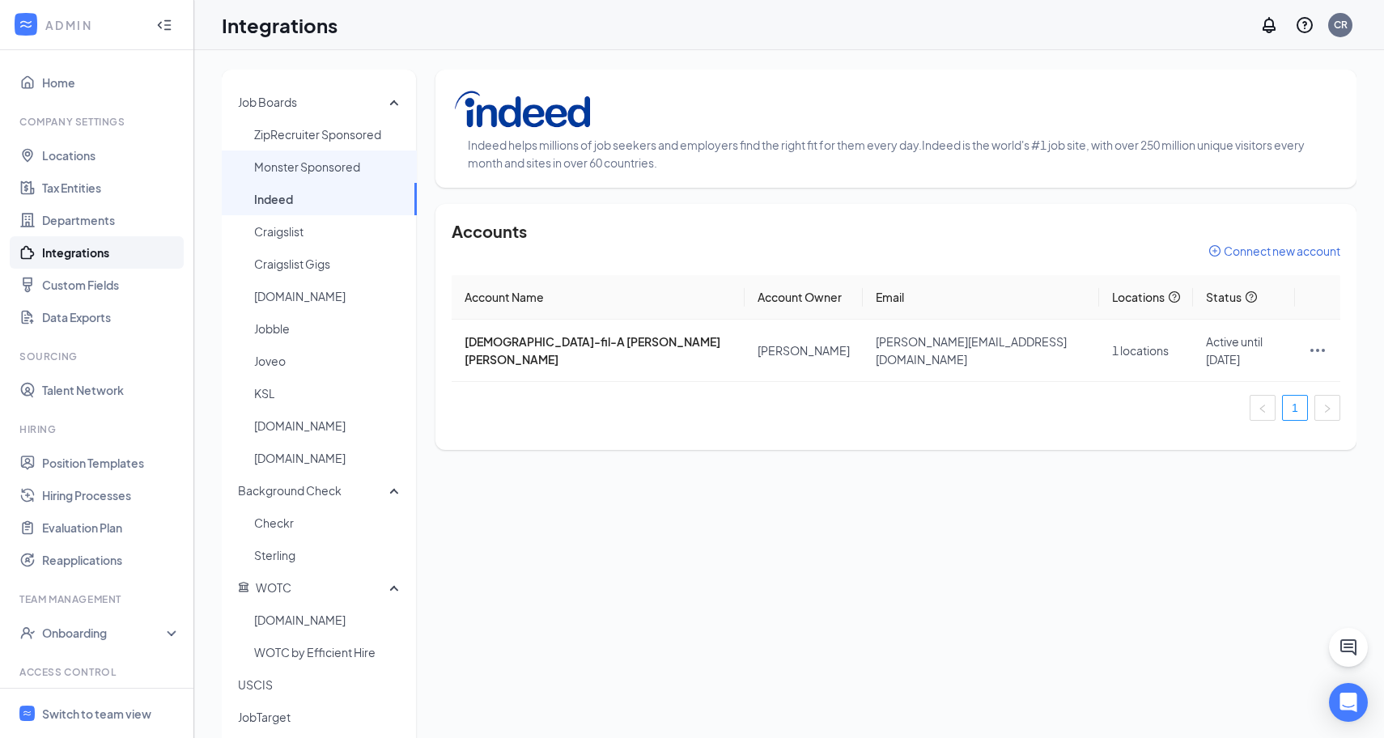
click at [299, 161] on span "Monster Sponsored" at bounding box center [329, 166] width 150 height 32
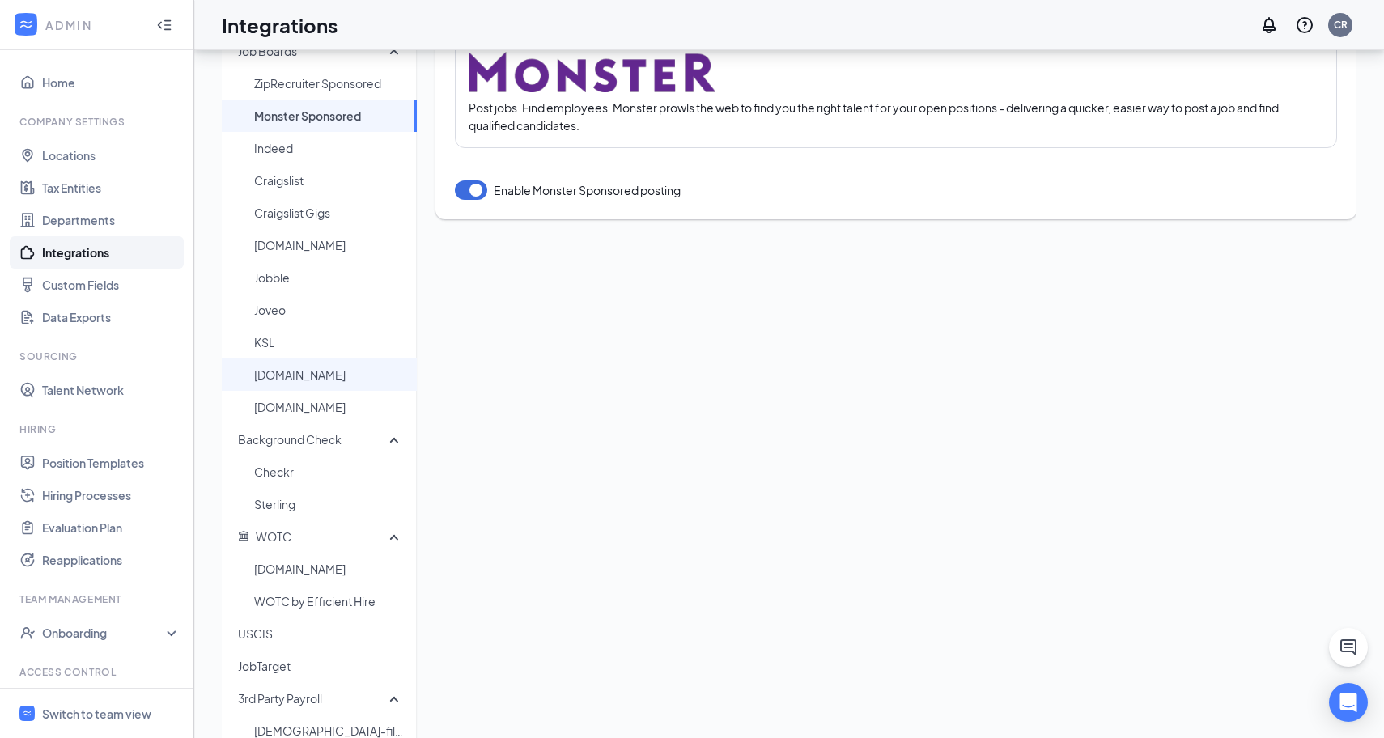
scroll to position [66, 0]
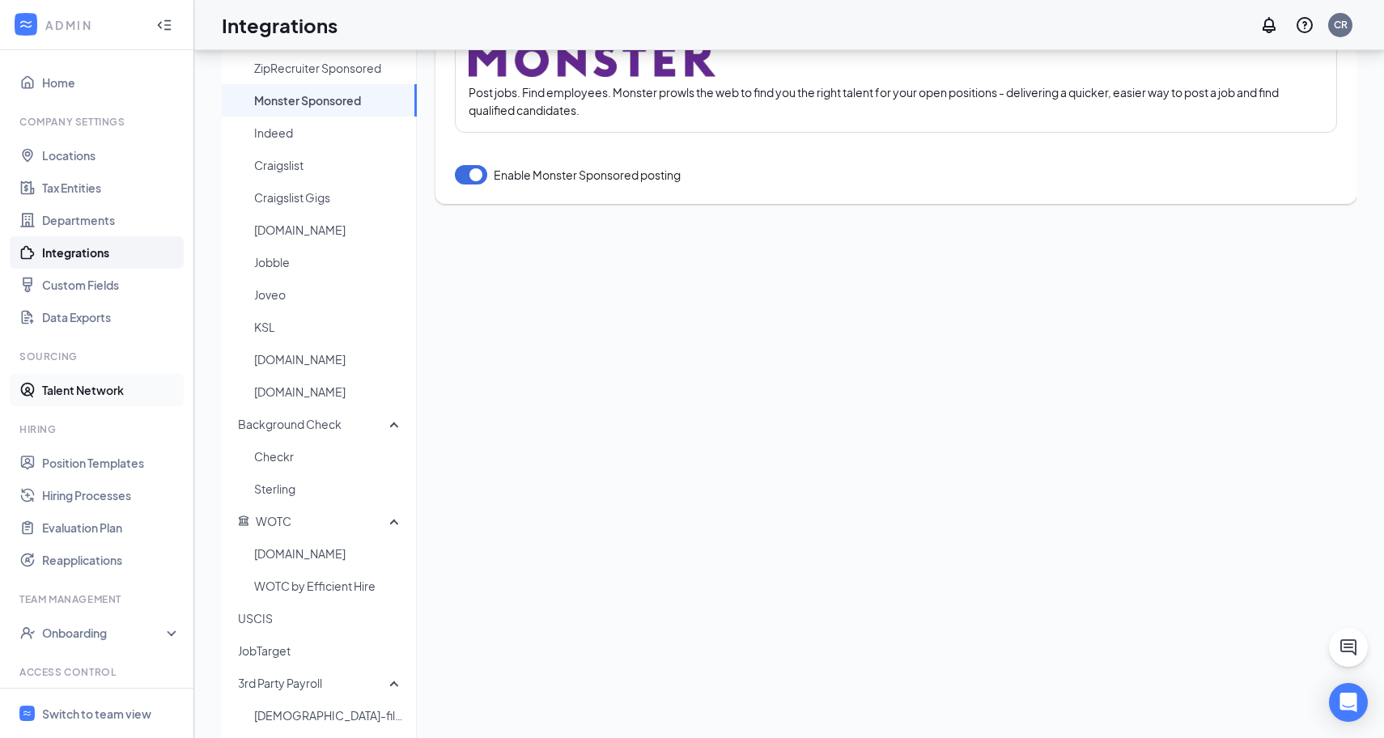
click at [118, 396] on link "Talent Network" at bounding box center [111, 390] width 138 height 32
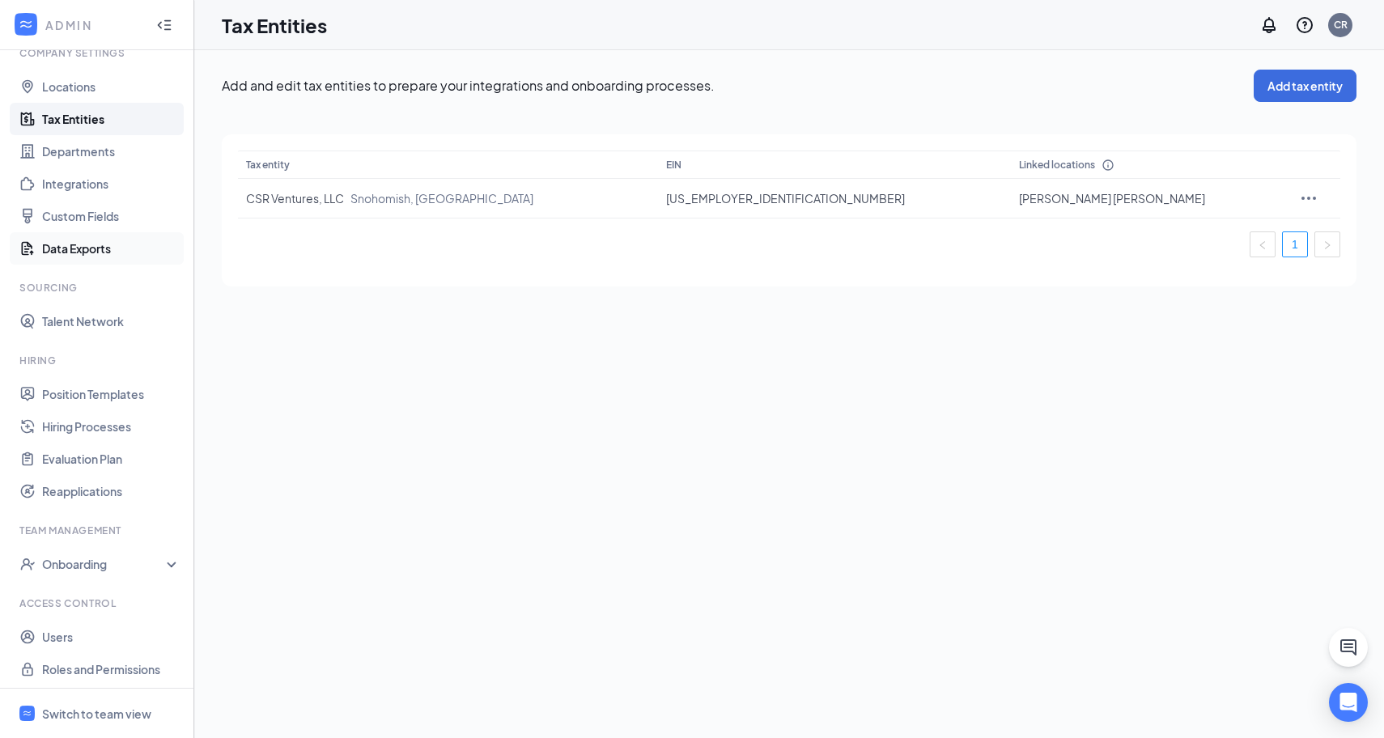
scroll to position [73, 0]
click at [150, 559] on div "Onboarding" at bounding box center [104, 560] width 125 height 16
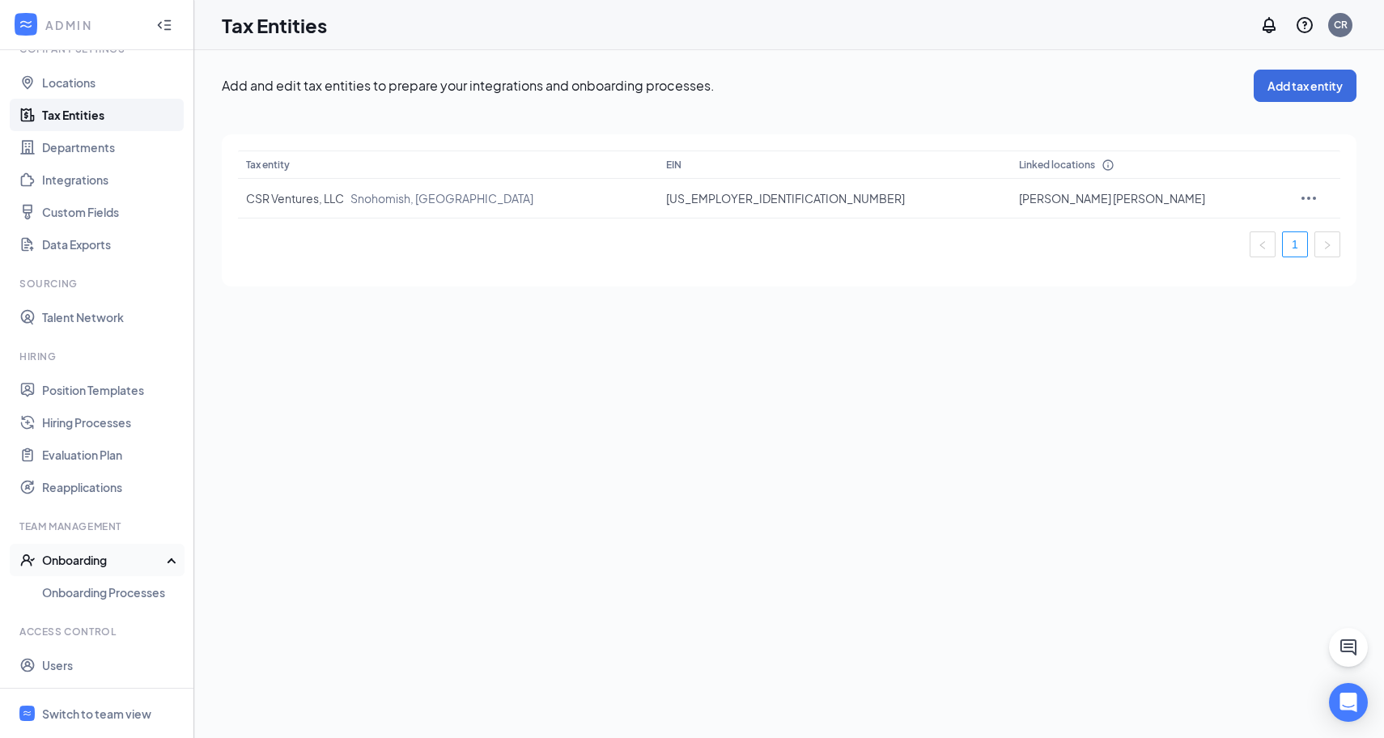
click at [150, 559] on div "Onboarding" at bounding box center [104, 560] width 125 height 16
click at [68, 715] on div "Switch to team view" at bounding box center [96, 714] width 109 height 16
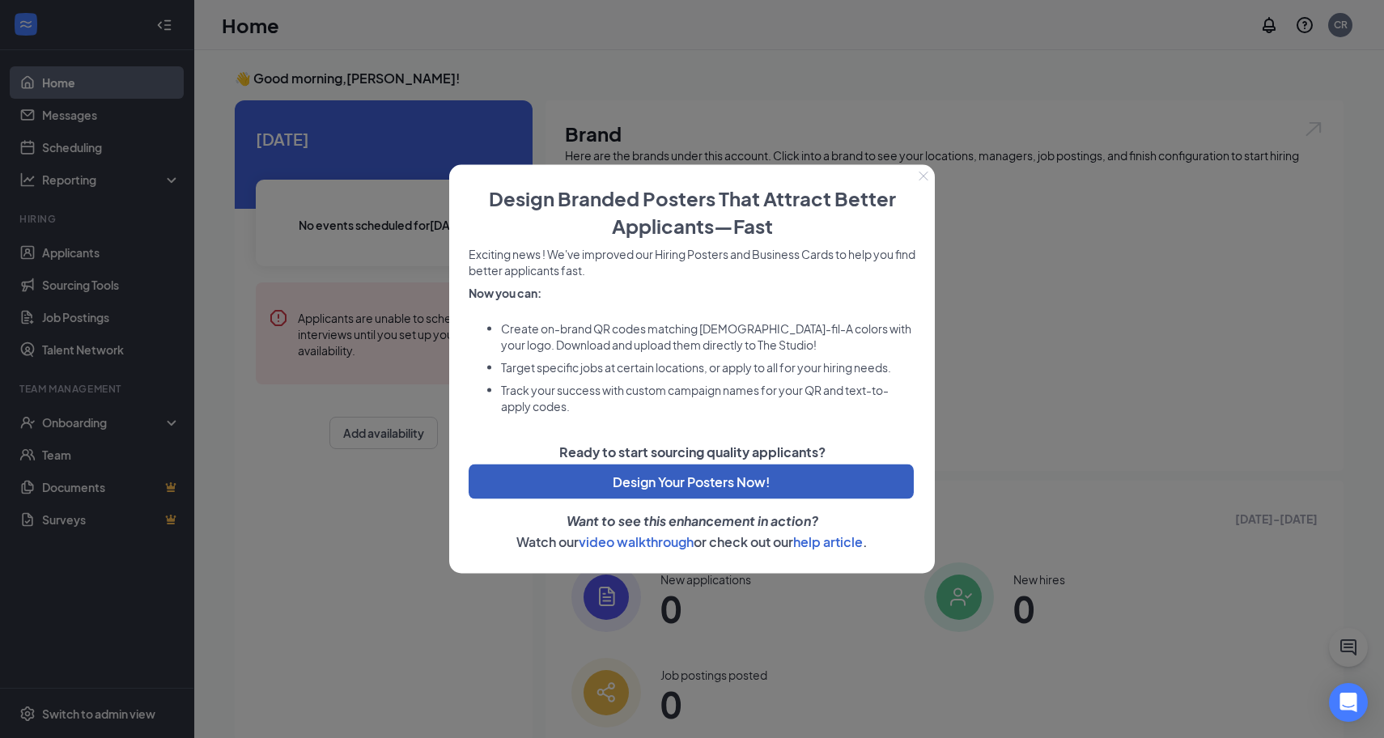
click at [680, 483] on button "Design Your Posters Now!" at bounding box center [690, 481] width 445 height 35
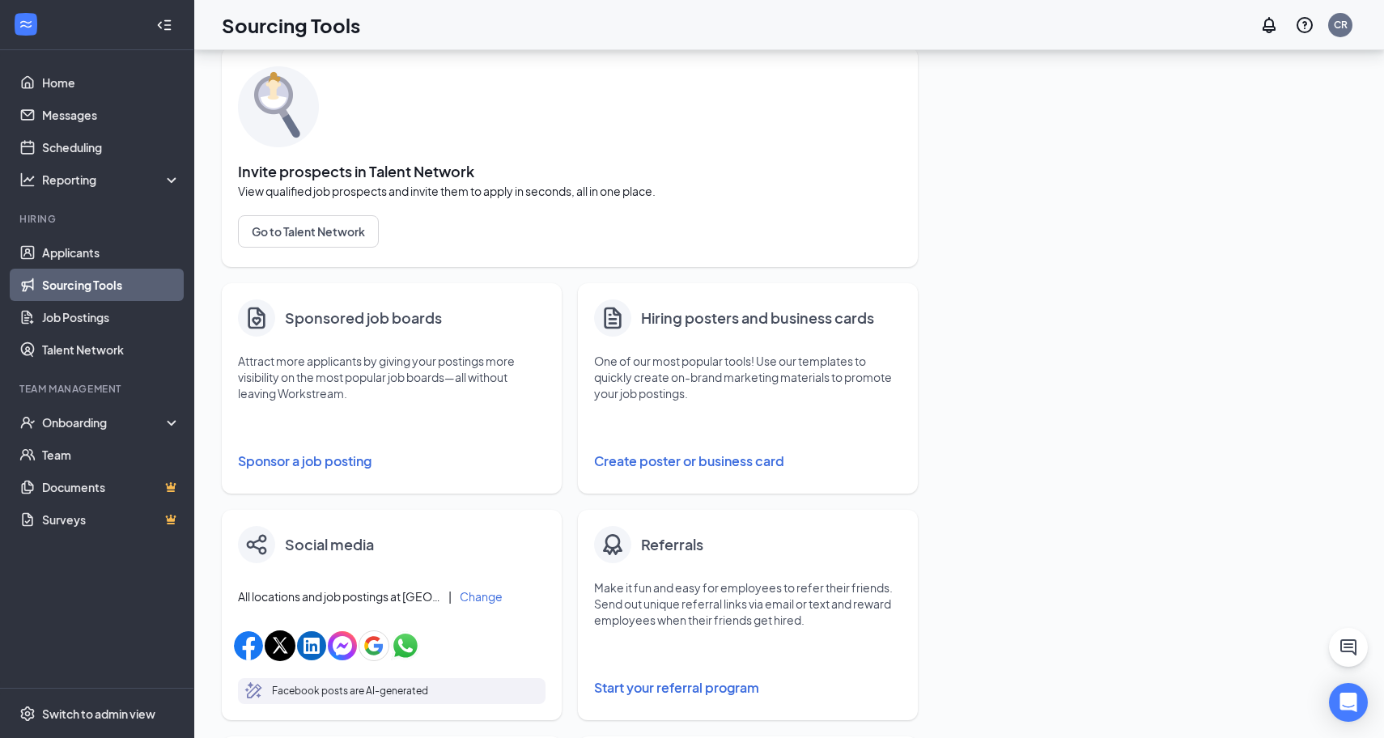
scroll to position [60, 0]
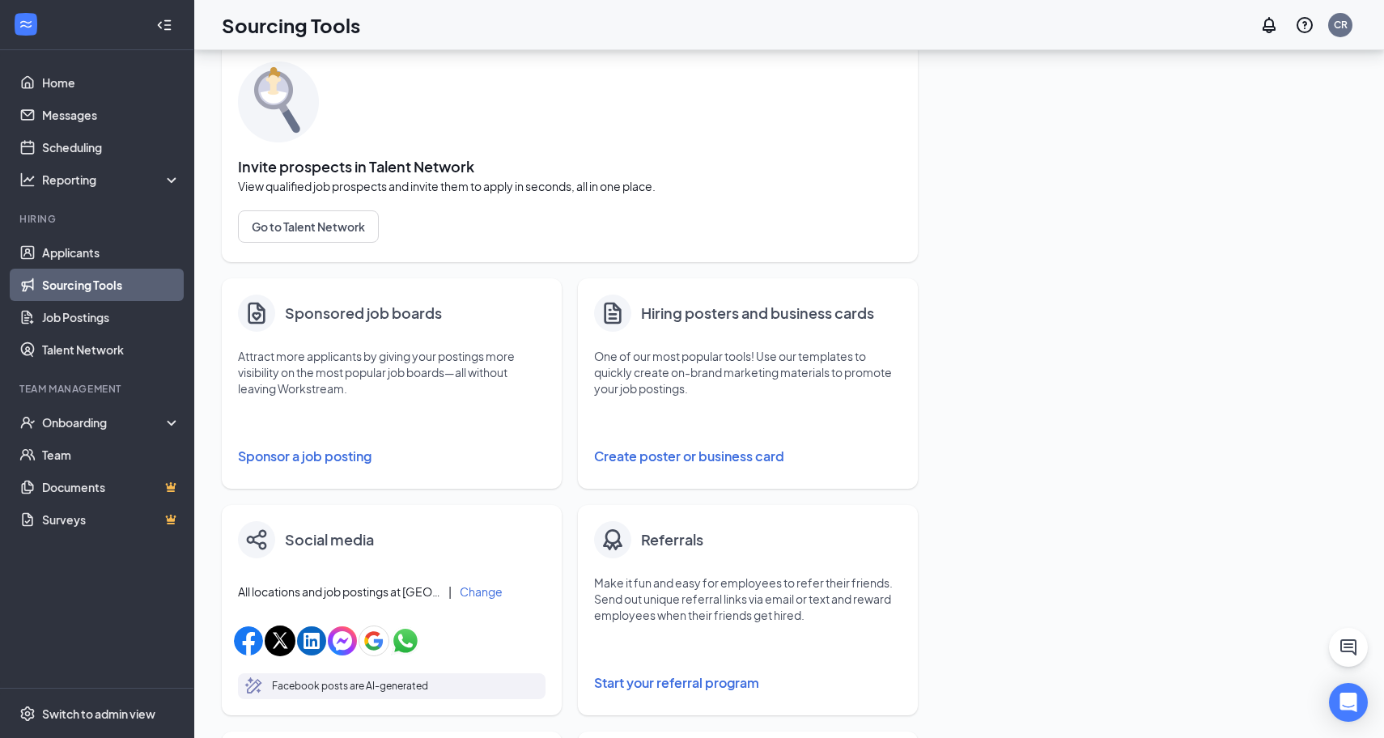
click at [679, 460] on button "Create poster or business card" at bounding box center [747, 456] width 307 height 32
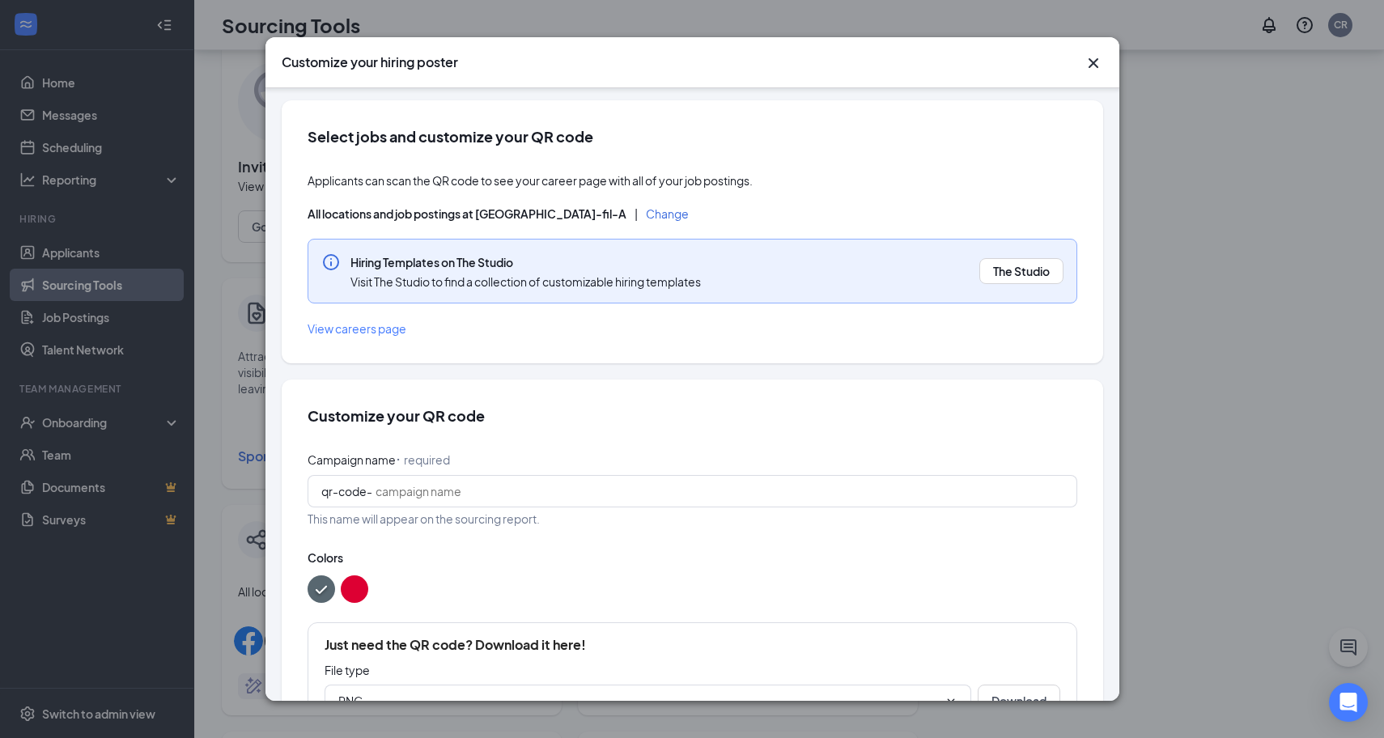
scroll to position [0, 0]
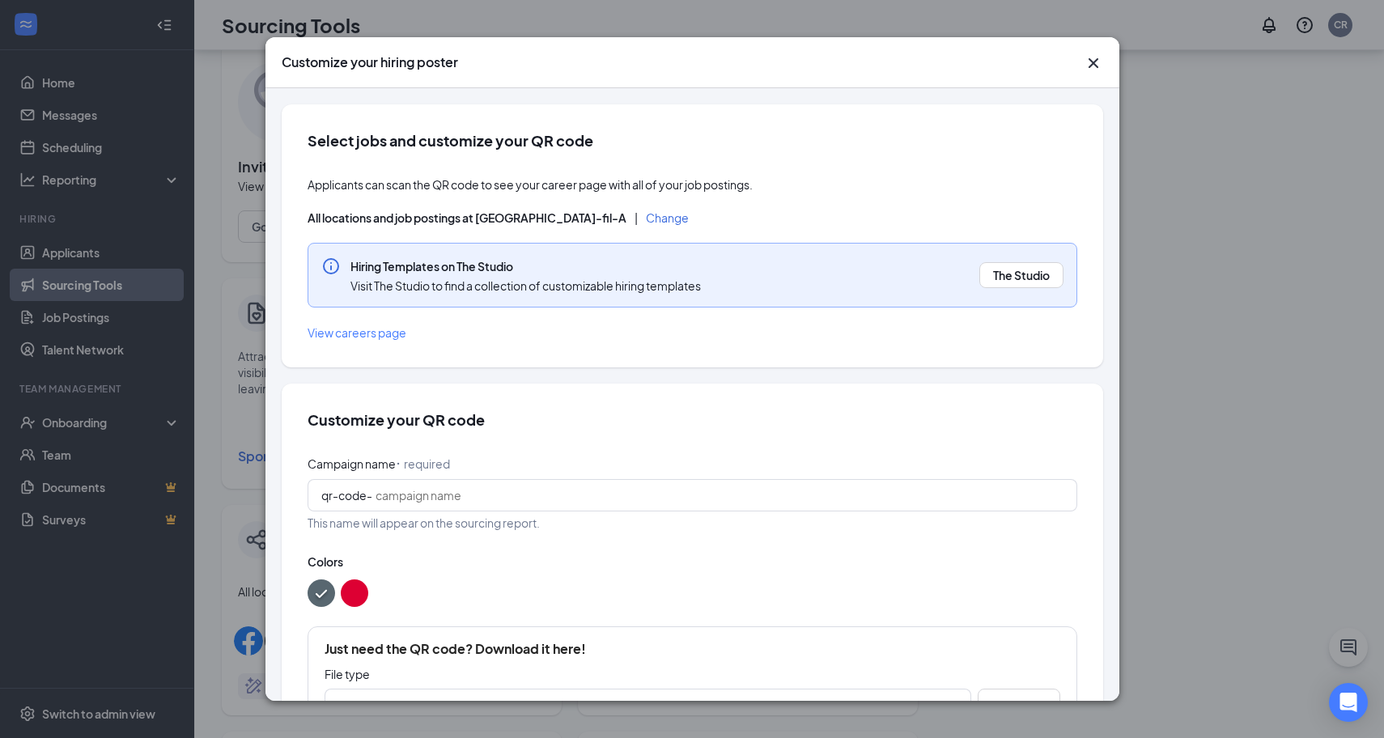
click at [1096, 66] on icon "Cross" at bounding box center [1092, 62] width 19 height 19
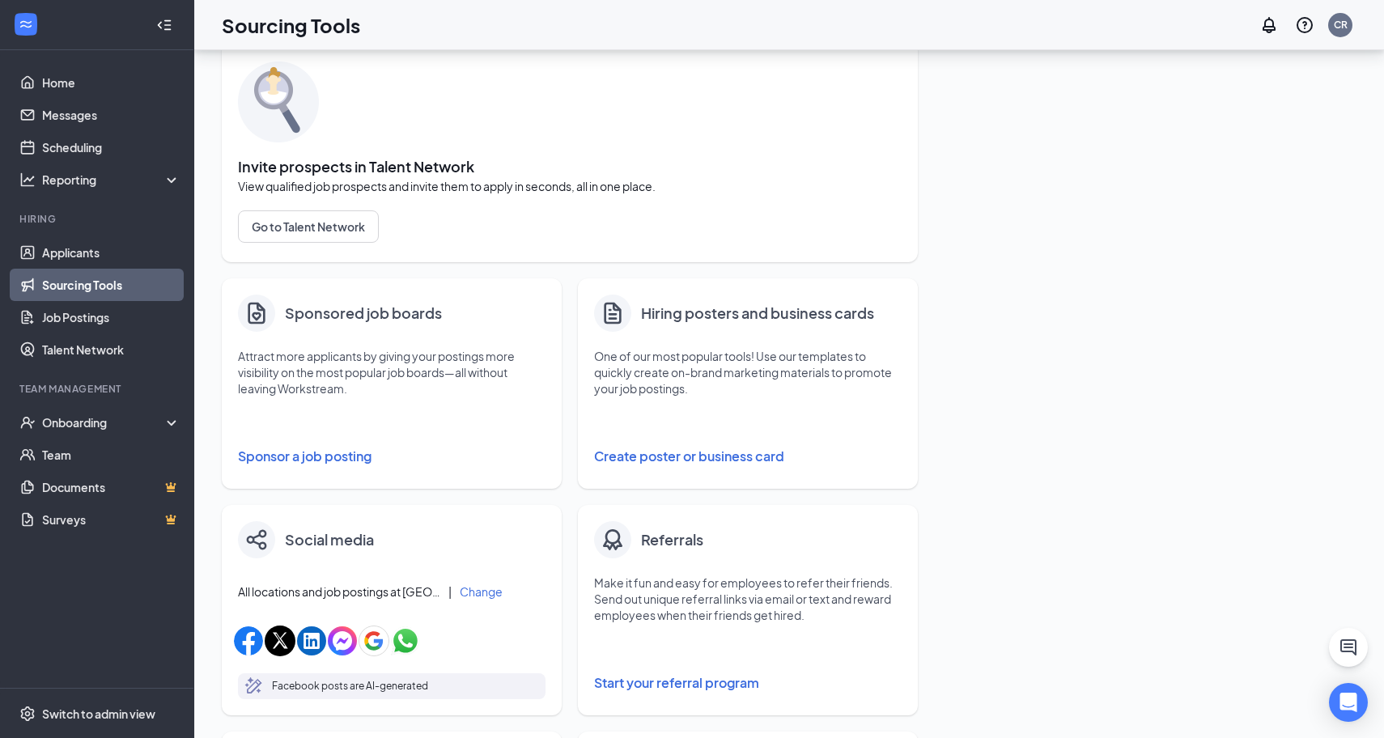
click at [347, 456] on button "Sponsor a job posting" at bounding box center [391, 456] width 307 height 32
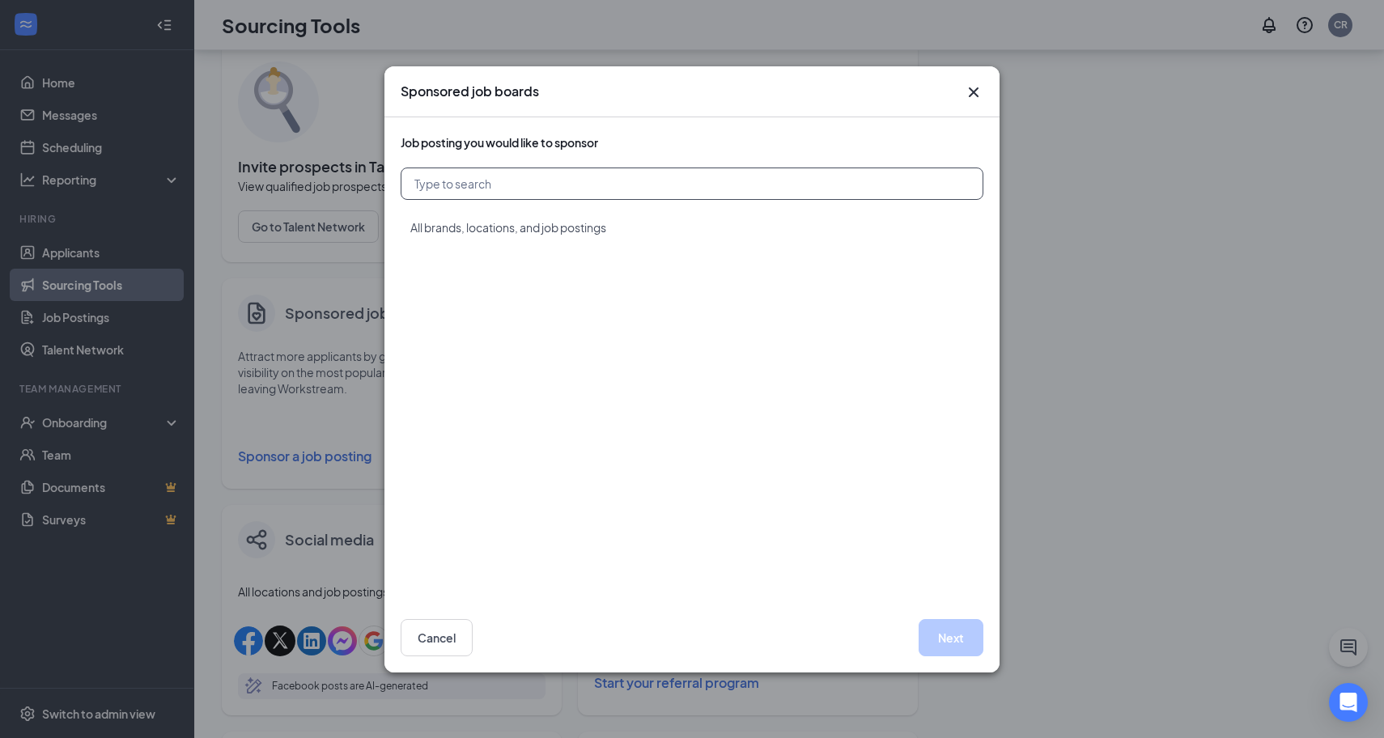
click at [575, 191] on input "text" at bounding box center [692, 183] width 583 height 32
click at [606, 233] on span "All brands, locations, and job postings" at bounding box center [508, 227] width 196 height 16
click at [938, 641] on button "Next" at bounding box center [950, 637] width 65 height 37
click at [950, 633] on button "Next" at bounding box center [950, 637] width 65 height 37
click at [973, 91] on icon "Cross" at bounding box center [974, 92] width 10 height 10
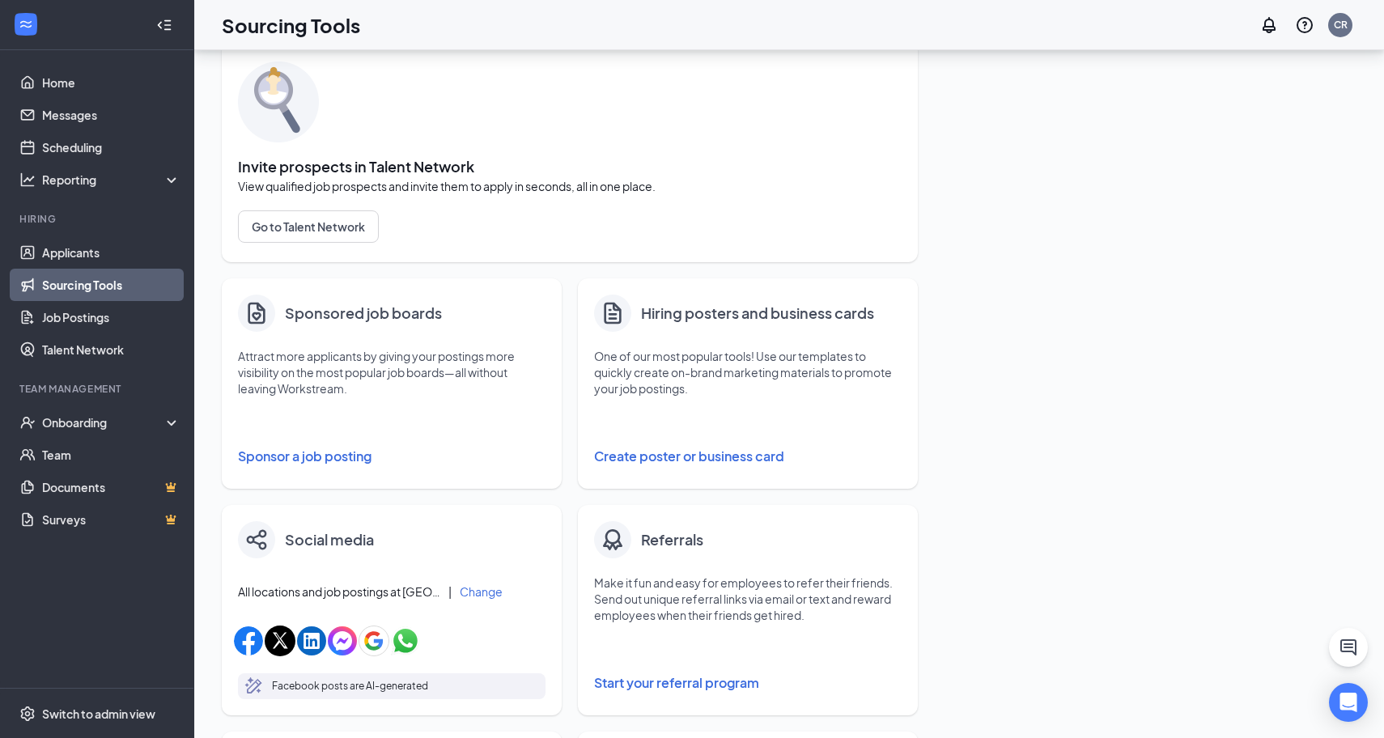
click at [287, 456] on button "Sponsor a job posting" at bounding box center [391, 456] width 307 height 32
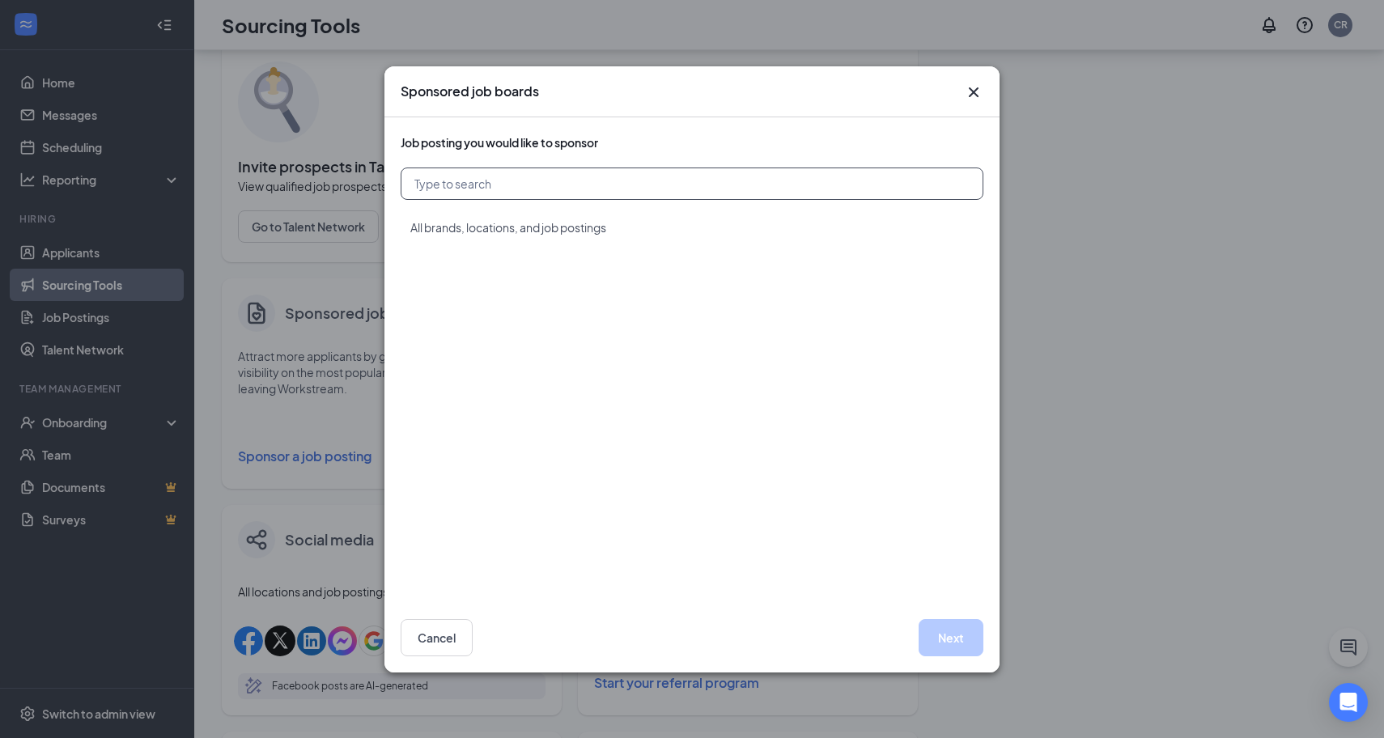
click at [572, 180] on input "text" at bounding box center [692, 183] width 583 height 32
click at [533, 230] on span "All brands, locations, and job postings" at bounding box center [508, 227] width 196 height 16
click at [931, 621] on button "Next" at bounding box center [950, 637] width 65 height 37
click at [549, 184] on input "text" at bounding box center [692, 183] width 583 height 32
click at [964, 84] on icon "Cross" at bounding box center [973, 92] width 19 height 19
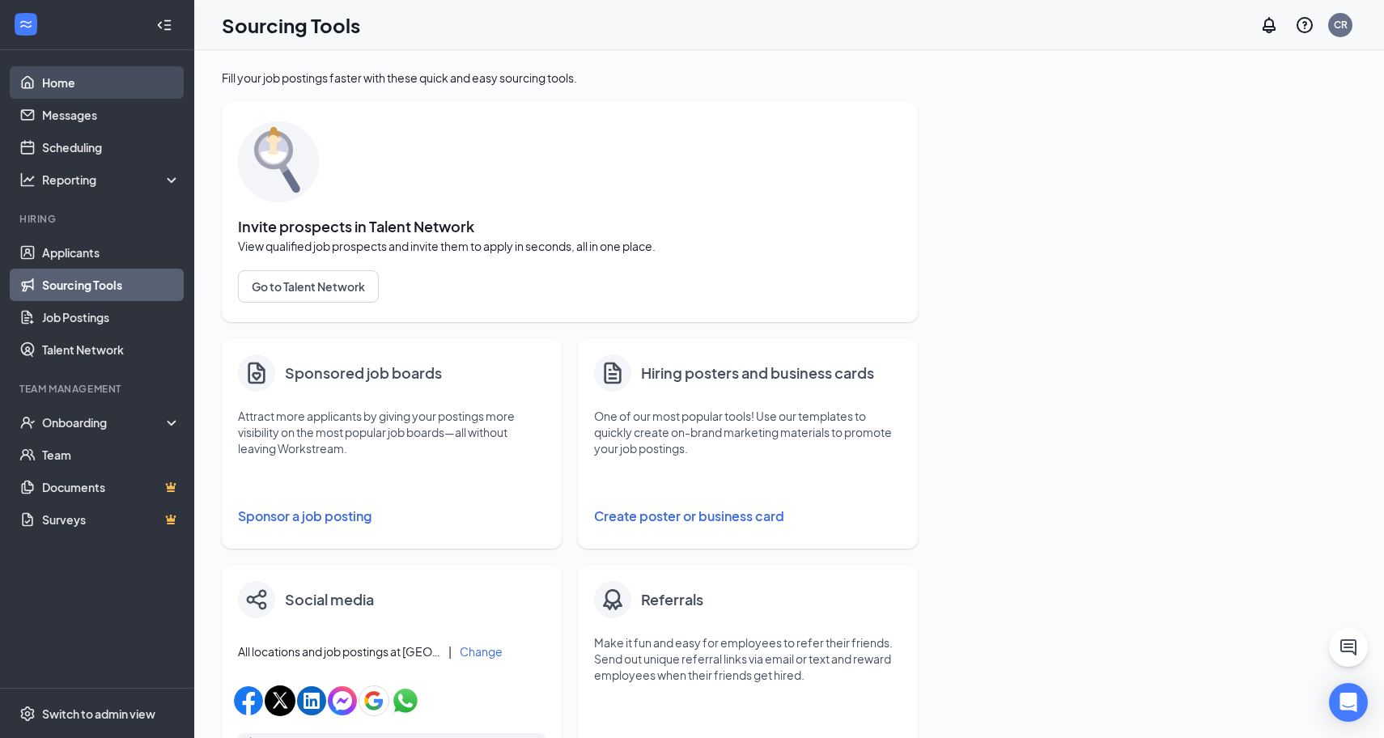
click at [97, 88] on link "Home" at bounding box center [111, 82] width 138 height 32
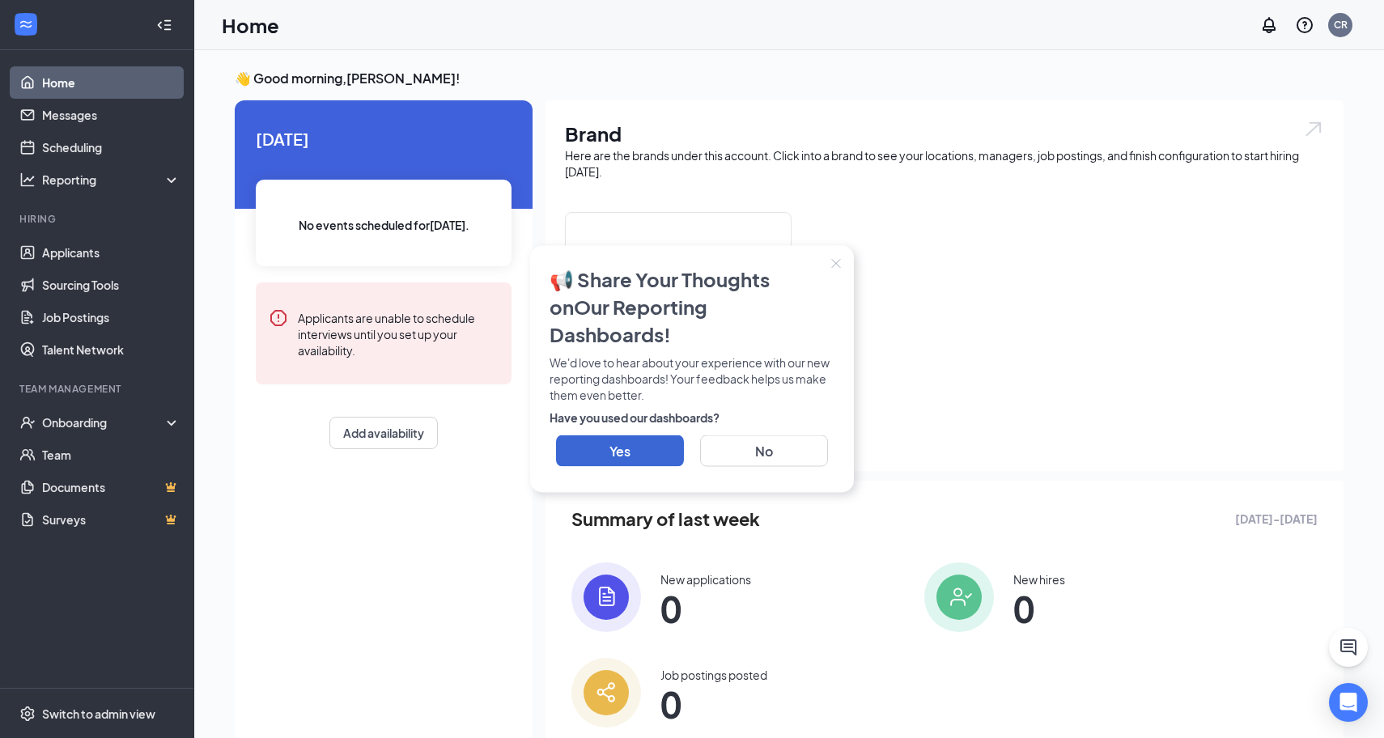
click at [837, 269] on icon "Close" at bounding box center [836, 264] width 10 height 10
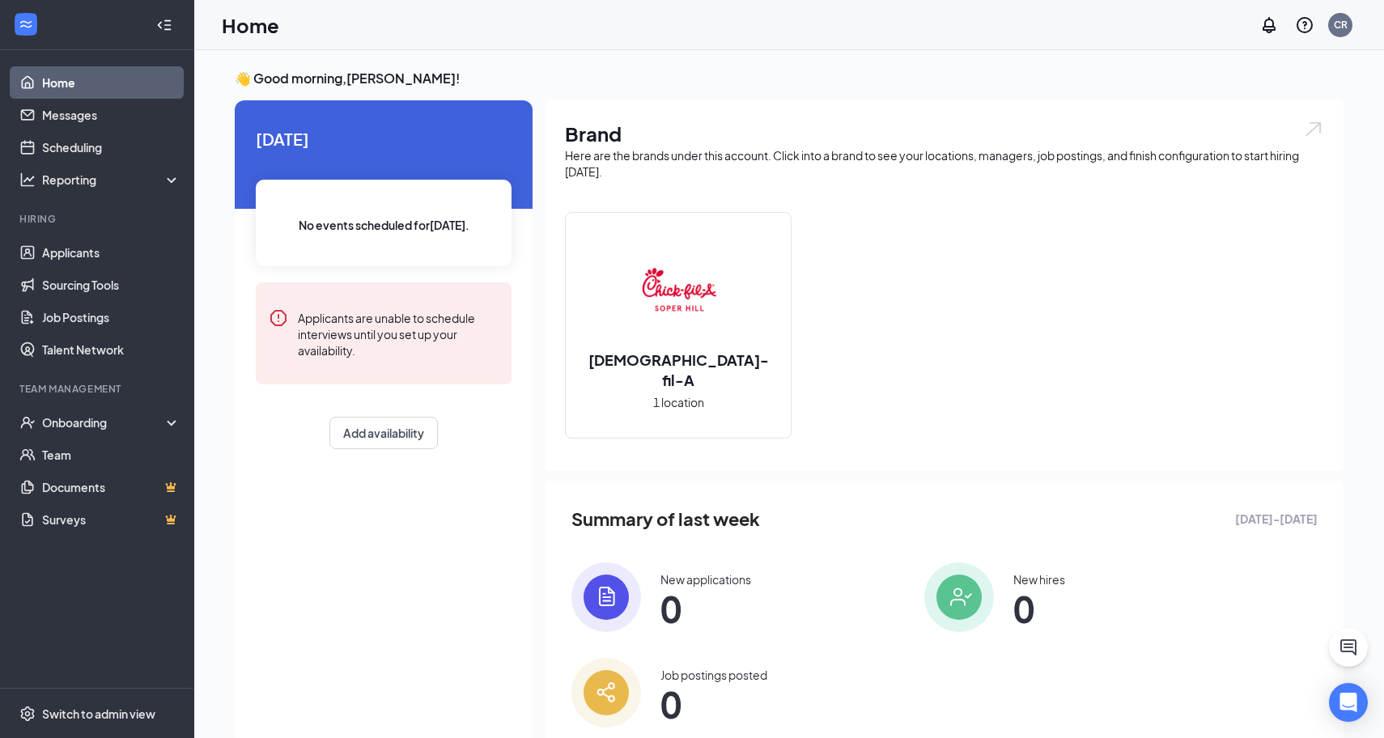
click at [727, 310] on img at bounding box center [678, 291] width 104 height 104
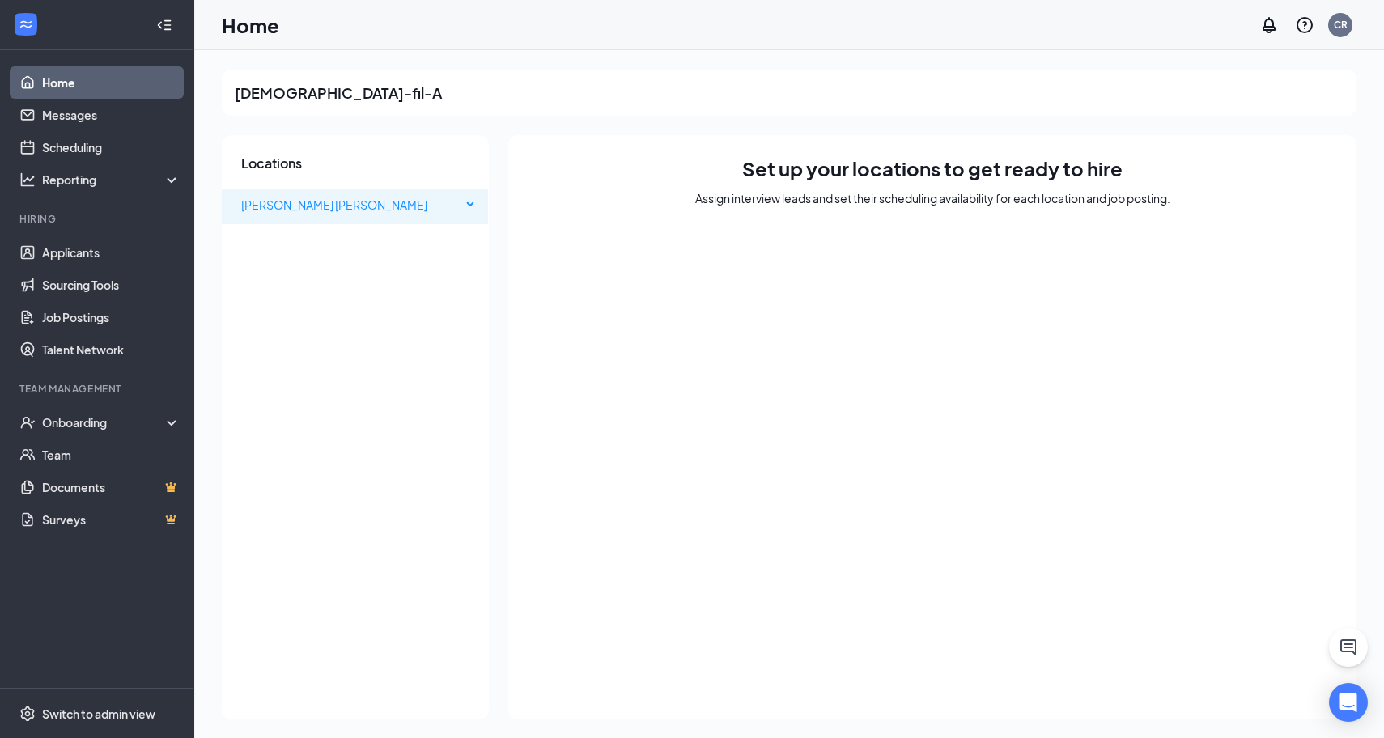
click at [460, 208] on span "[PERSON_NAME] [PERSON_NAME]" at bounding box center [351, 205] width 220 height 32
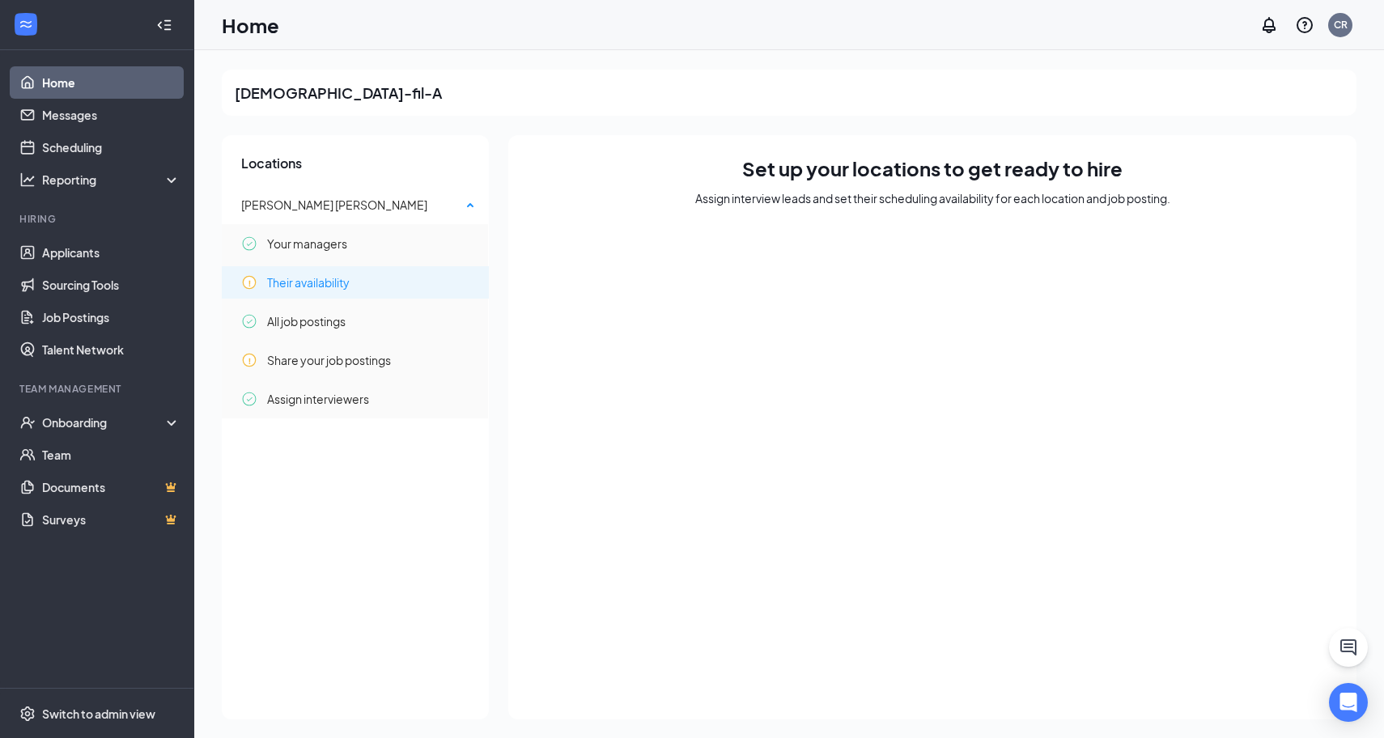
click at [407, 278] on div "Their availability" at bounding box center [358, 282] width 235 height 32
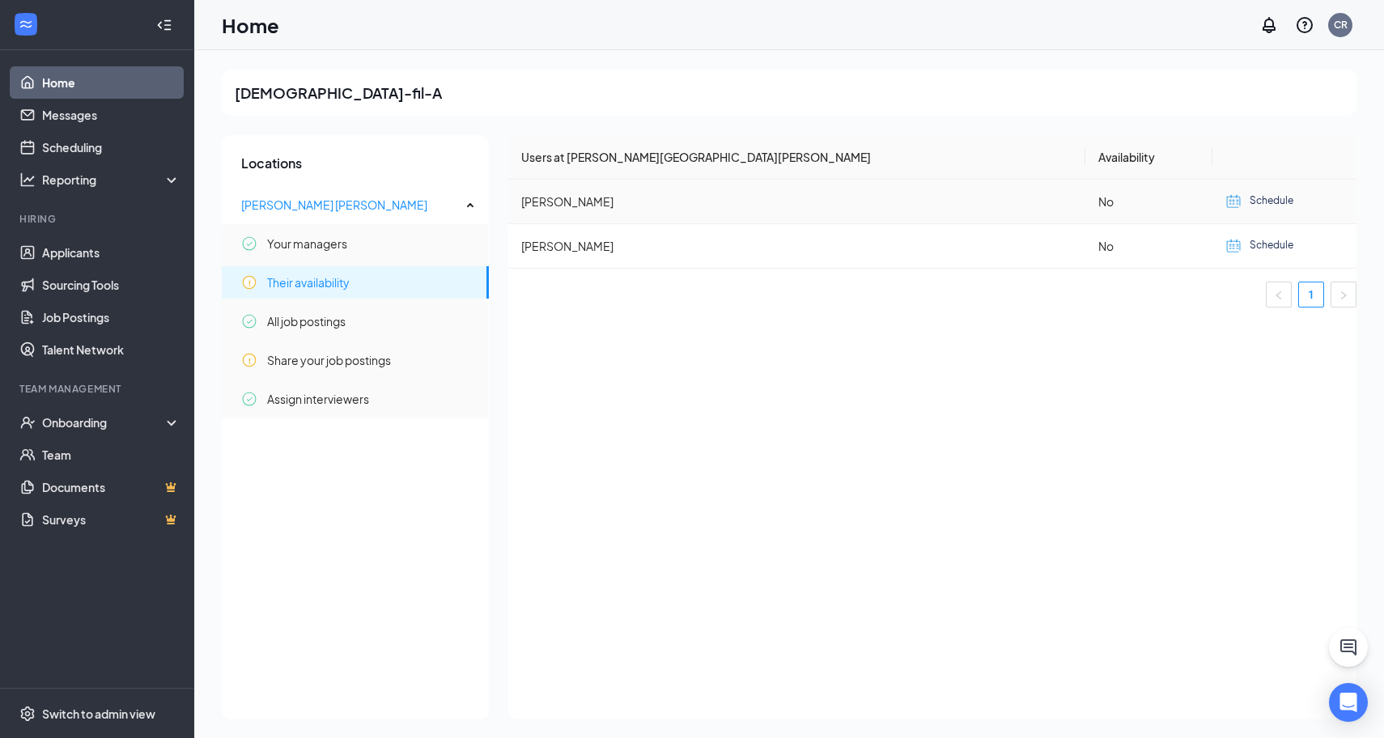
click at [1249, 201] on span "Schedule" at bounding box center [1271, 201] width 44 height 16
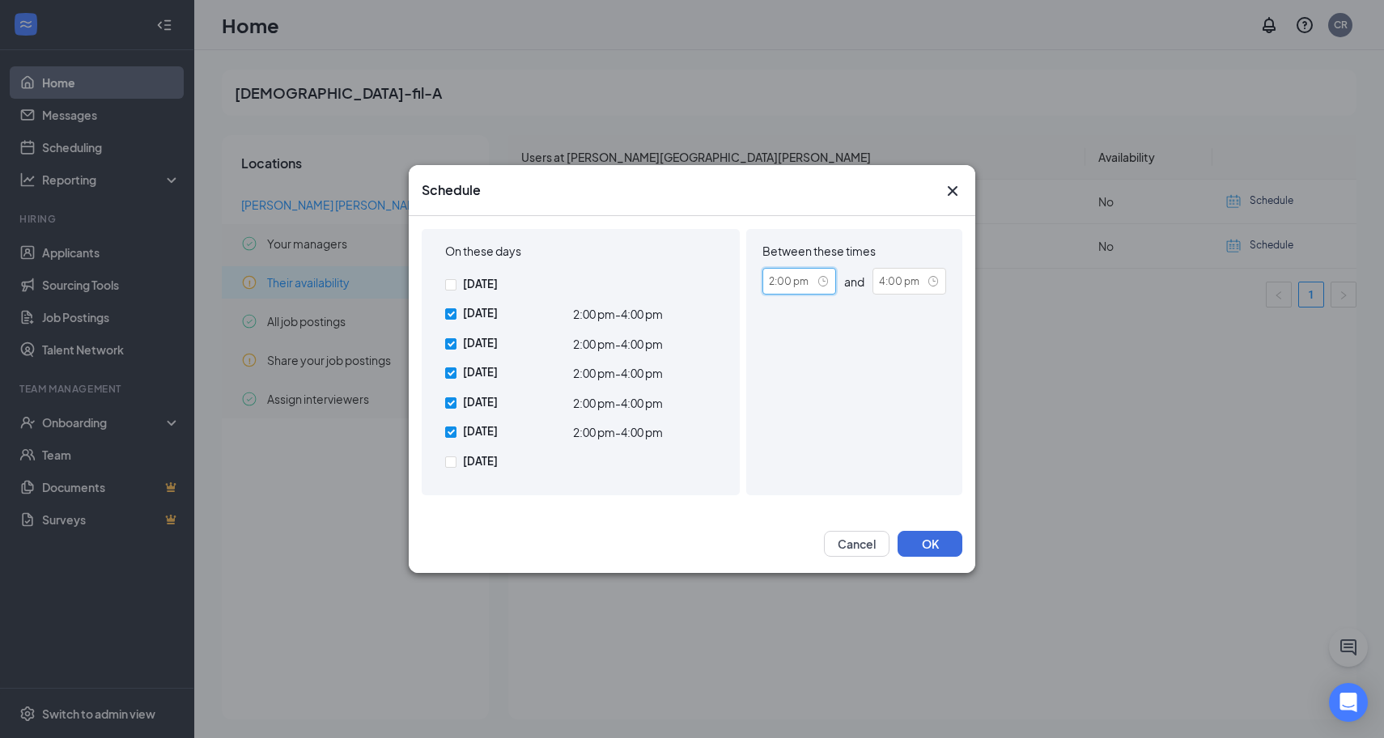
click at [797, 285] on input "2:00 pm" at bounding box center [799, 281] width 74 height 27
click at [769, 280] on input "2:00 pm" at bounding box center [805, 278] width 81 height 15
type input ":00 pm"
type input "9:00 pm"
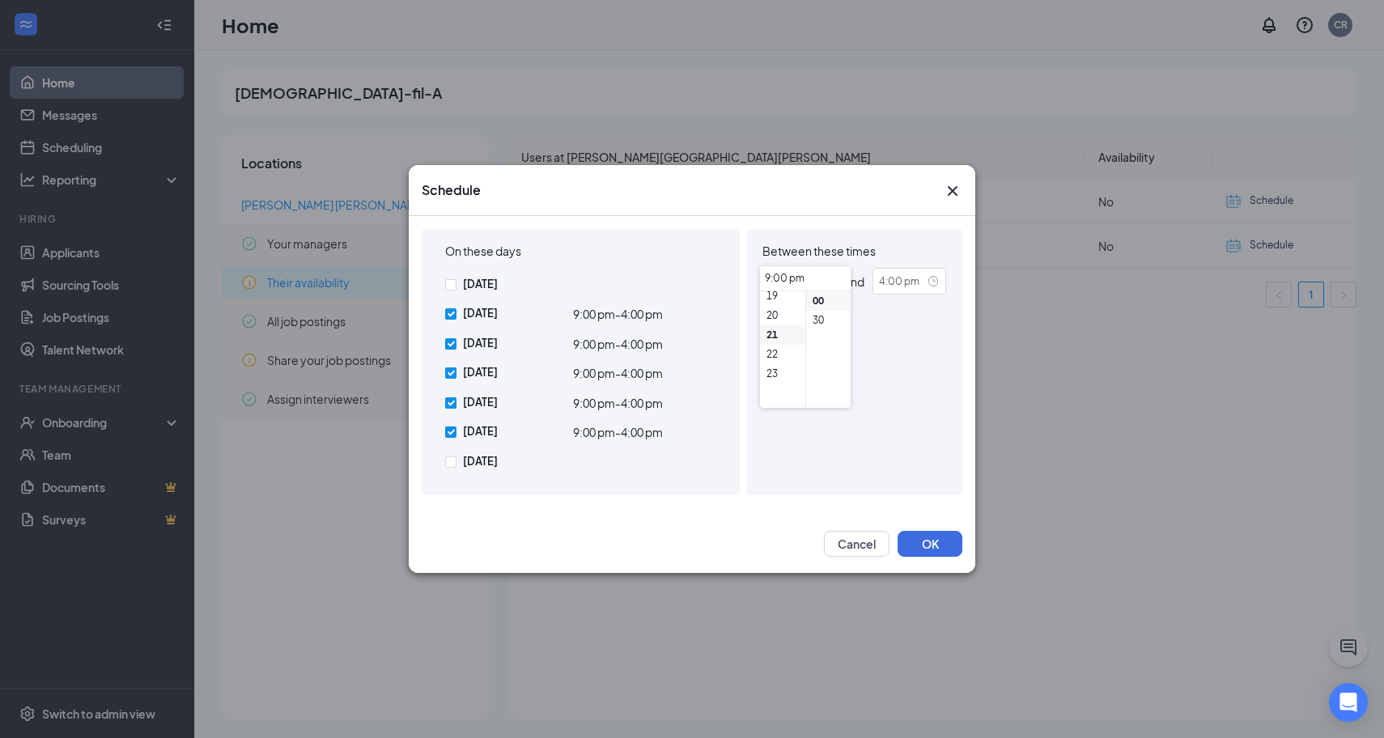
scroll to position [408, 0]
click at [815, 274] on input "9:00 pm" at bounding box center [805, 278] width 81 height 15
type input "9:00"
type input "9:00 am"
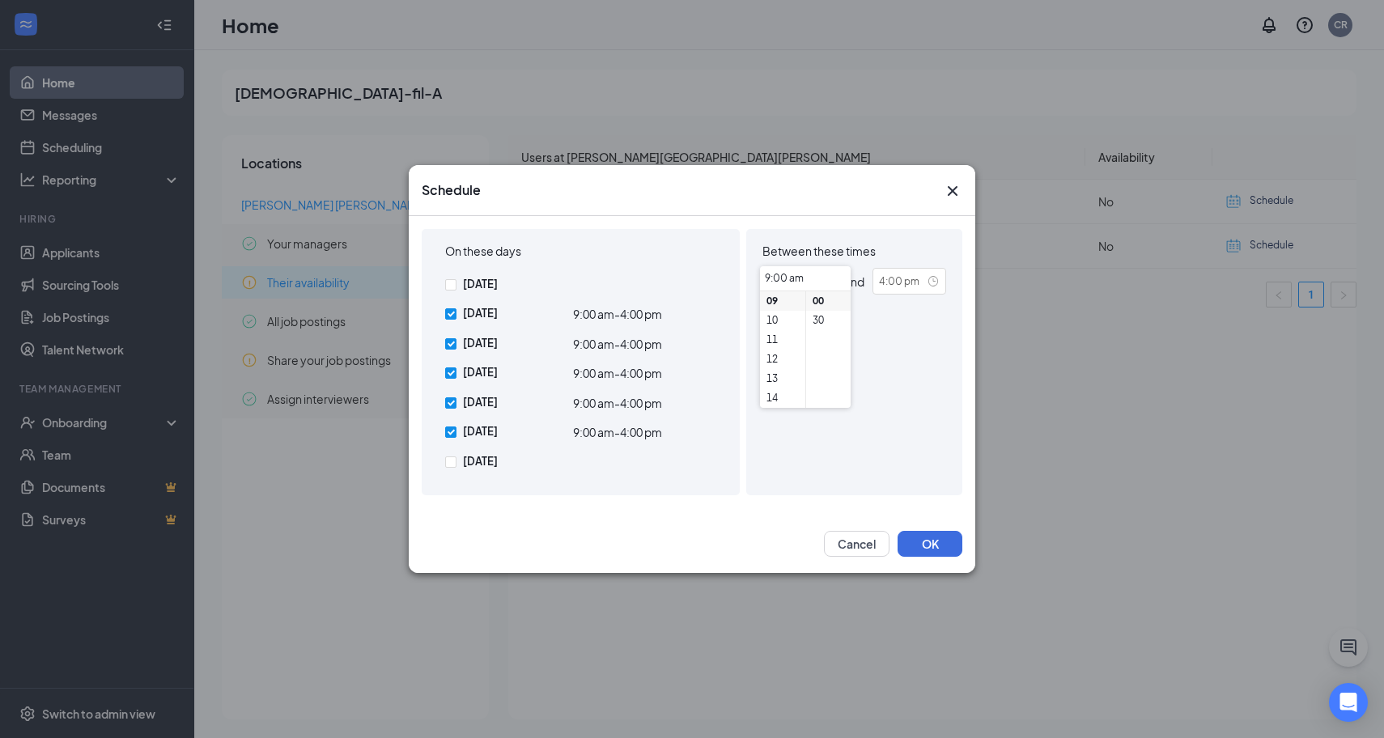
type input "9:00 am"
click at [781, 299] on li "09" at bounding box center [786, 300] width 52 height 19
click at [913, 330] on div "Between these times 9:00 am and 4:00 pm" at bounding box center [854, 362] width 216 height 266
click at [451, 430] on input "[DATE]" at bounding box center [450, 431] width 11 height 11
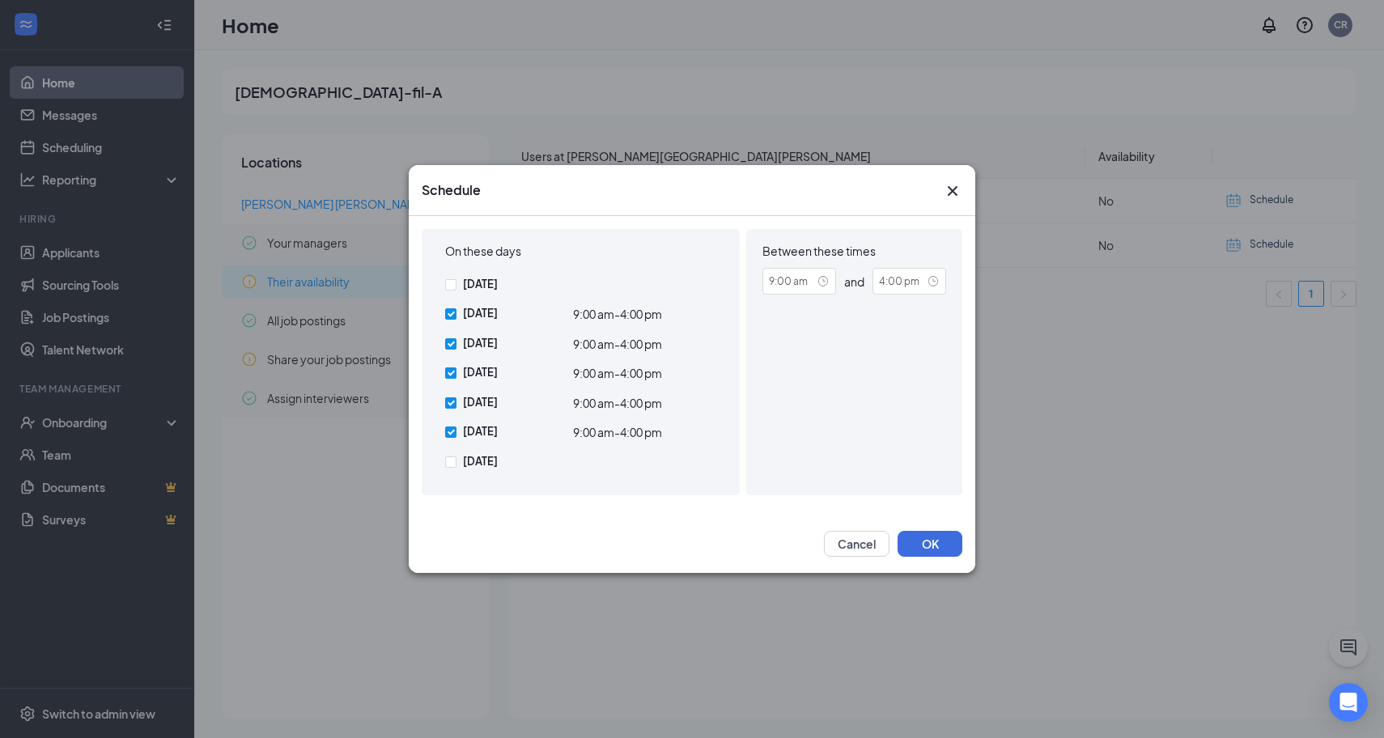
checkbox input "false"
click at [931, 545] on button "OK" at bounding box center [929, 544] width 65 height 26
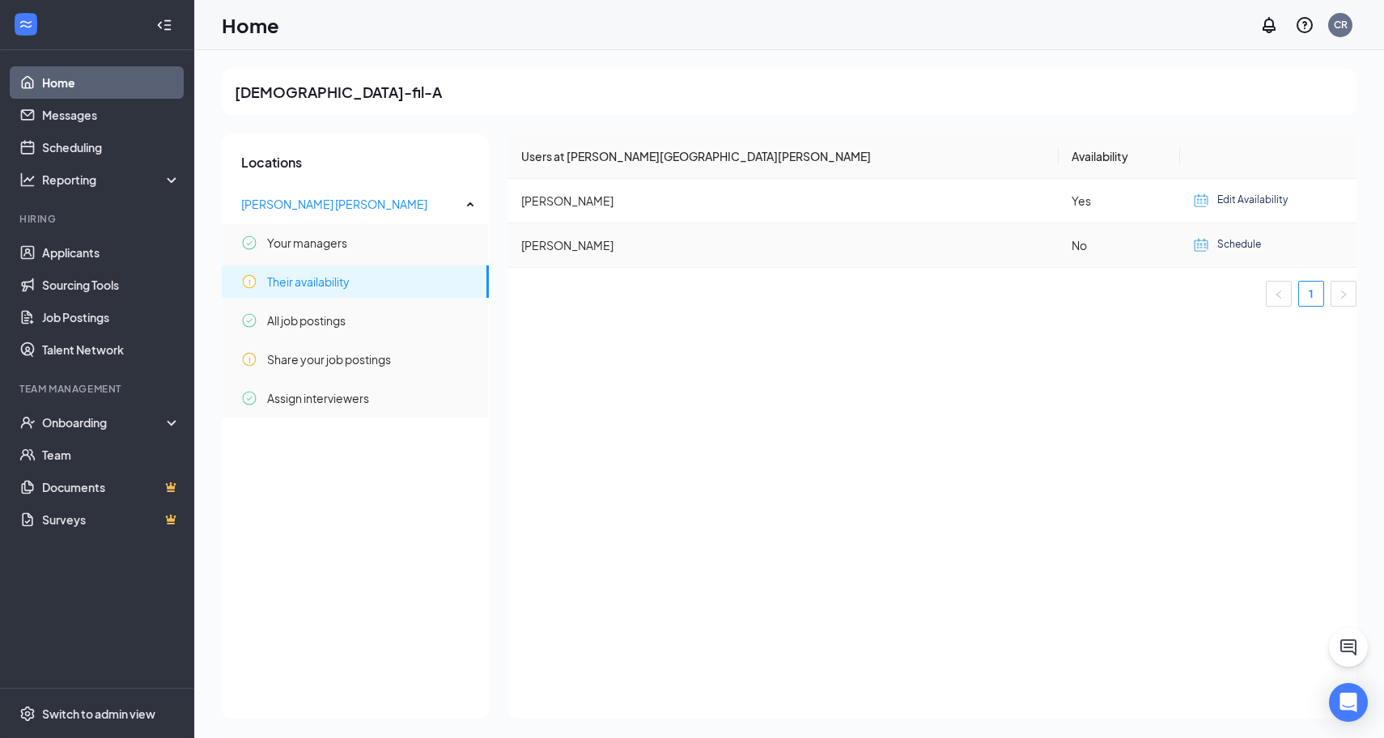
click at [1217, 243] on span "Schedule" at bounding box center [1239, 245] width 44 height 16
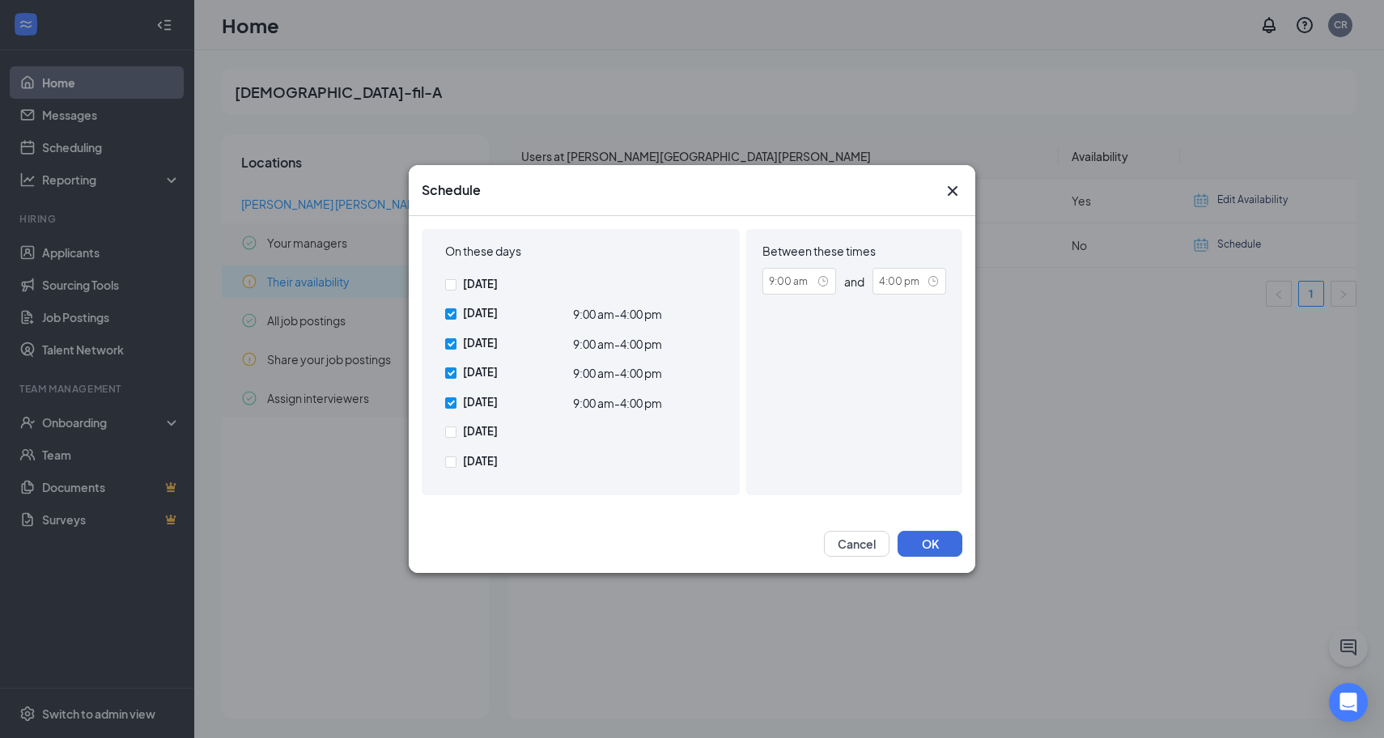
click at [456, 310] on input "[DATE]" at bounding box center [450, 313] width 11 height 11
checkbox input "false"
click at [447, 346] on input "[DATE]" at bounding box center [450, 343] width 11 height 11
checkbox input "false"
click at [447, 367] on span at bounding box center [450, 372] width 11 height 11
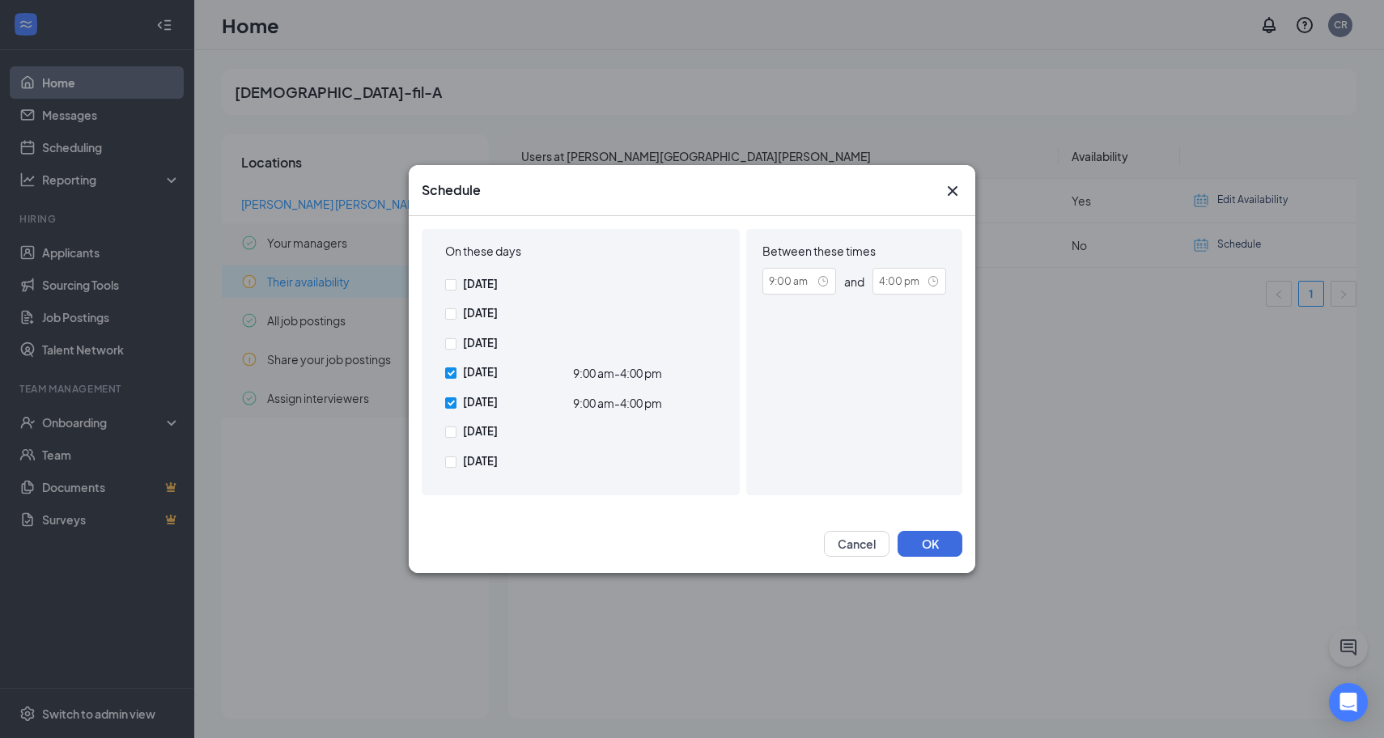
click at [447, 367] on input "[DATE]" at bounding box center [450, 372] width 11 height 11
checkbox input "false"
click at [447, 398] on input "[DATE]" at bounding box center [450, 402] width 11 height 11
checkbox input "false"
click at [918, 539] on button "OK" at bounding box center [929, 544] width 65 height 26
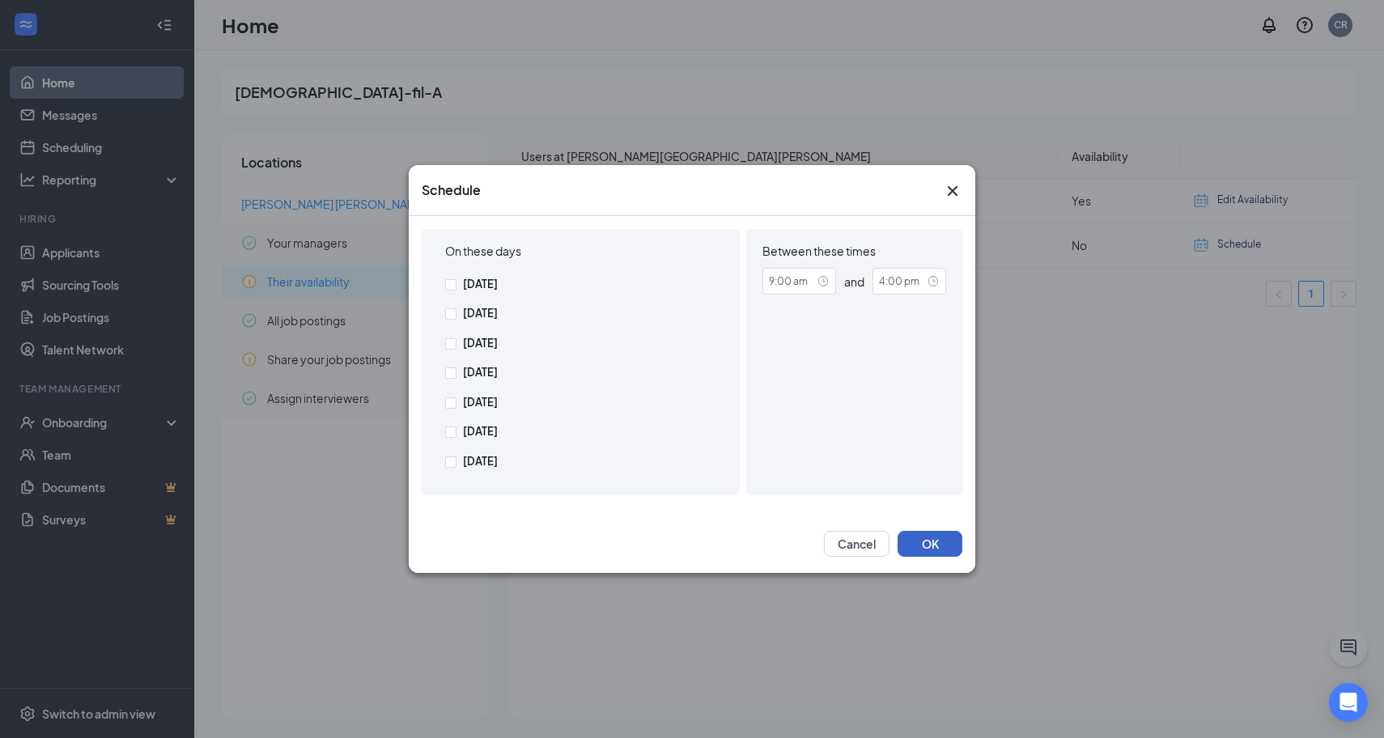
click at [930, 540] on button "OK" at bounding box center [929, 544] width 65 height 26
click at [809, 283] on input "9:00 am" at bounding box center [799, 281] width 74 height 27
click at [909, 338] on div "Between these times 9:00 am and 4:00 pm" at bounding box center [854, 362] width 216 height 266
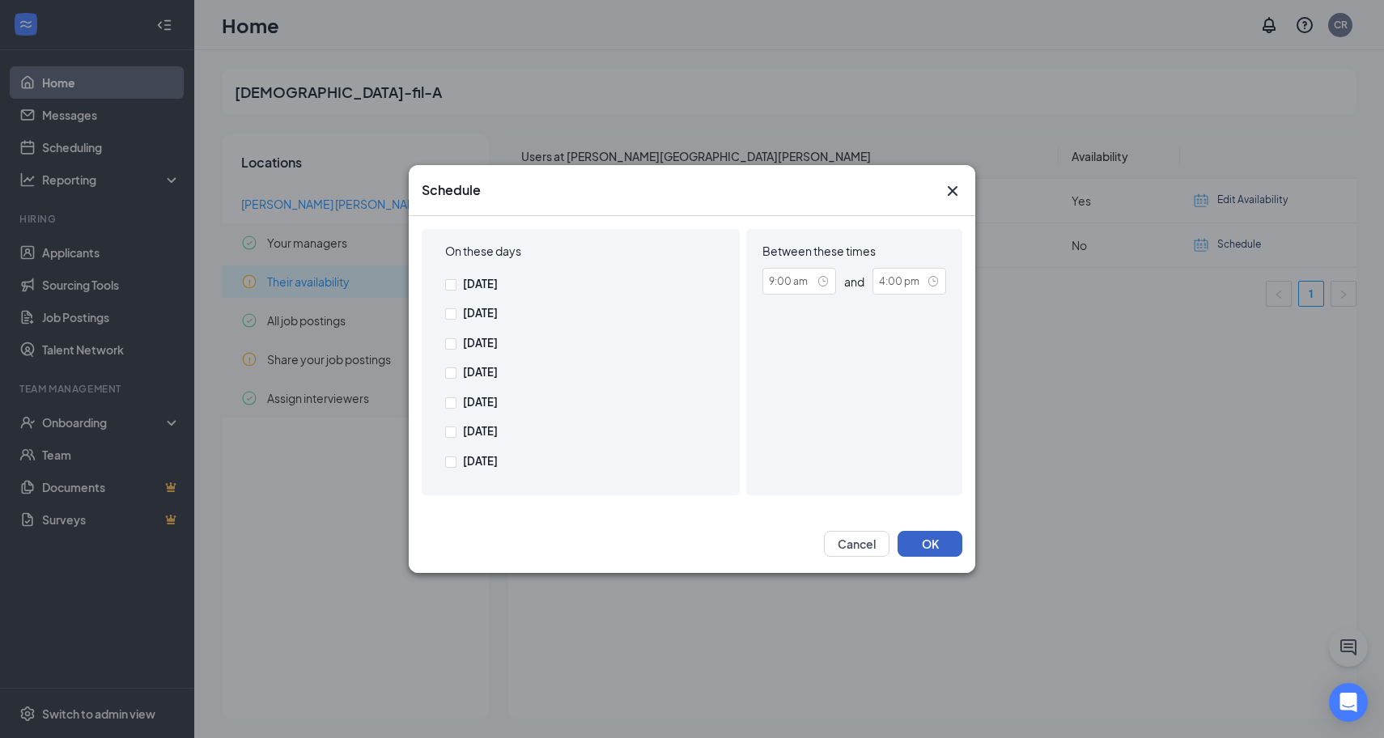
click at [909, 541] on button "OK" at bounding box center [929, 544] width 65 height 26
click at [947, 190] on icon "Cross" at bounding box center [952, 190] width 19 height 19
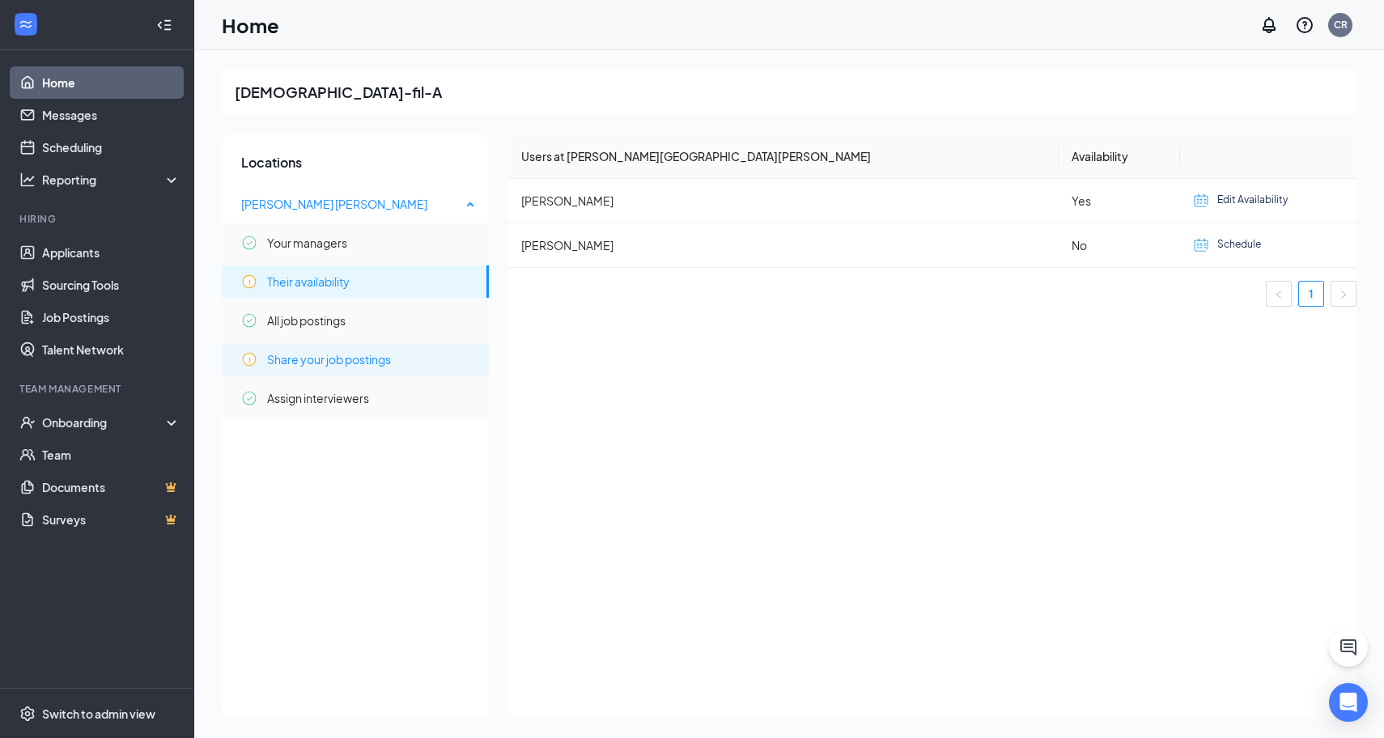
click at [308, 366] on span "Share your job postings" at bounding box center [329, 359] width 124 height 32
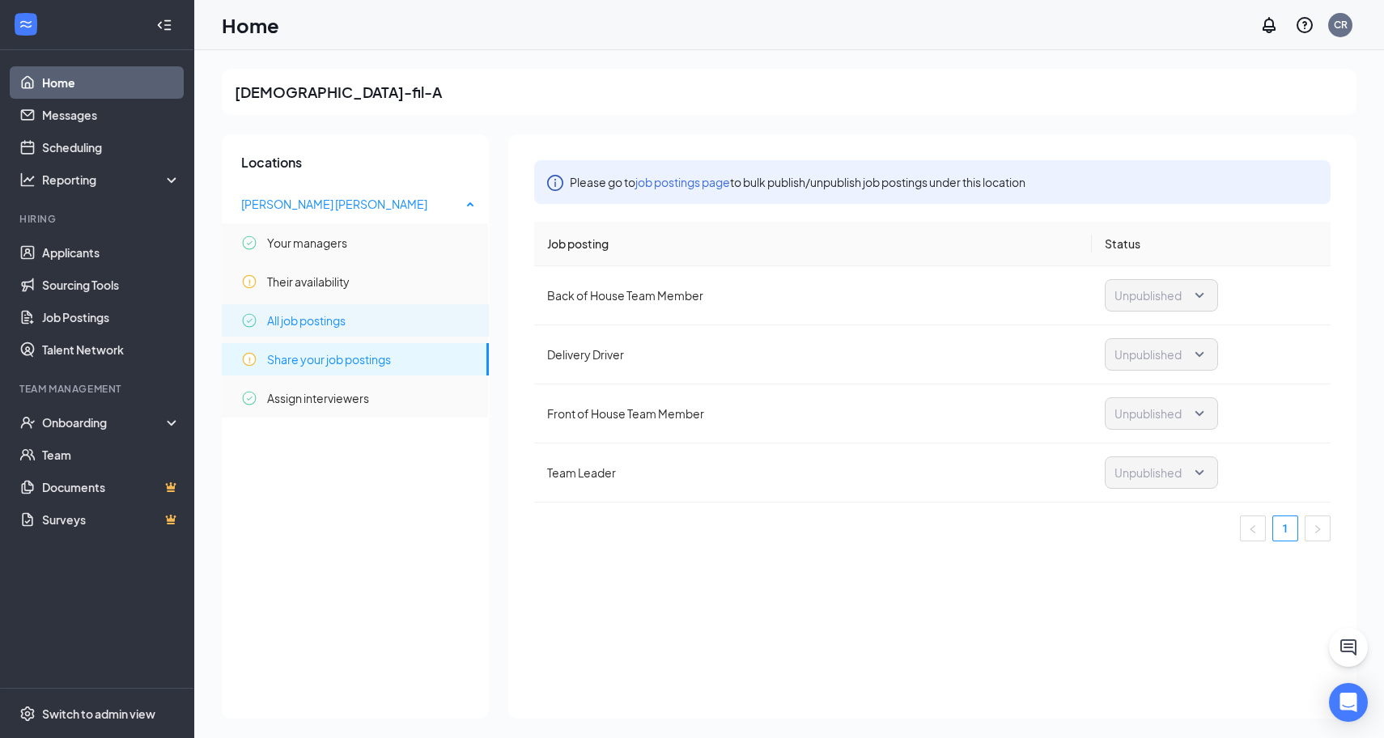
click at [348, 317] on div "All job postings" at bounding box center [358, 320] width 235 height 32
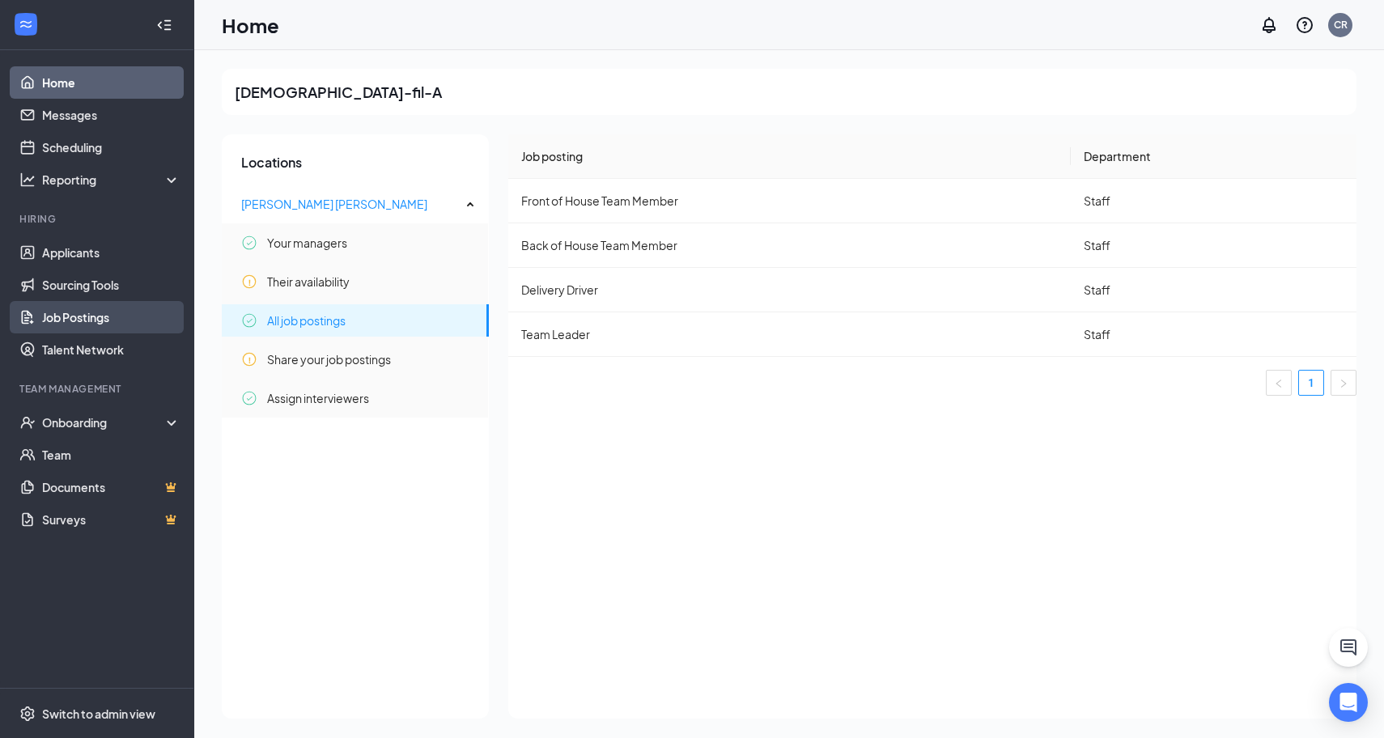
click at [111, 321] on link "Job Postings" at bounding box center [111, 317] width 138 height 32
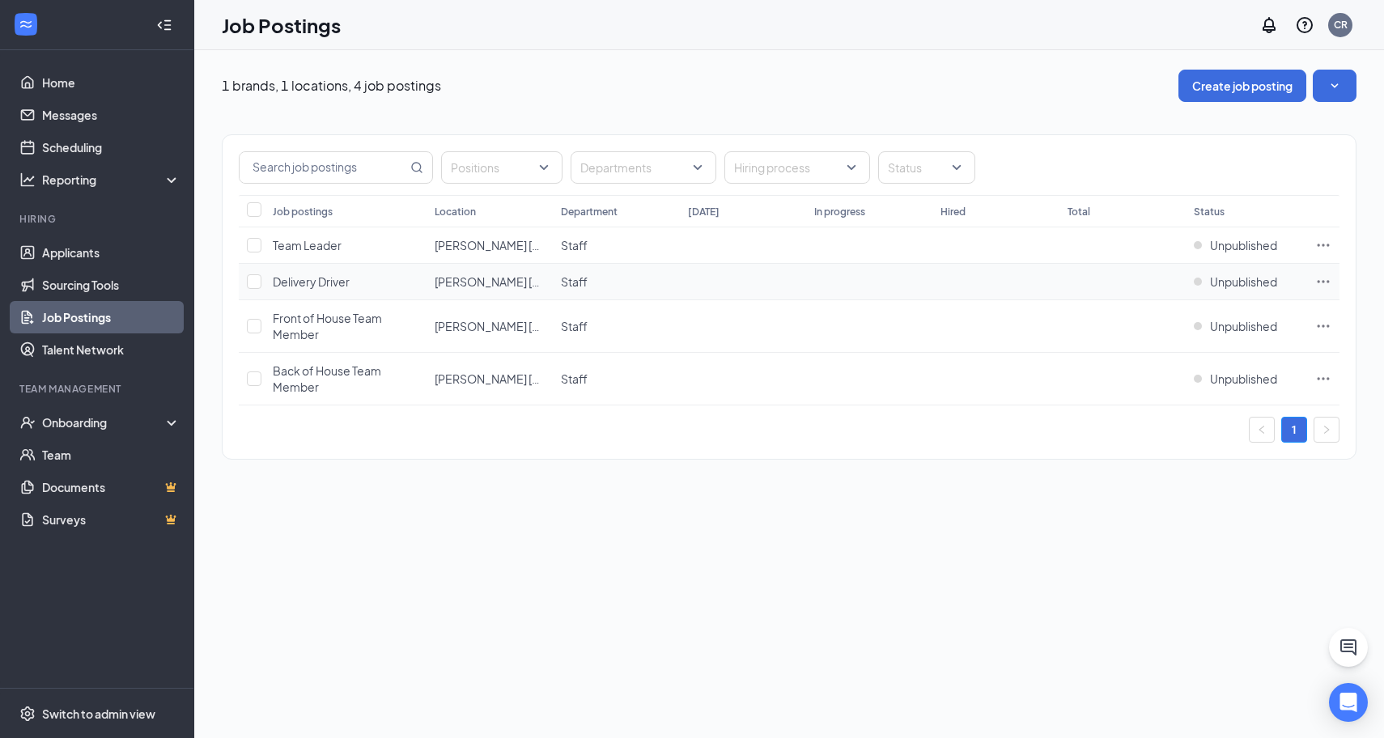
click at [1317, 277] on icon "Ellipses" at bounding box center [1323, 281] width 16 height 16
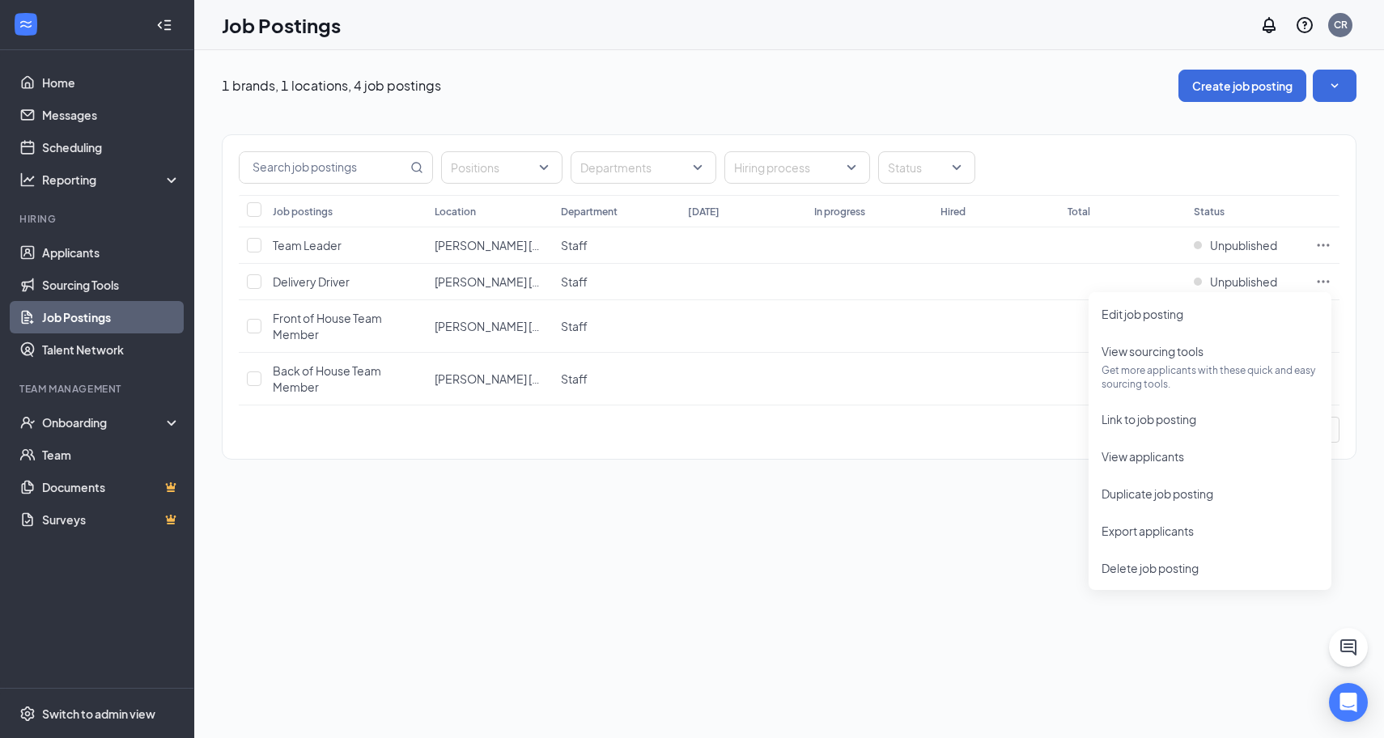
click at [960, 539] on div "1 brands, 1 locations, 4 job postings Create job posting Positions Departments …" at bounding box center [788, 394] width 1189 height 688
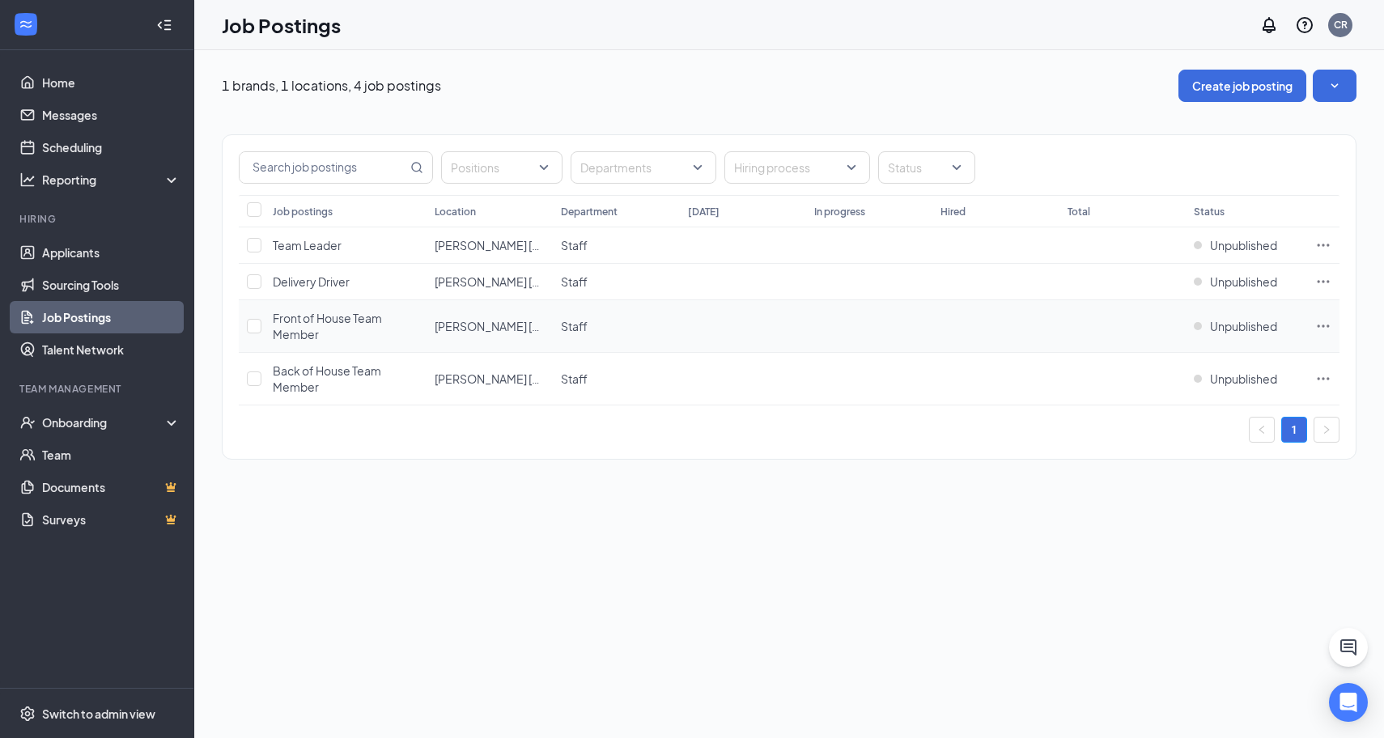
click at [311, 321] on span "Front of House Team Member" at bounding box center [327, 326] width 109 height 31
